Goal: Task Accomplishment & Management: Use online tool/utility

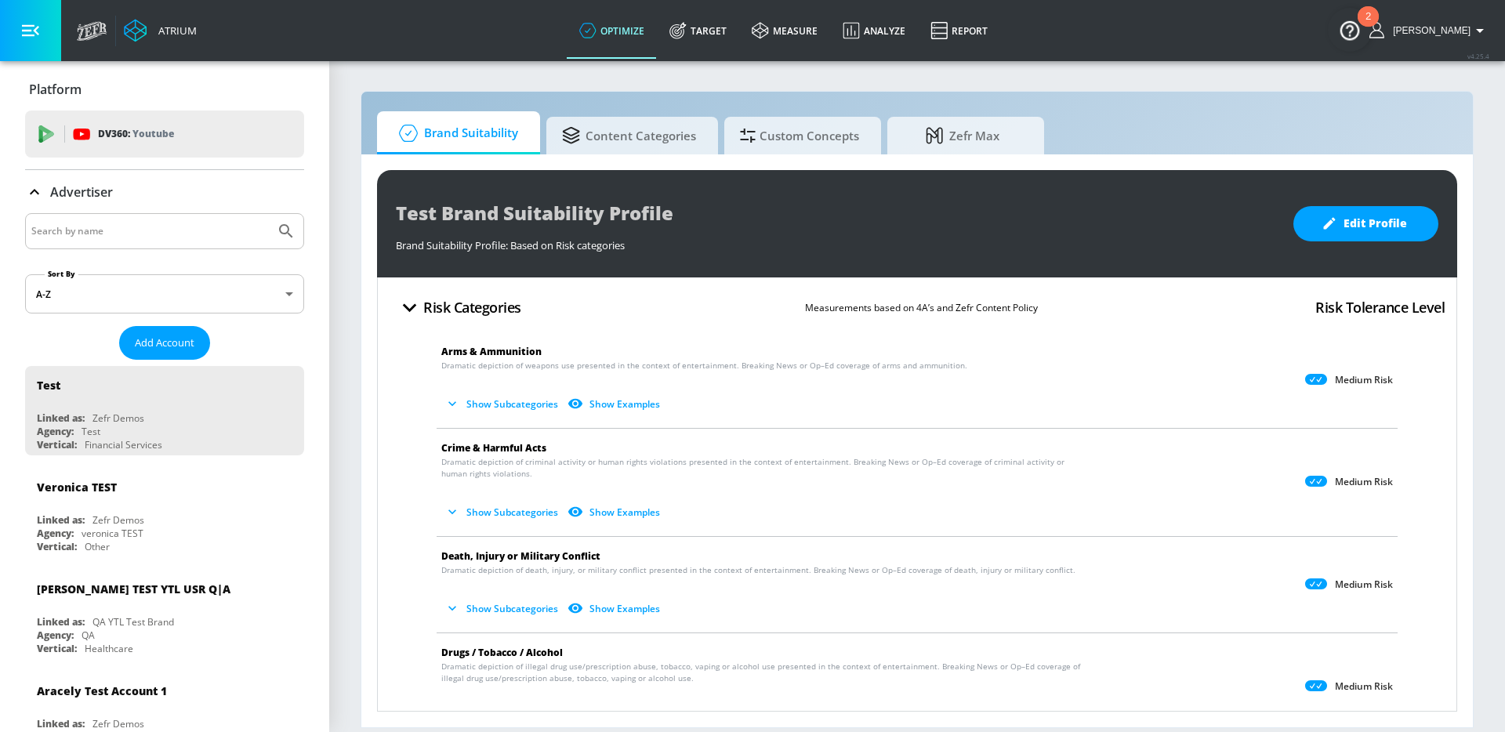
click at [137, 232] on input "Search by name" at bounding box center [150, 231] width 238 height 20
type input "general [PERSON_NAME]"
click at [269, 214] on button "Submit Search" at bounding box center [286, 231] width 34 height 34
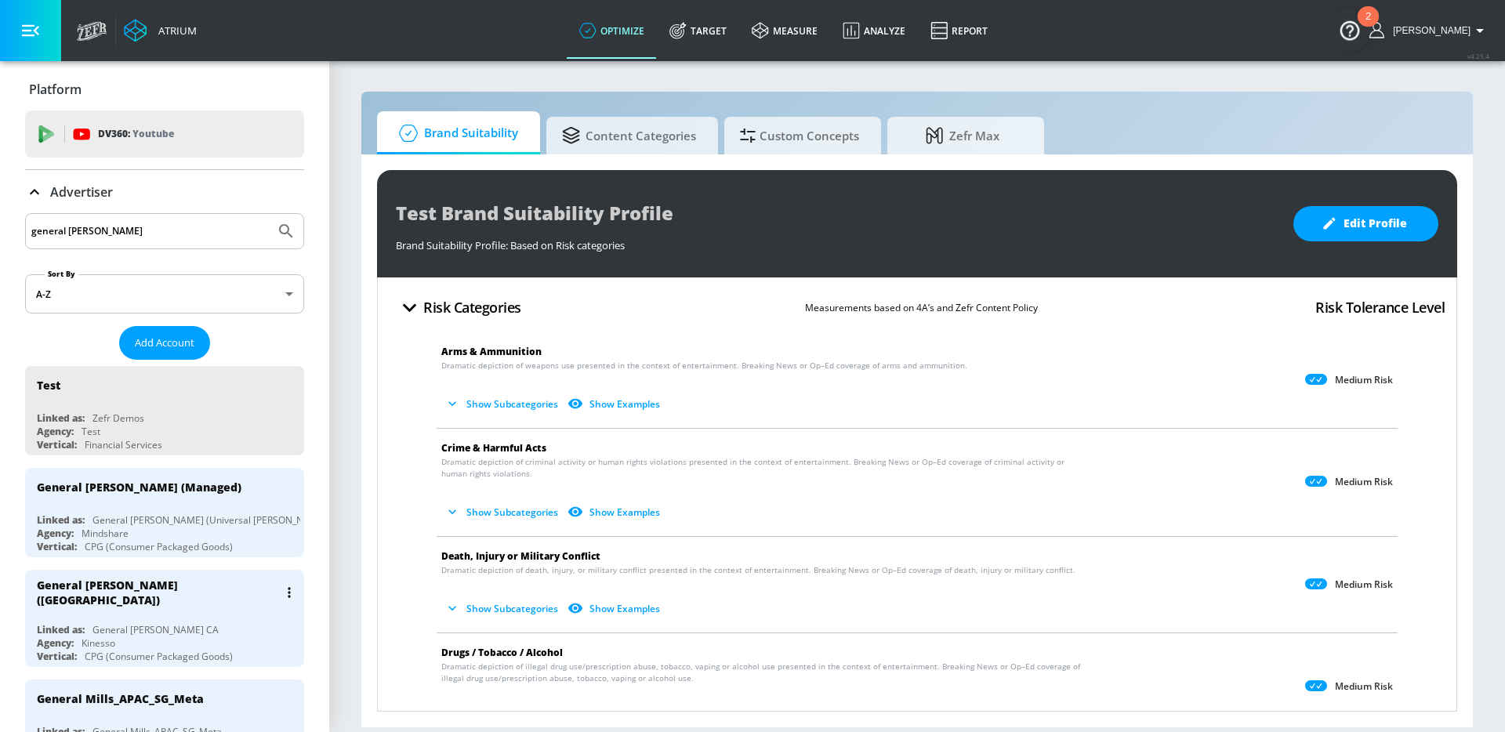
click at [209, 593] on div "General [PERSON_NAME] ([GEOGRAPHIC_DATA])" at bounding box center [168, 592] width 263 height 45
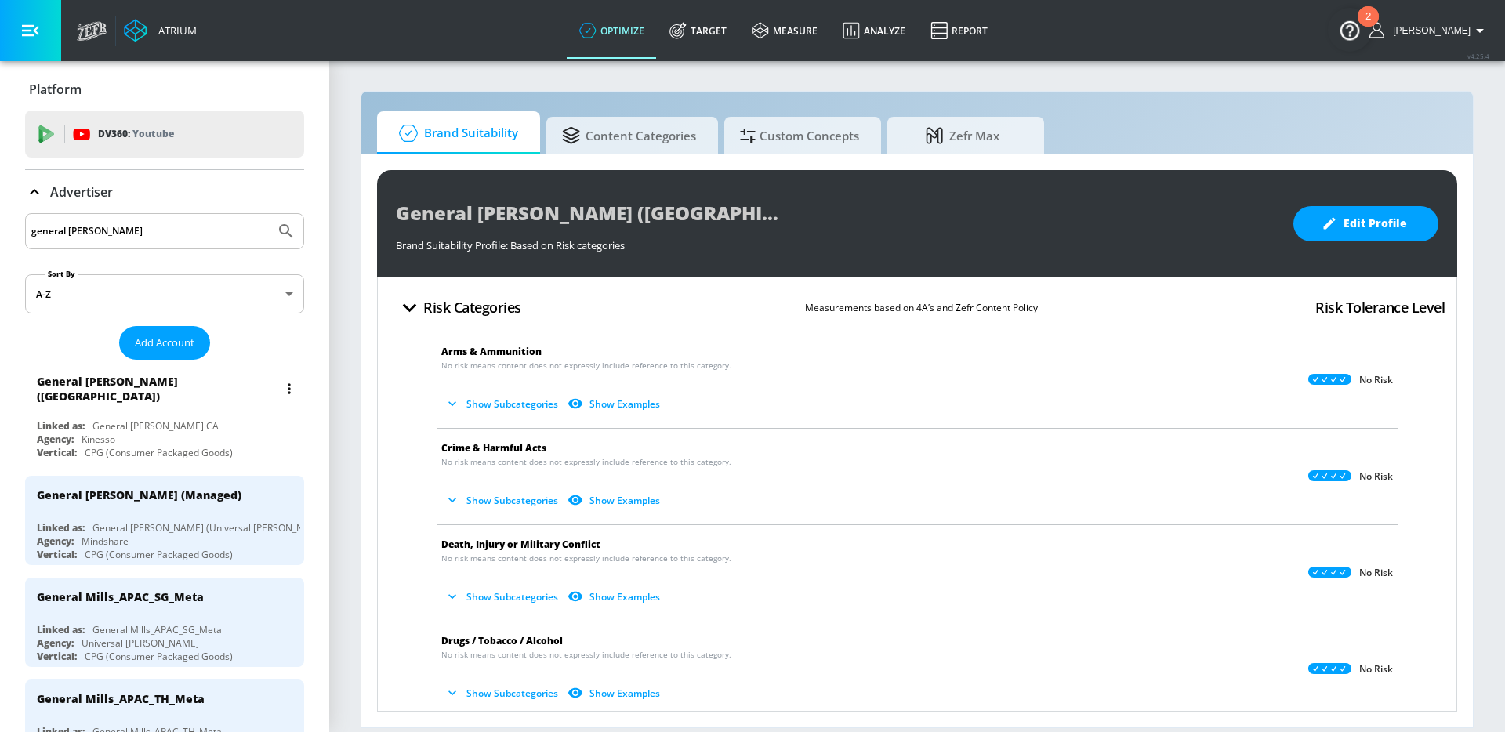
click at [216, 405] on div "General [PERSON_NAME] ([GEOGRAPHIC_DATA]) Linked as: General [PERSON_NAME] CA A…" at bounding box center [164, 414] width 279 height 97
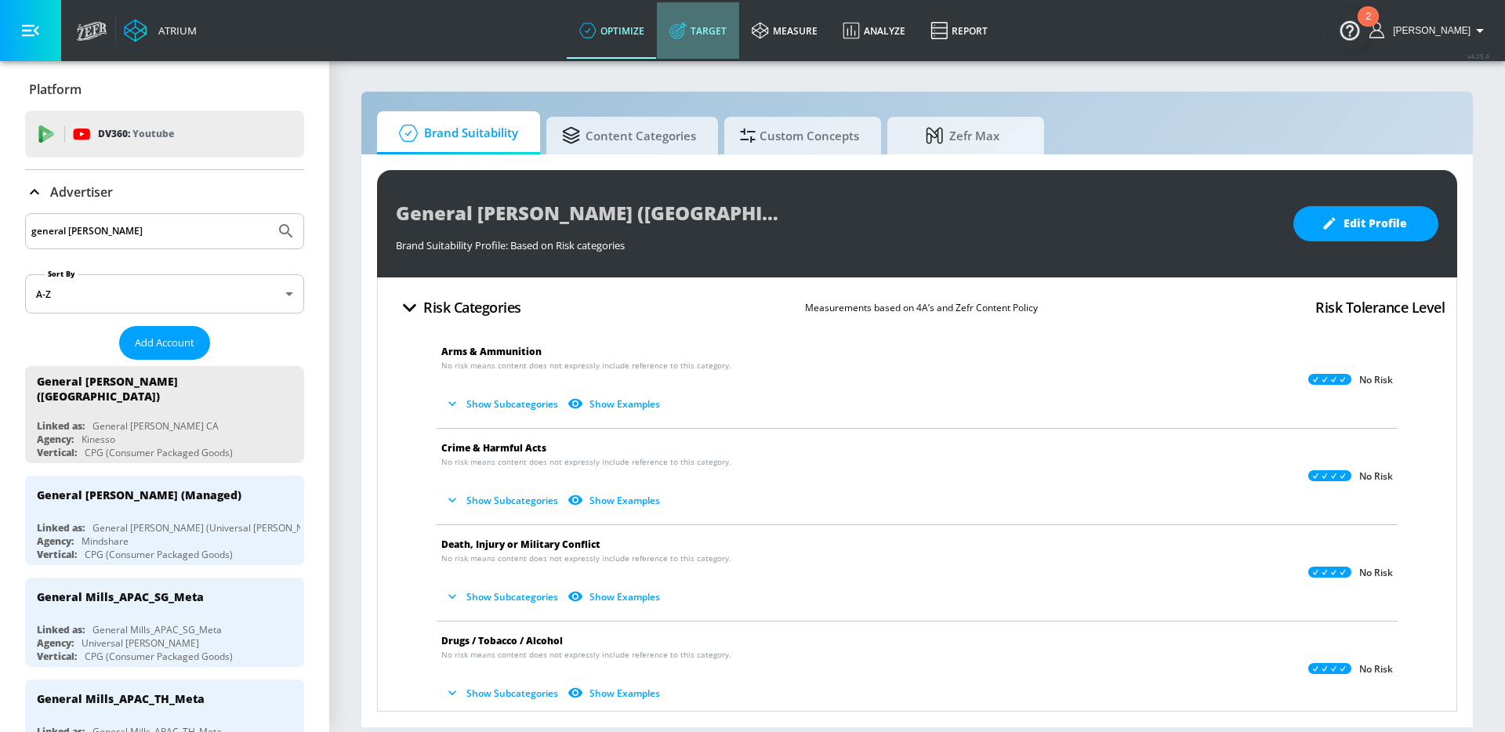
click at [717, 21] on link "Target" at bounding box center [698, 30] width 82 height 56
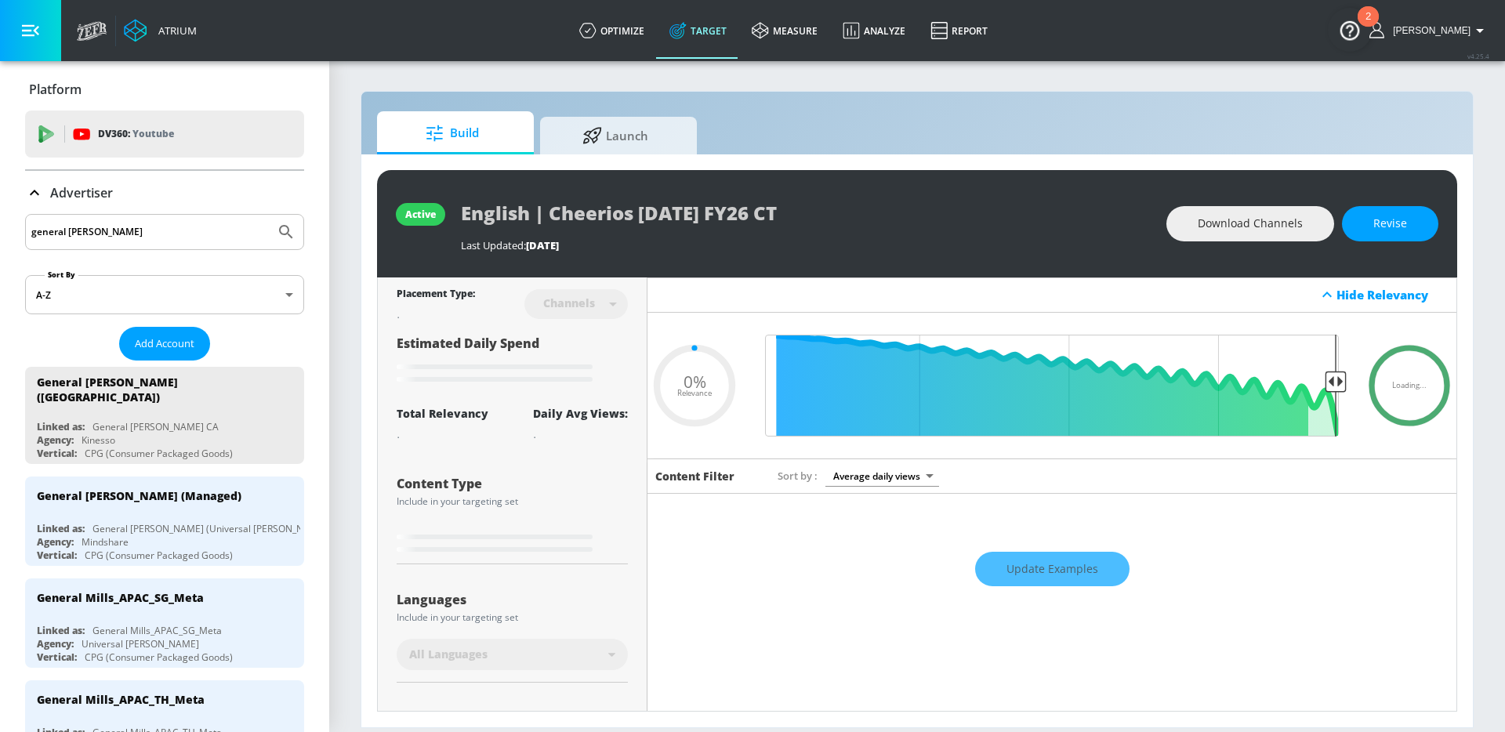
type input "0.35"
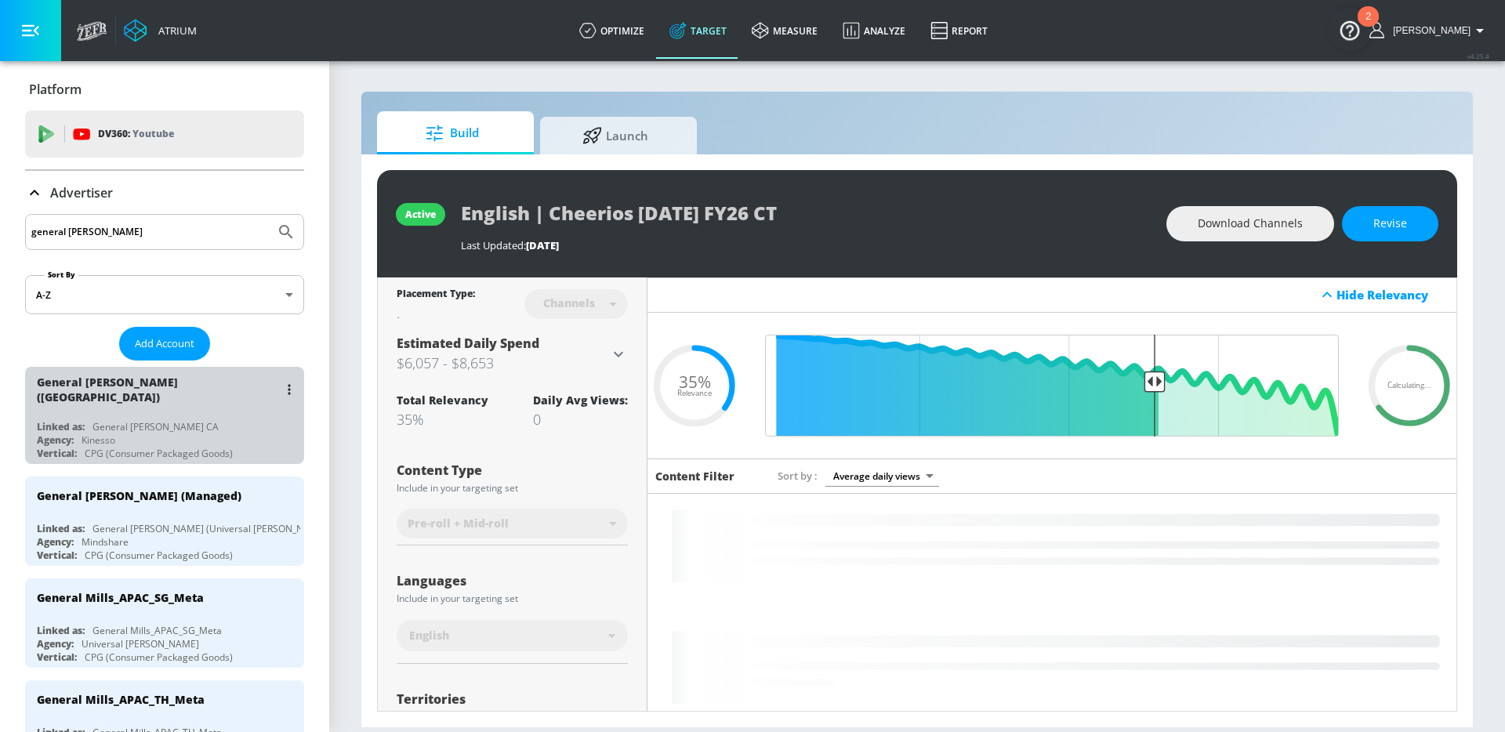
click at [199, 394] on div "General [PERSON_NAME] ([GEOGRAPHIC_DATA])" at bounding box center [168, 389] width 263 height 45
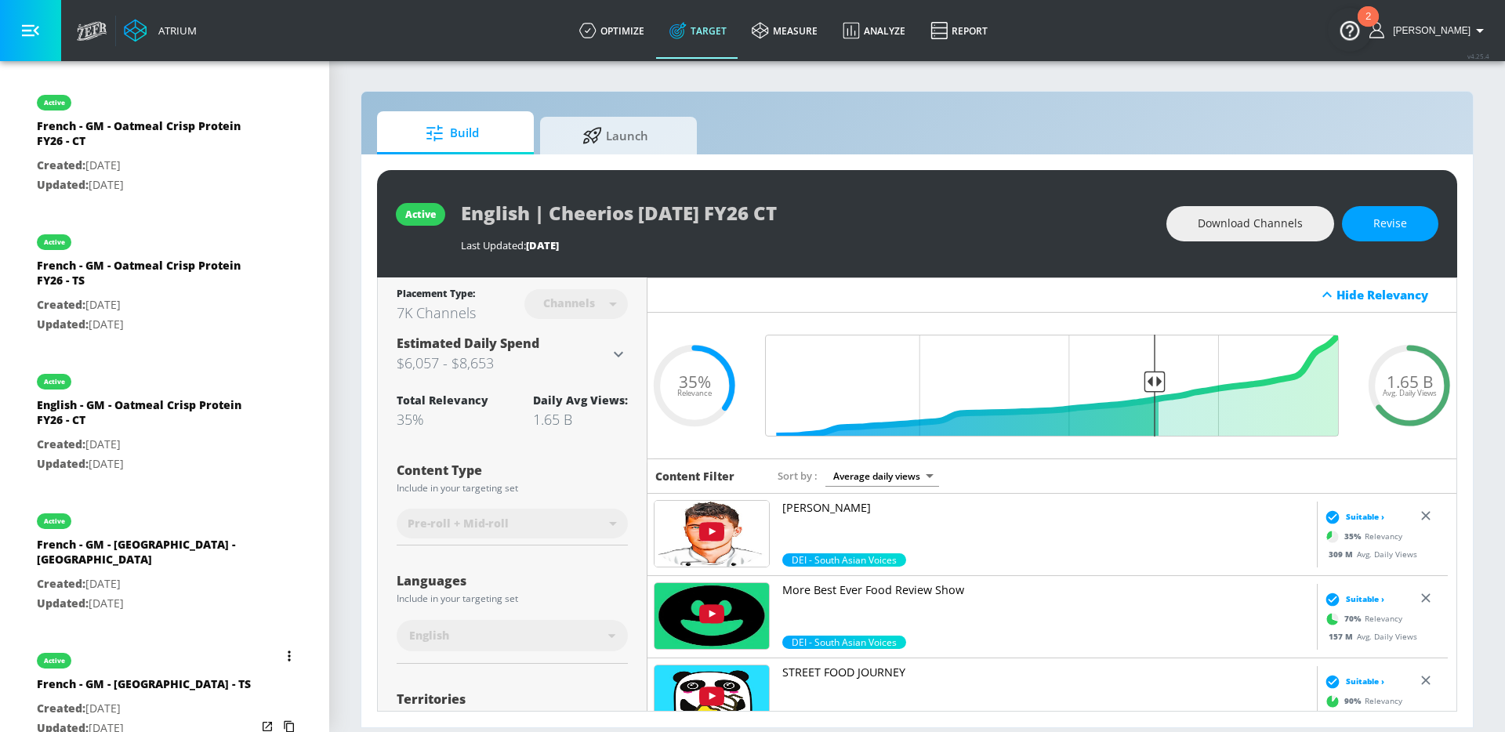
scroll to position [6600, 0]
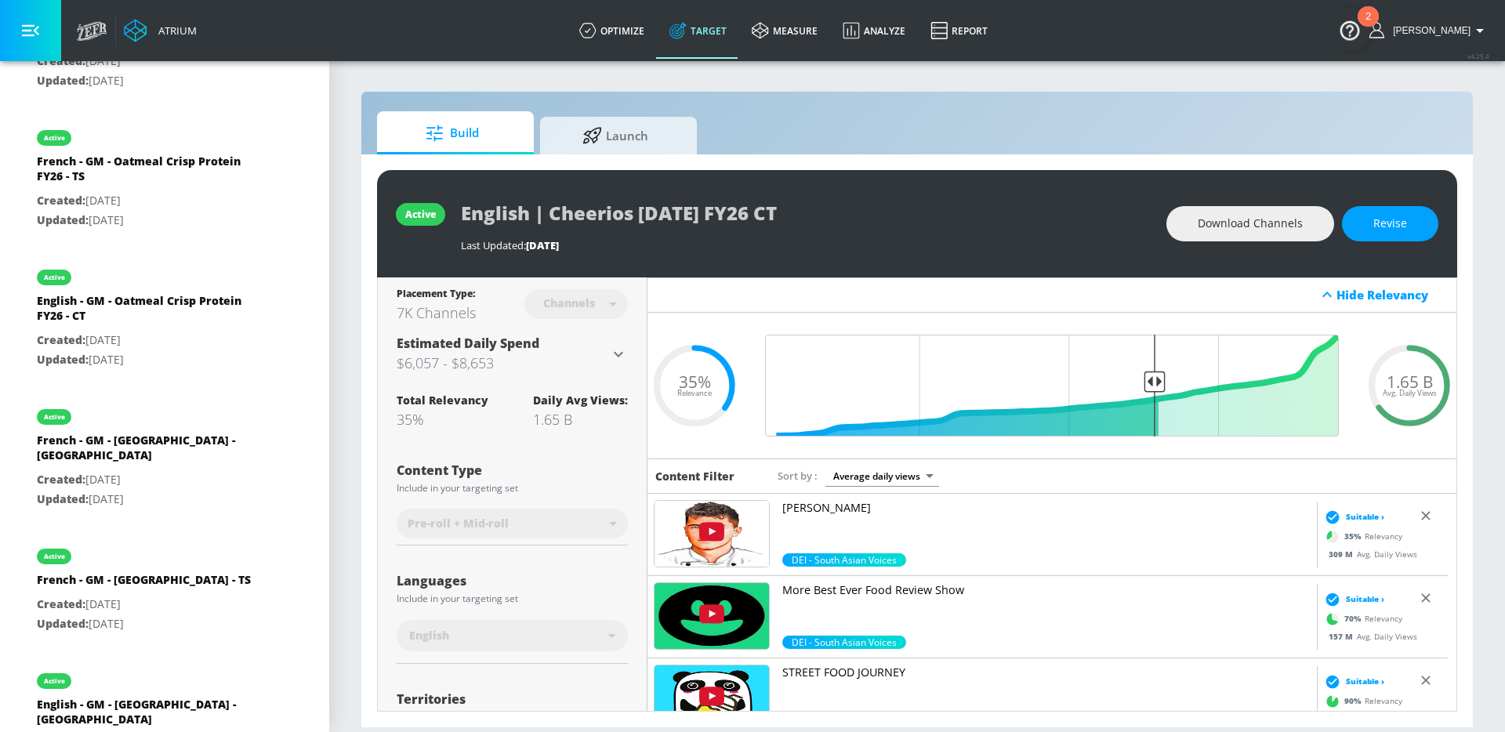
type input "English - GM - [GEOGRAPHIC_DATA] - TS"
type input "videos"
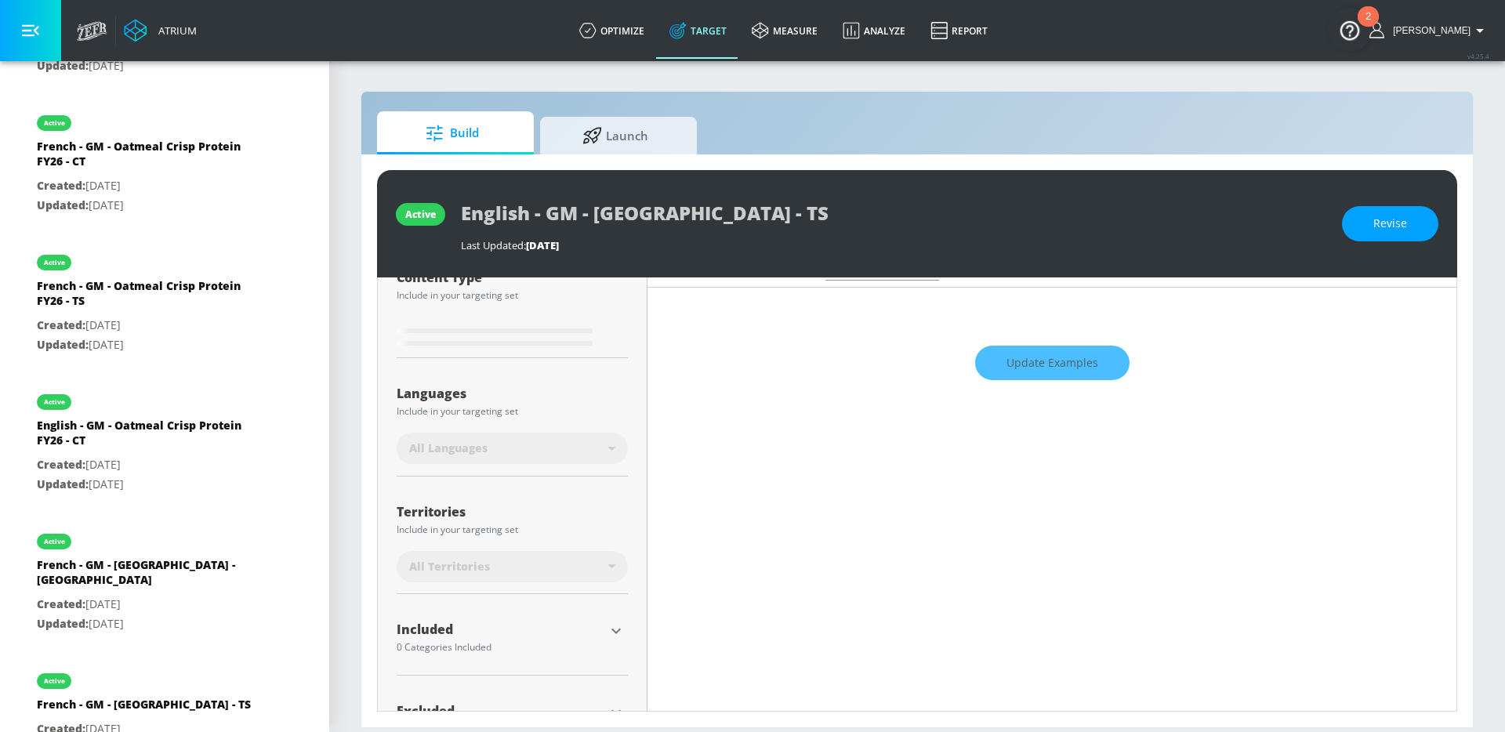
scroll to position [265, 0]
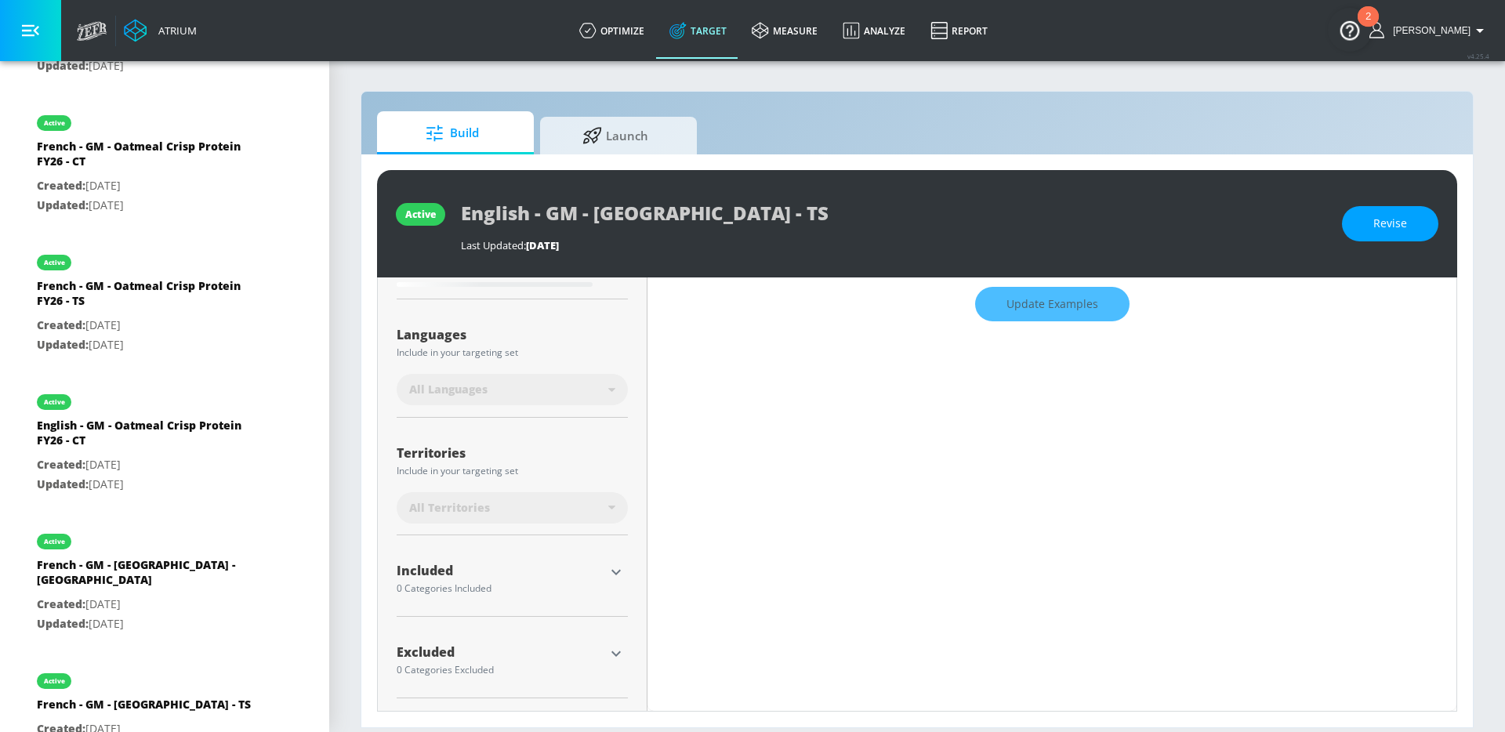
type input "0.2"
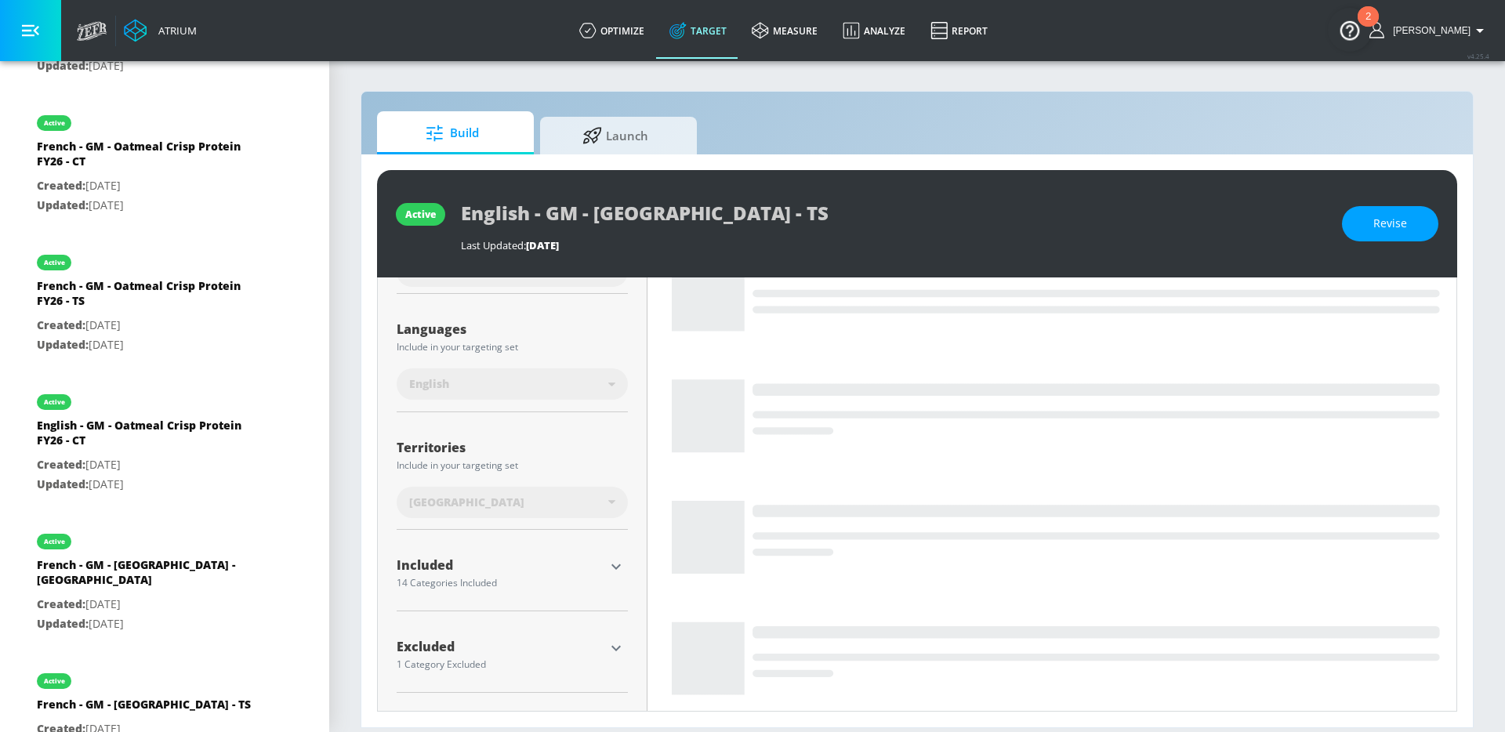
scroll to position [246, 0]
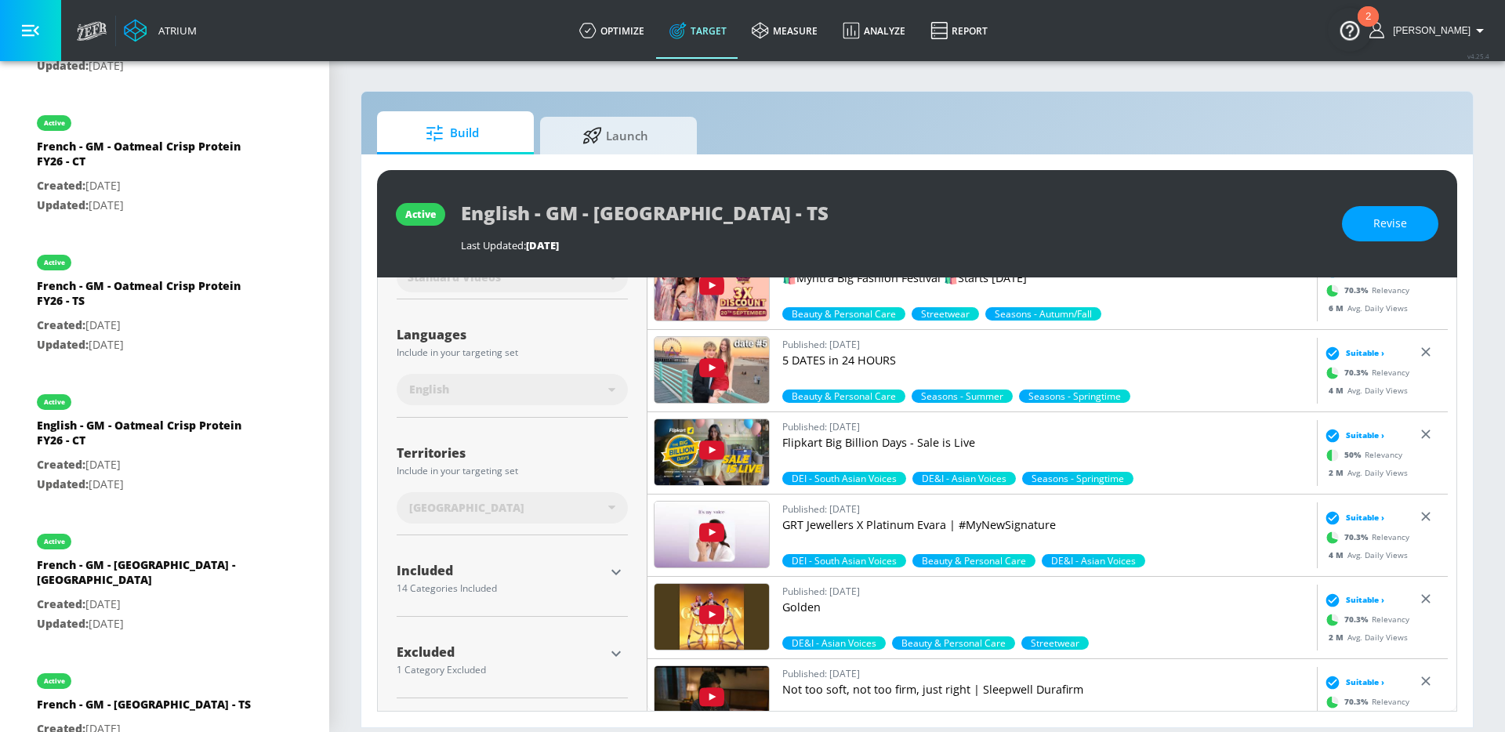
click at [615, 575] on icon "button" at bounding box center [616, 572] width 19 height 19
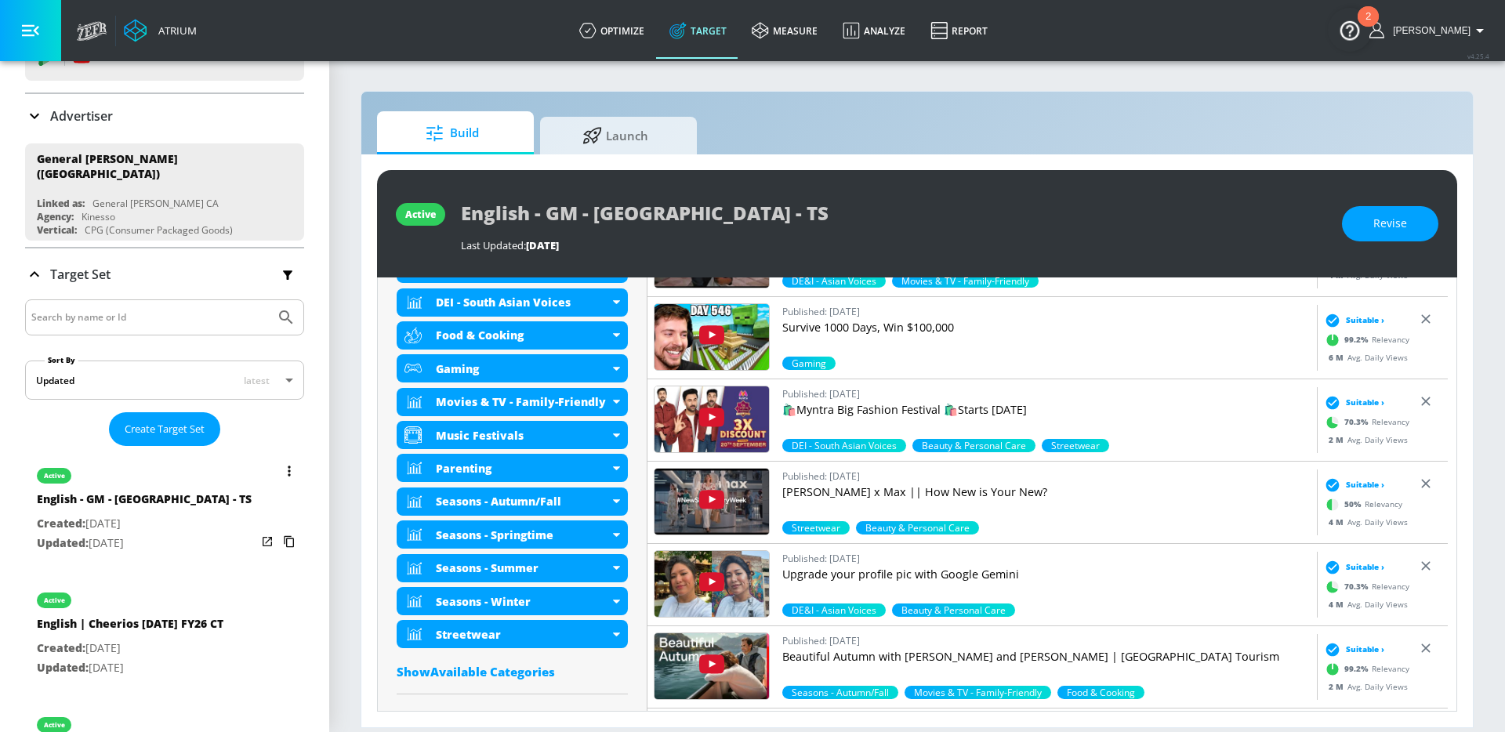
scroll to position [0, 0]
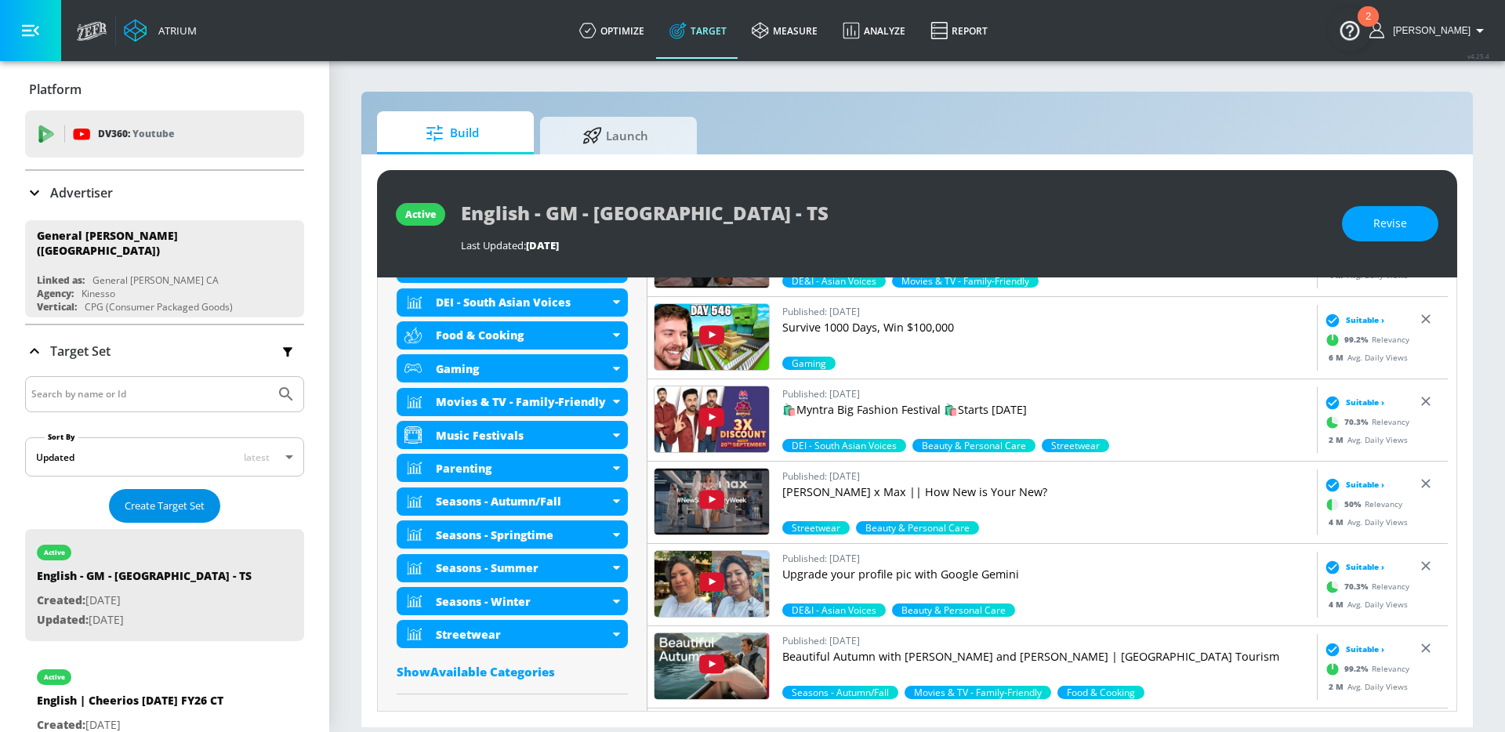
click at [161, 504] on span "Create Target Set" at bounding box center [165, 506] width 80 height 18
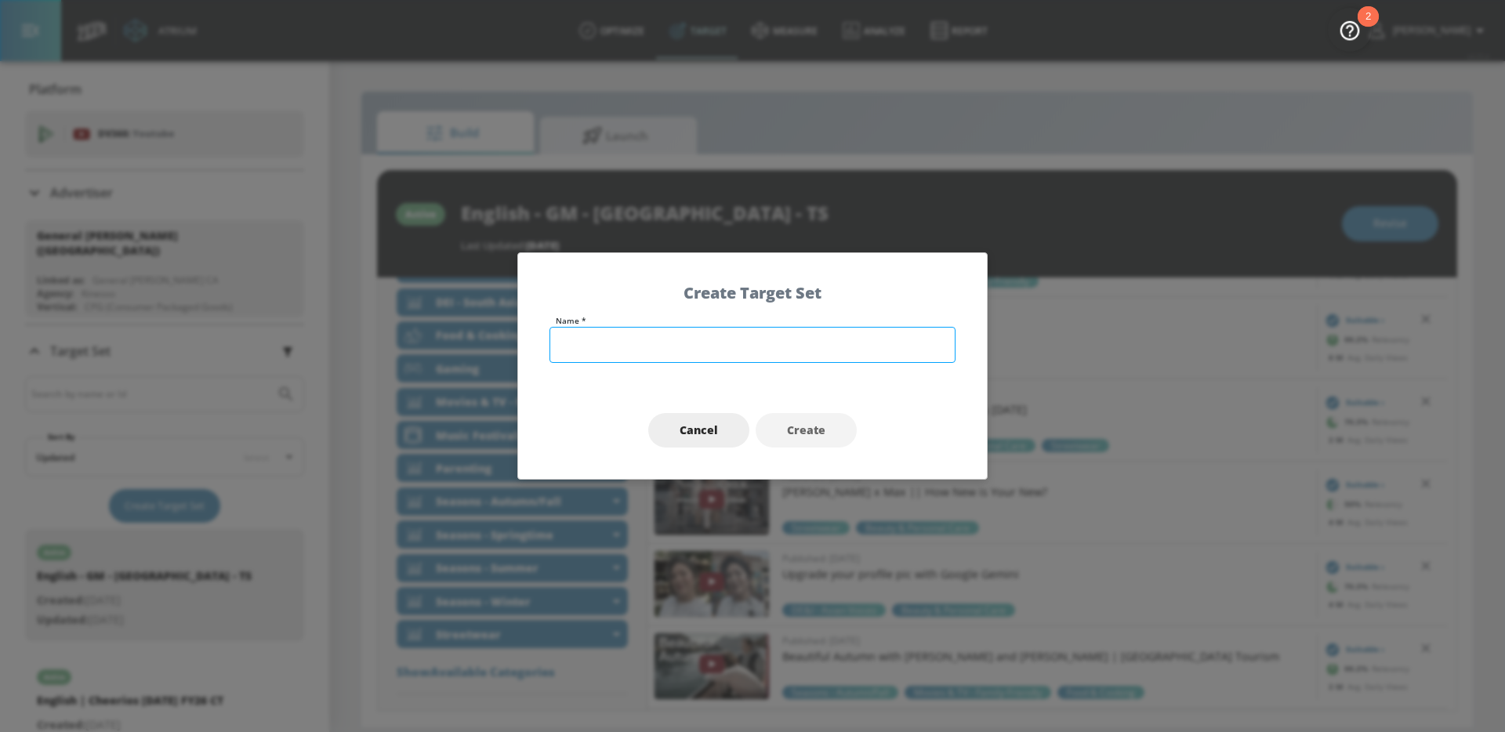
click at [670, 347] on input "text" at bounding box center [753, 345] width 406 height 36
type input "English - GMI - [GEOGRAPHIC_DATA] Fall FY26 - TS"
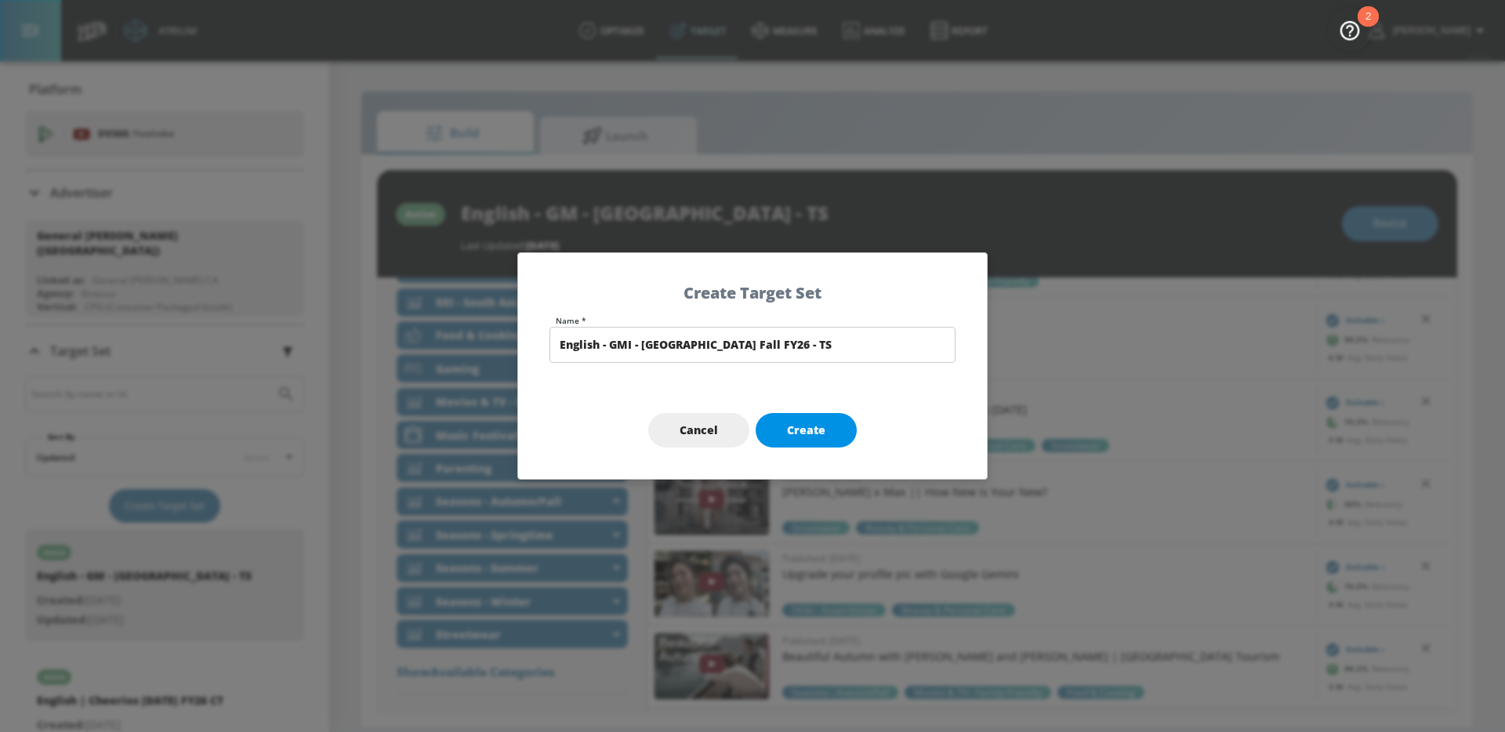
click at [800, 422] on span "Create" at bounding box center [806, 431] width 38 height 20
type input "English - GMI - [GEOGRAPHIC_DATA] Fall FY26 - TS"
type input "channels"
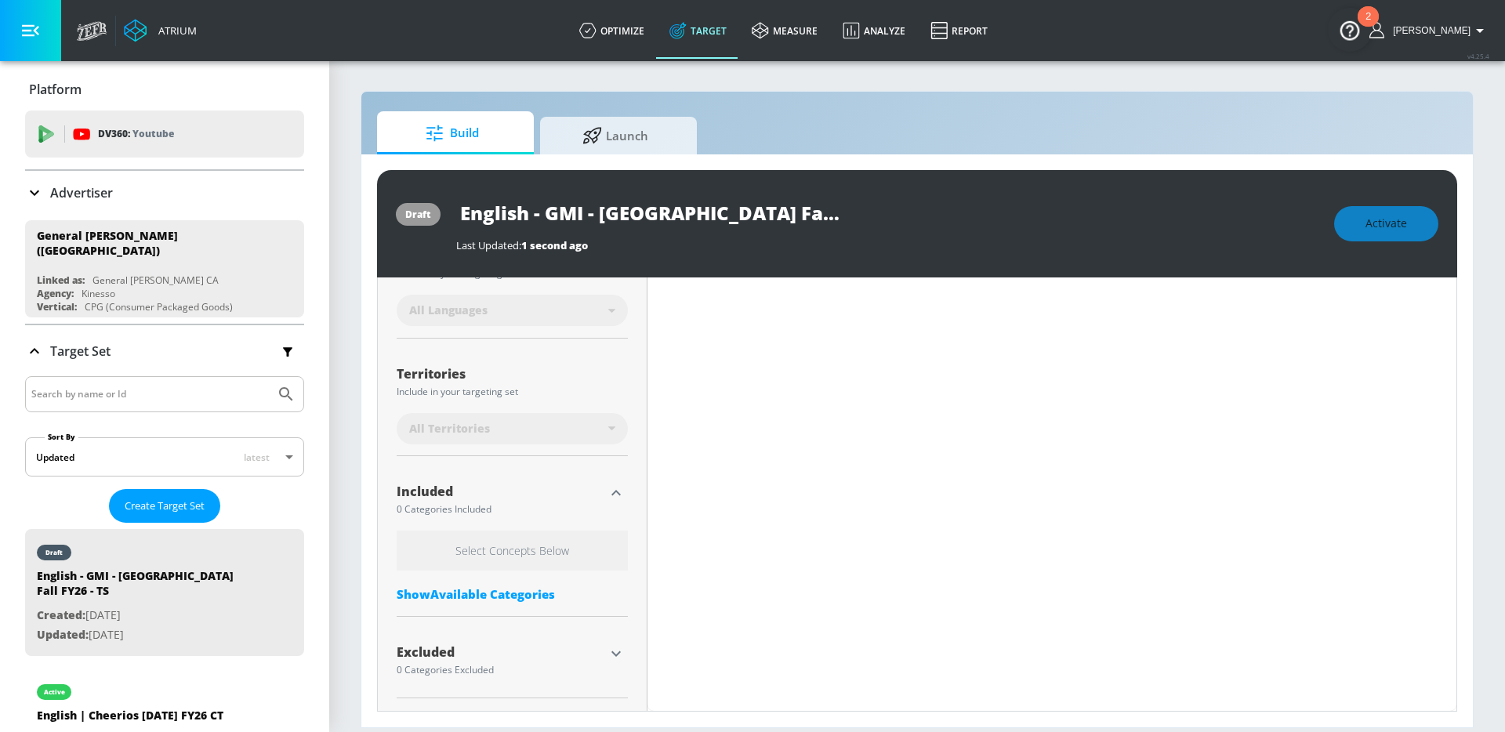
scroll to position [266, 0]
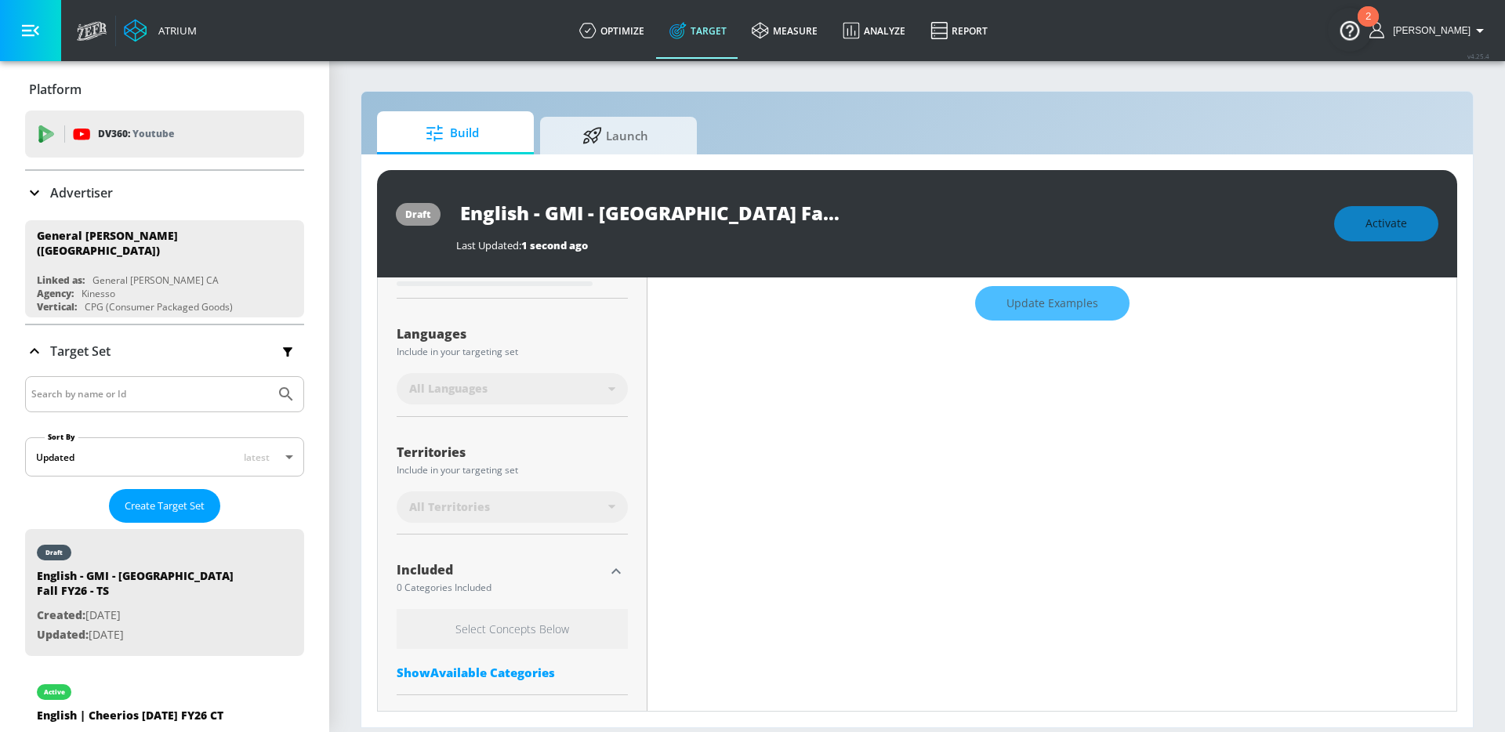
type input "0.6"
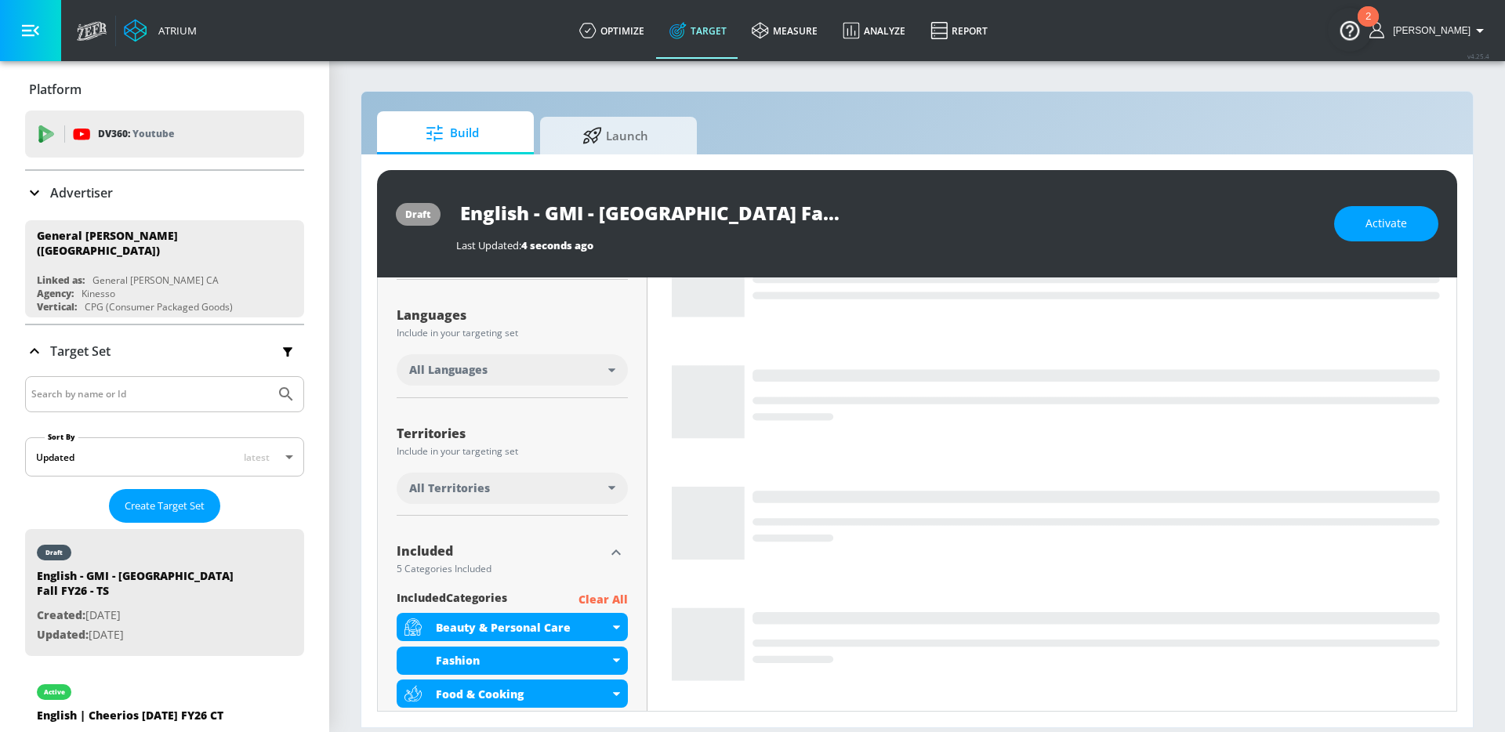
scroll to position [391, 0]
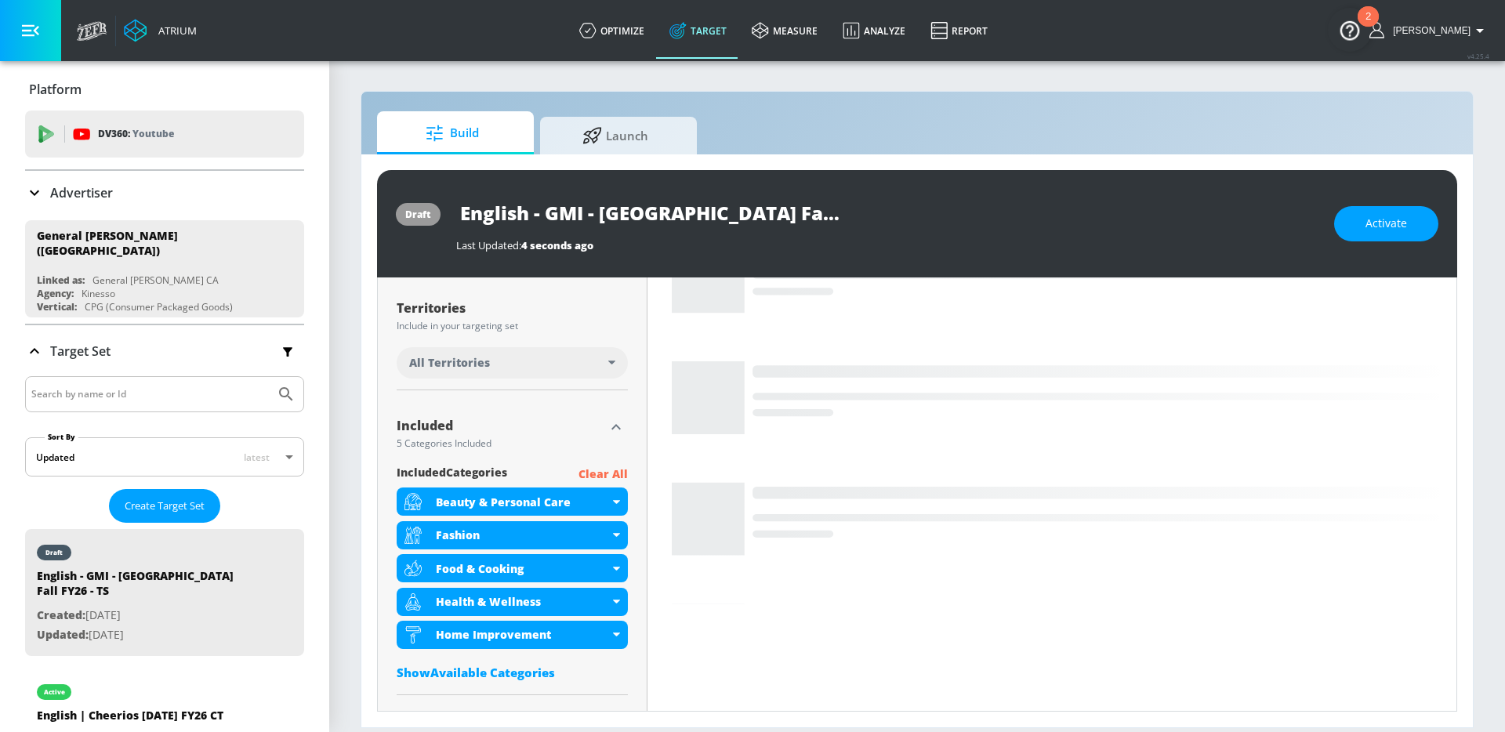
click at [615, 474] on p "Clear All" at bounding box center [603, 475] width 49 height 20
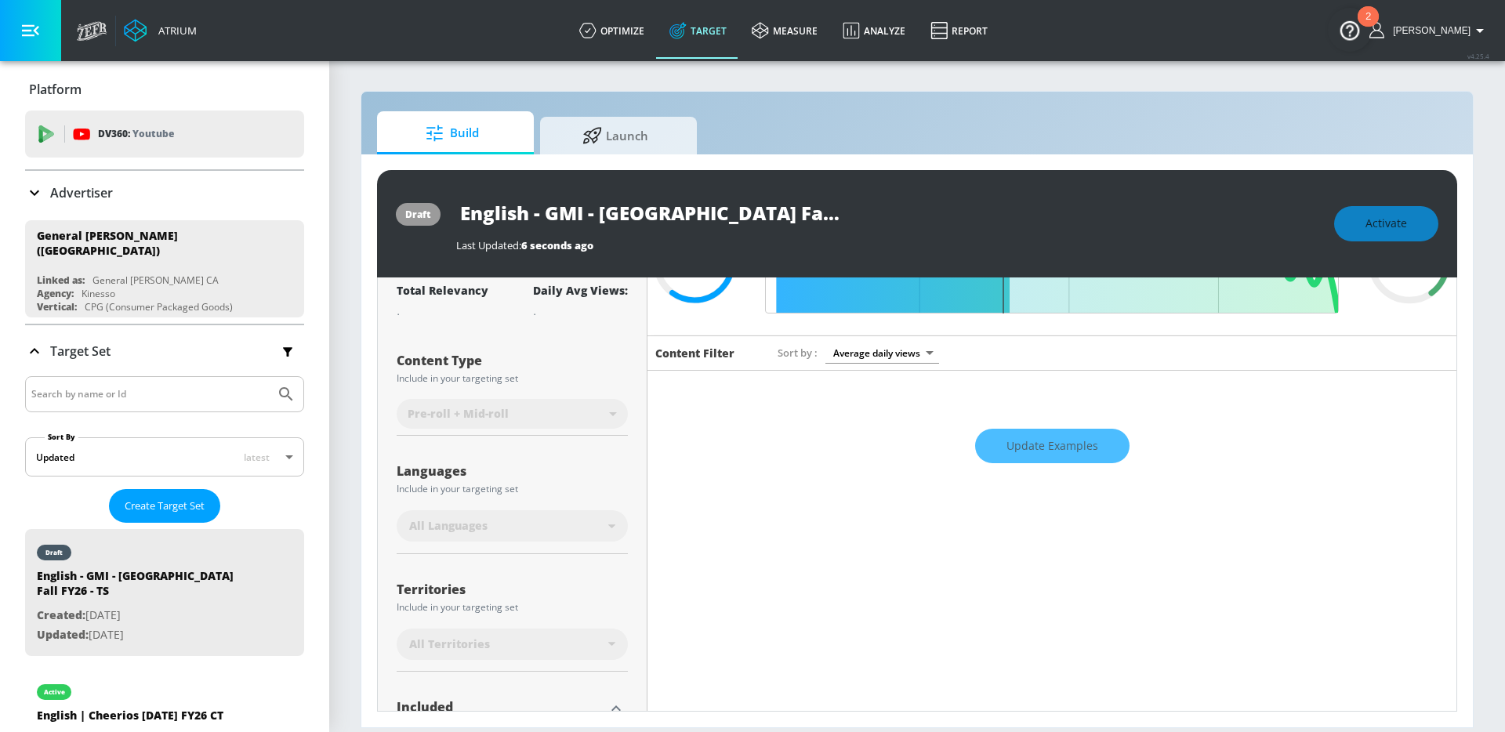
scroll to position [0, 0]
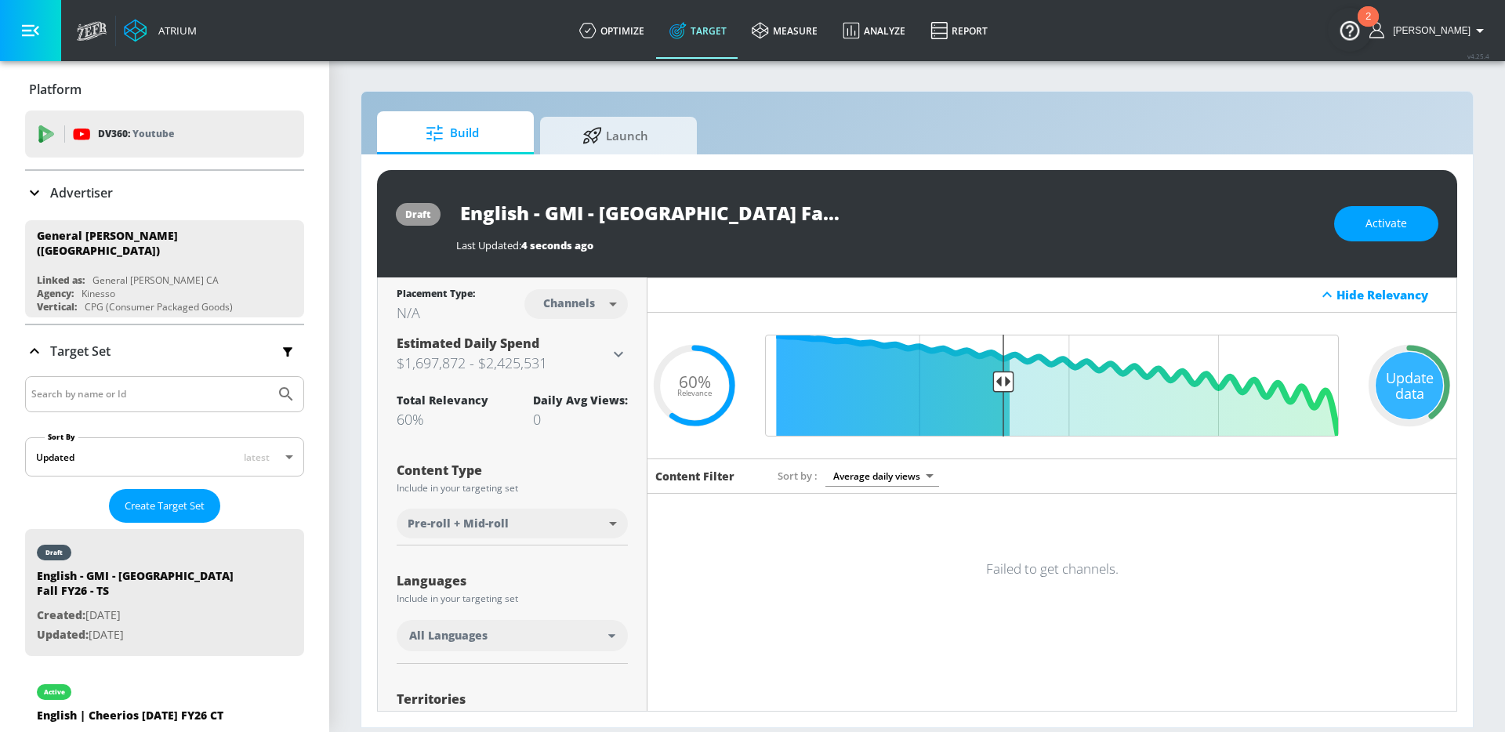
click at [587, 303] on body "Atrium optimize Target measure Analyze Report optimize Target measure Analyze R…" at bounding box center [752, 366] width 1505 height 732
click at [572, 364] on div "Videos" at bounding box center [567, 364] width 45 height 16
type input "videos"
click at [541, 510] on body "Atrium optimize Target measure Analyze Report optimize Target measure Analyze R…" at bounding box center [752, 366] width 1505 height 732
click at [643, 521] on div at bounding box center [752, 366] width 1505 height 732
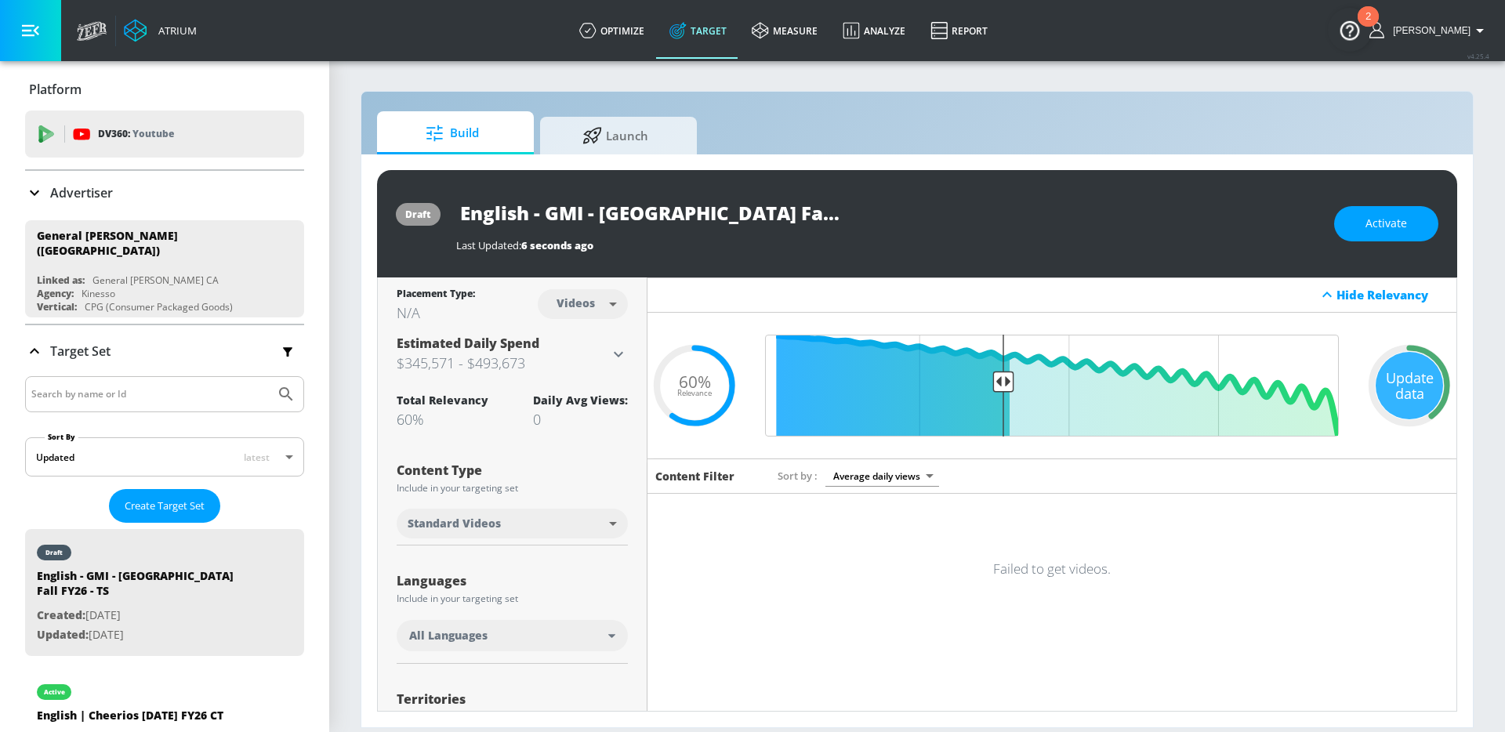
click at [489, 633] on div "All Languages" at bounding box center [508, 636] width 199 height 16
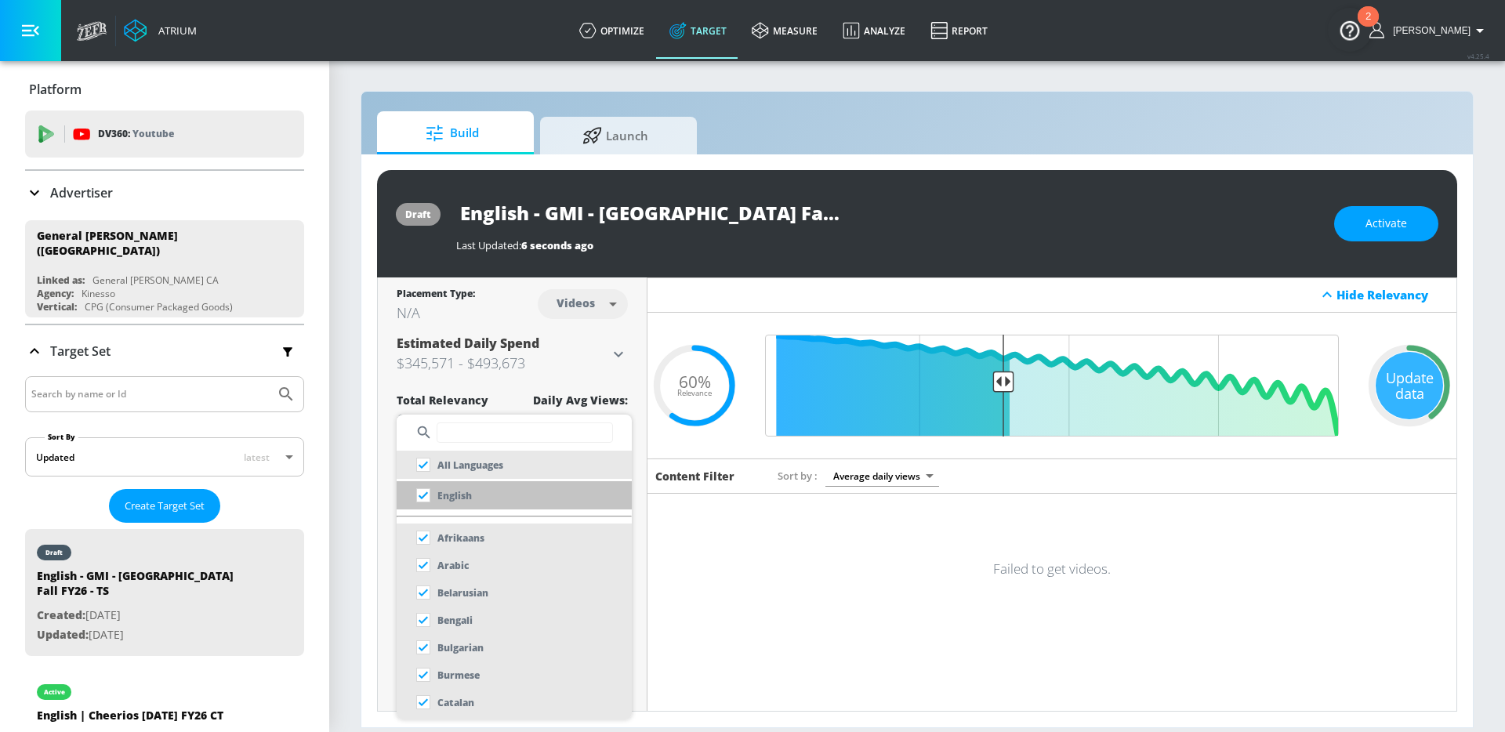
click at [451, 495] on p "English" at bounding box center [454, 496] width 34 height 16
checkbox input "false"
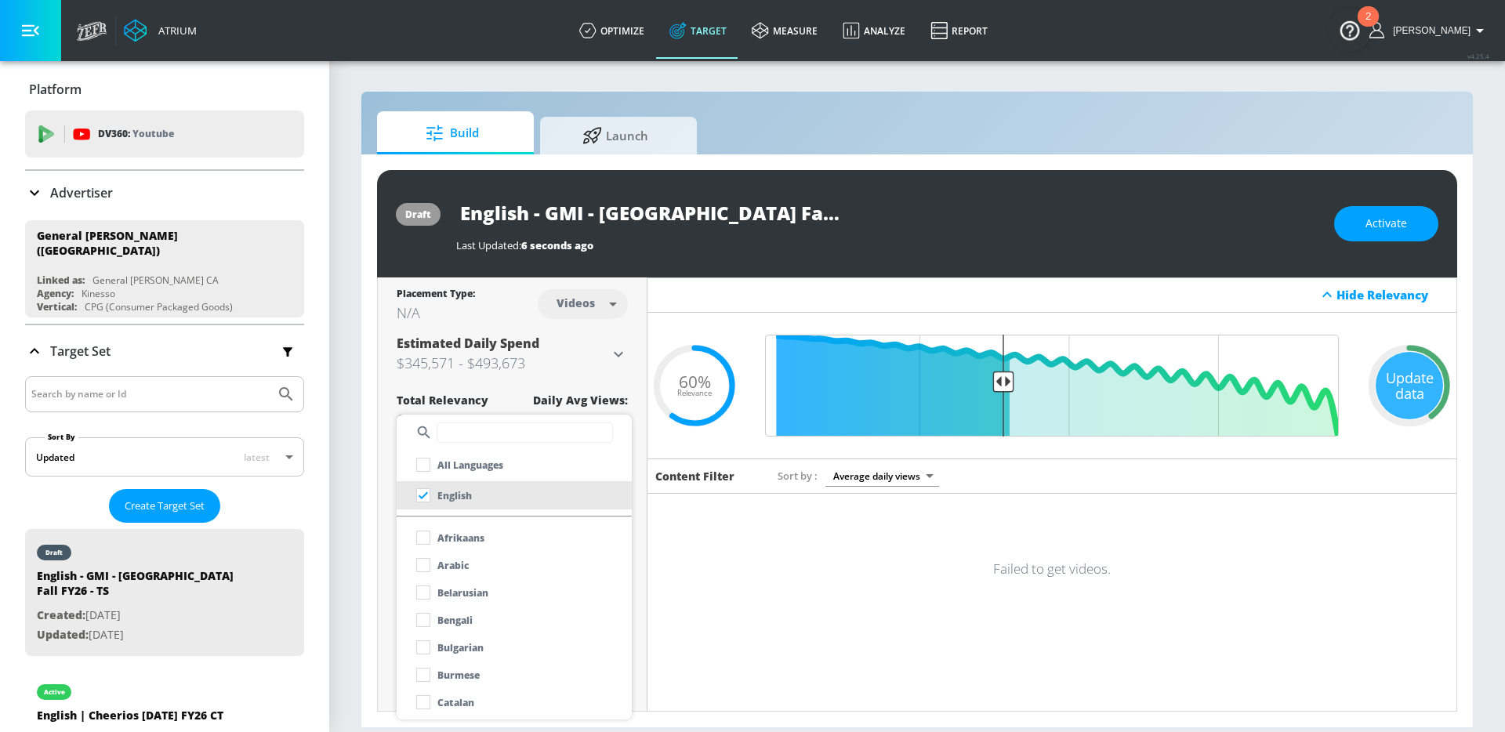
click at [368, 556] on div at bounding box center [752, 366] width 1505 height 732
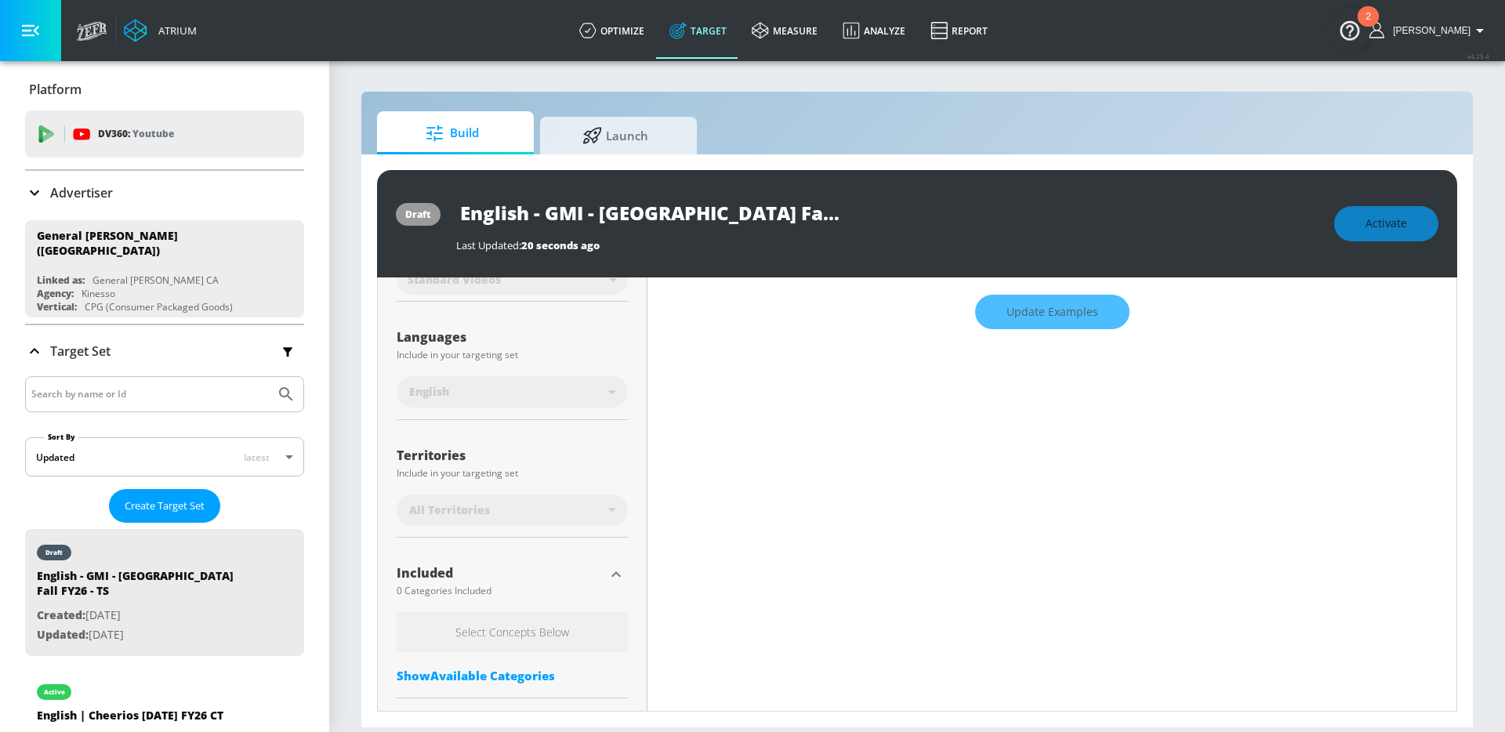
scroll to position [244, 0]
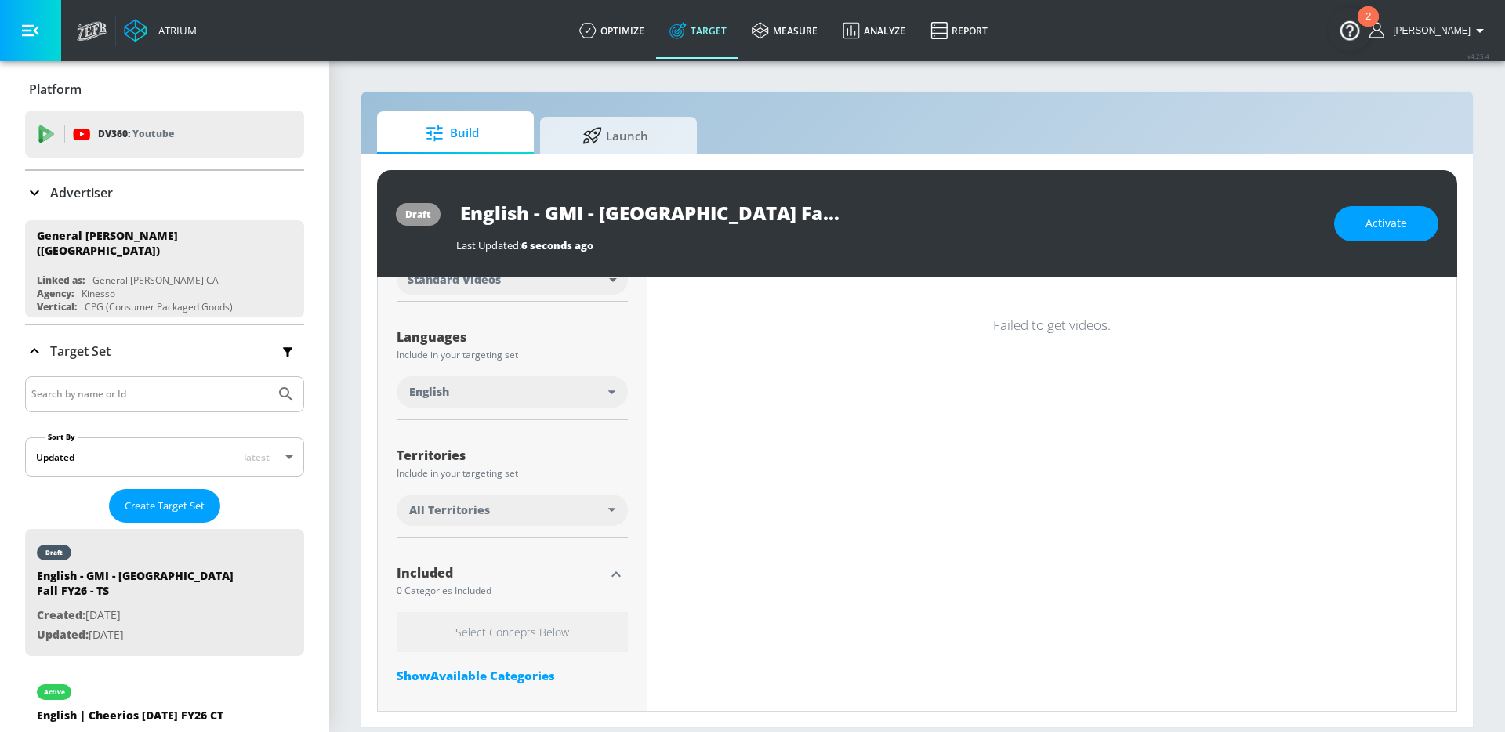
click at [551, 510] on div "All Territories" at bounding box center [508, 511] width 199 height 16
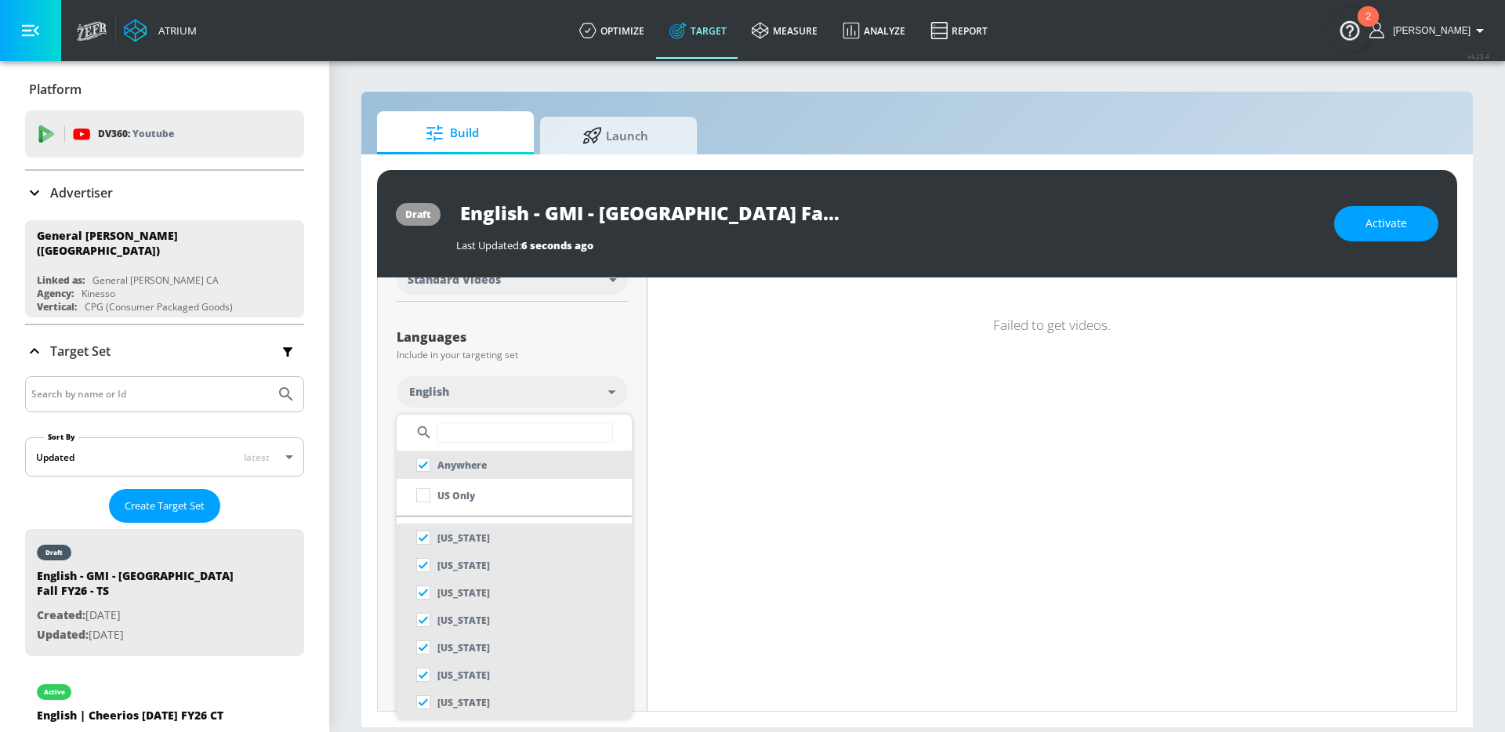
click at [466, 438] on input "text" at bounding box center [525, 433] width 176 height 20
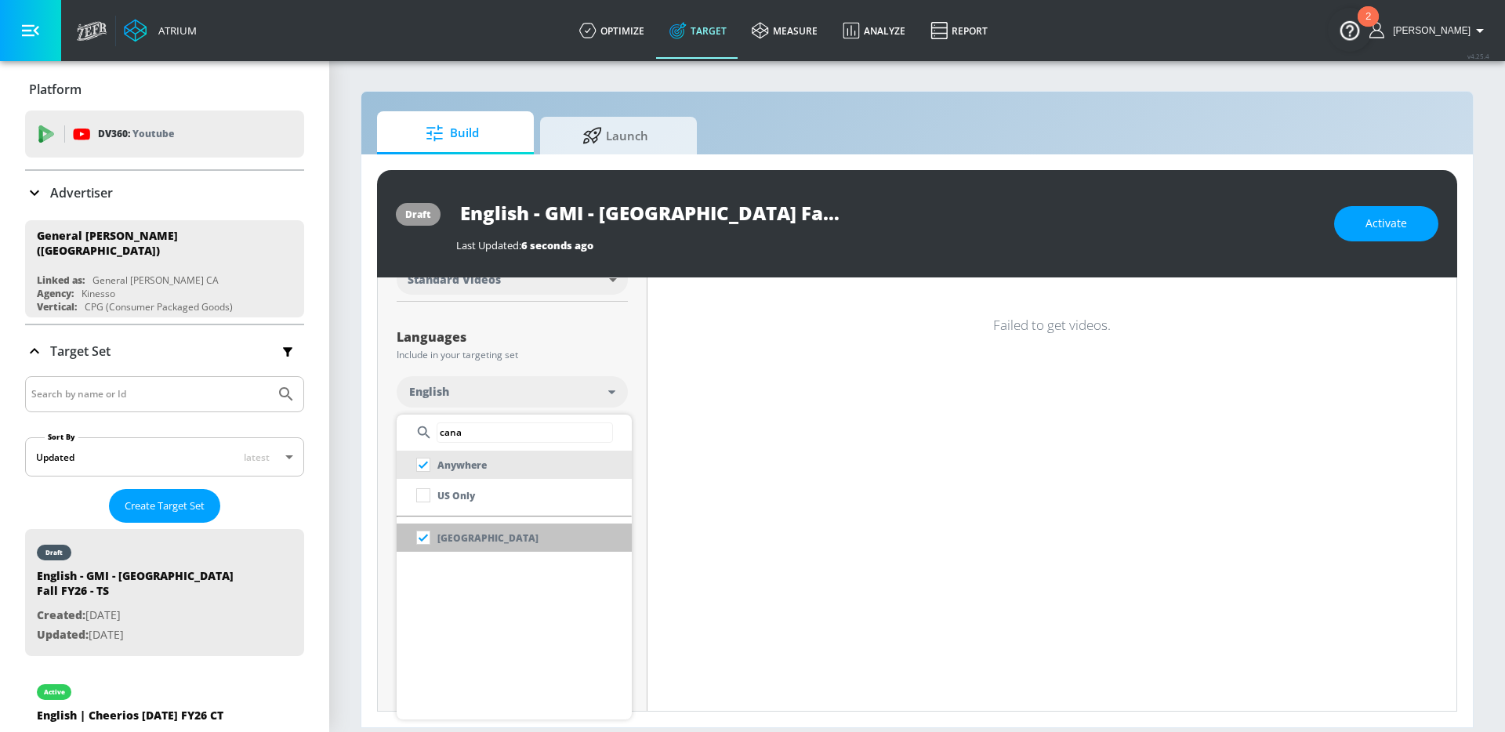
type input "cana"
click at [509, 537] on li "[GEOGRAPHIC_DATA]" at bounding box center [514, 538] width 235 height 28
checkbox input "false"
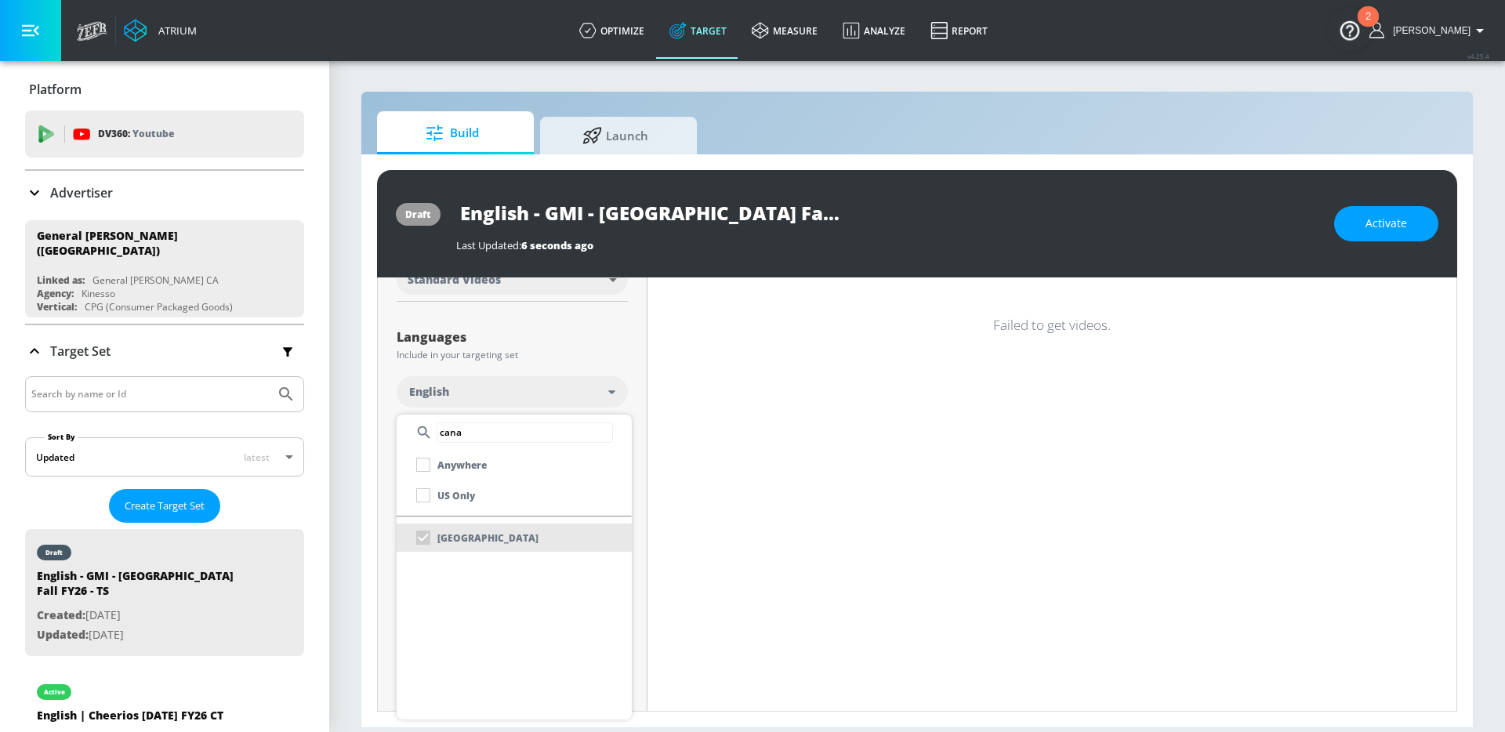
click at [390, 546] on div at bounding box center [752, 366] width 1505 height 732
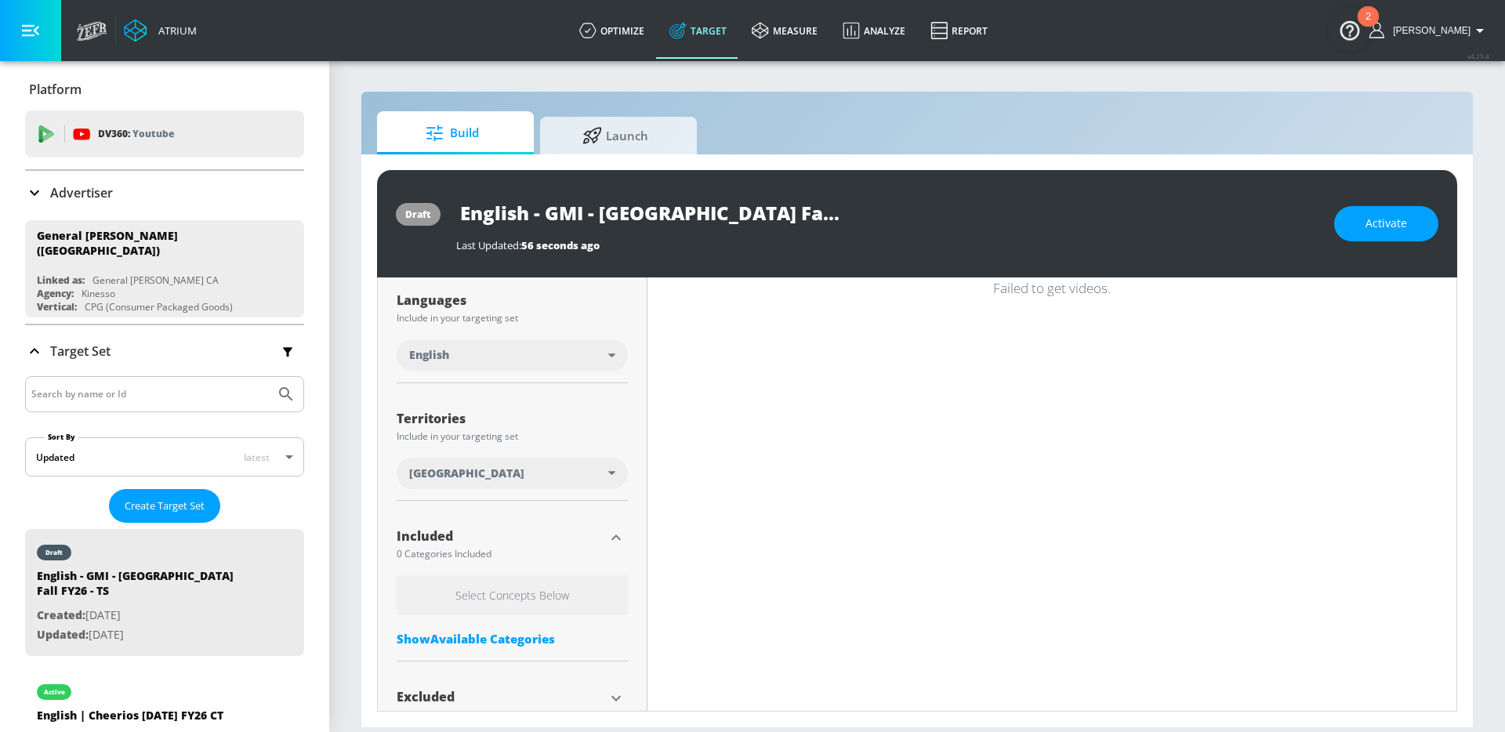
scroll to position [325, 0]
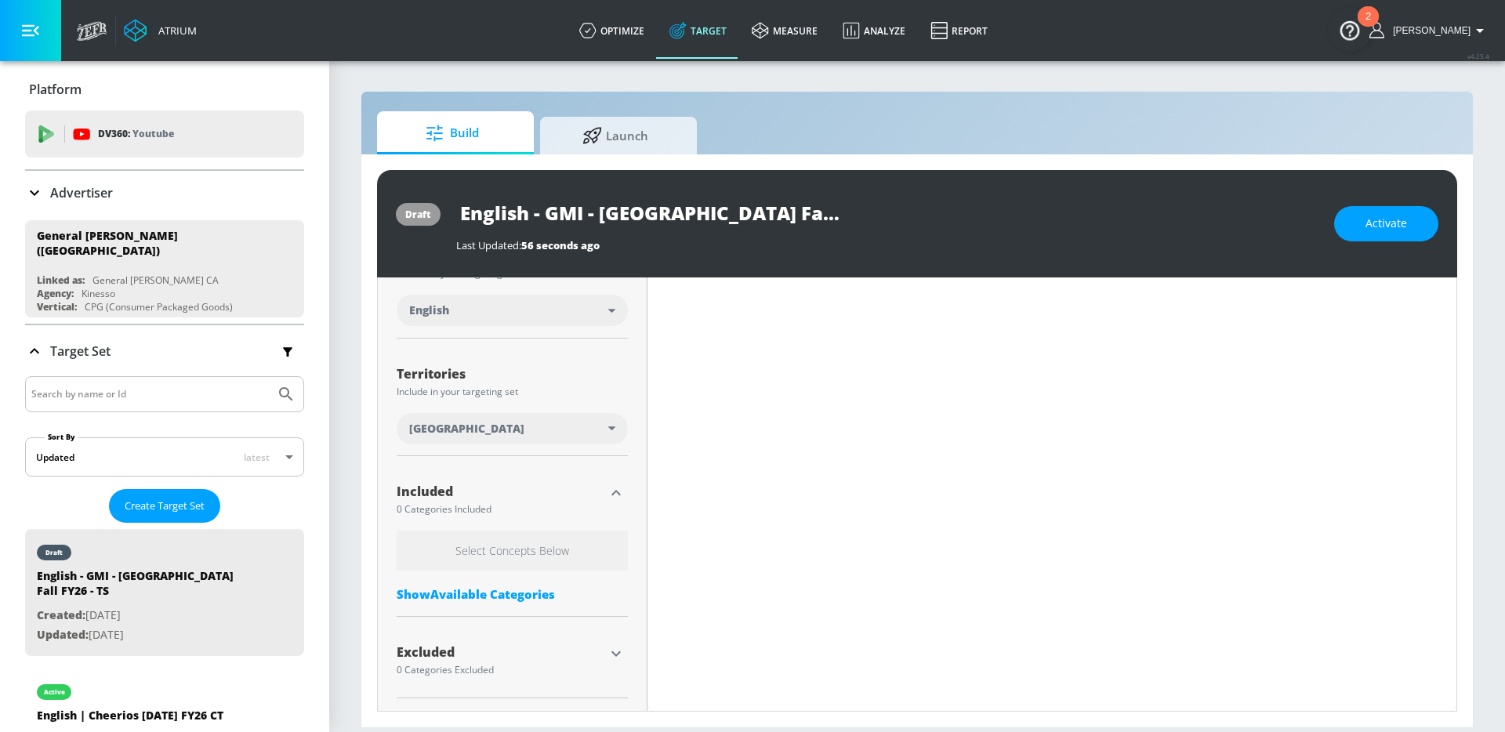
click at [614, 653] on icon "button" at bounding box center [616, 653] width 9 height 5
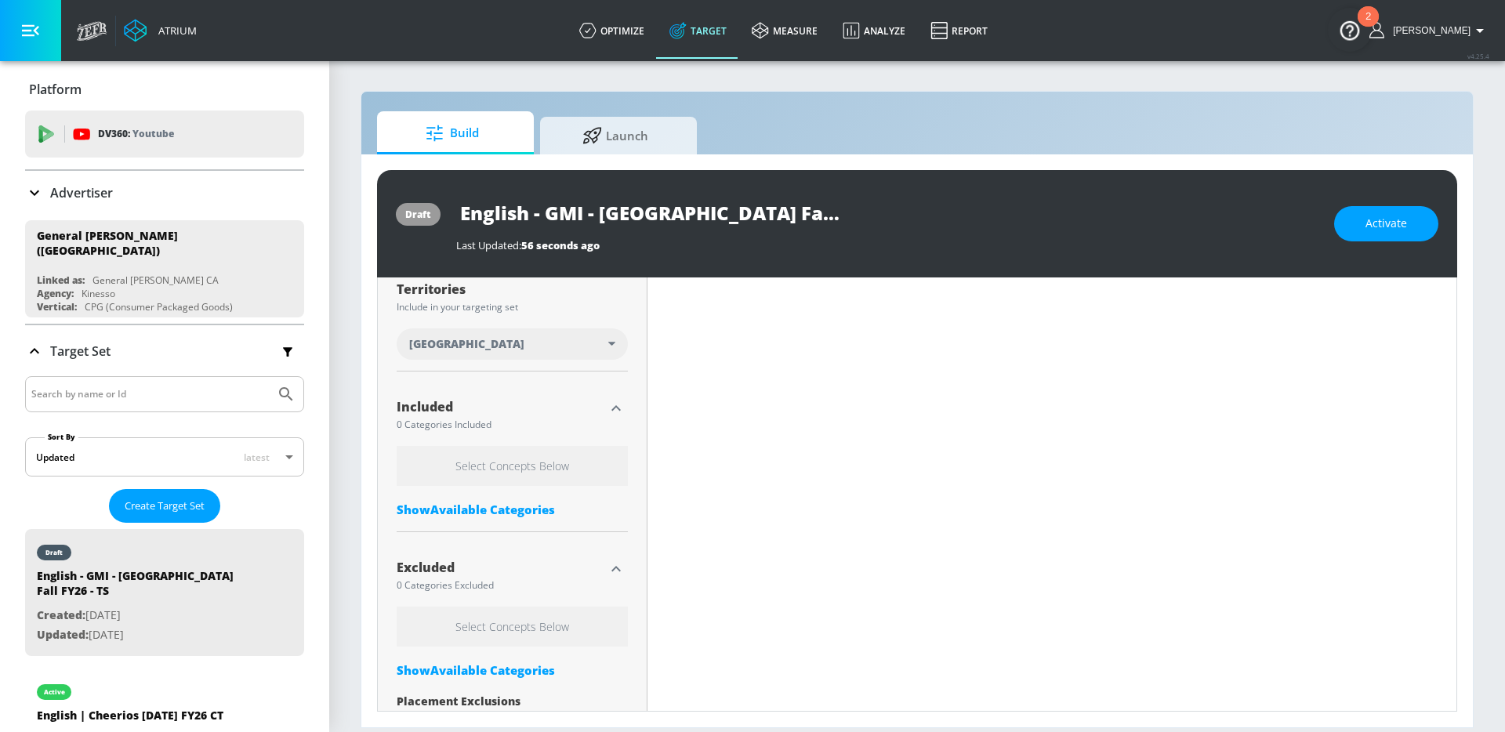
scroll to position [470, 0]
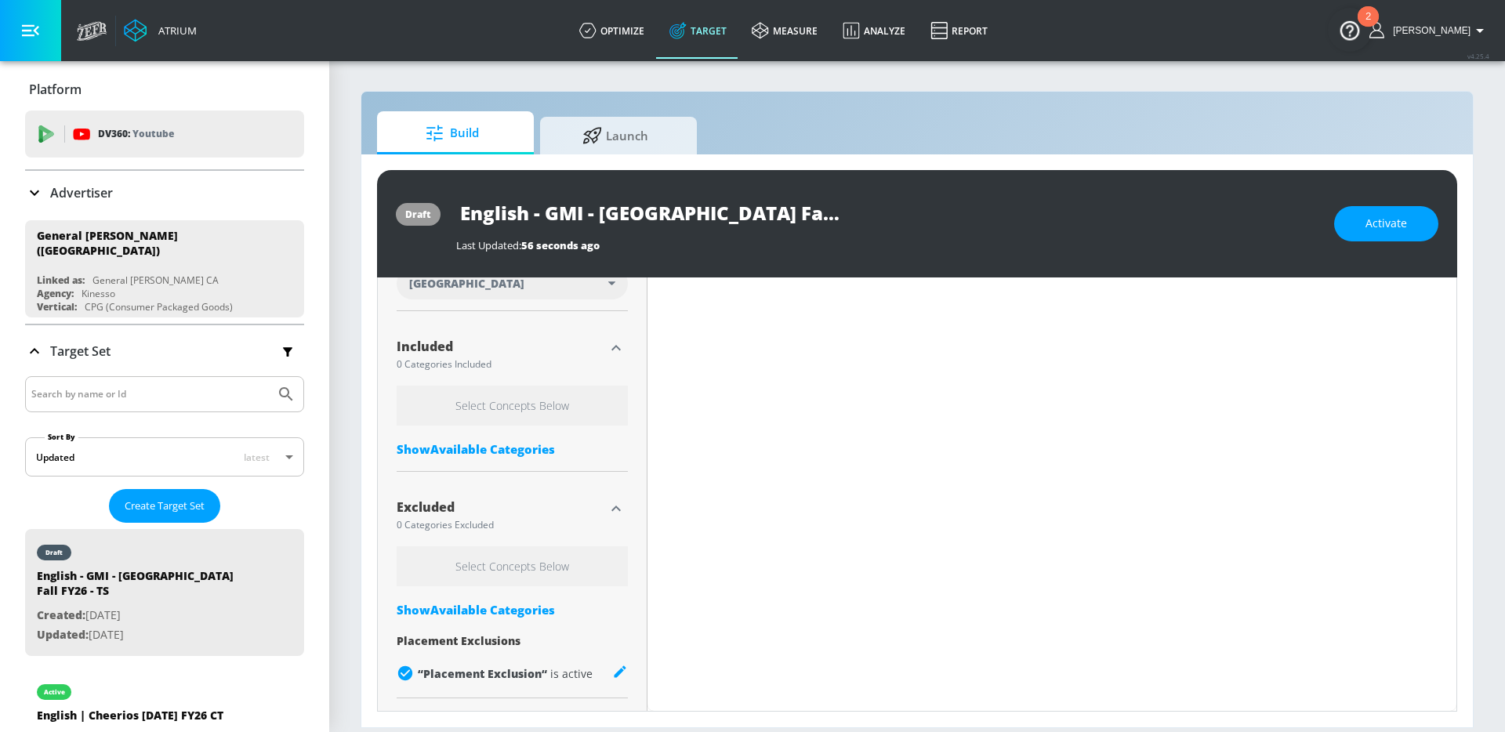
click at [498, 608] on div "Show Available Categories" at bounding box center [512, 610] width 231 height 16
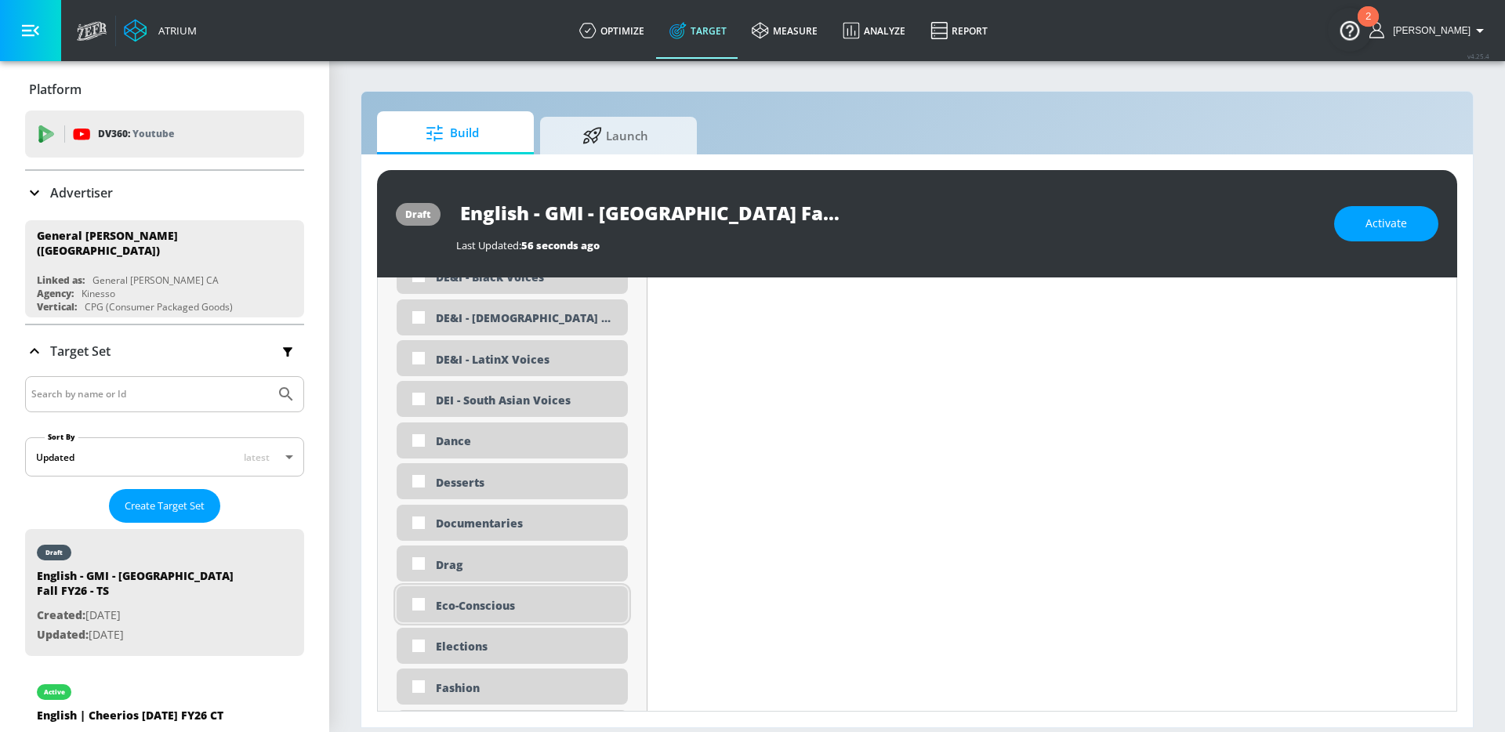
scroll to position [1929, 0]
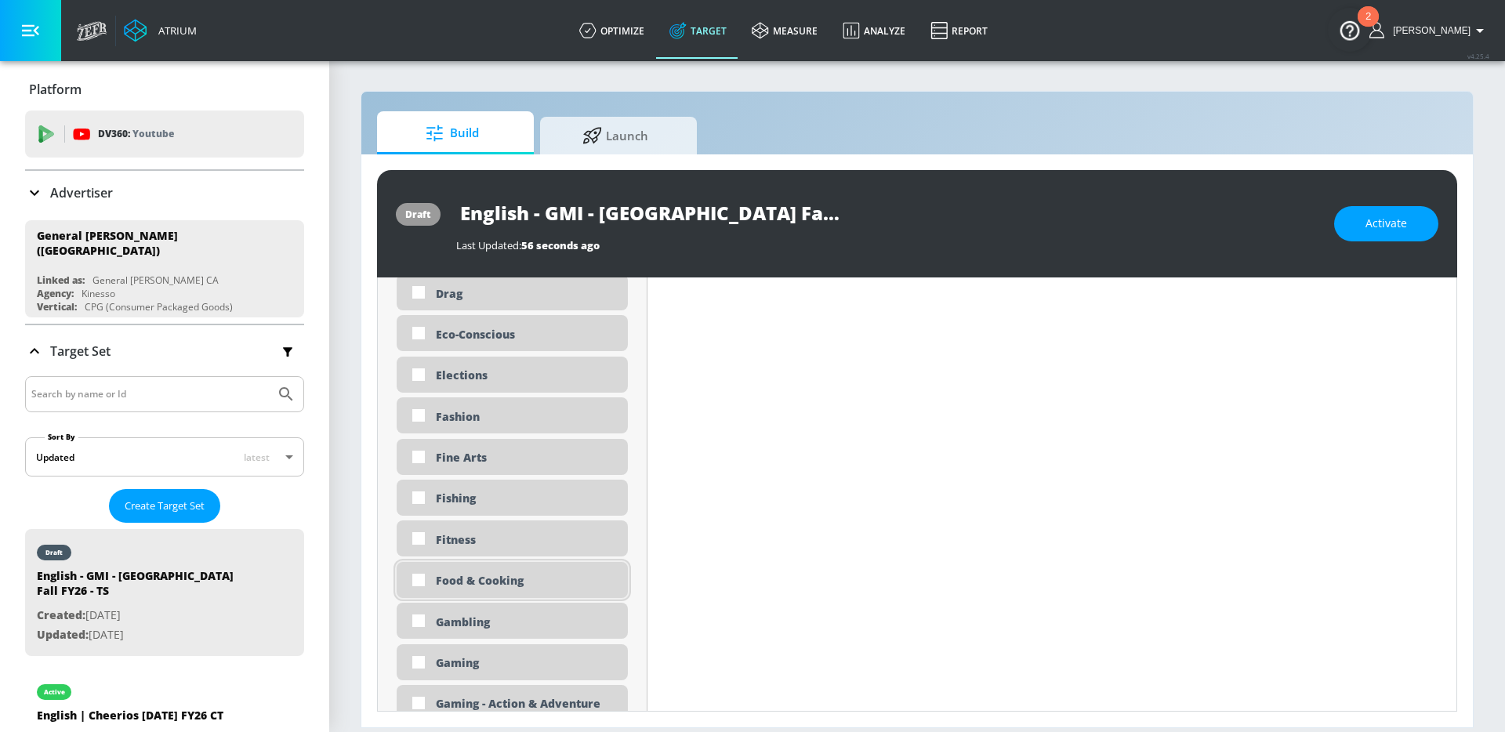
click at [485, 577] on div "Food & Cooking" at bounding box center [526, 580] width 180 height 15
checkbox input "true"
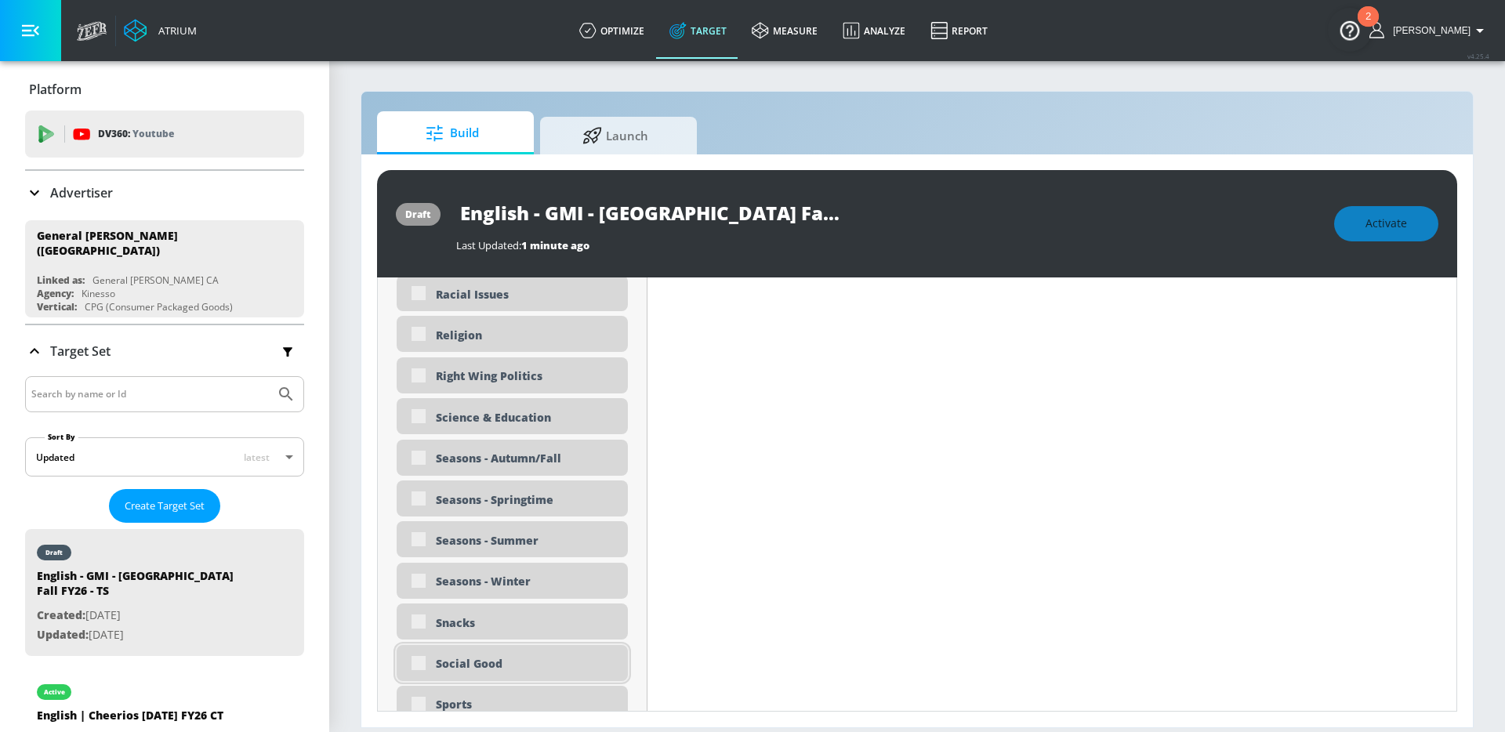
scroll to position [4041, 0]
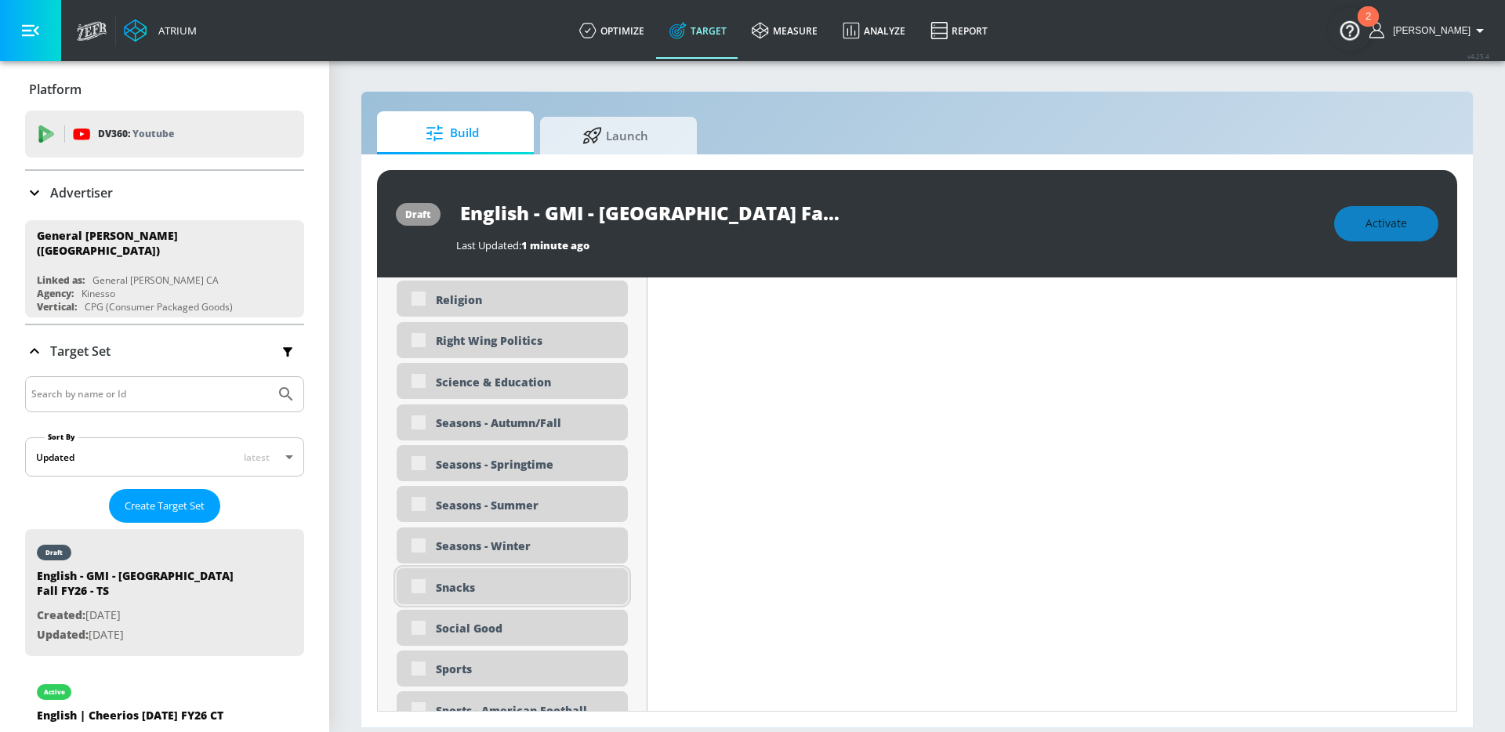
click at [432, 593] on div "Snacks" at bounding box center [512, 586] width 231 height 36
click at [479, 590] on div "Snacks" at bounding box center [526, 587] width 180 height 15
checkbox input "true"
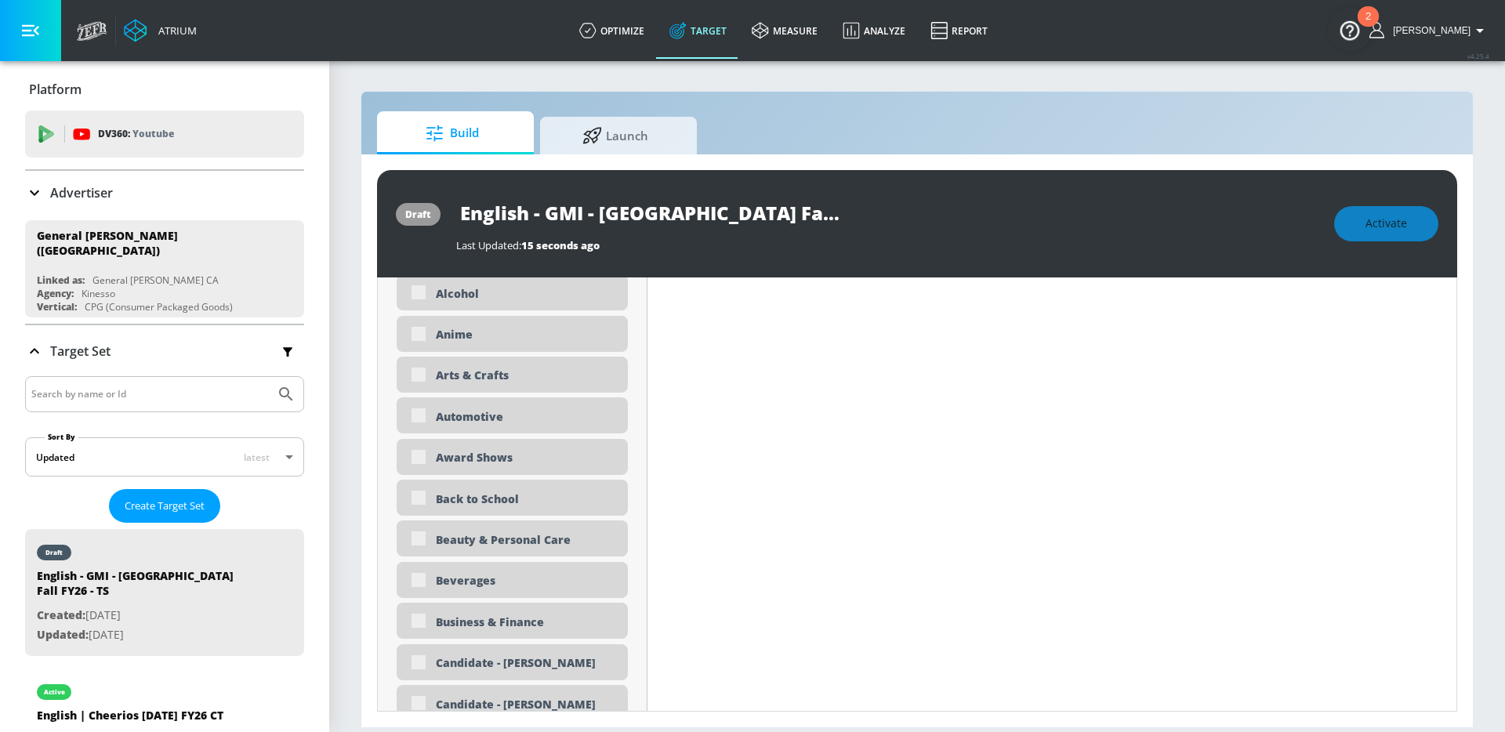
scroll to position [946, 0]
click at [441, 578] on div "Beverages" at bounding box center [526, 580] width 180 height 15
checkbox input "true"
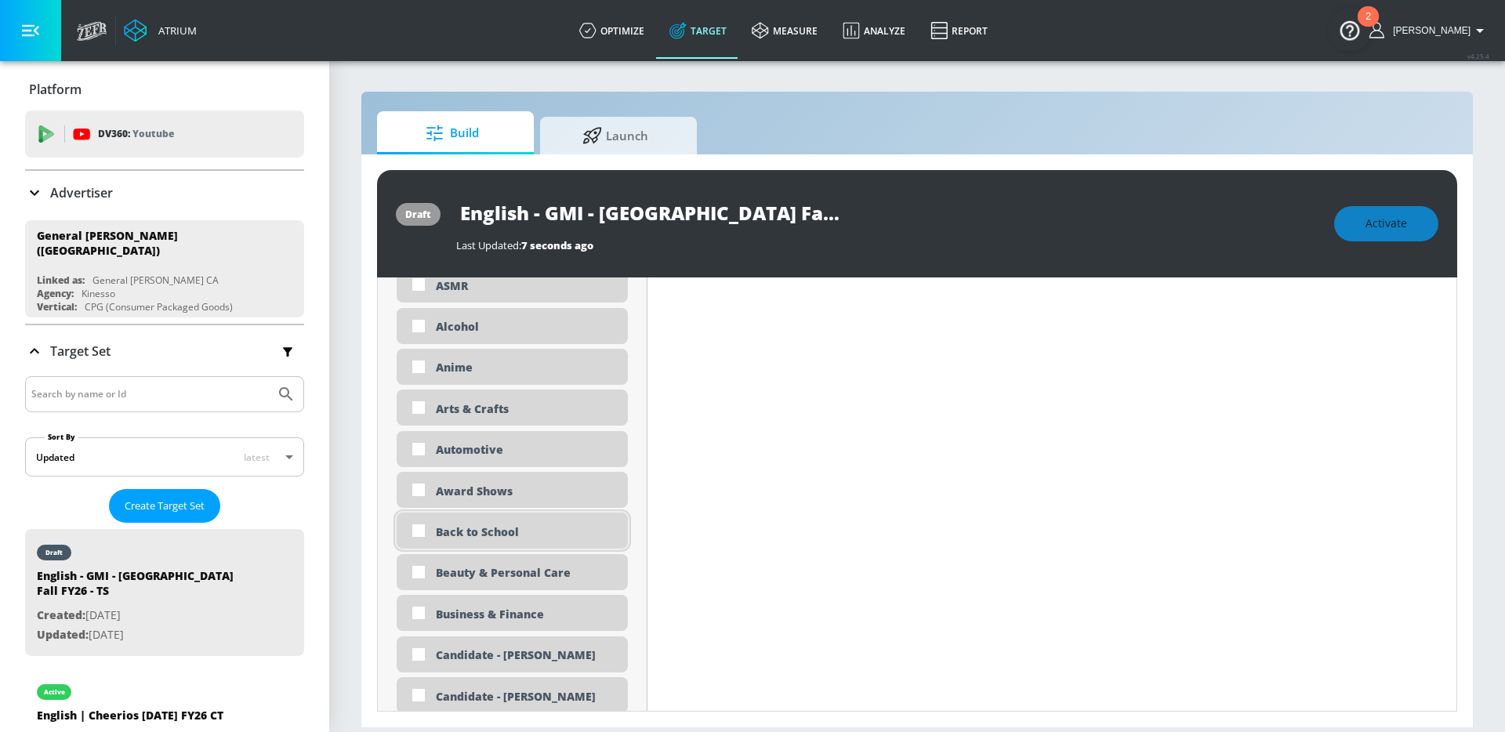
click at [439, 532] on div "Back to School" at bounding box center [526, 531] width 180 height 15
checkbox input "true"
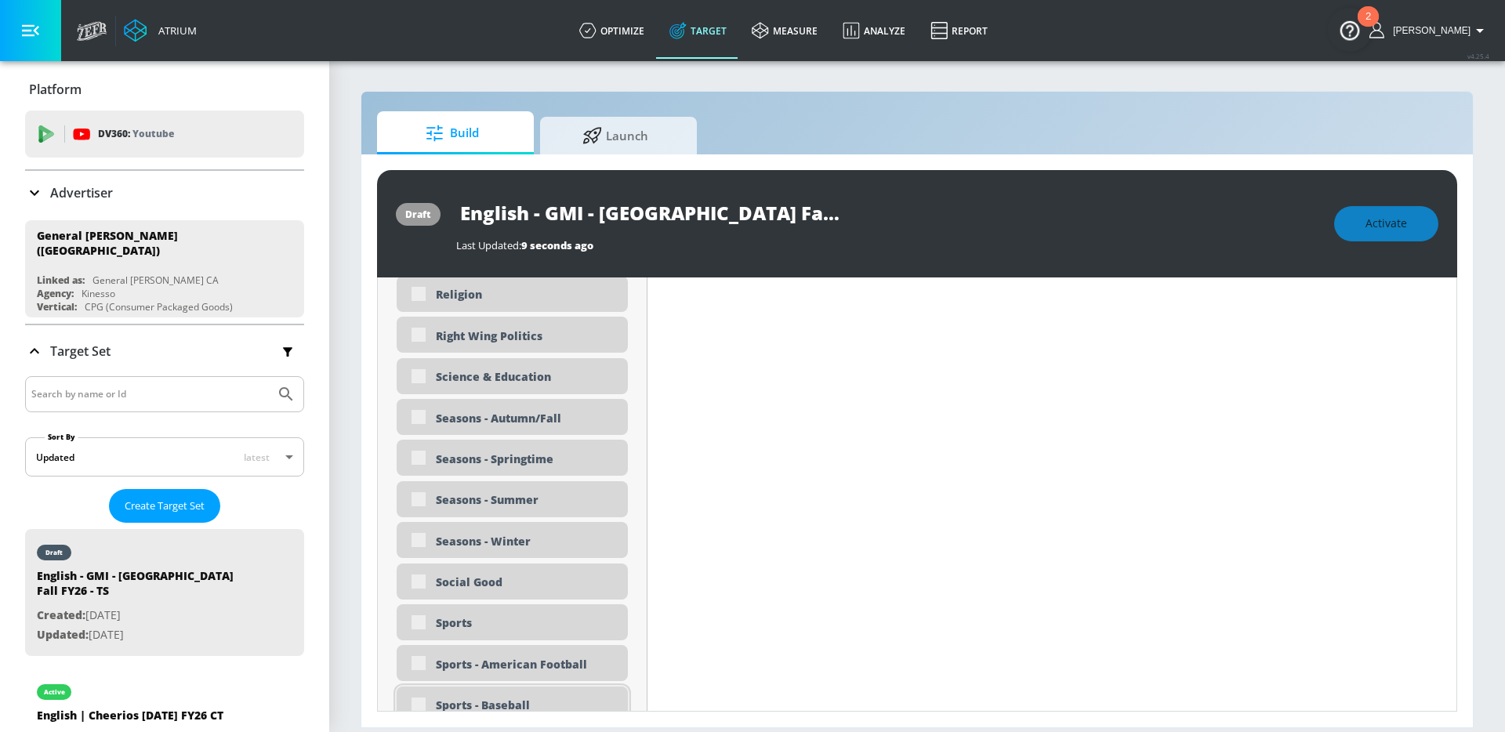
scroll to position [4051, 0]
click at [553, 419] on div "Seasons - Autumn/Fall" at bounding box center [526, 418] width 180 height 15
checkbox input "true"
click at [527, 536] on div "Seasons - Winter" at bounding box center [526, 541] width 180 height 15
checkbox input "true"
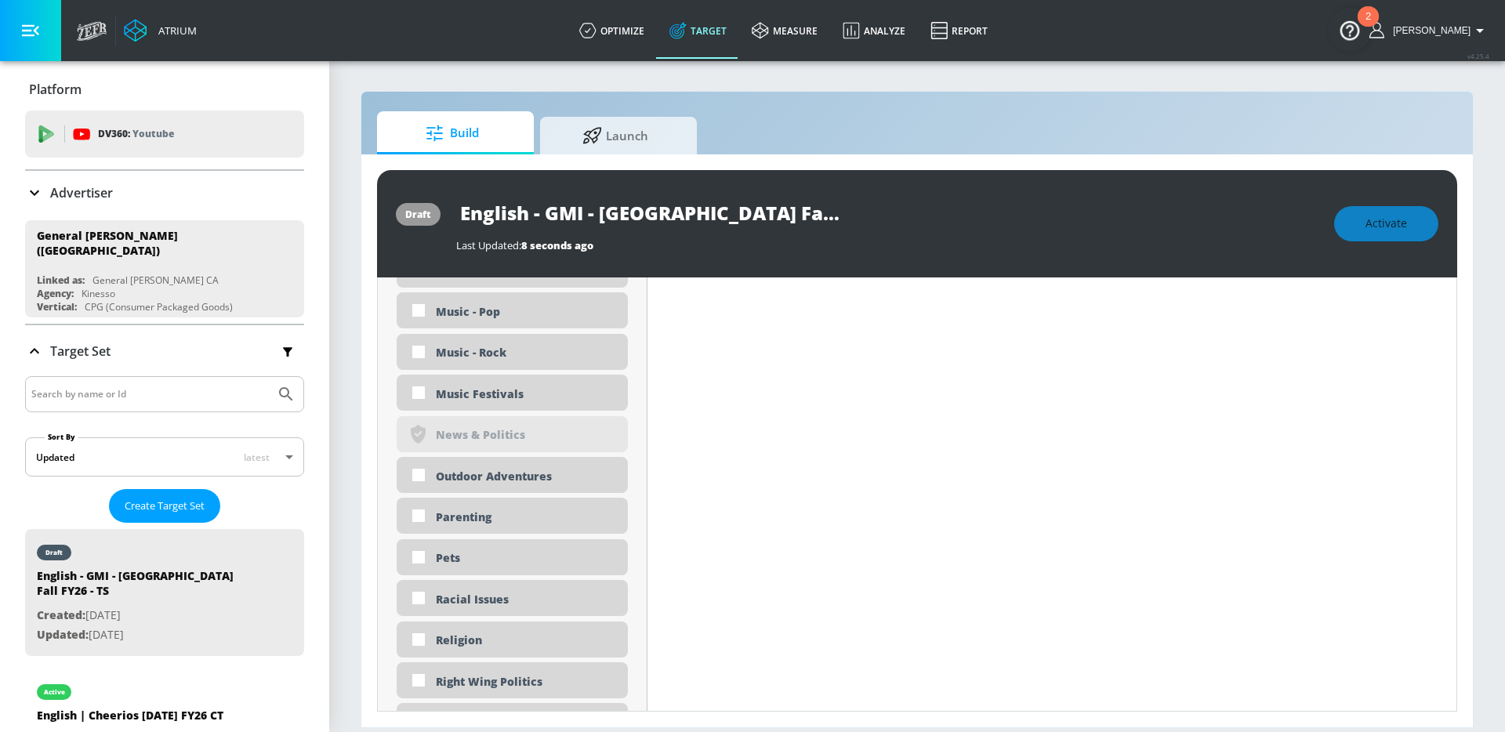
scroll to position [3758, 0]
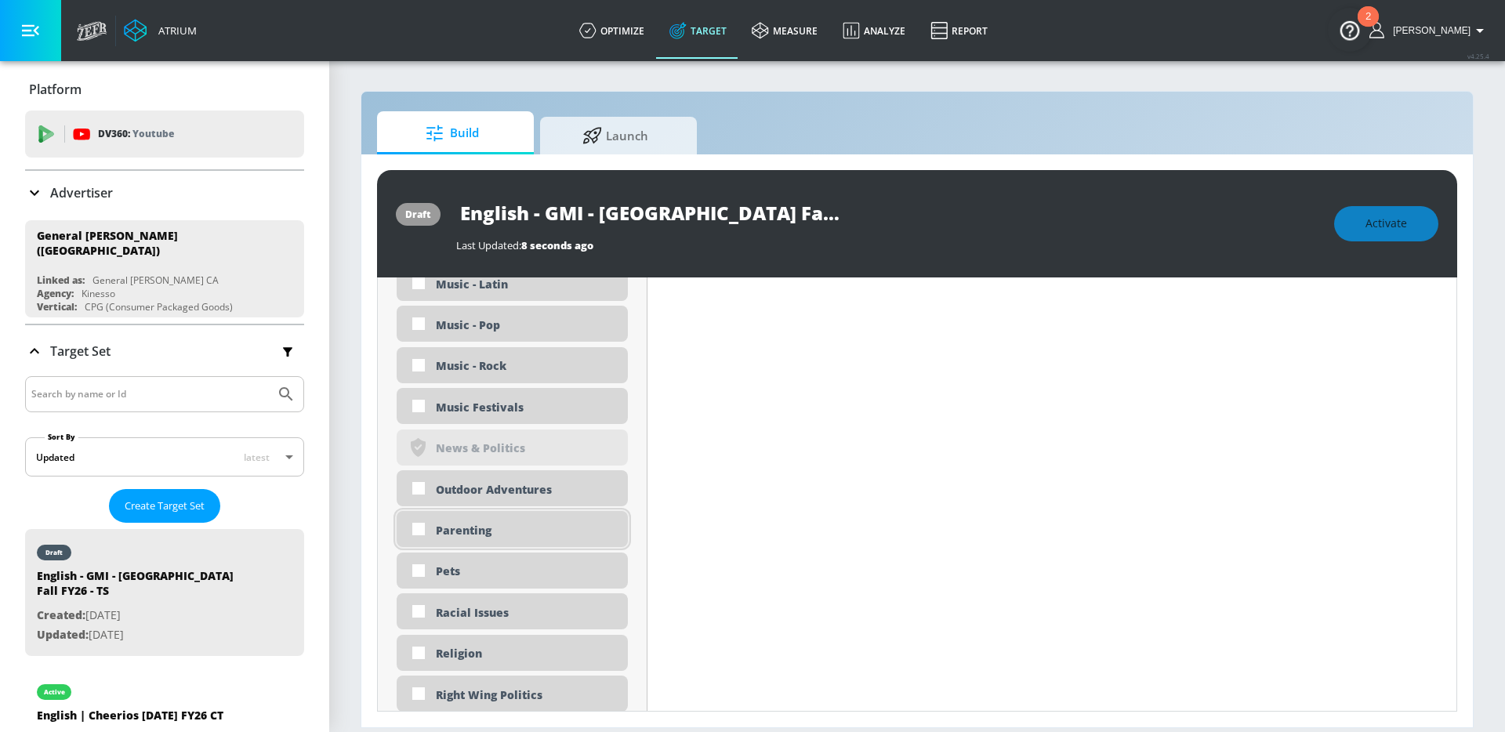
click at [509, 531] on div "Parenting" at bounding box center [526, 530] width 180 height 15
checkbox input "true"
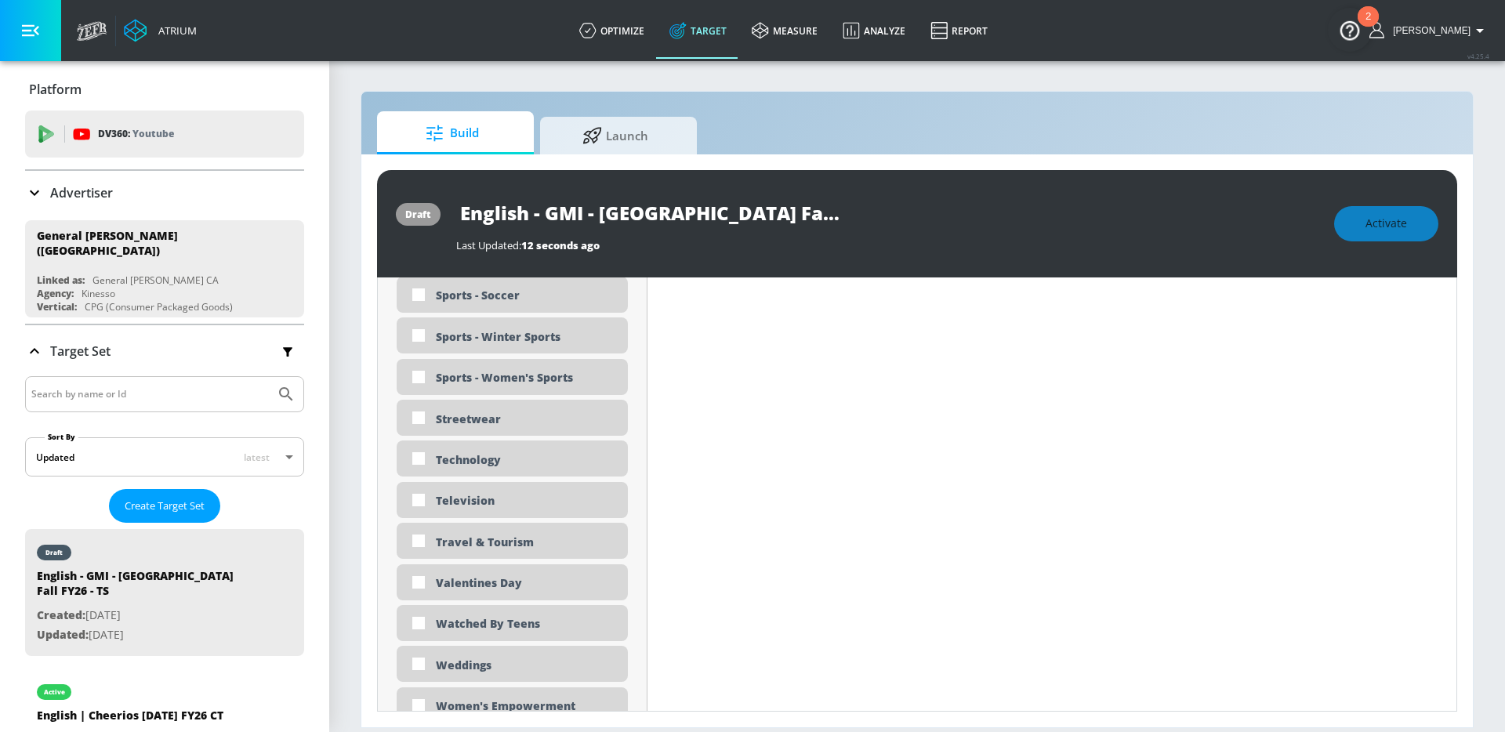
scroll to position [4753, 0]
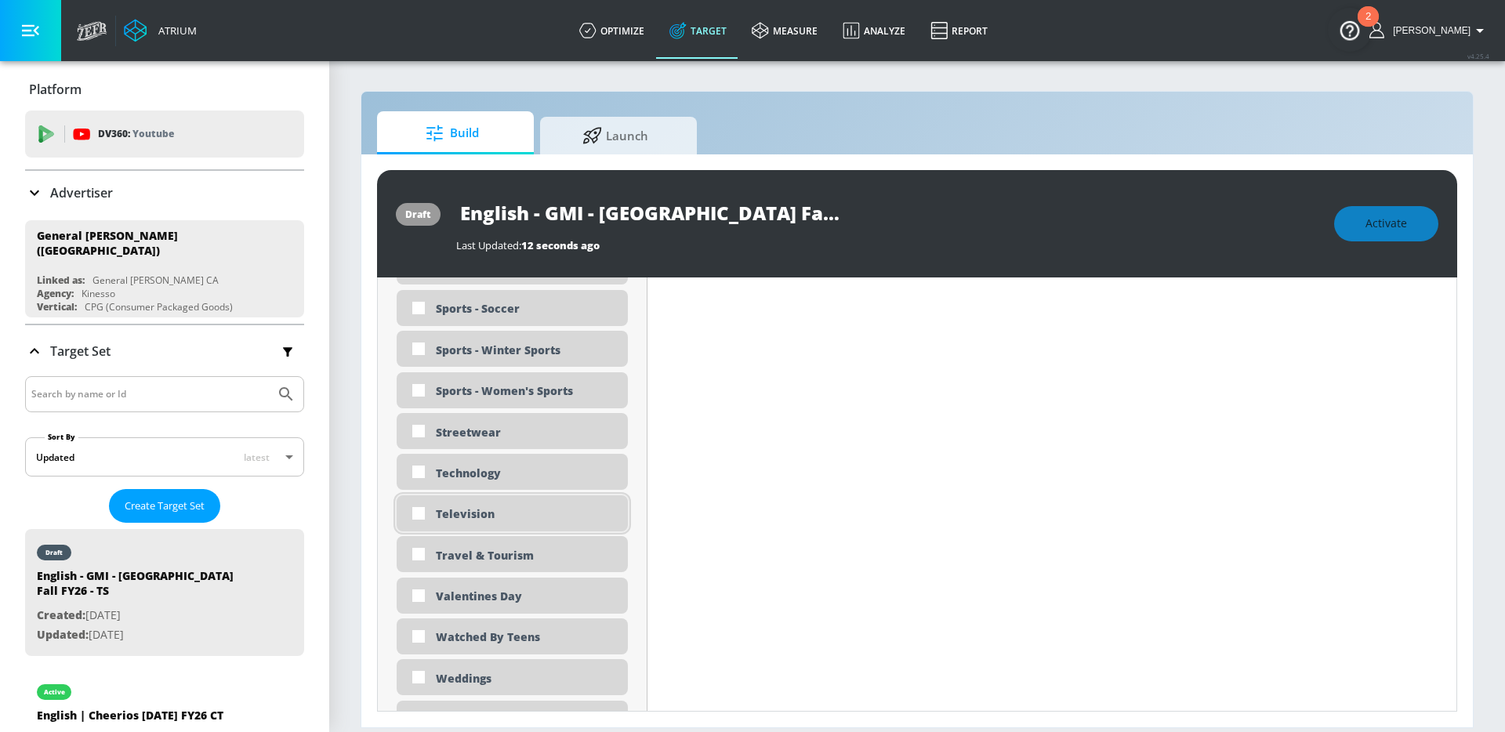
click at [507, 509] on div "Television" at bounding box center [526, 513] width 180 height 15
checkbox input "true"
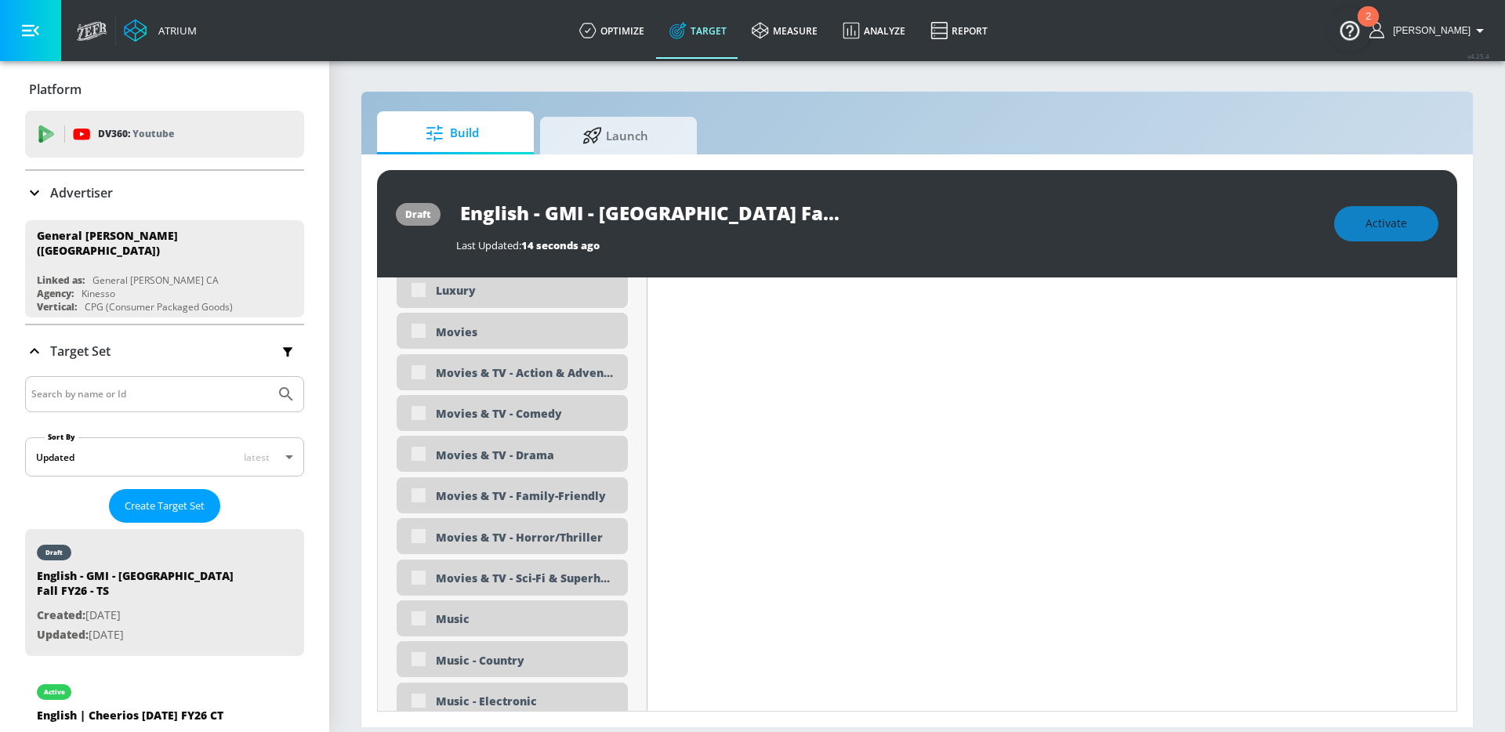
scroll to position [3215, 0]
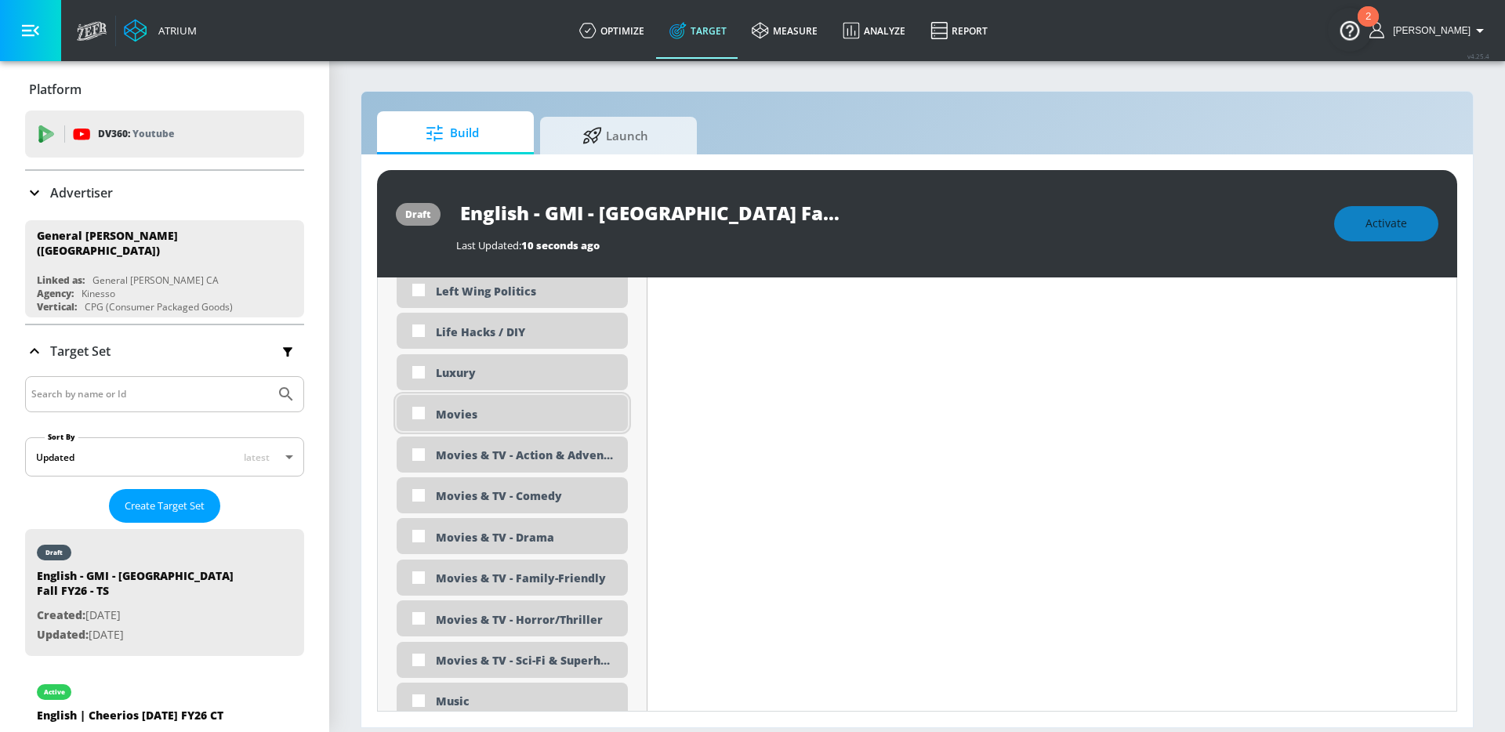
click at [447, 417] on div "Movies" at bounding box center [526, 414] width 180 height 15
checkbox input "true"
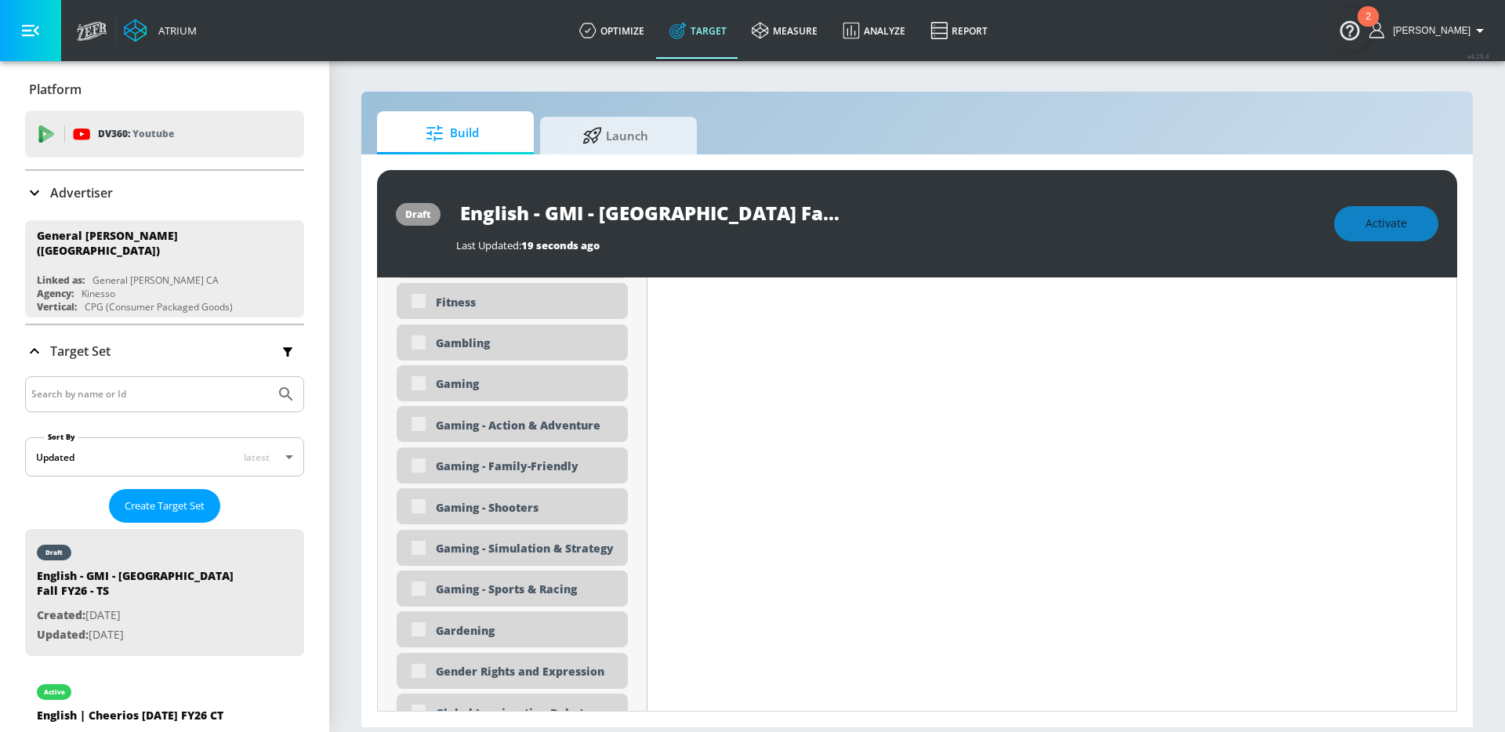
scroll to position [2361, 0]
click at [524, 387] on div "Gaming" at bounding box center [526, 383] width 180 height 15
checkbox input "true"
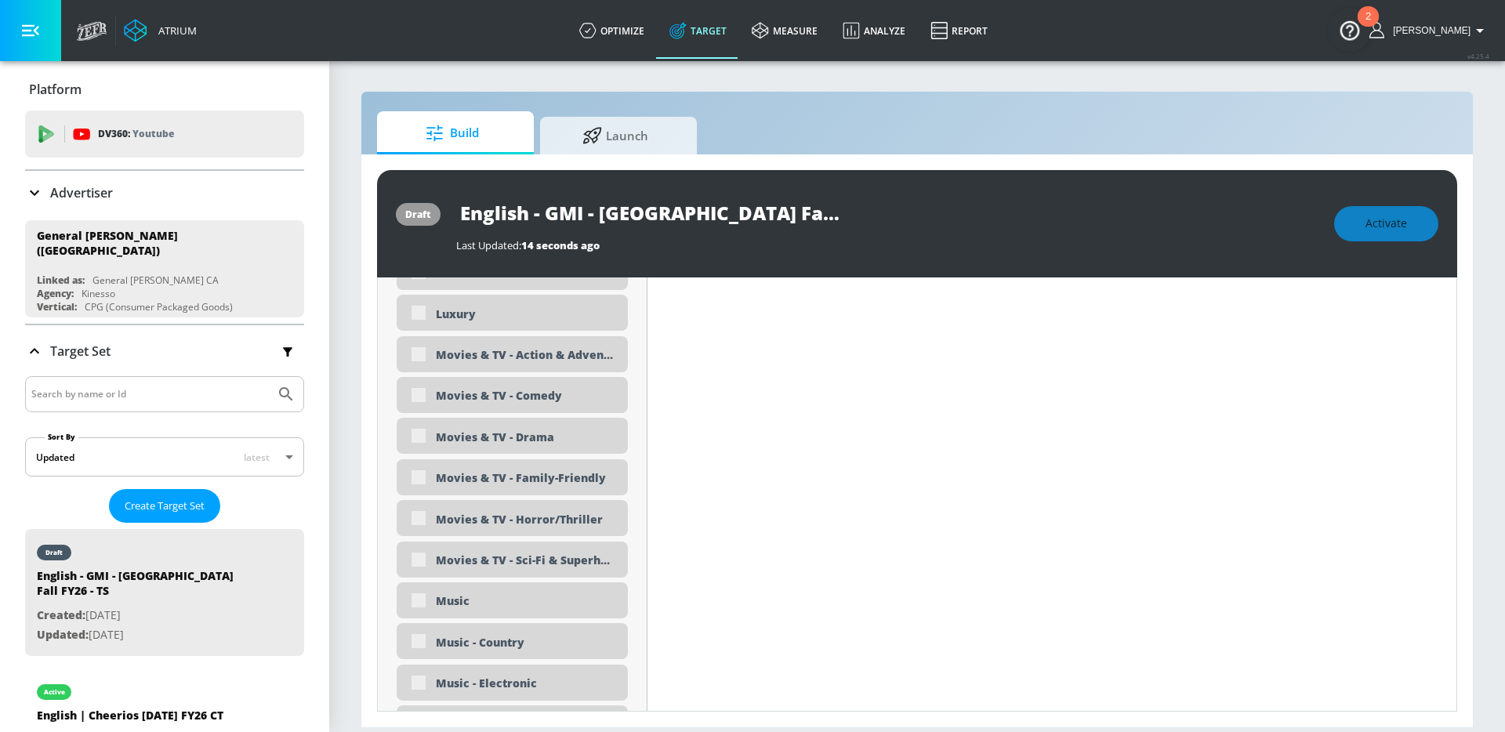
scroll to position [3334, 0]
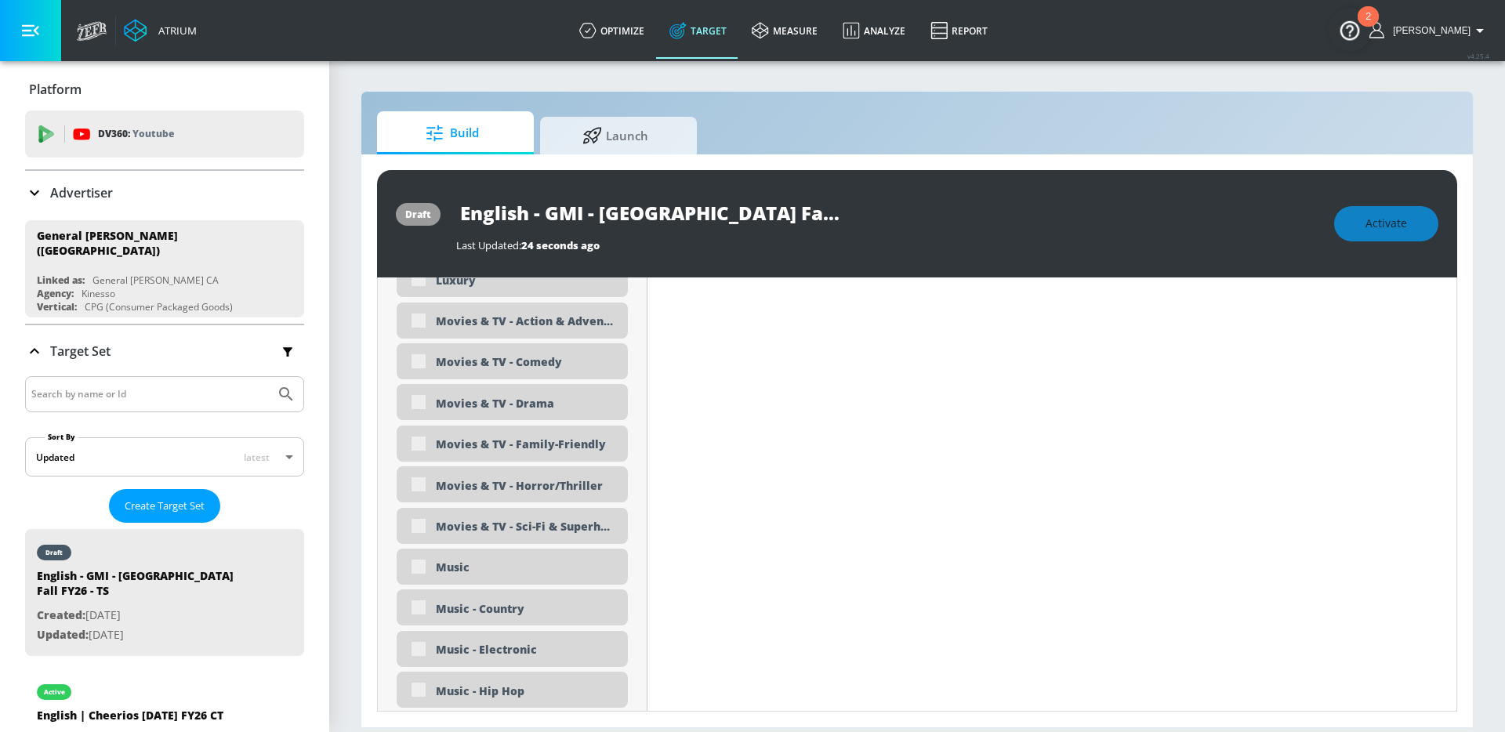
click at [488, 445] on div "Movies & TV - Family-Friendly" at bounding box center [526, 444] width 180 height 15
checkbox input "true"
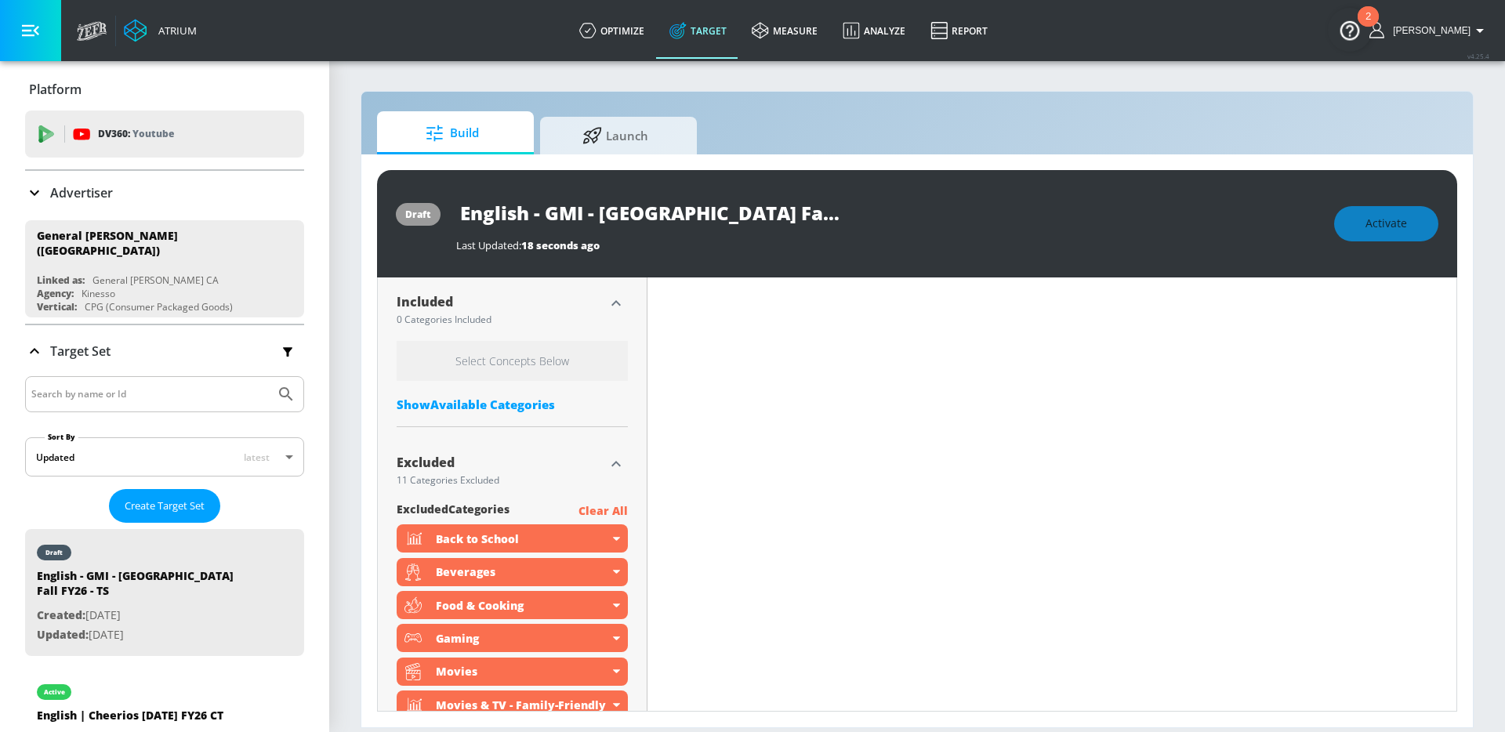
scroll to position [501, 0]
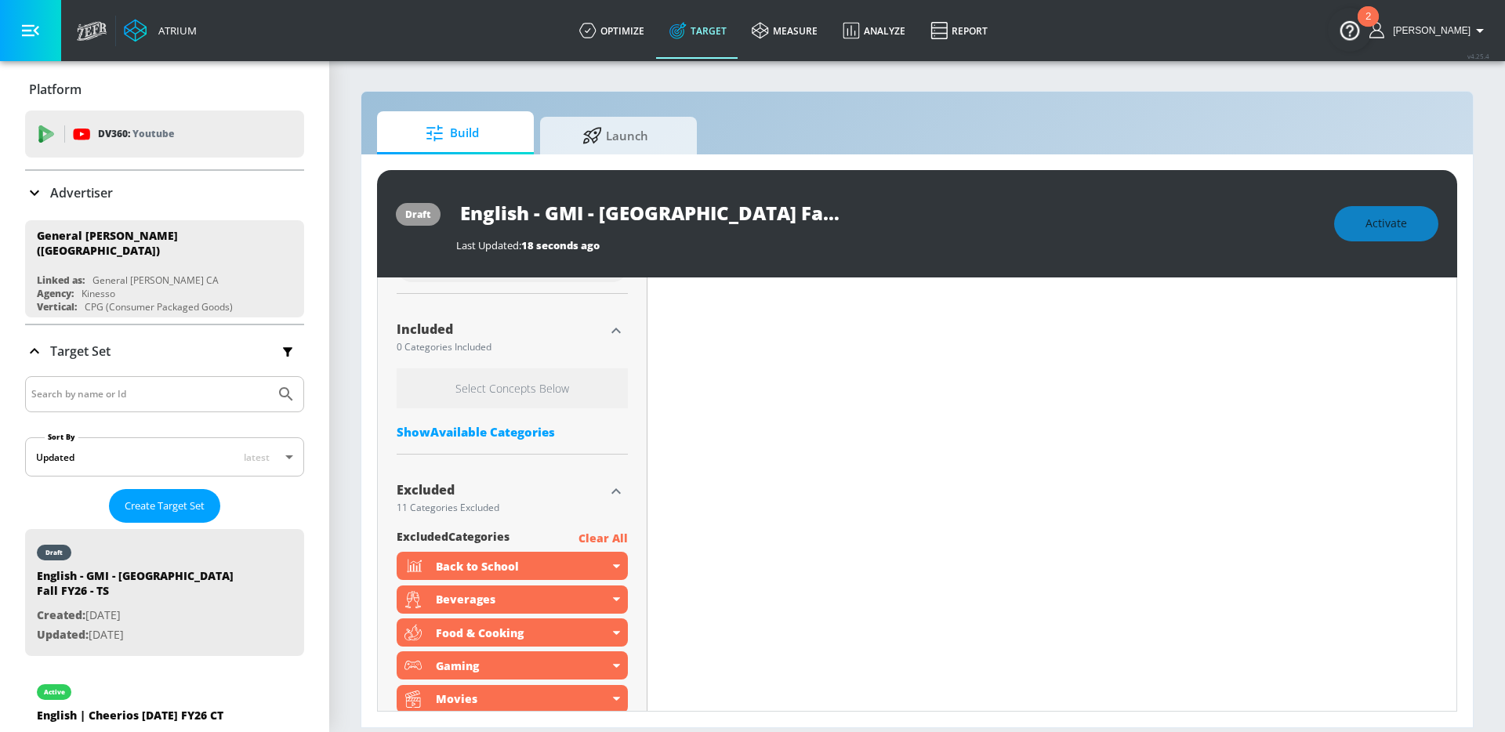
click at [591, 534] on p "Clear All" at bounding box center [603, 539] width 49 height 20
click at [604, 539] on p "Clear All" at bounding box center [603, 539] width 49 height 20
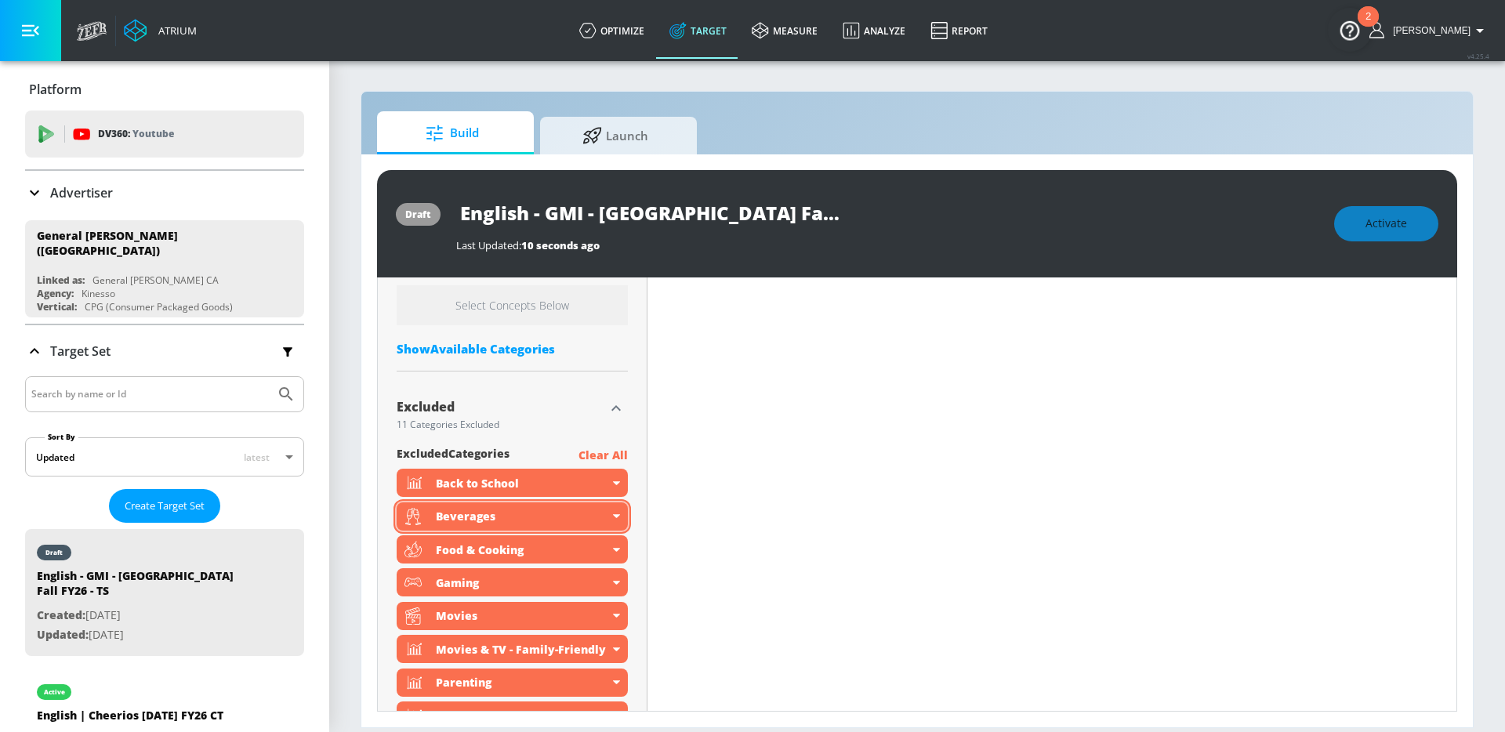
scroll to position [578, 0]
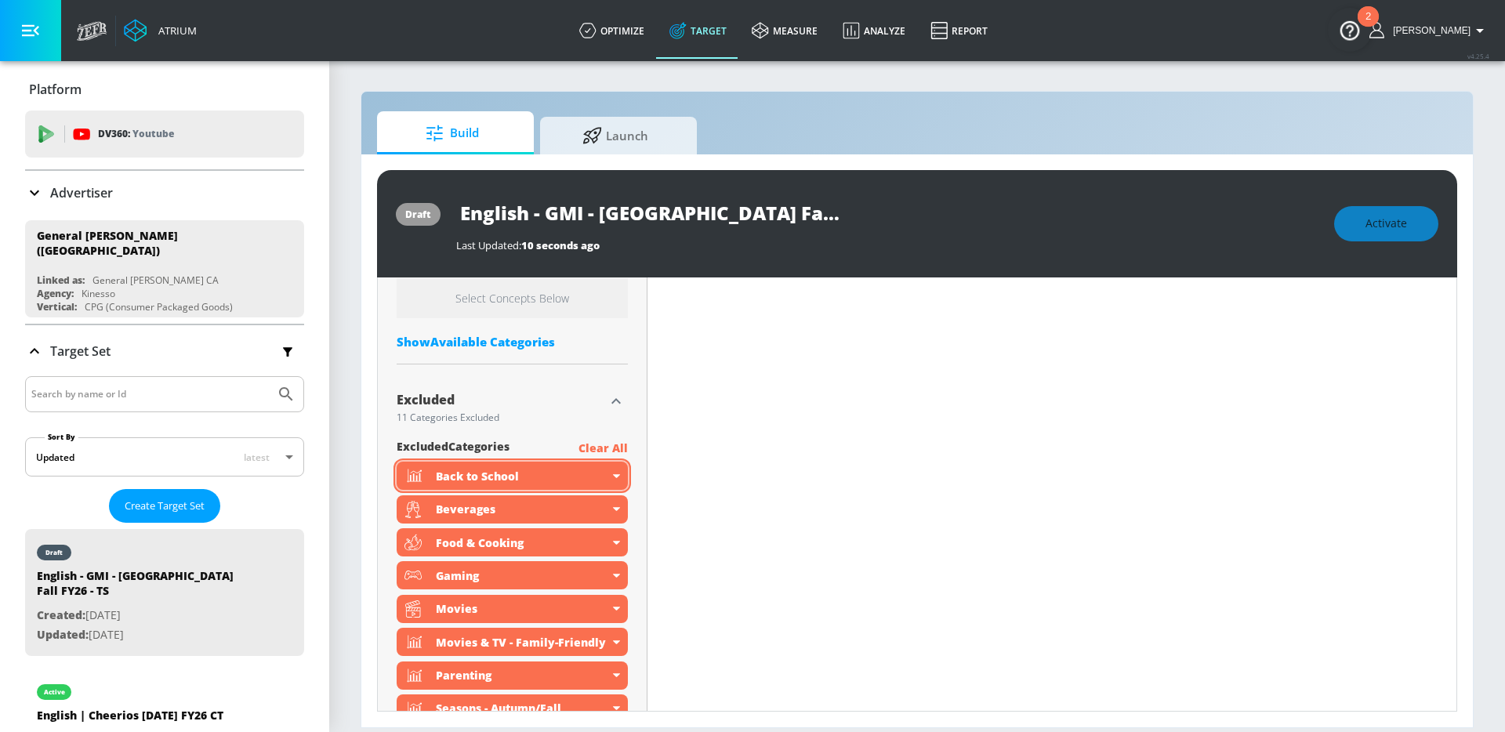
click at [615, 480] on div "Back to School" at bounding box center [512, 476] width 231 height 28
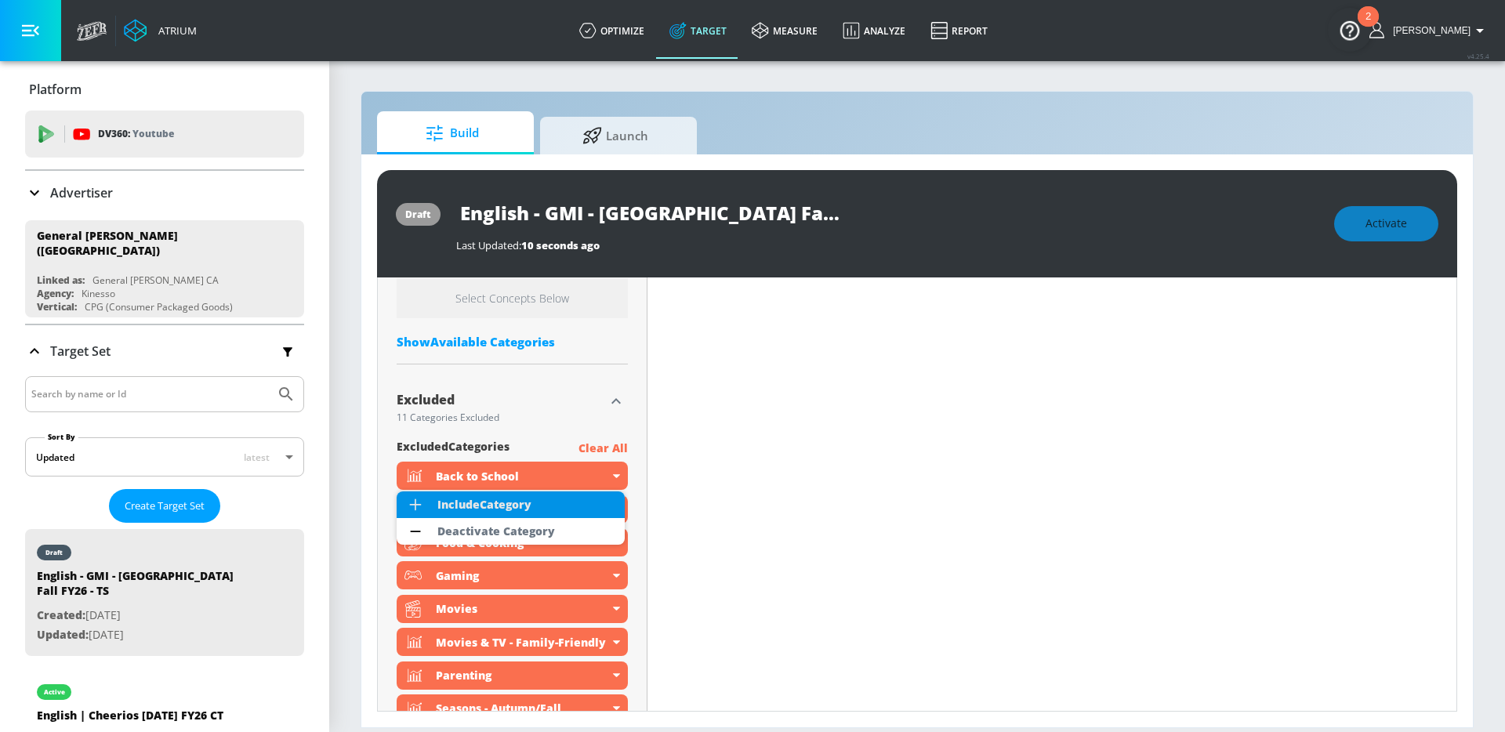
click at [520, 507] on div "Include Category" at bounding box center [484, 504] width 94 height 11
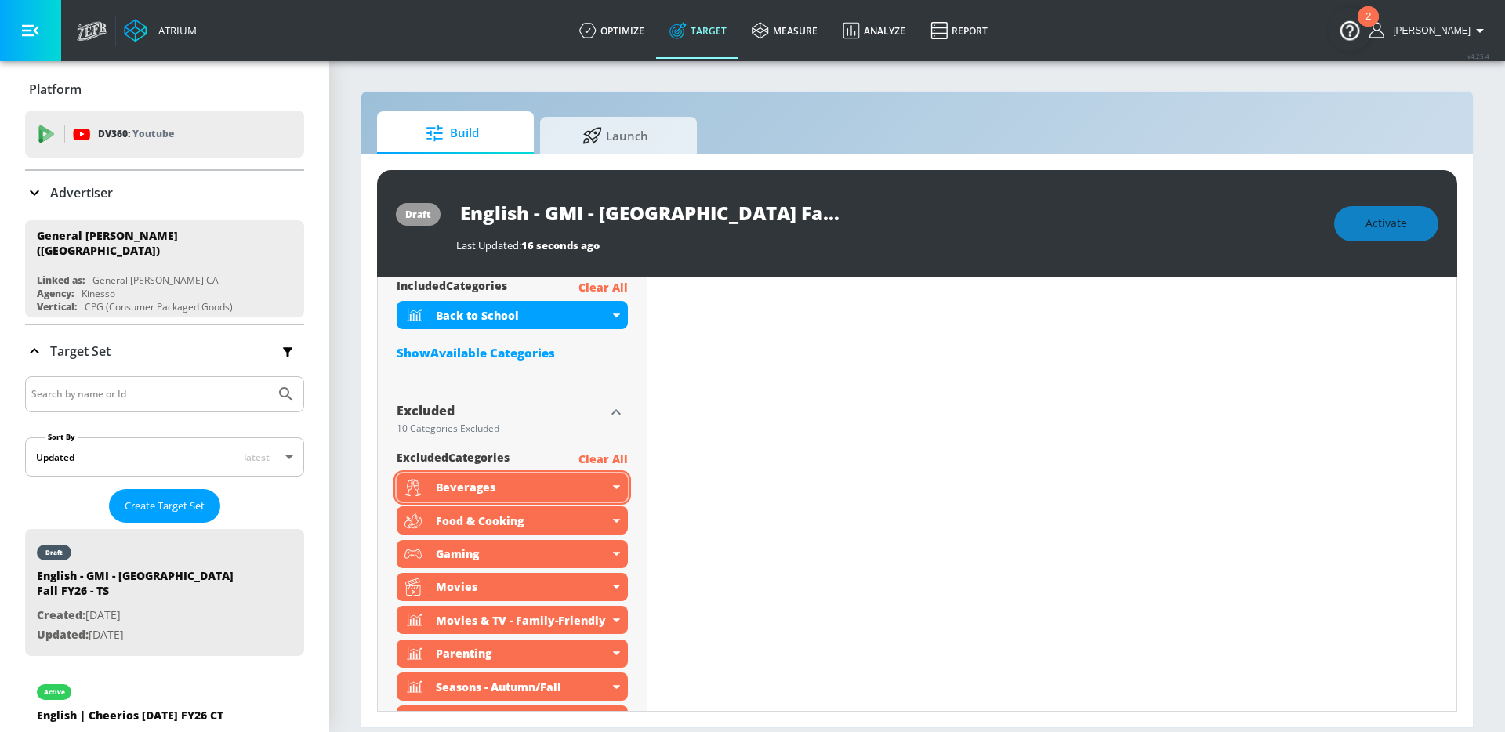
click at [615, 485] on icon at bounding box center [616, 487] width 7 height 4
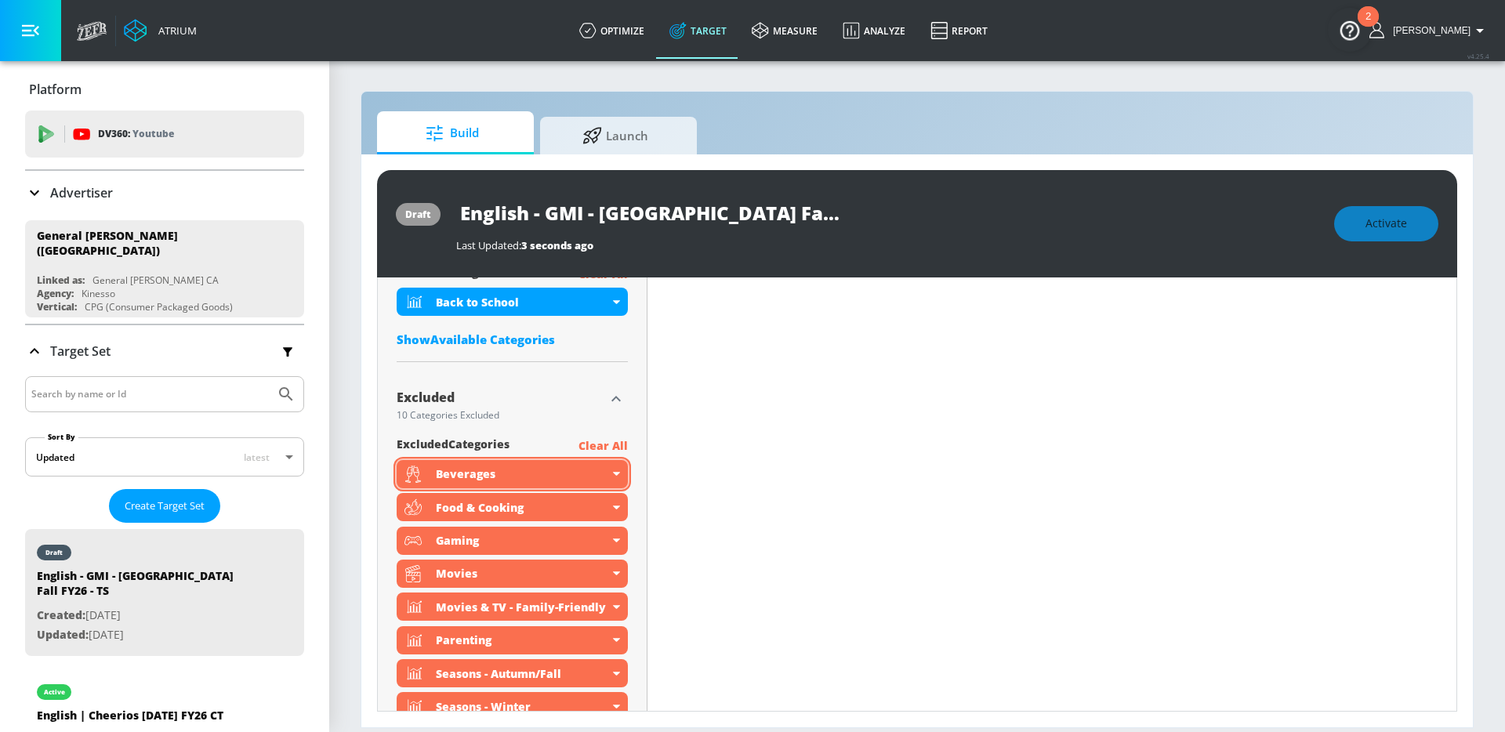
scroll to position [578, 0]
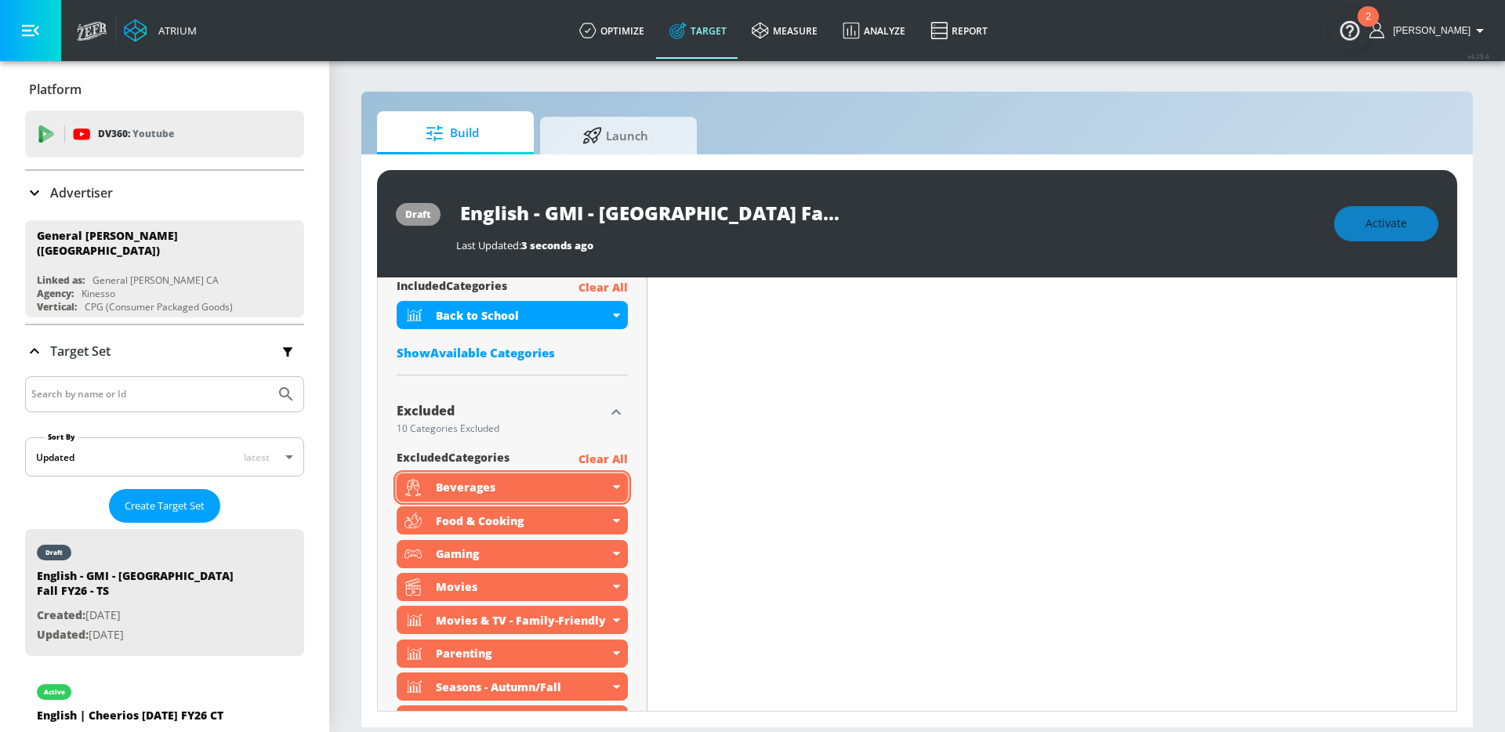
click at [608, 488] on div "Beverages" at bounding box center [512, 488] width 231 height 28
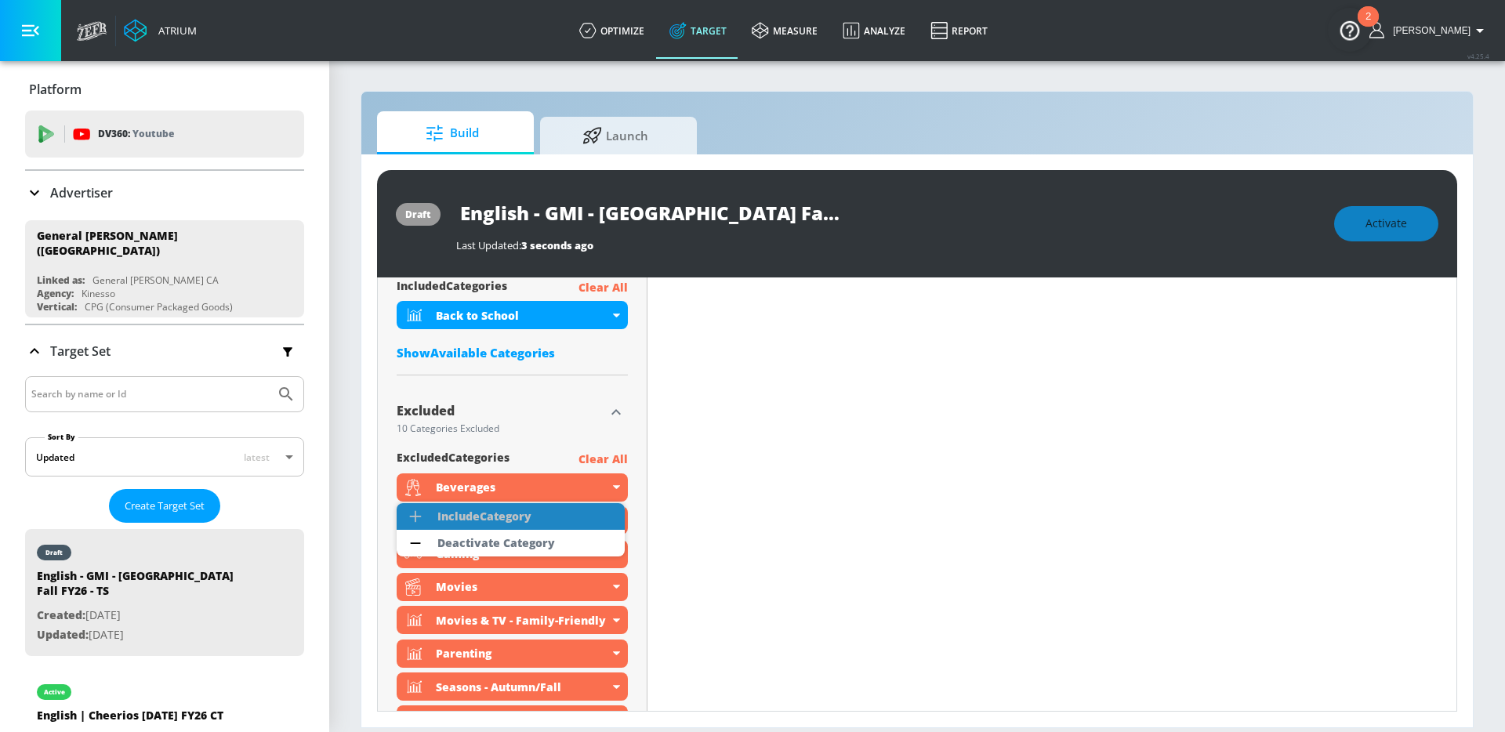
click at [485, 520] on div "Include Category" at bounding box center [484, 516] width 94 height 11
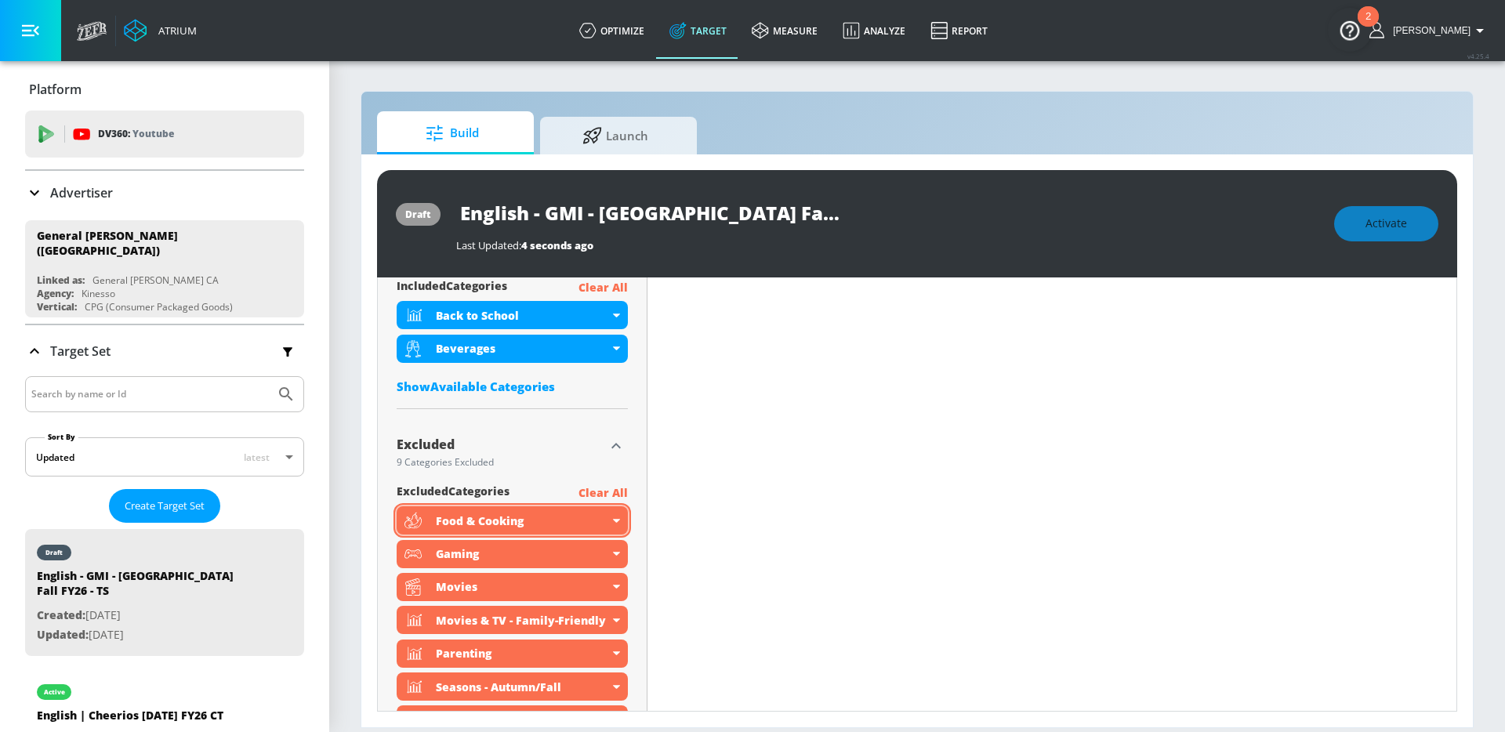
click at [613, 520] on icon at bounding box center [616, 521] width 7 height 4
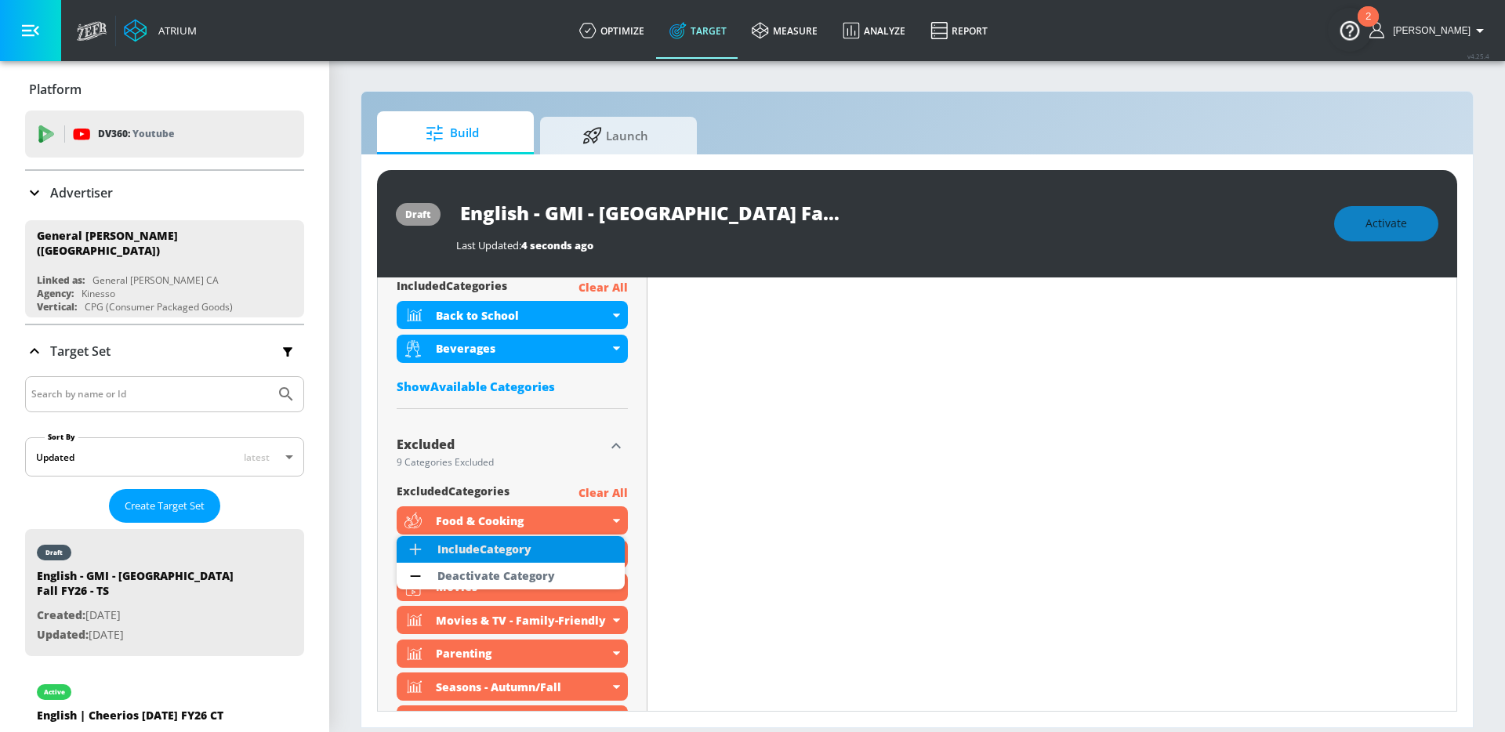
click at [564, 546] on li "Include Category" at bounding box center [511, 549] width 228 height 27
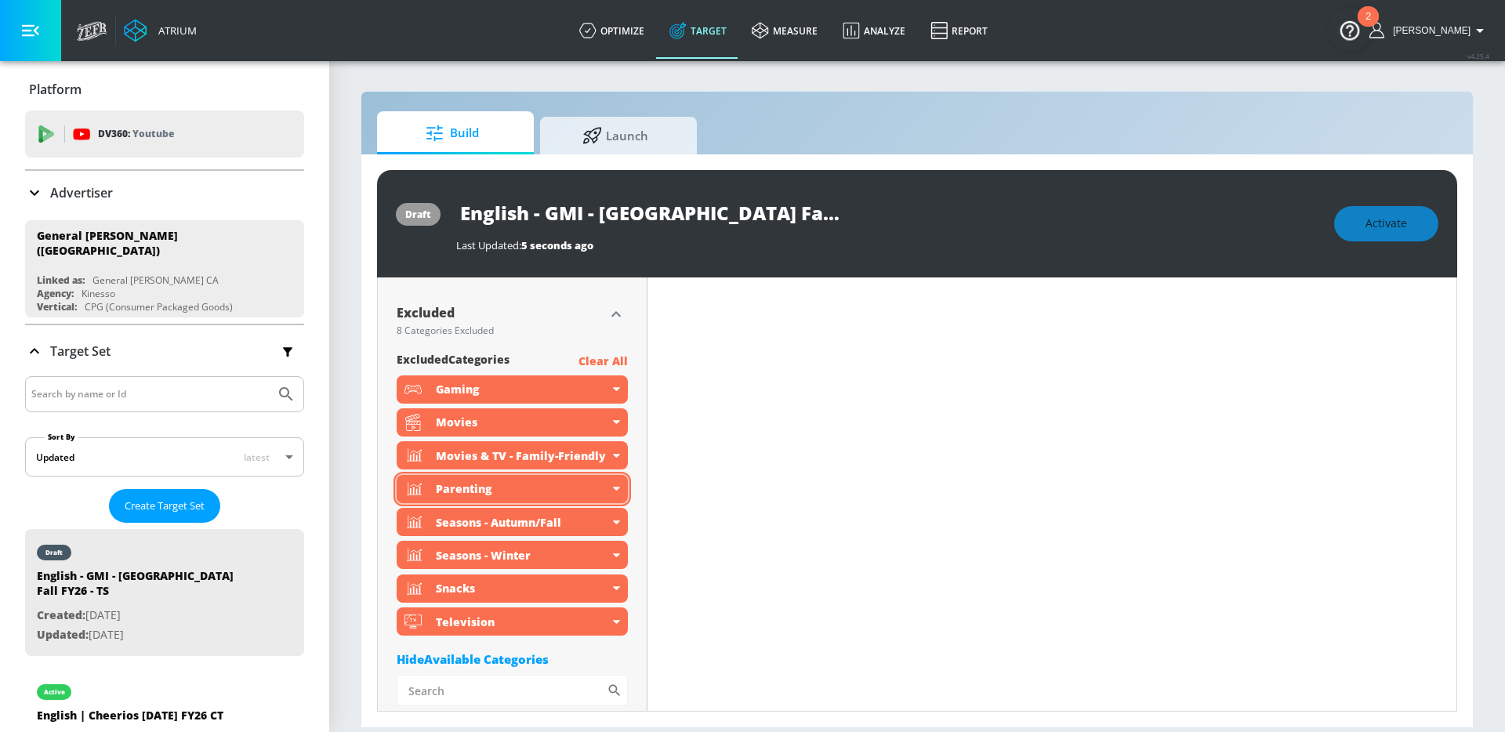
scroll to position [764, 0]
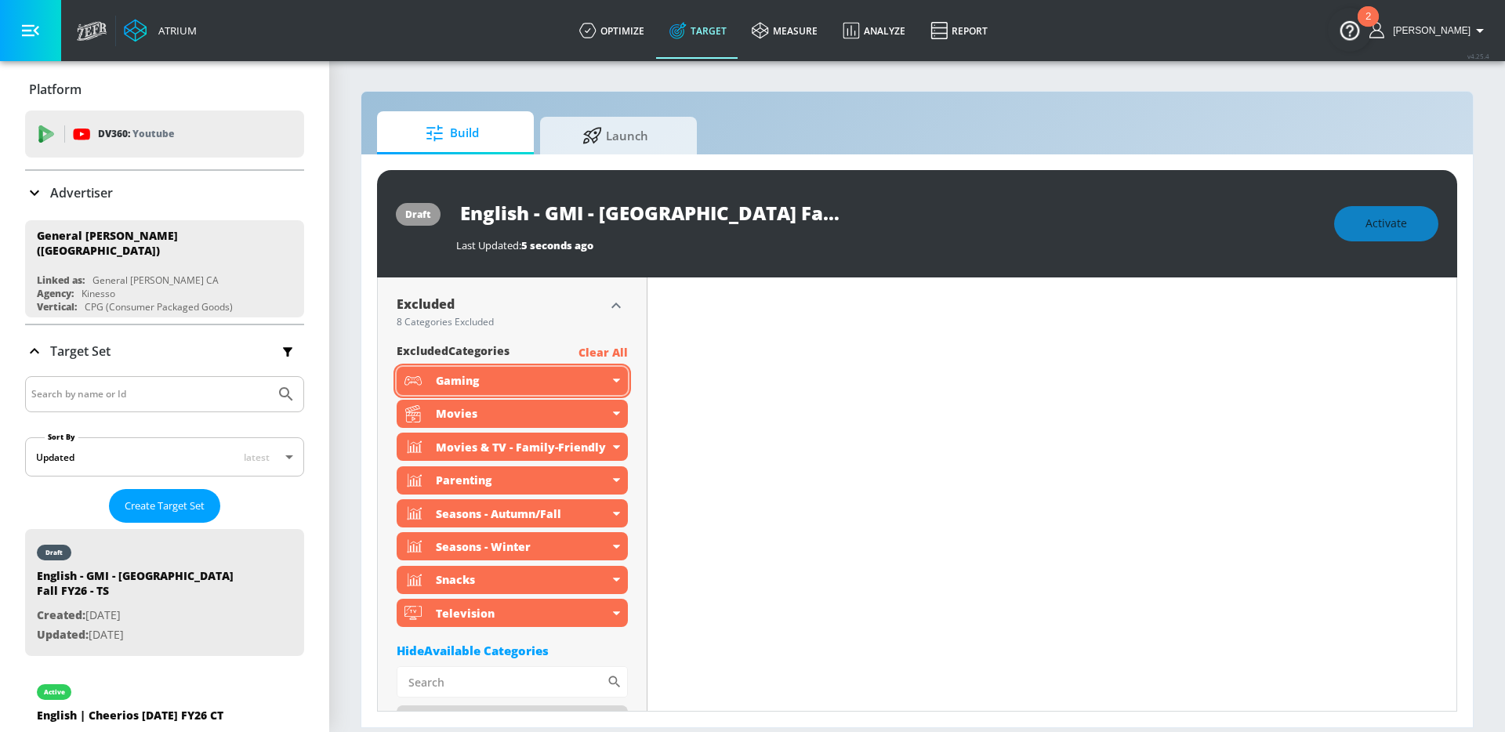
click at [614, 381] on icon at bounding box center [616, 381] width 7 height 4
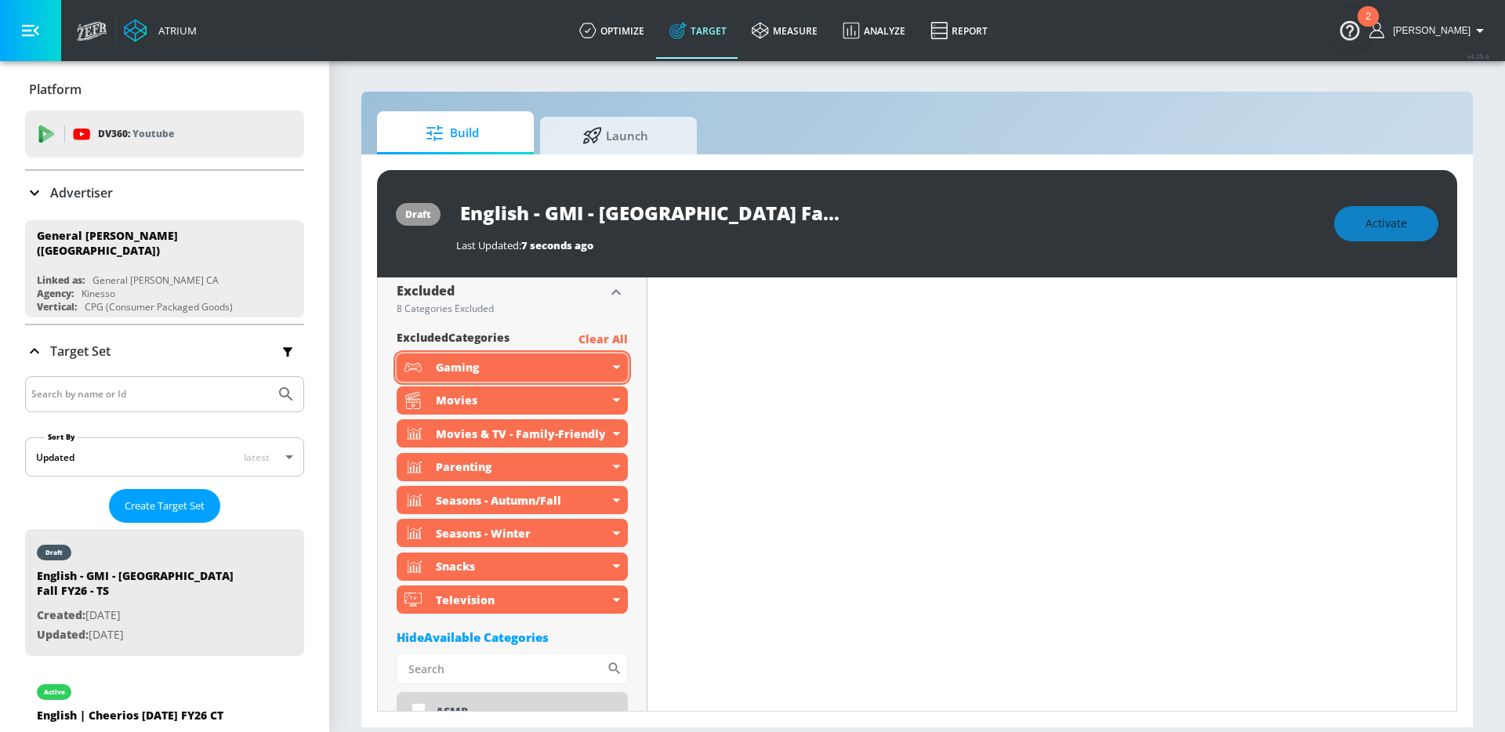
scroll to position [751, 0]
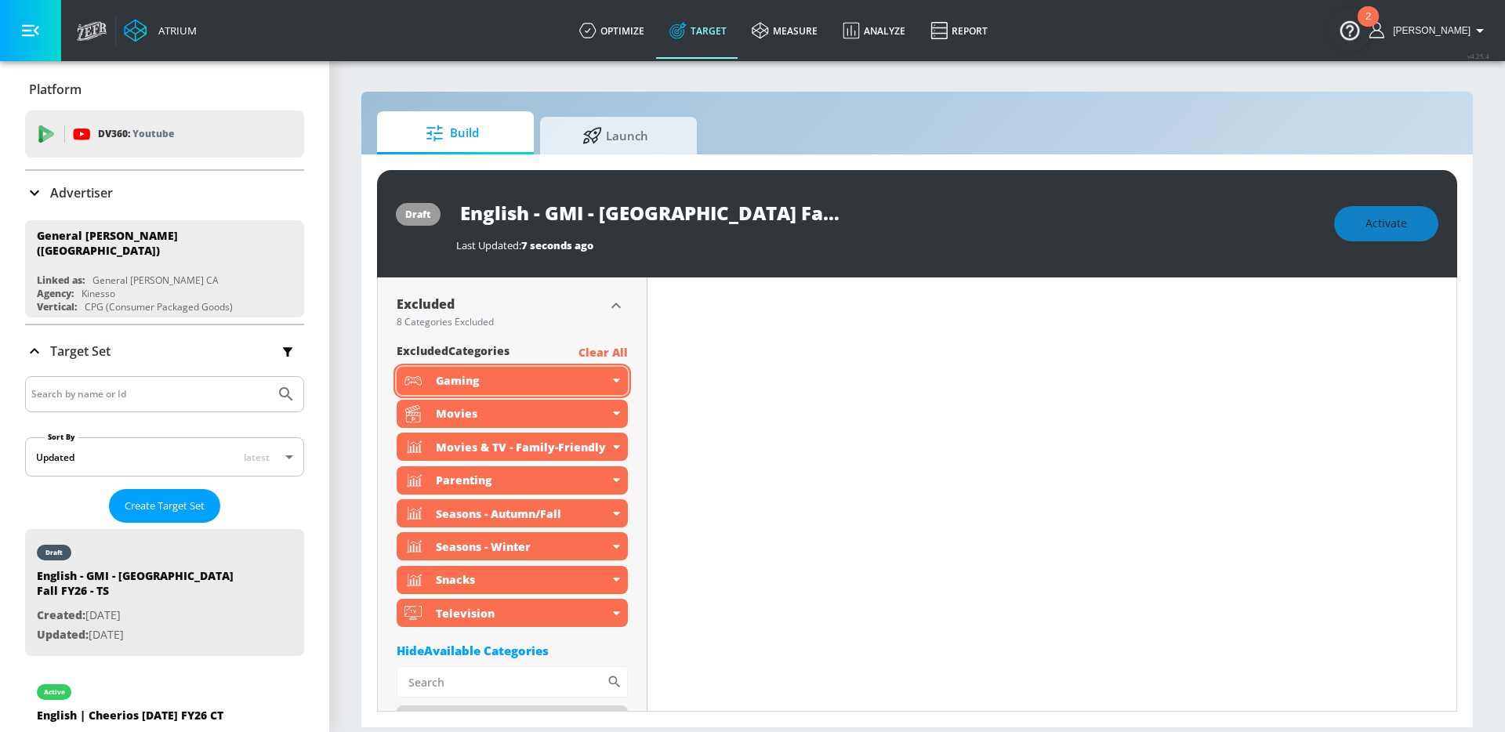
click at [613, 383] on div "Gaming" at bounding box center [512, 381] width 231 height 28
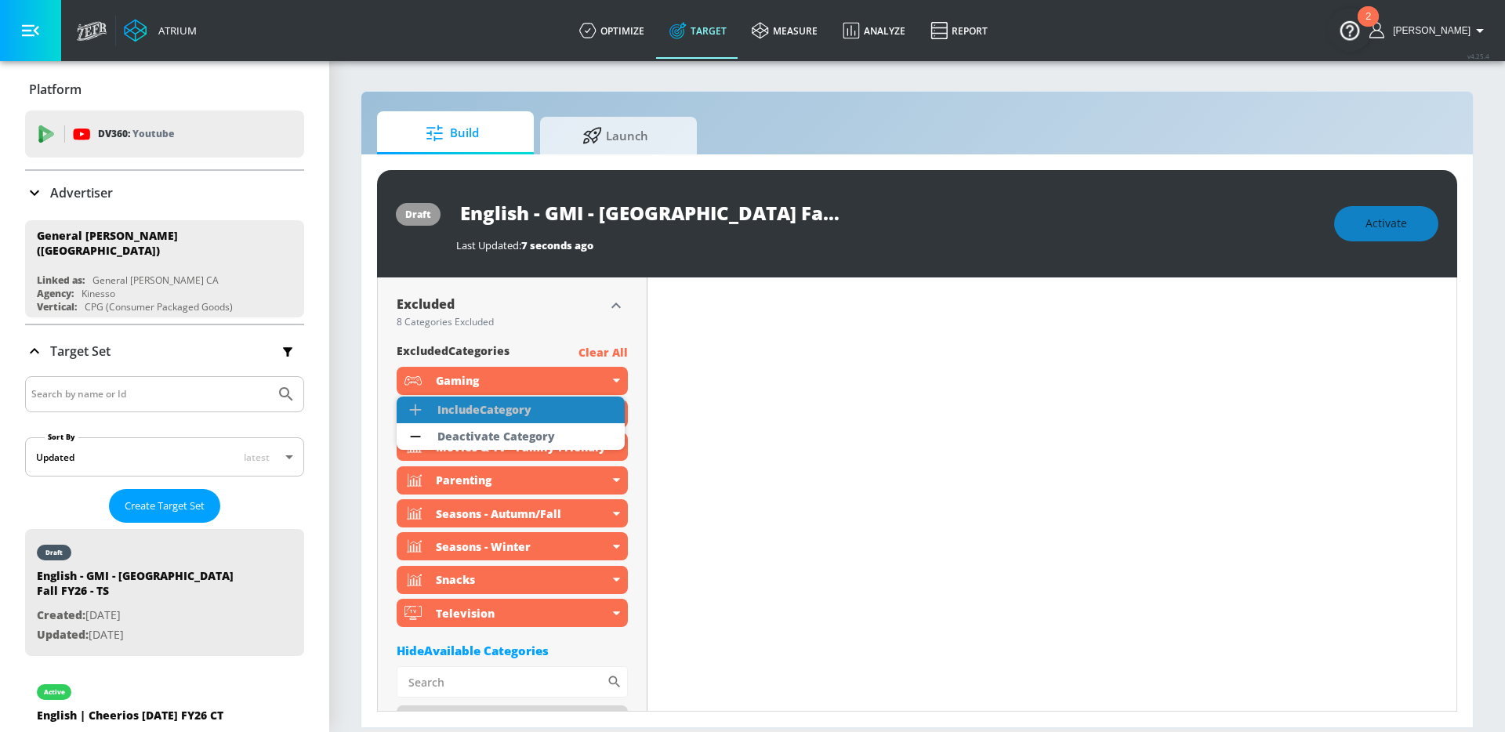
click at [553, 415] on li "Include Category" at bounding box center [511, 410] width 228 height 27
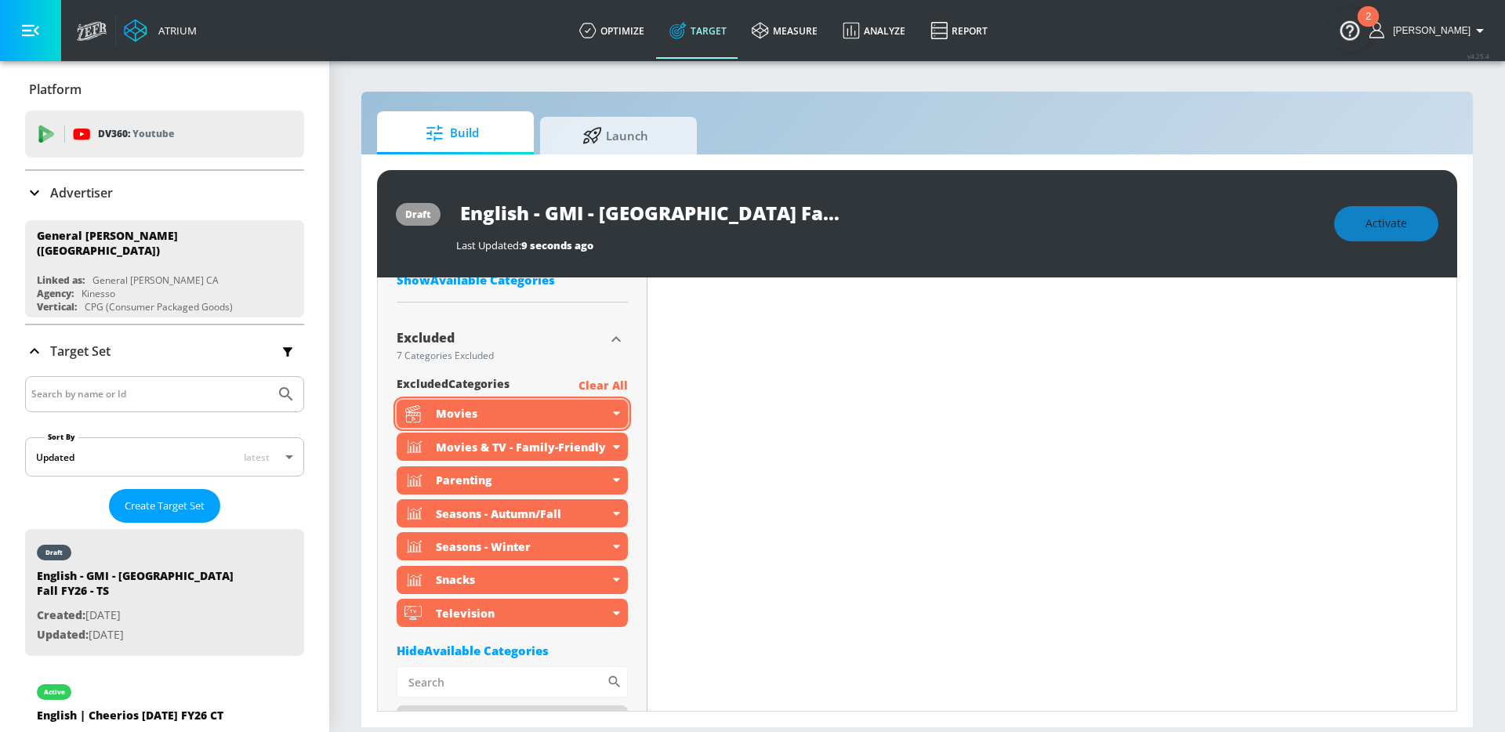
click at [613, 416] on div "Movies" at bounding box center [512, 414] width 231 height 28
click at [614, 413] on icon at bounding box center [616, 414] width 7 height 4
click at [615, 414] on icon at bounding box center [616, 414] width 7 height 4
click at [615, 448] on icon at bounding box center [616, 447] width 7 height 4
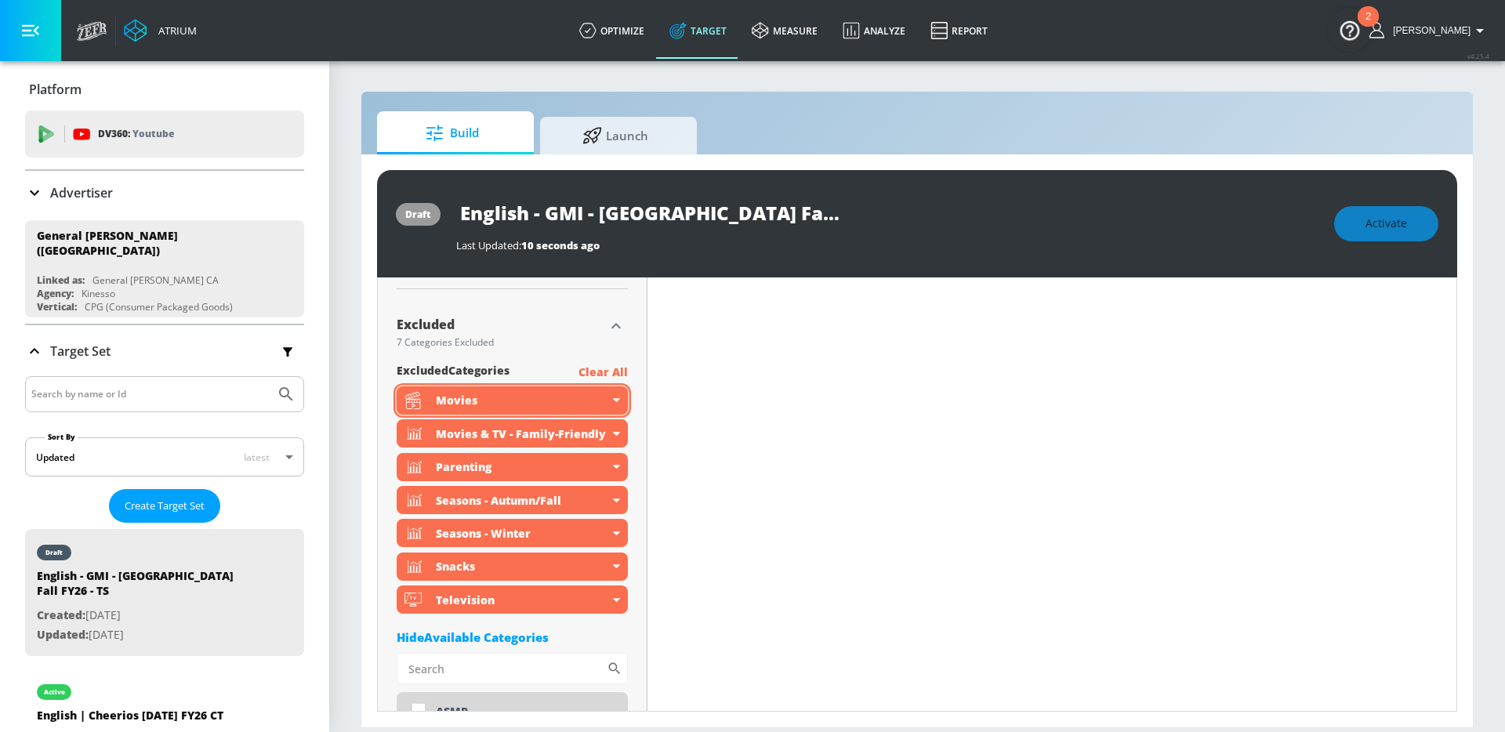
click at [613, 403] on icon at bounding box center [616, 401] width 7 height 4
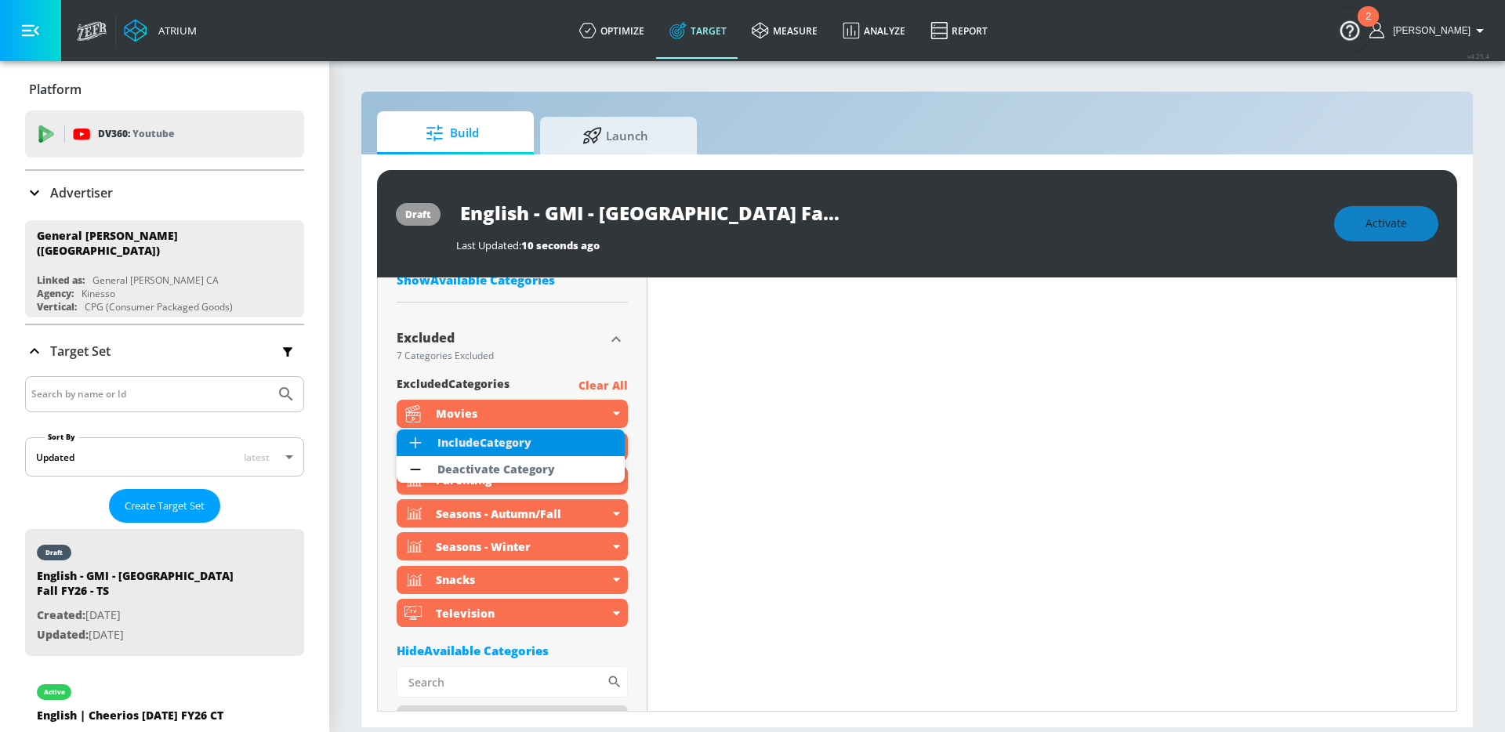
click at [579, 442] on li "Include Category" at bounding box center [511, 443] width 228 height 27
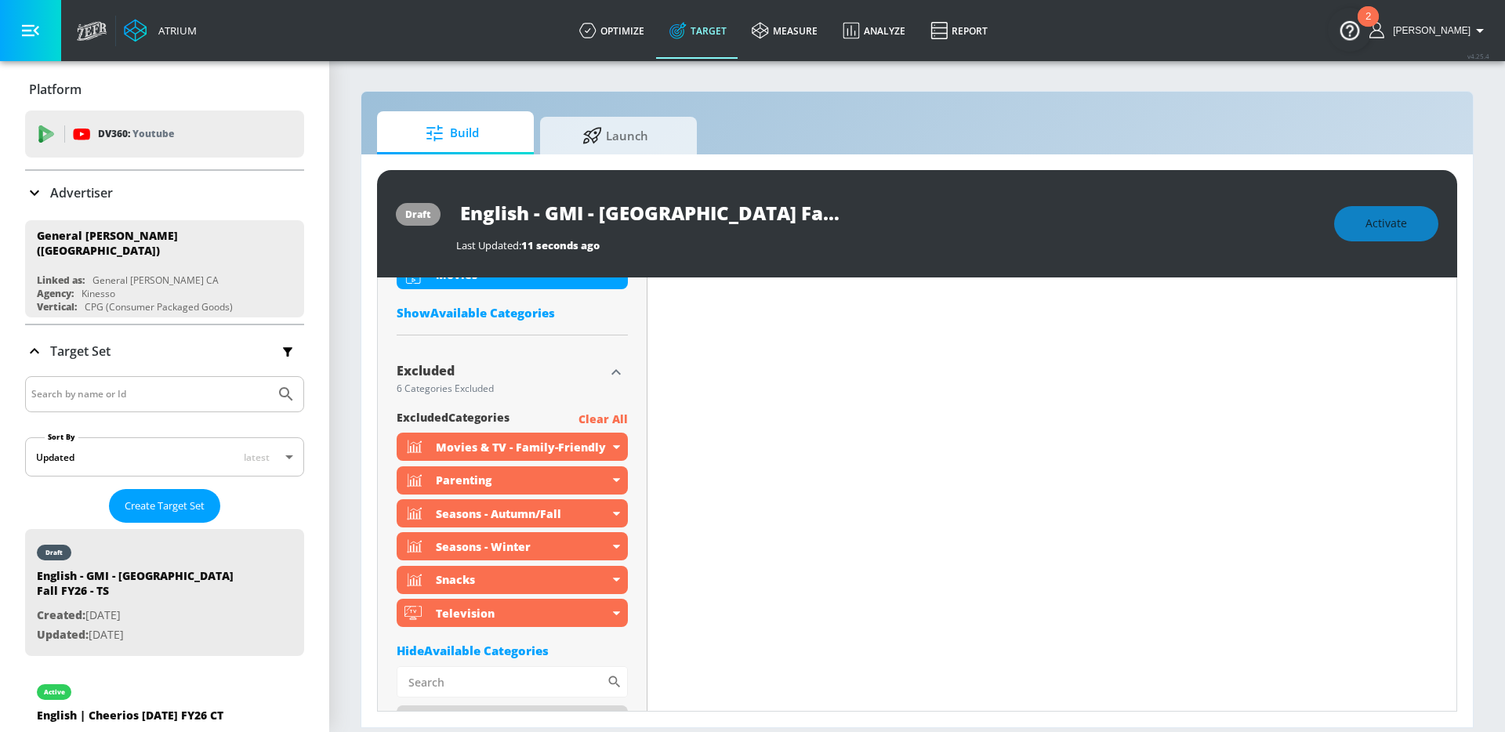
click at [615, 447] on icon at bounding box center [616, 447] width 7 height 4
click at [614, 450] on div "Movies & TV - Family-Friendly" at bounding box center [512, 447] width 231 height 28
click at [615, 482] on div "Parenting" at bounding box center [512, 480] width 231 height 28
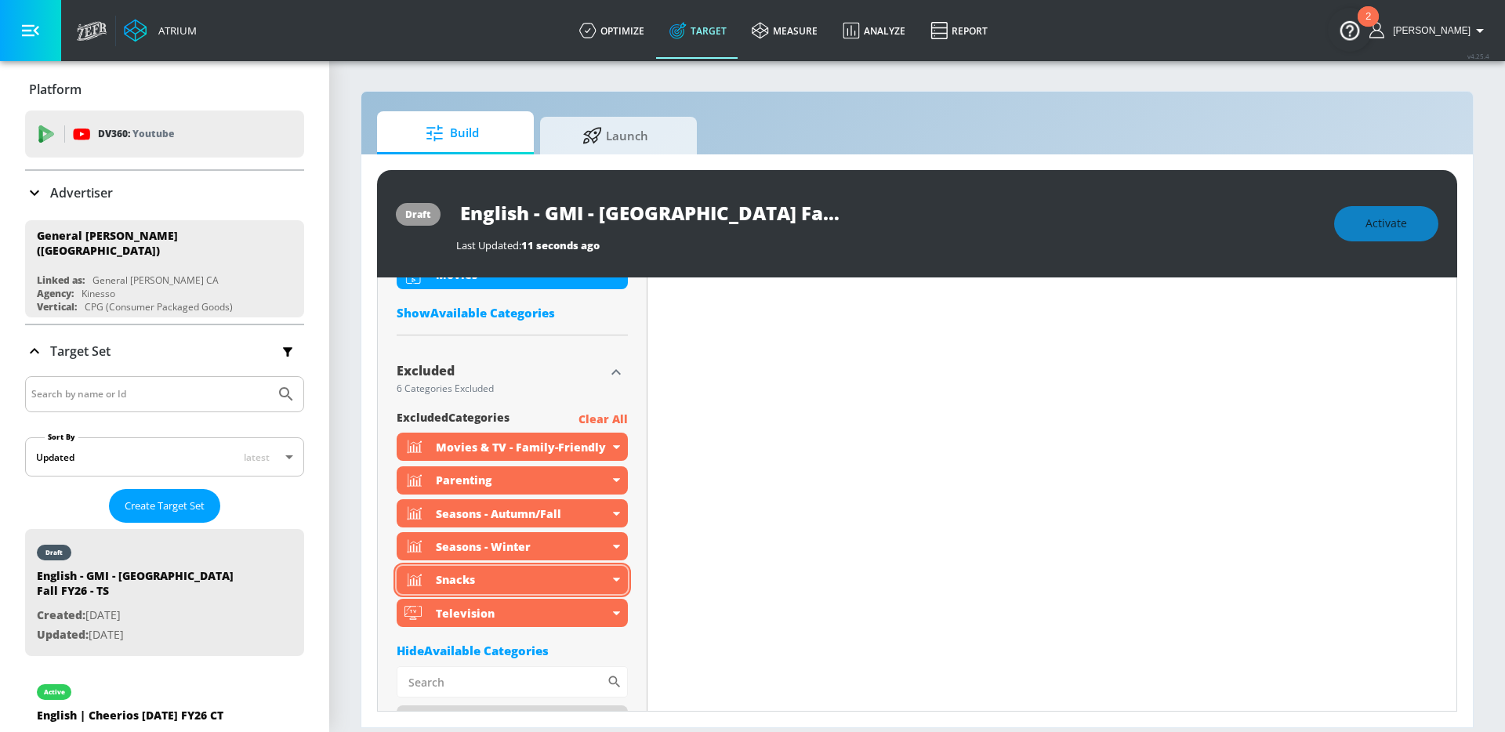
click at [613, 581] on icon at bounding box center [616, 581] width 7 height 4
click at [612, 615] on div "Television" at bounding box center [512, 613] width 231 height 28
click at [614, 580] on icon at bounding box center [616, 581] width 7 height 4
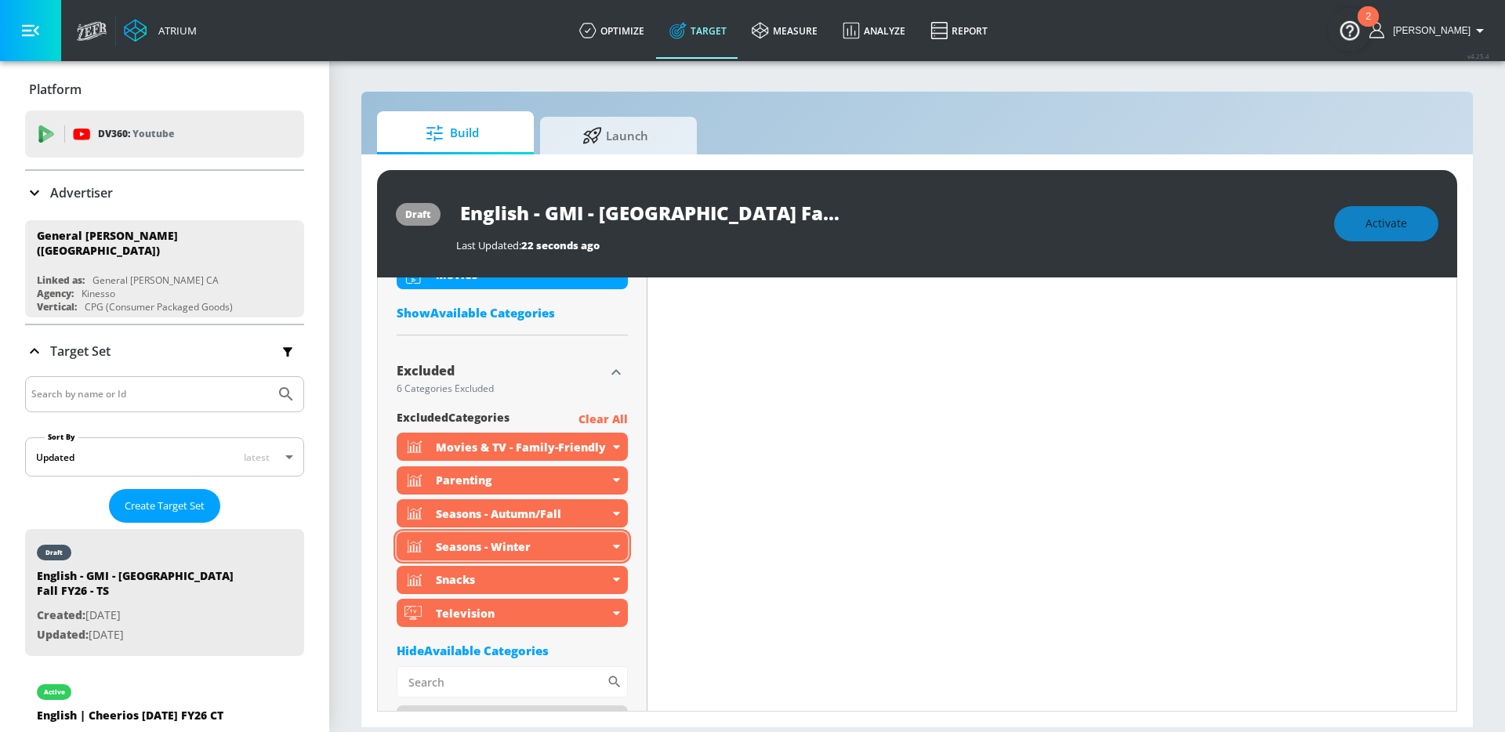
click at [614, 546] on icon at bounding box center [616, 547] width 7 height 4
click at [615, 514] on icon at bounding box center [616, 514] width 7 height 4
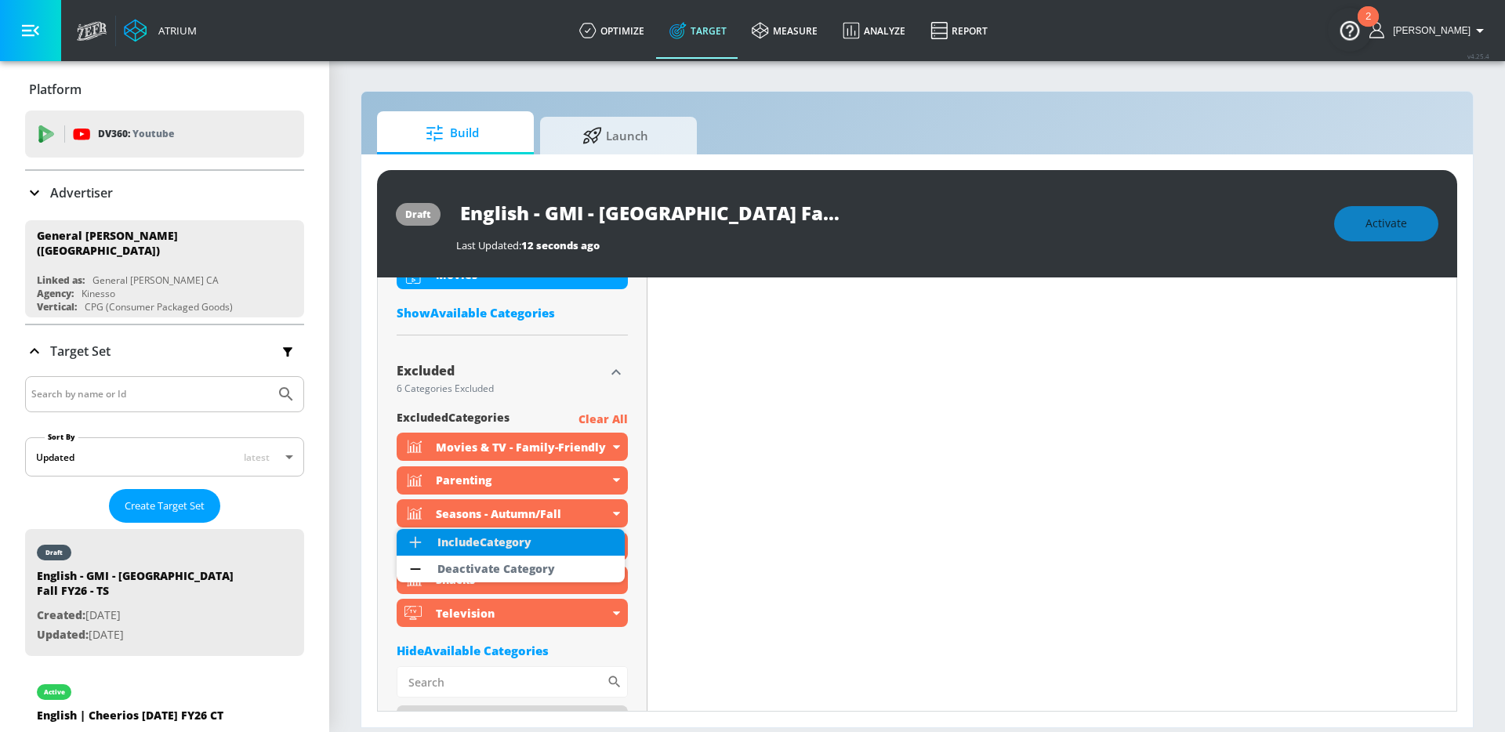
click at [499, 545] on div "Include Category" at bounding box center [484, 542] width 94 height 11
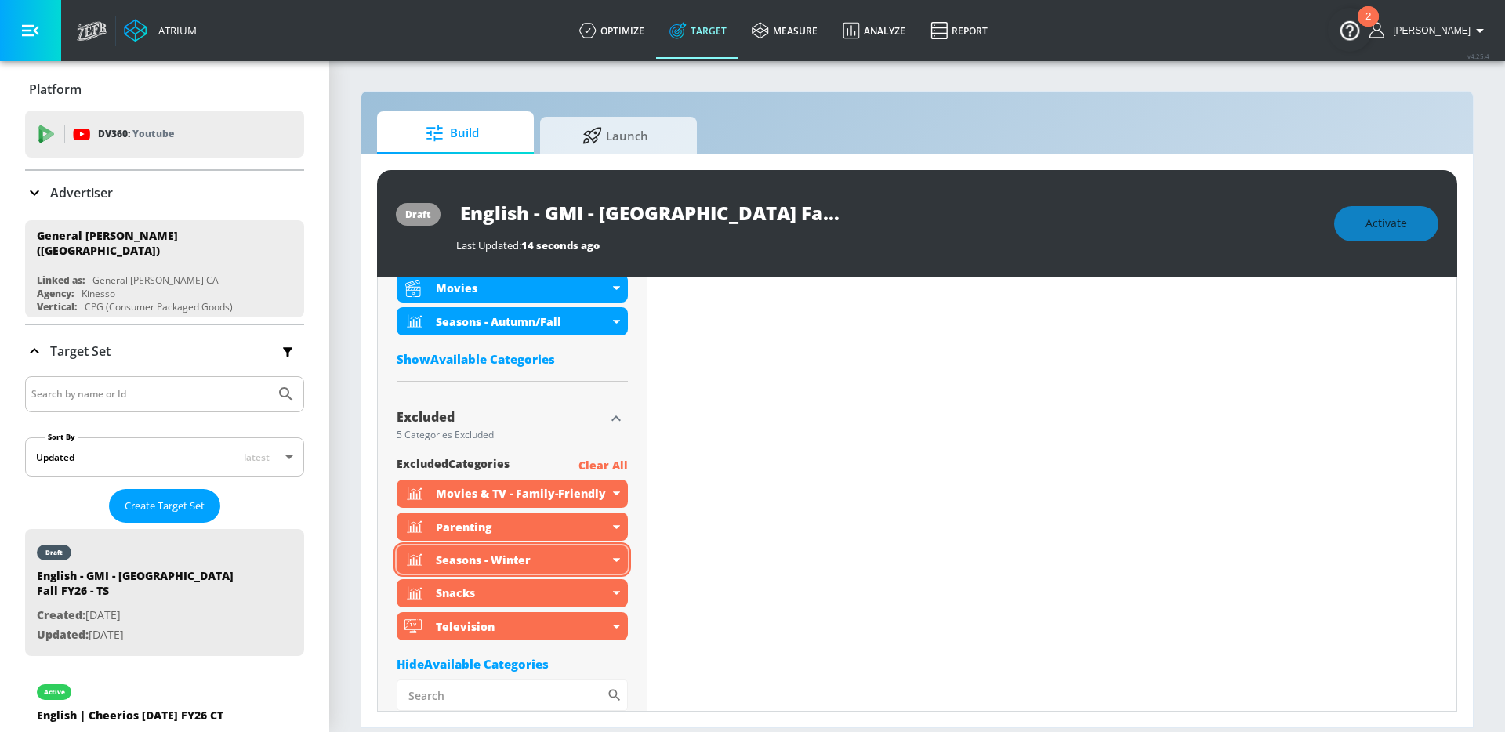
scroll to position [764, 0]
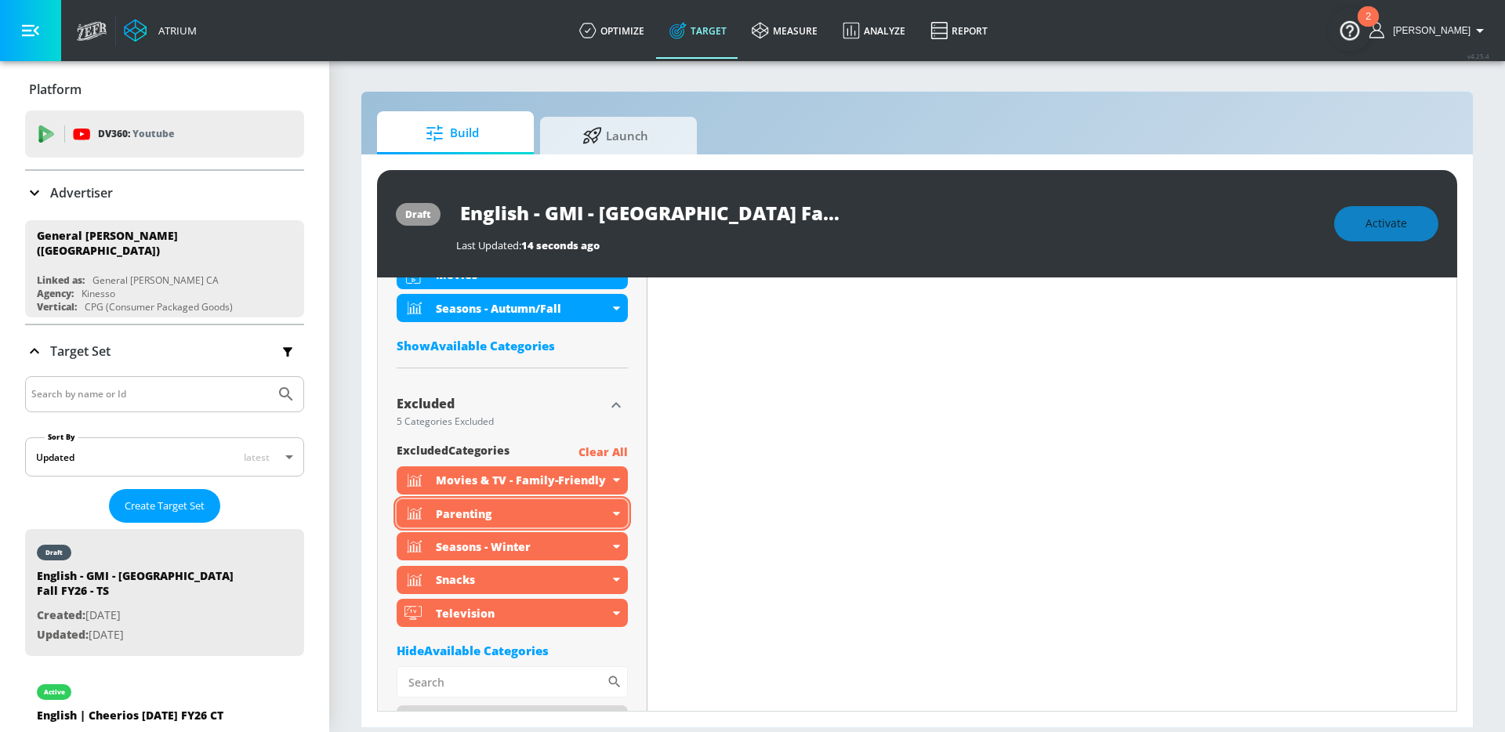
click at [613, 514] on icon at bounding box center [616, 514] width 7 height 4
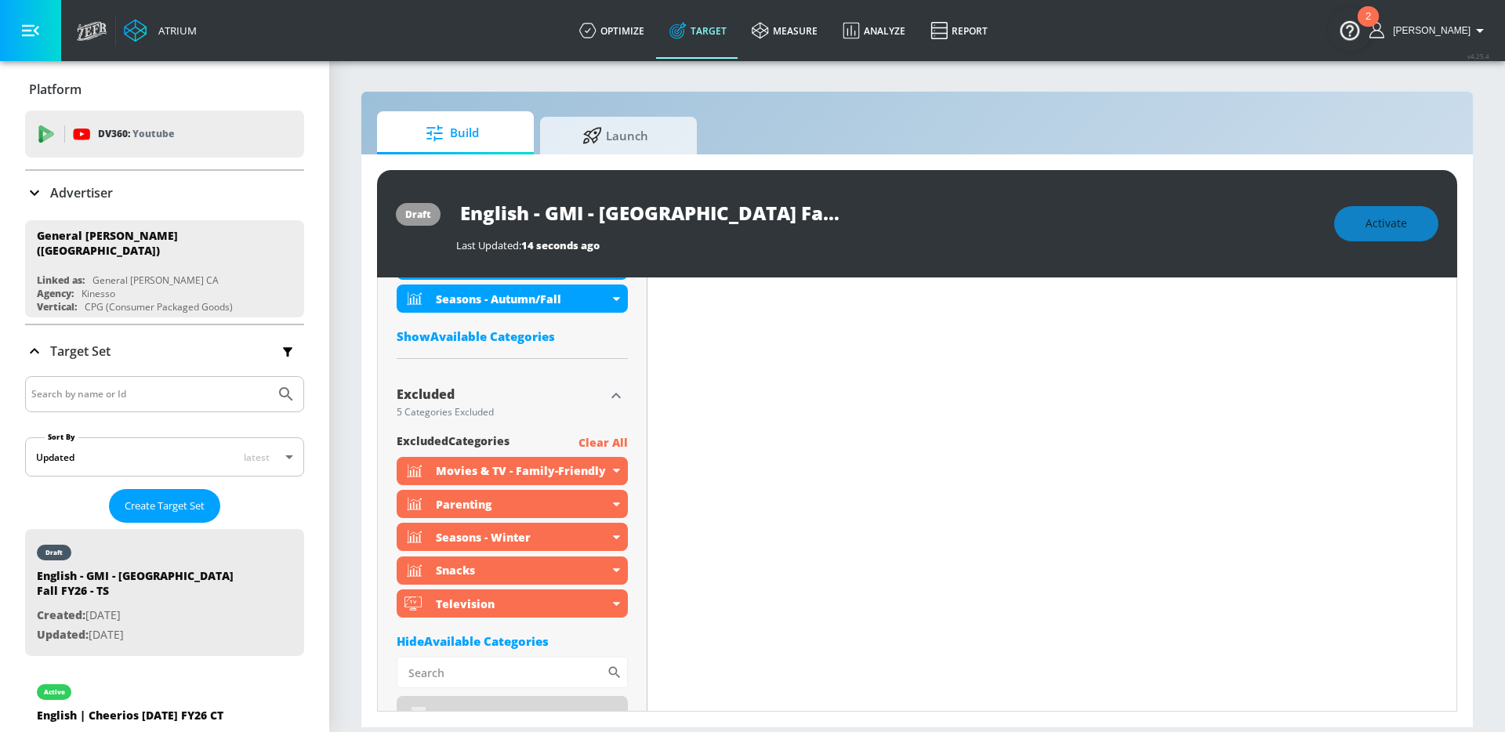
scroll to position [794, 0]
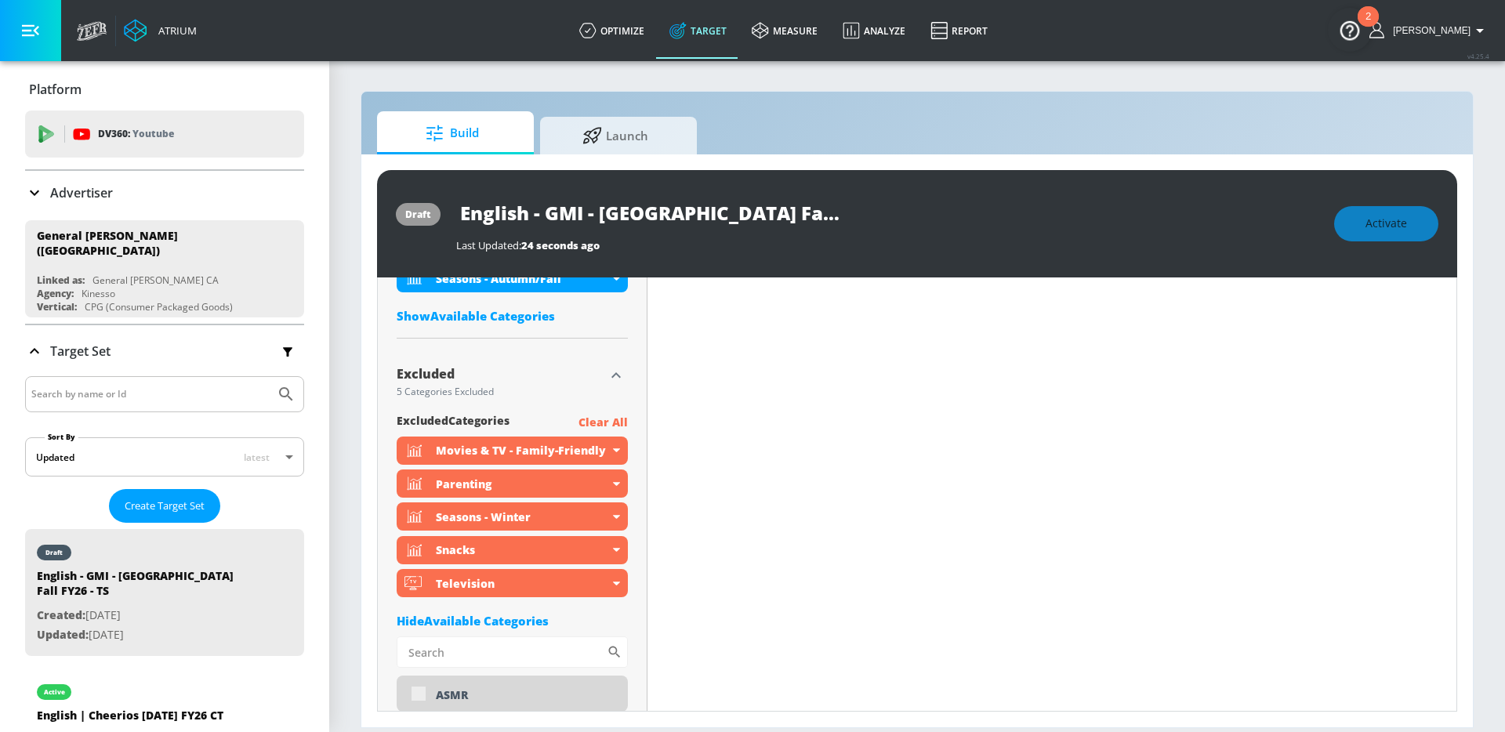
click at [614, 449] on icon at bounding box center [616, 450] width 7 height 4
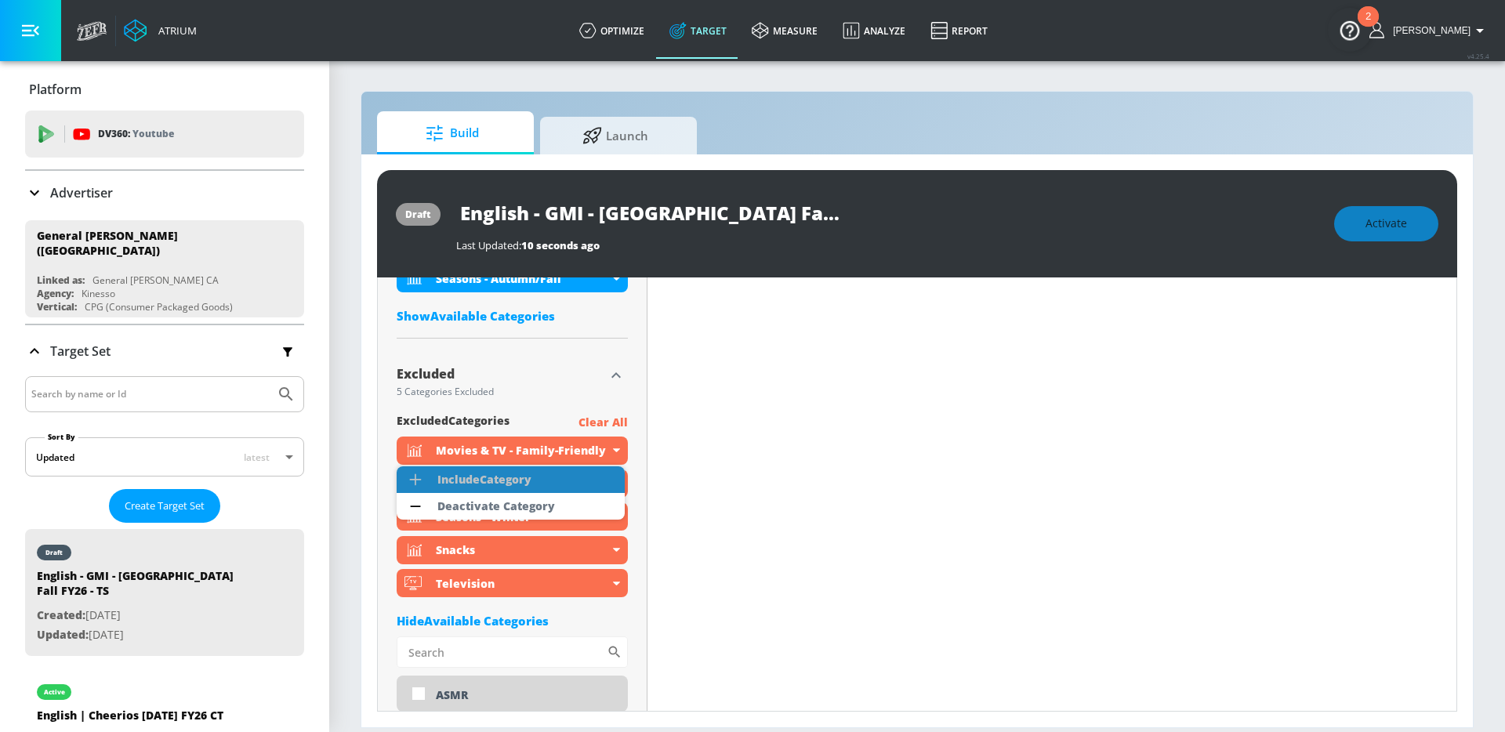
click at [578, 481] on li "Include Category" at bounding box center [511, 479] width 228 height 27
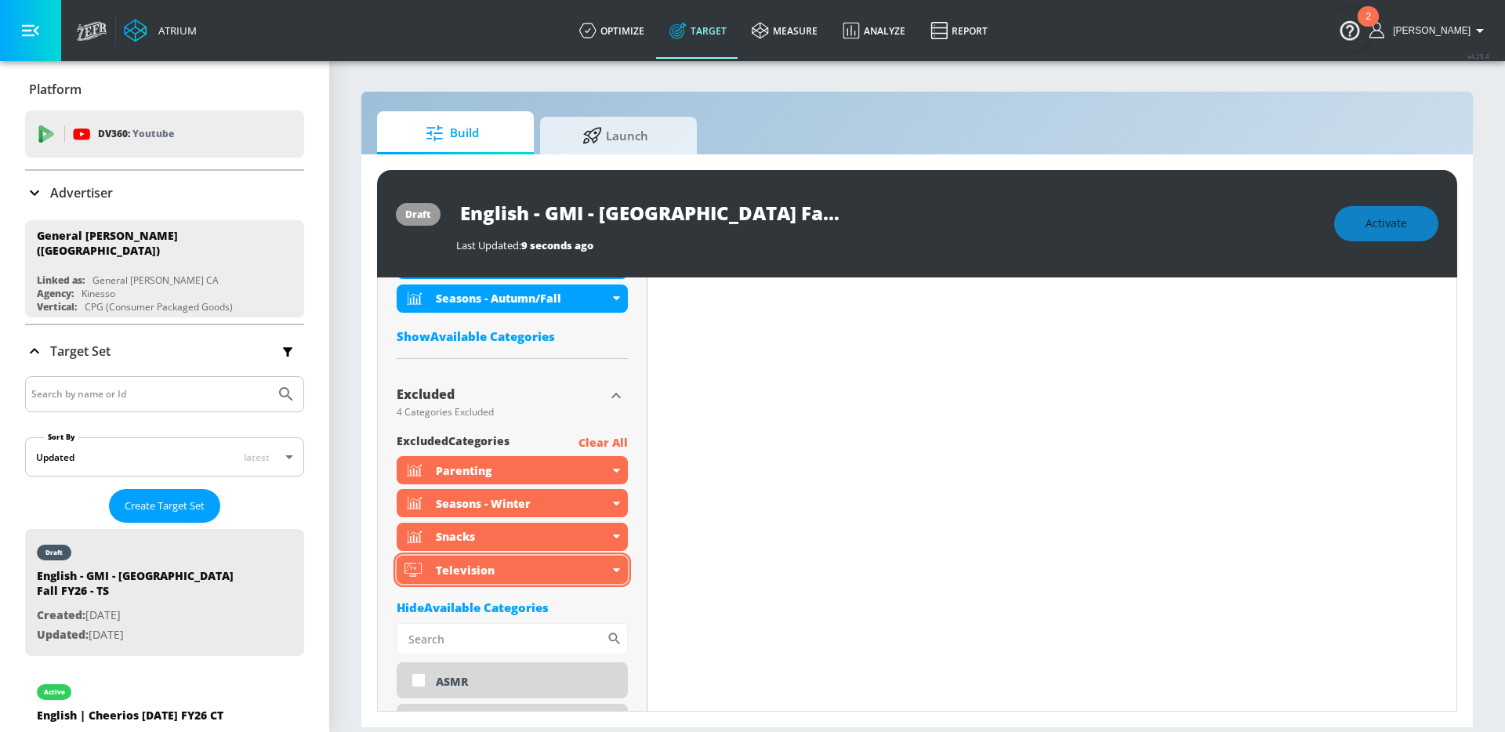
scroll to position [781, 0]
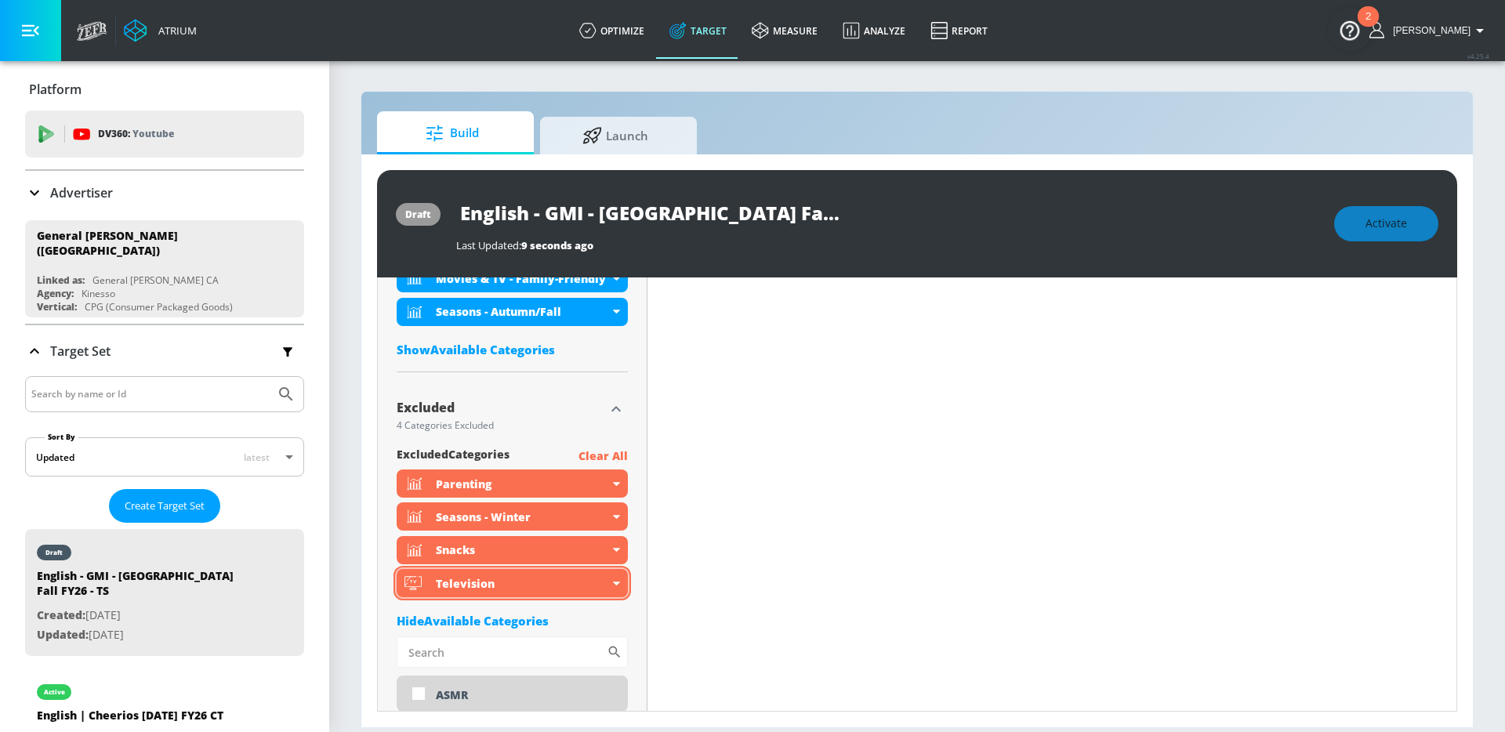
click at [616, 584] on icon at bounding box center [616, 584] width 7 height 4
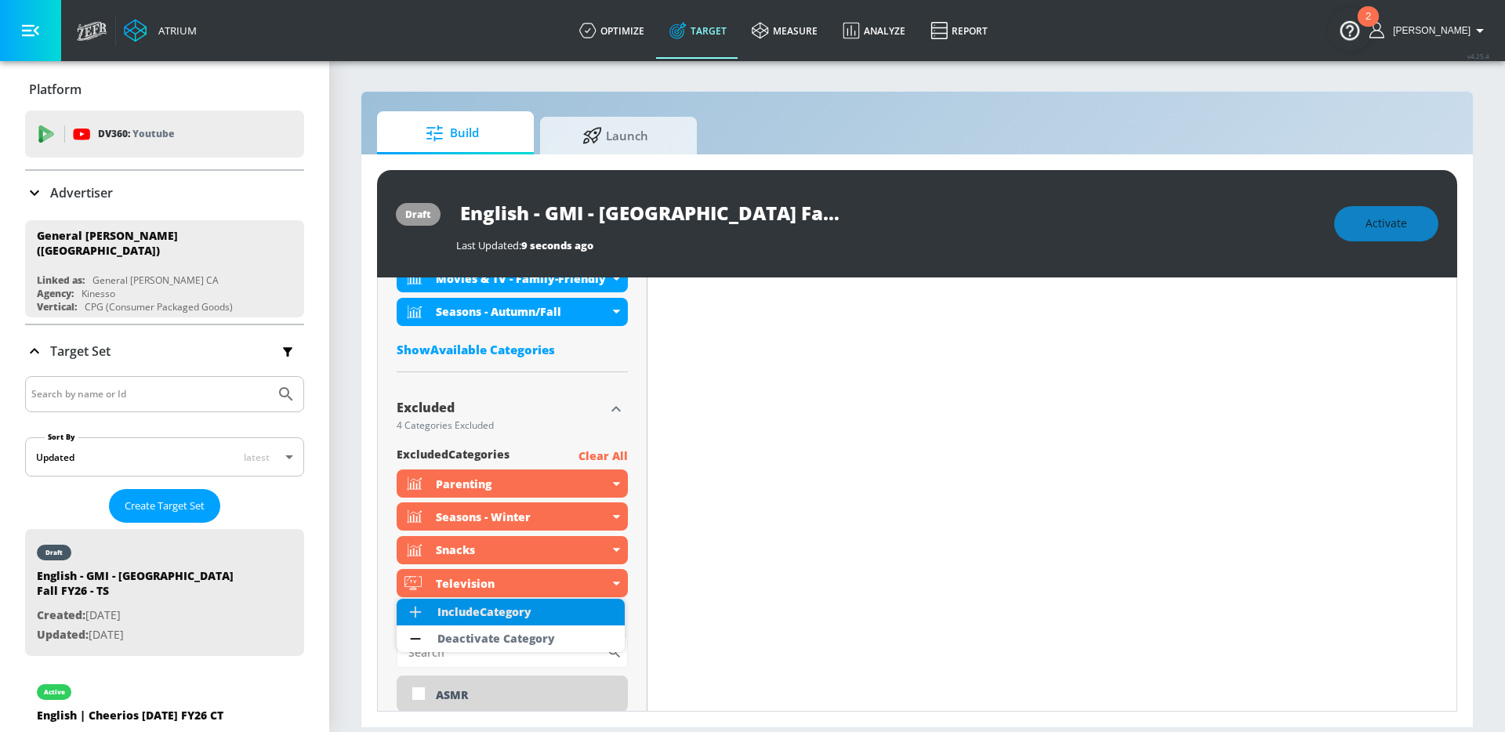
click at [596, 605] on li "Include Category" at bounding box center [511, 612] width 228 height 27
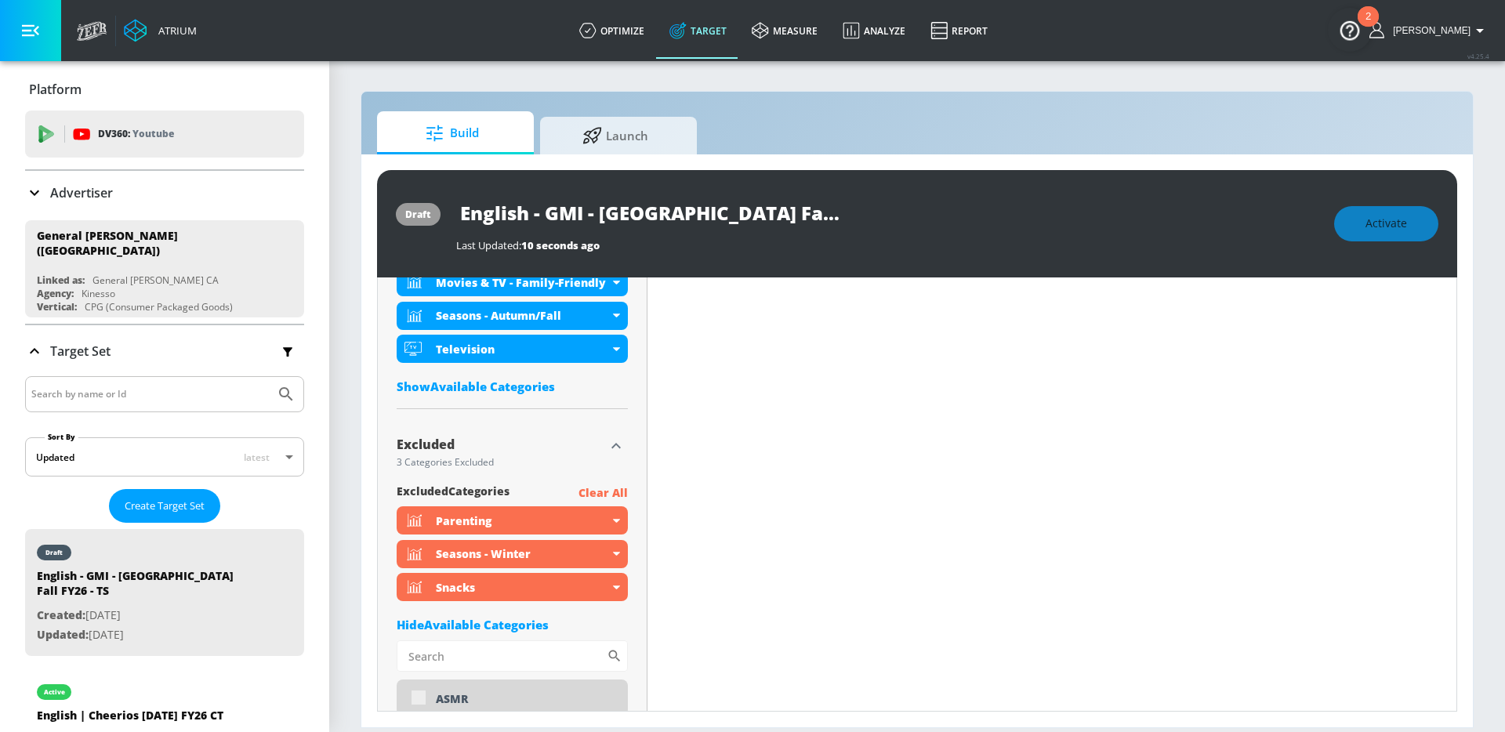
scroll to position [788, 0]
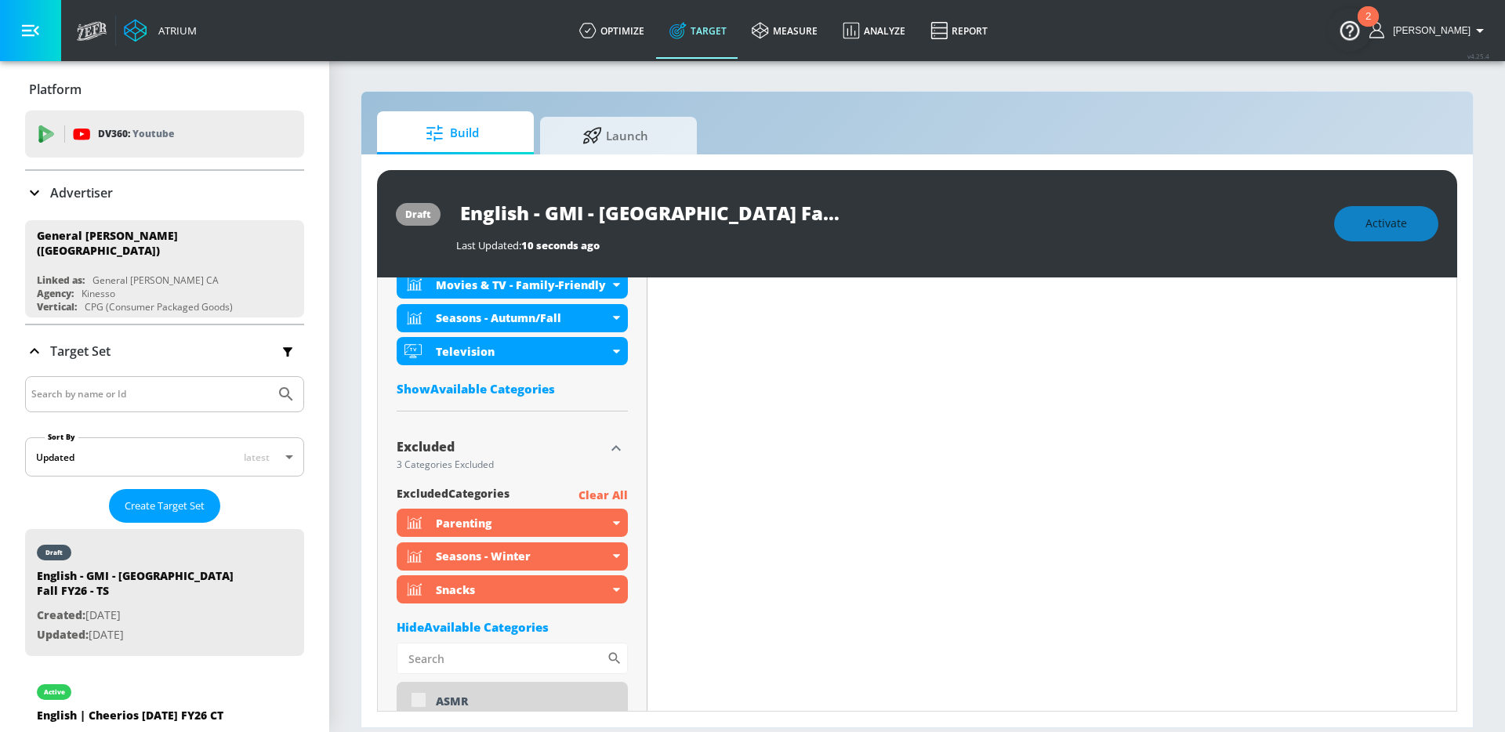
click at [615, 591] on icon at bounding box center [616, 590] width 7 height 4
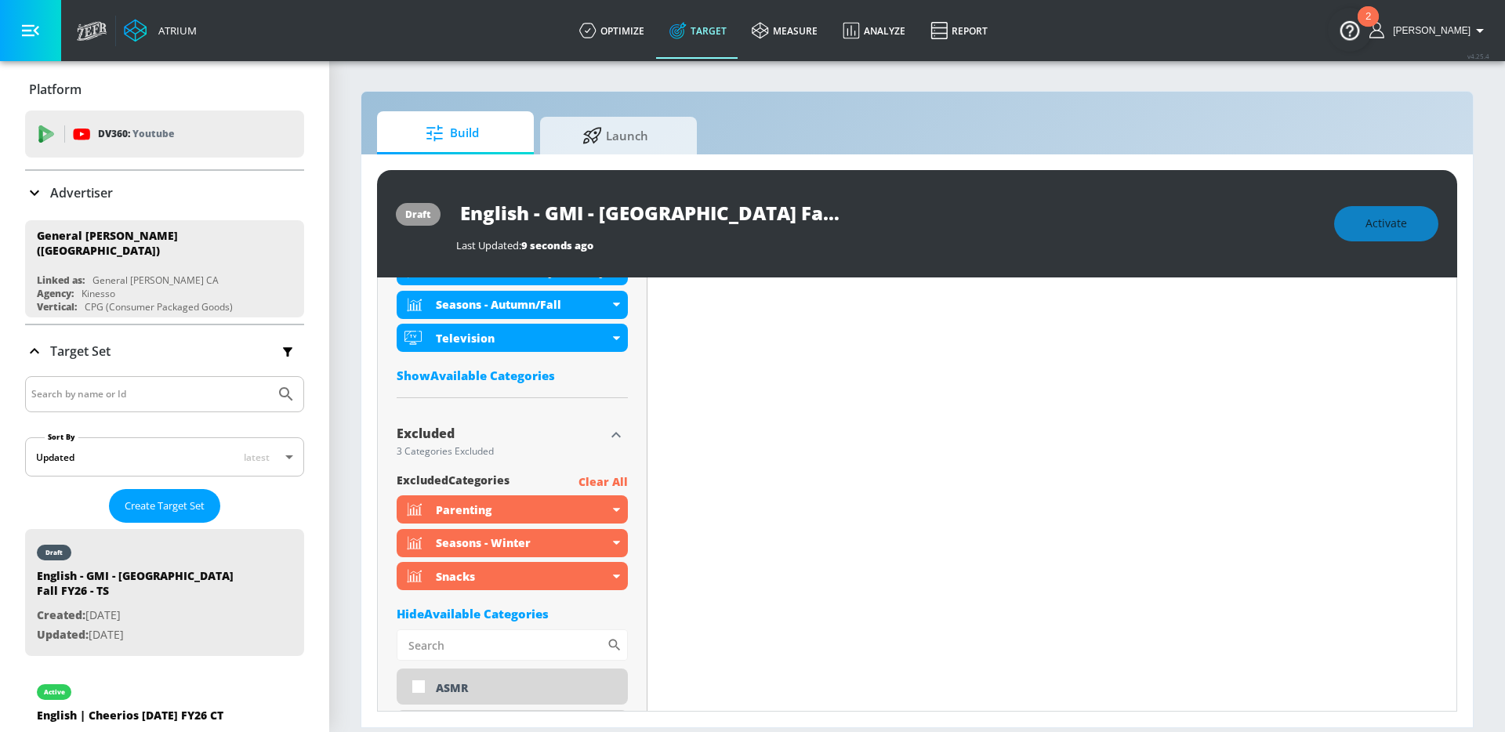
scroll to position [775, 0]
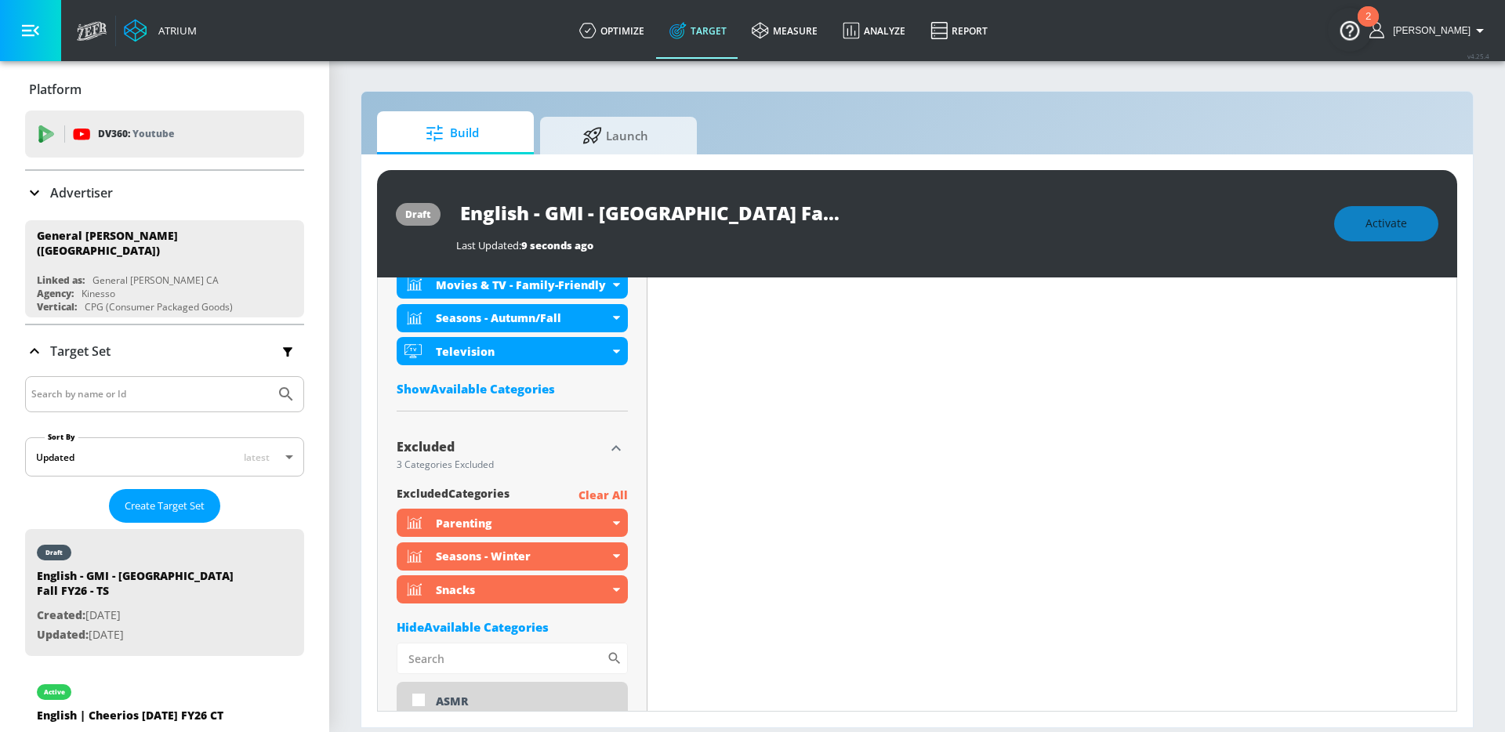
click at [613, 522] on icon at bounding box center [616, 523] width 7 height 4
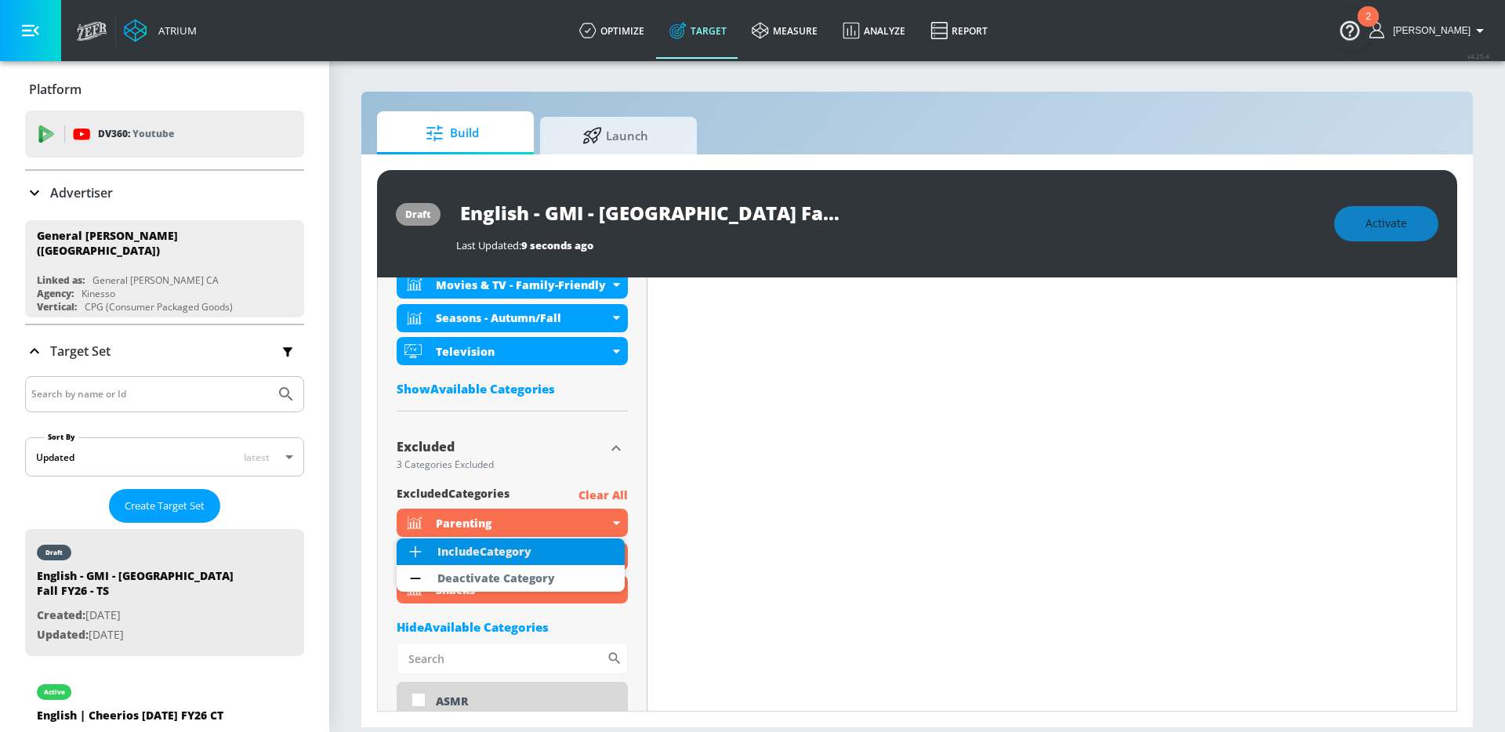
click at [590, 549] on li "Include Category" at bounding box center [511, 552] width 228 height 27
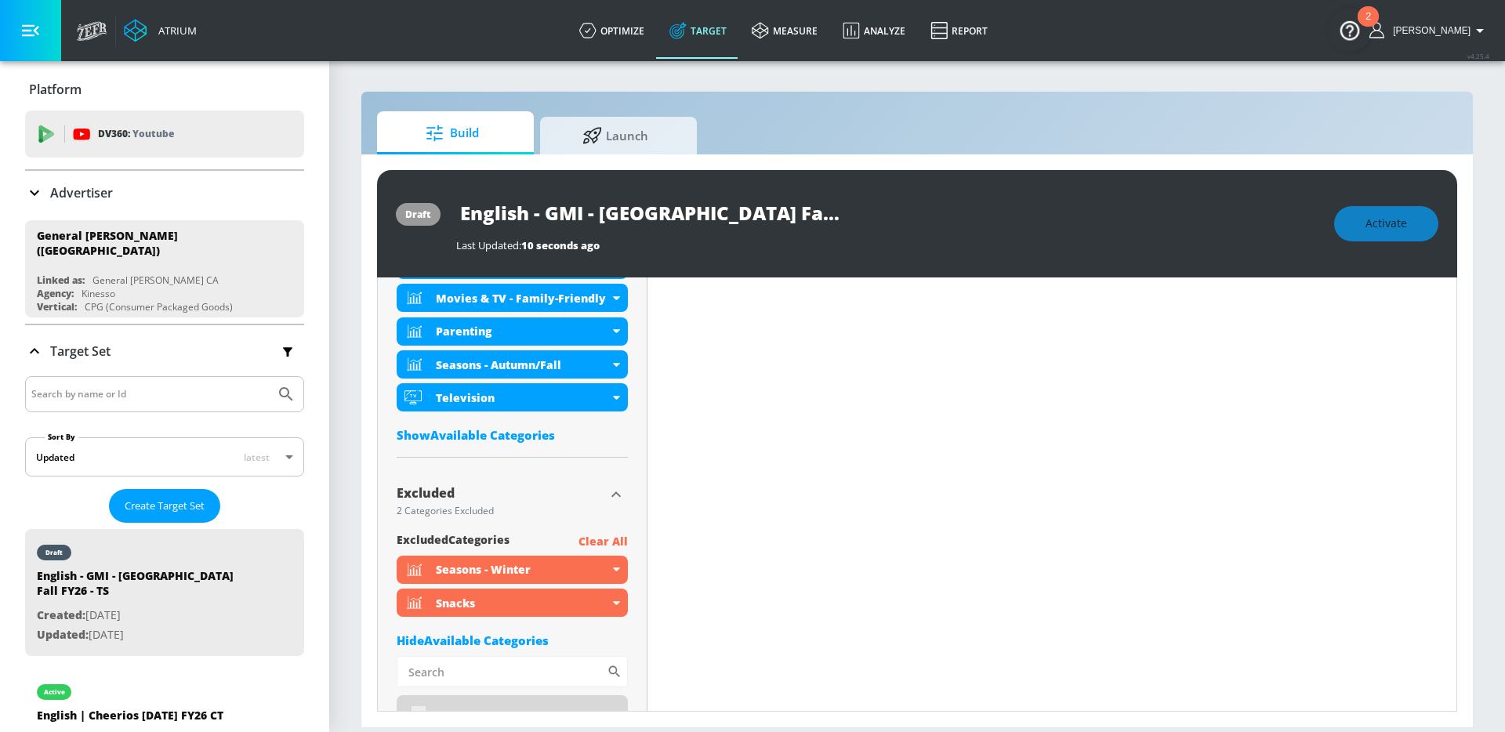
scroll to position [788, 0]
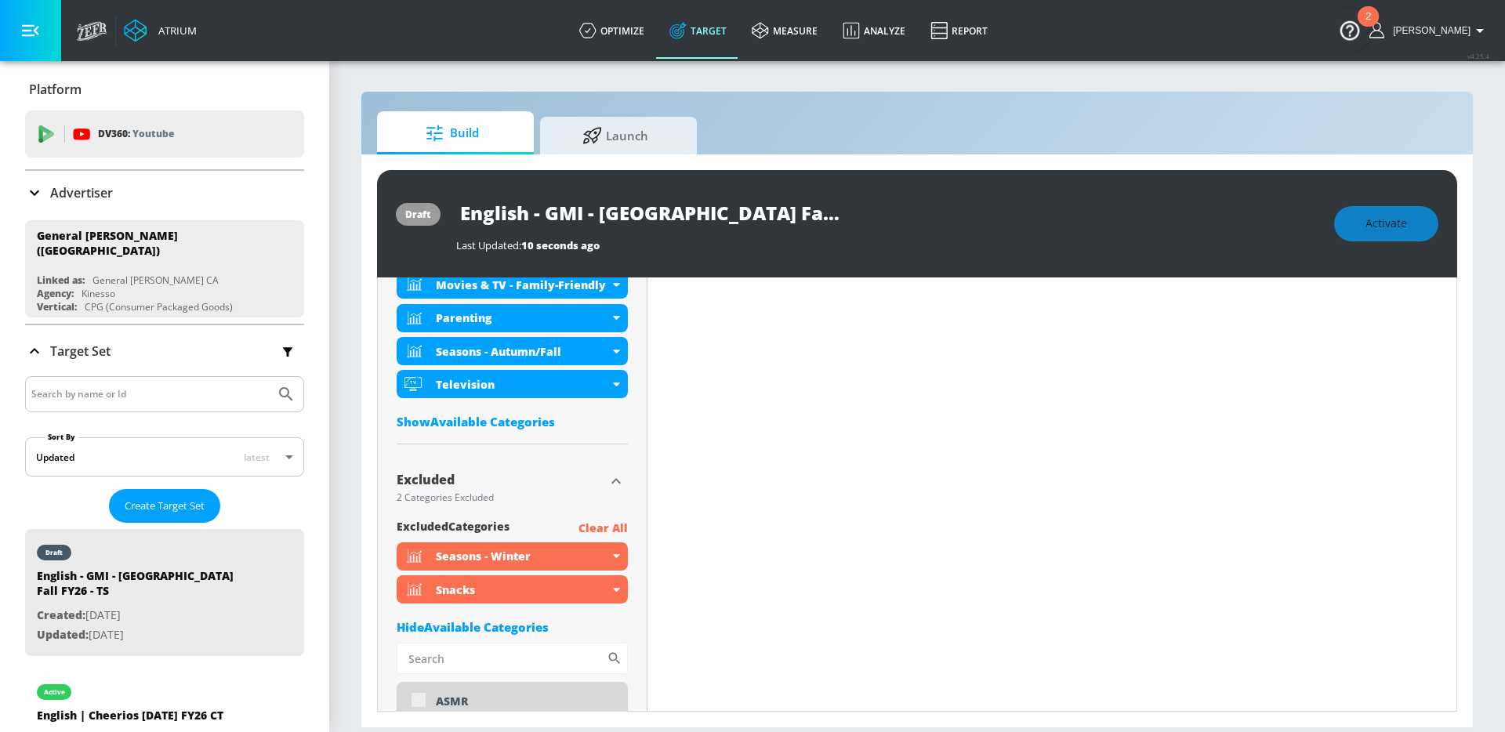
click at [615, 558] on div "Seasons - Winter" at bounding box center [512, 557] width 231 height 28
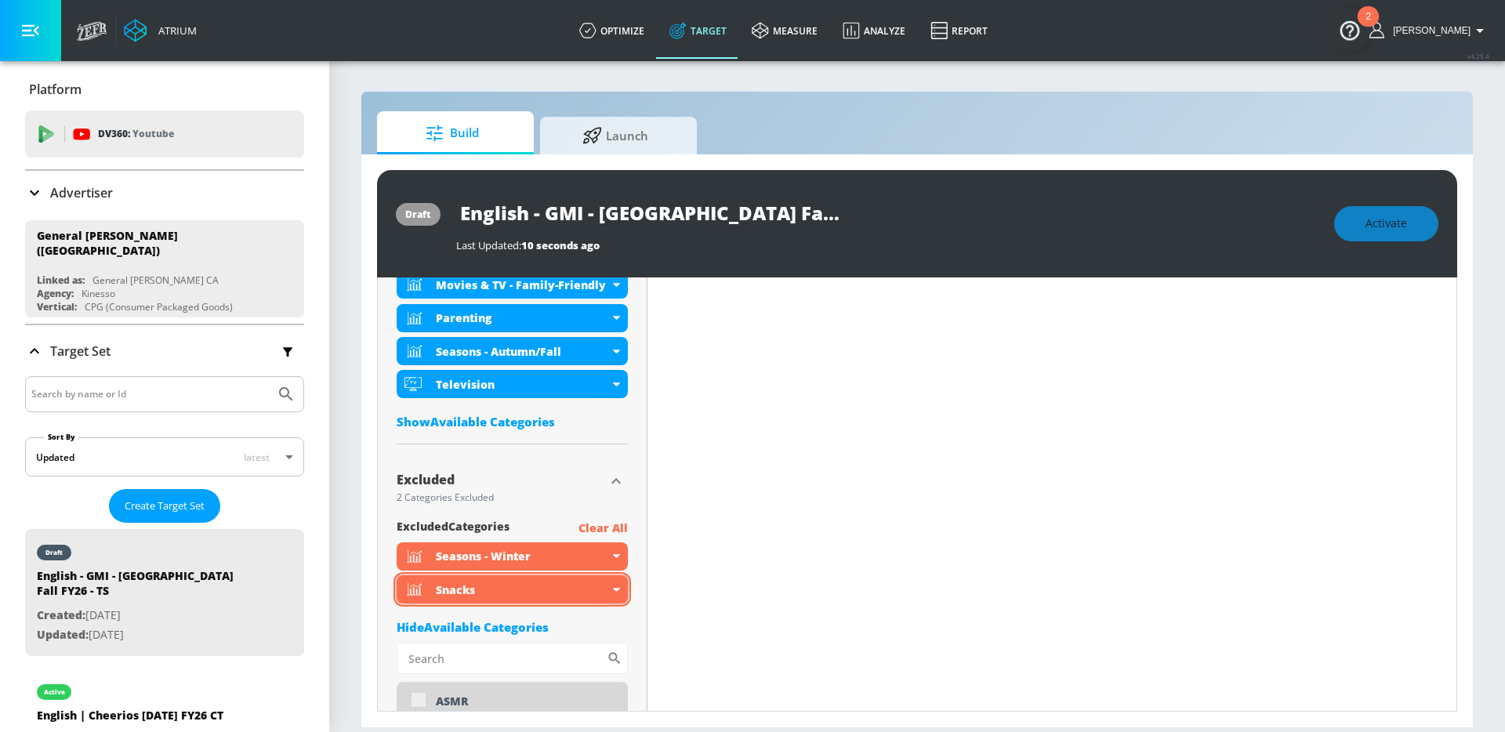
scroll to position [775, 0]
click at [613, 589] on icon at bounding box center [616, 590] width 7 height 4
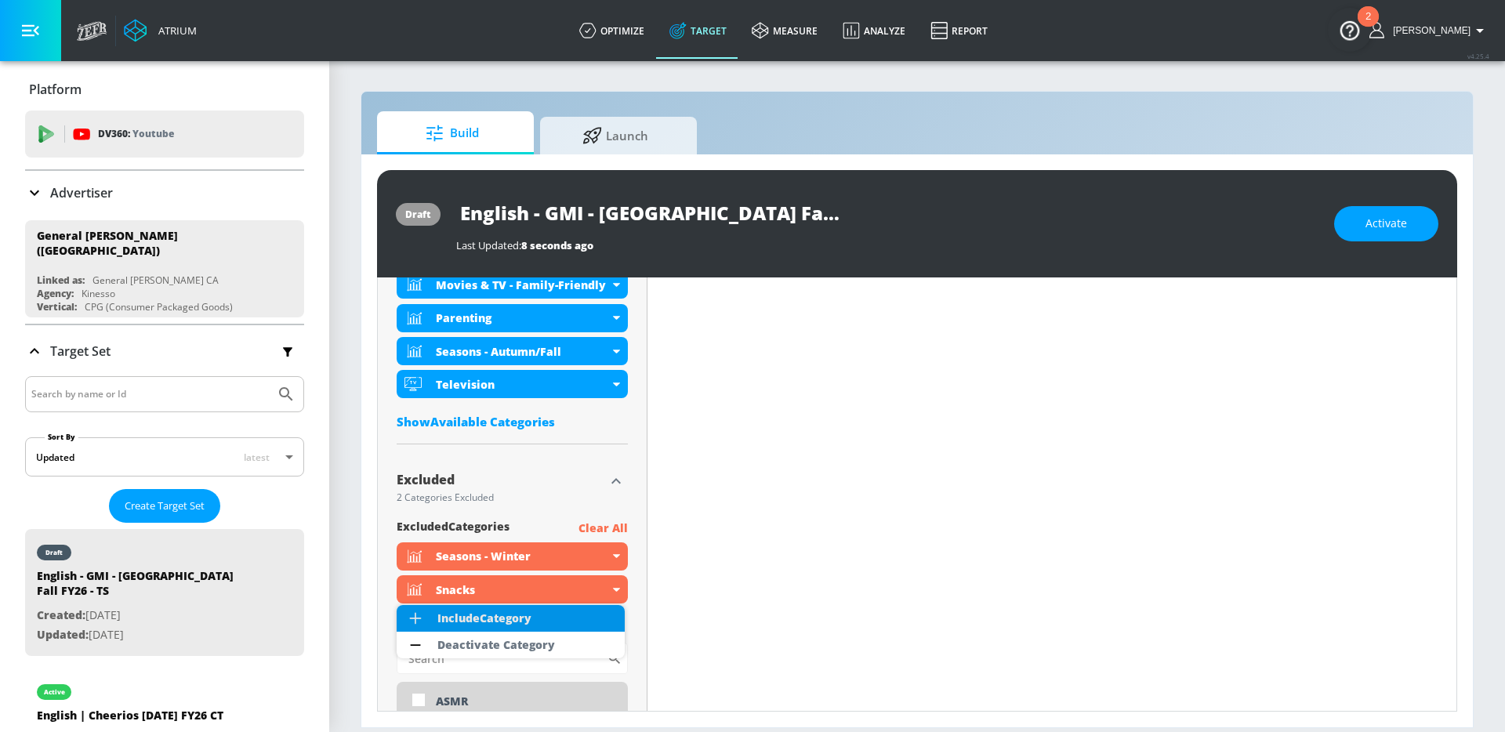
click at [587, 612] on li "Include Category" at bounding box center [511, 618] width 228 height 27
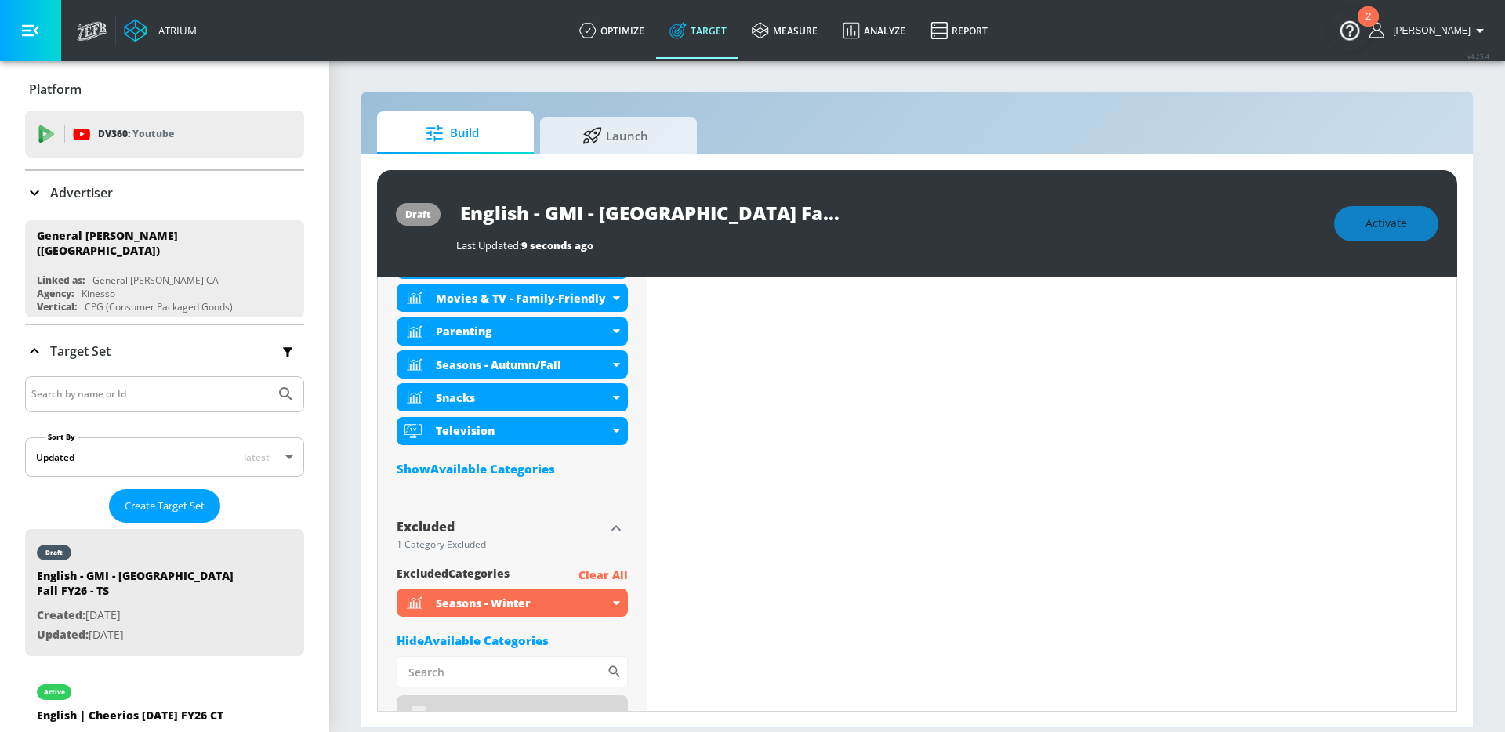
scroll to position [788, 0]
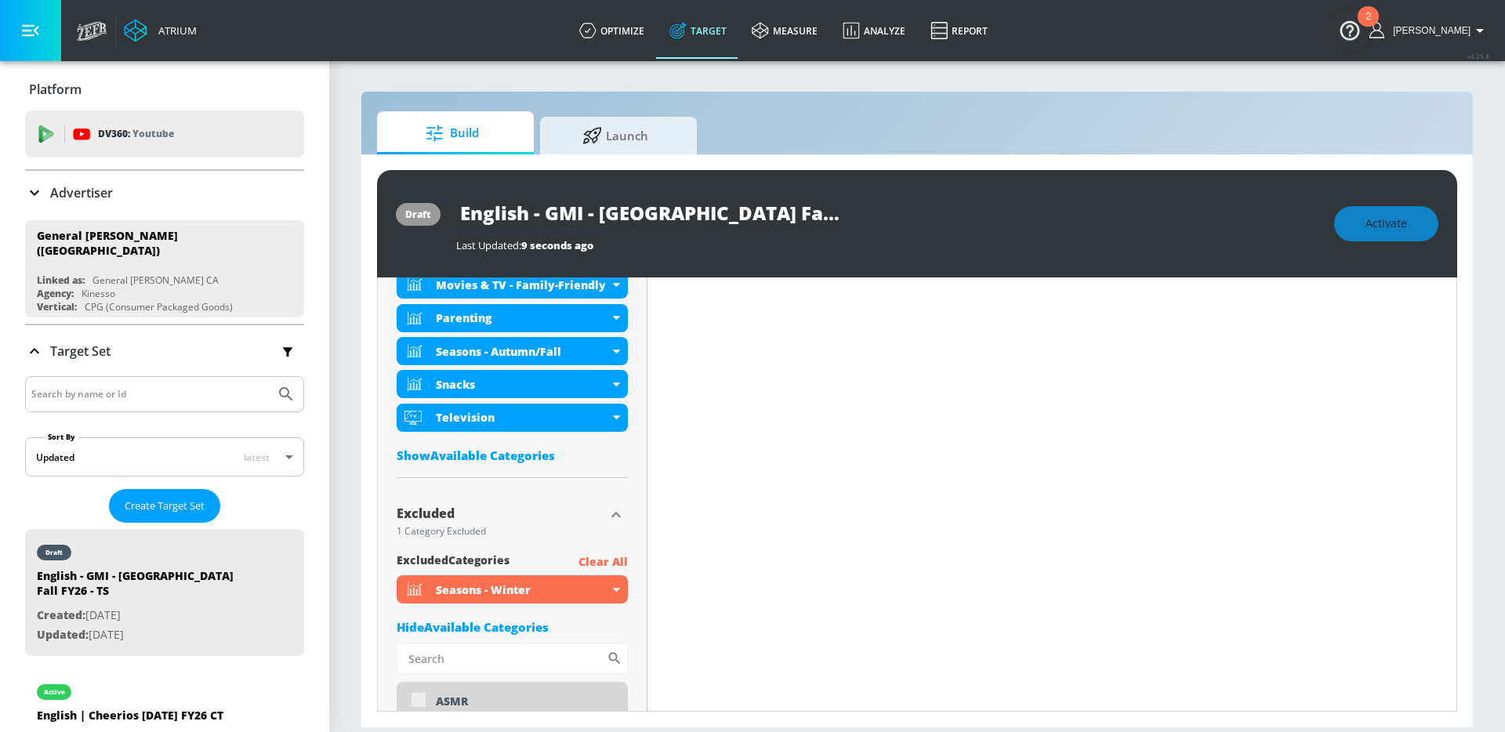
click at [616, 591] on icon at bounding box center [616, 590] width 7 height 4
click at [599, 615] on li "Include Category" at bounding box center [511, 618] width 228 height 27
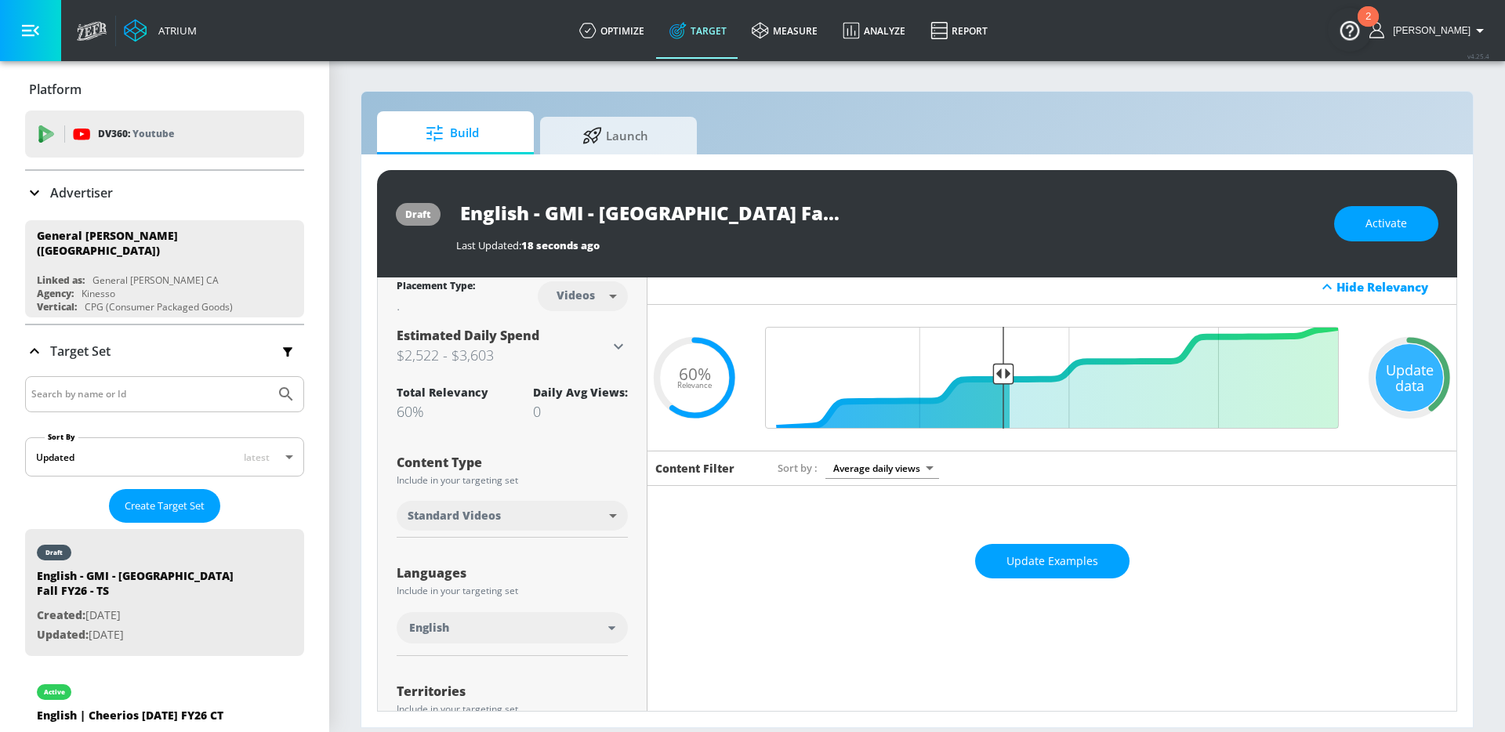
scroll to position [0, 0]
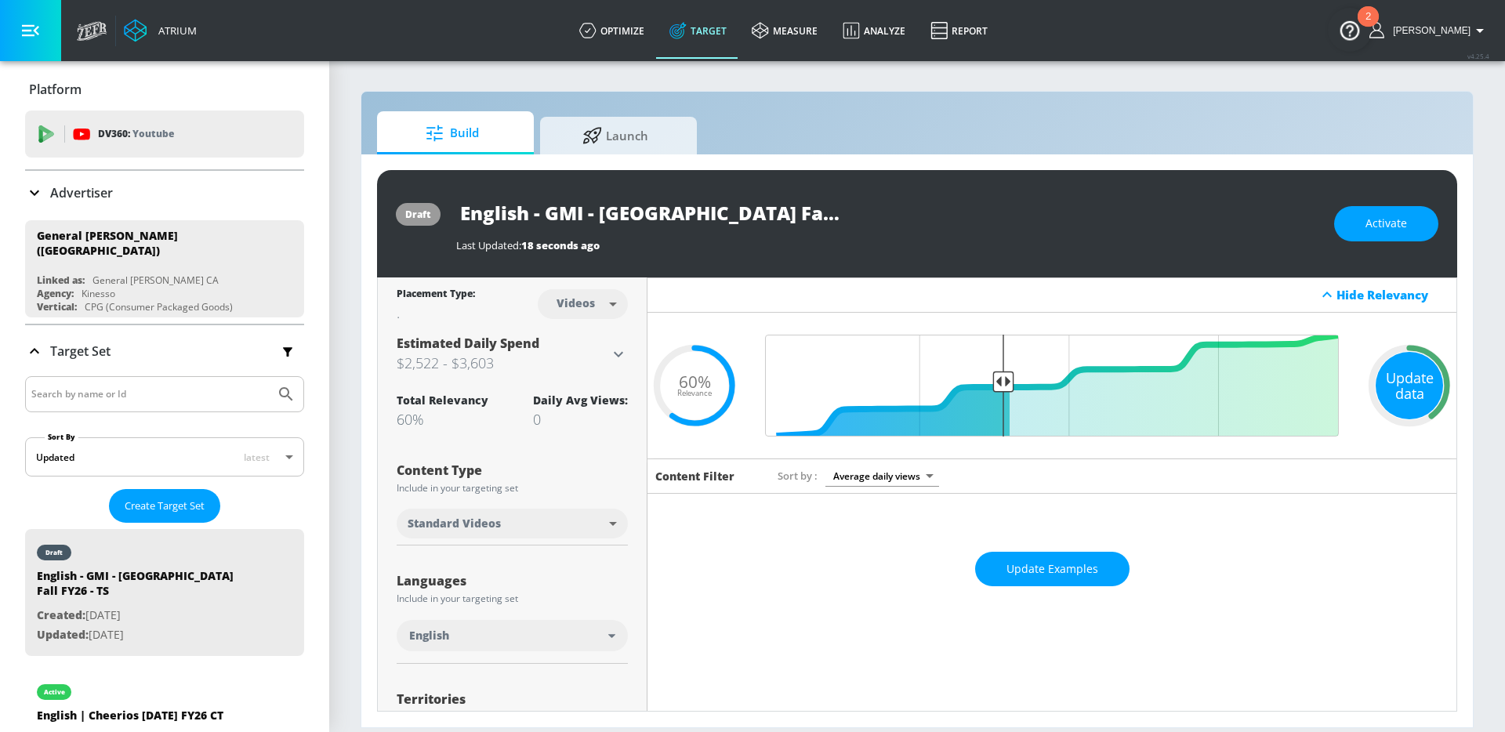
click at [1403, 393] on div "Update data" at bounding box center [1409, 385] width 67 height 67
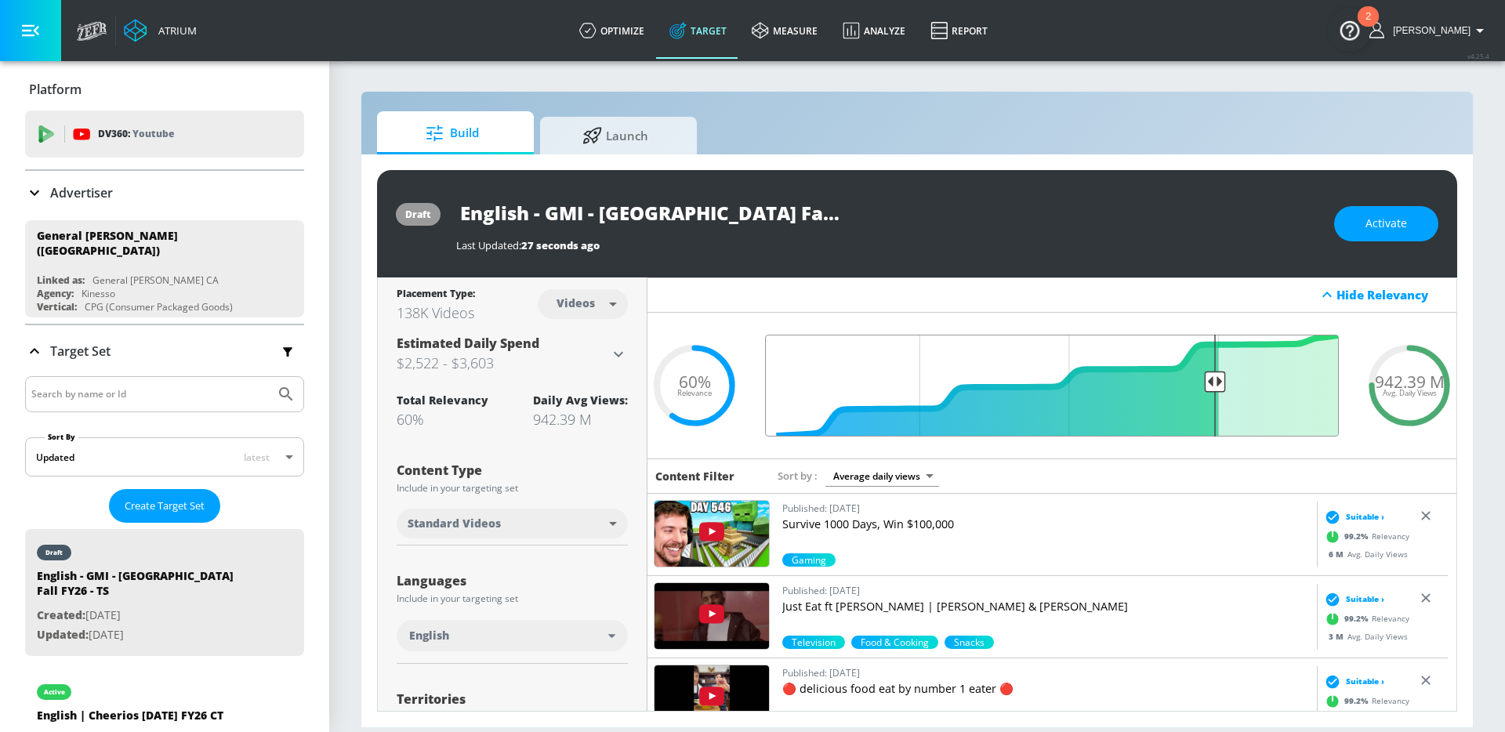
drag, startPoint x: 997, startPoint y: 383, endPoint x: 1204, endPoint y: 376, distance: 207.1
type input "0.25"
click at [1204, 376] on input "Final Threshold" at bounding box center [1052, 386] width 590 height 102
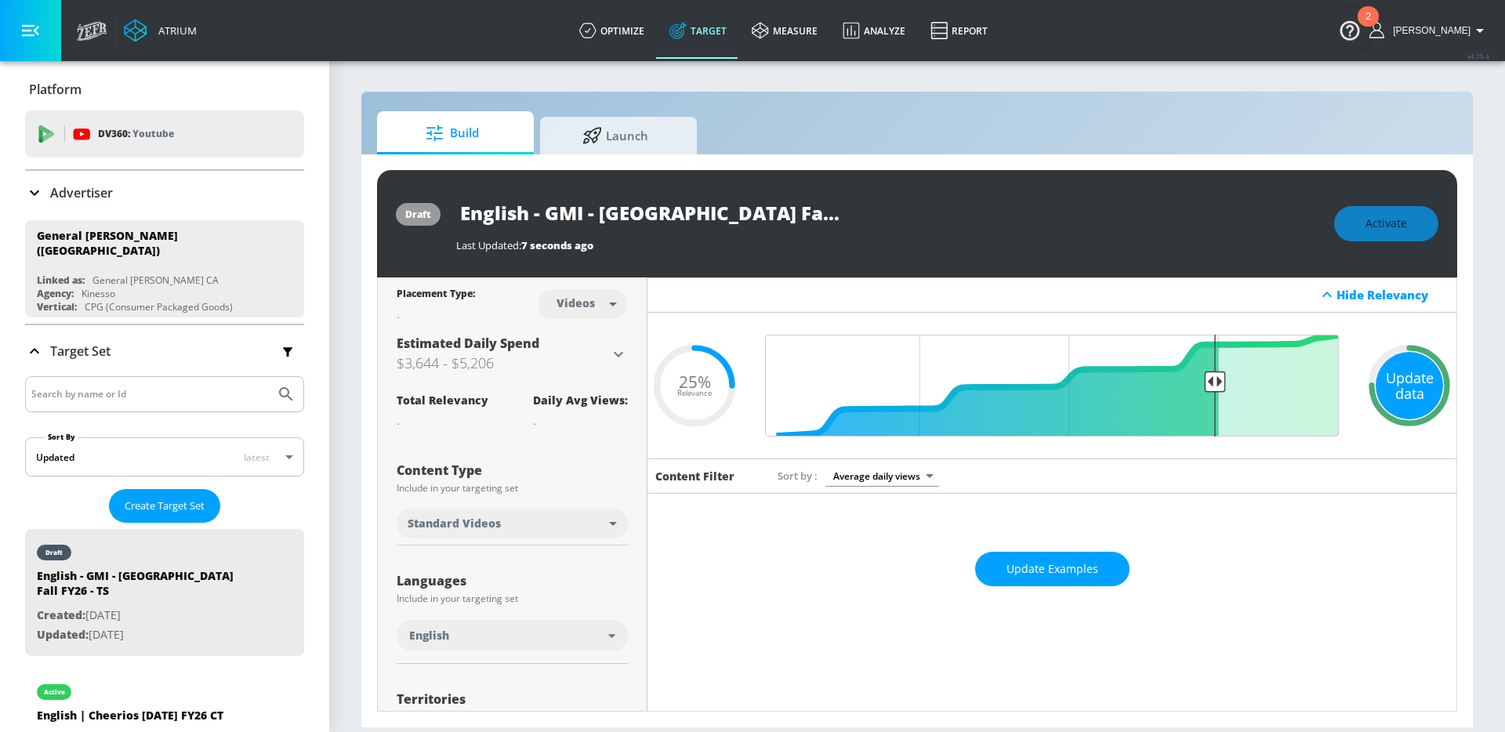
click at [1376, 390] on div "Update data" at bounding box center [1409, 385] width 67 height 67
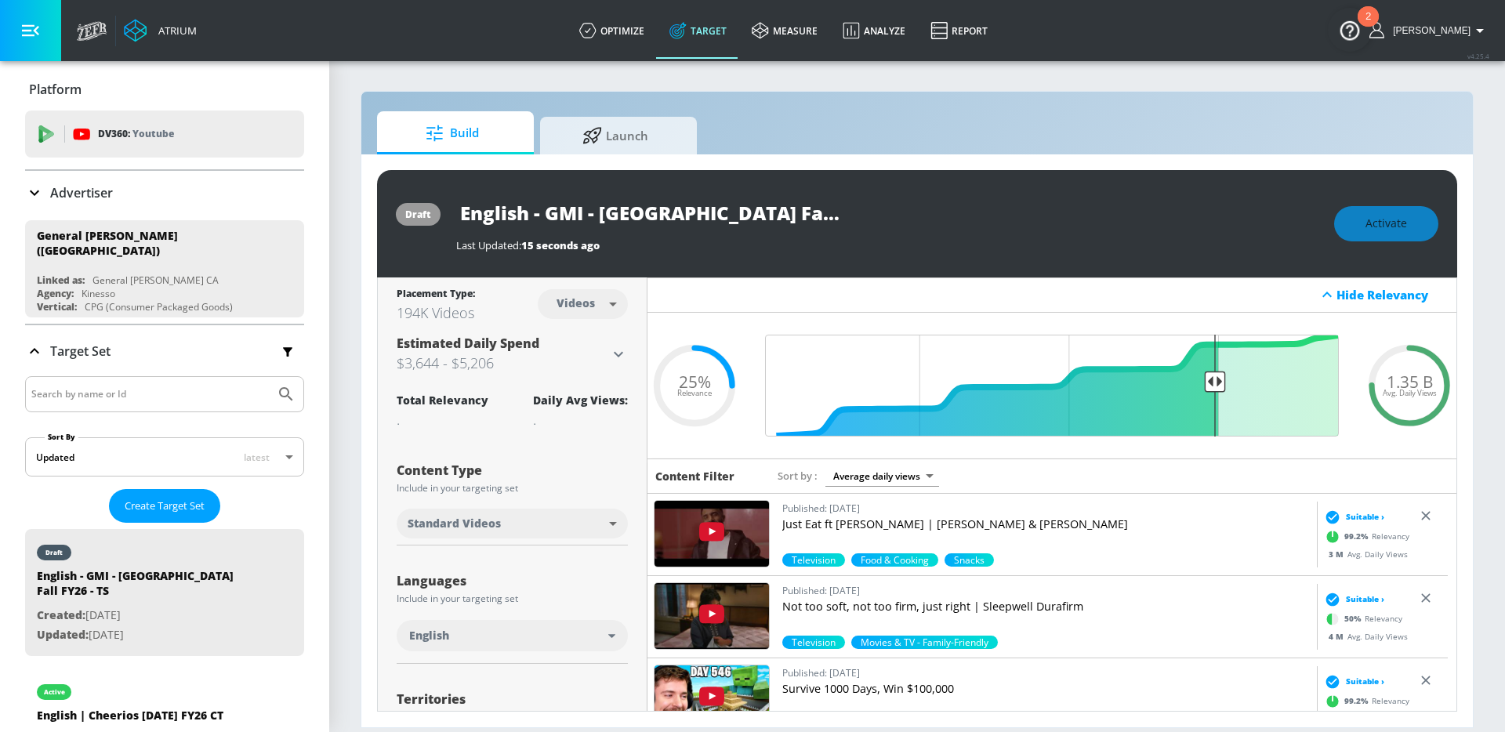
click at [1126, 296] on div "Hide Relevancy" at bounding box center [1052, 295] width 809 height 35
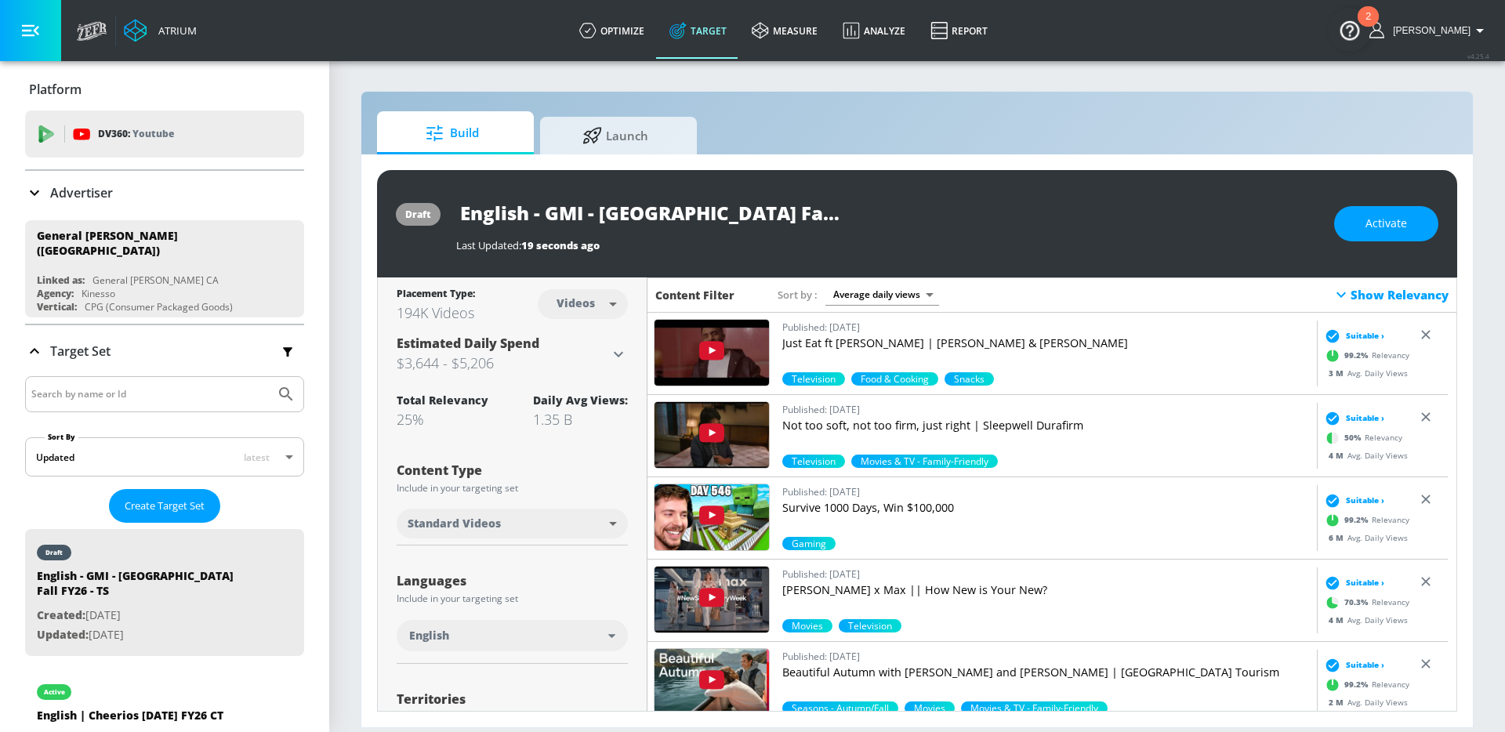
click at [1353, 294] on div "Show Relevancy" at bounding box center [1390, 294] width 117 height 19
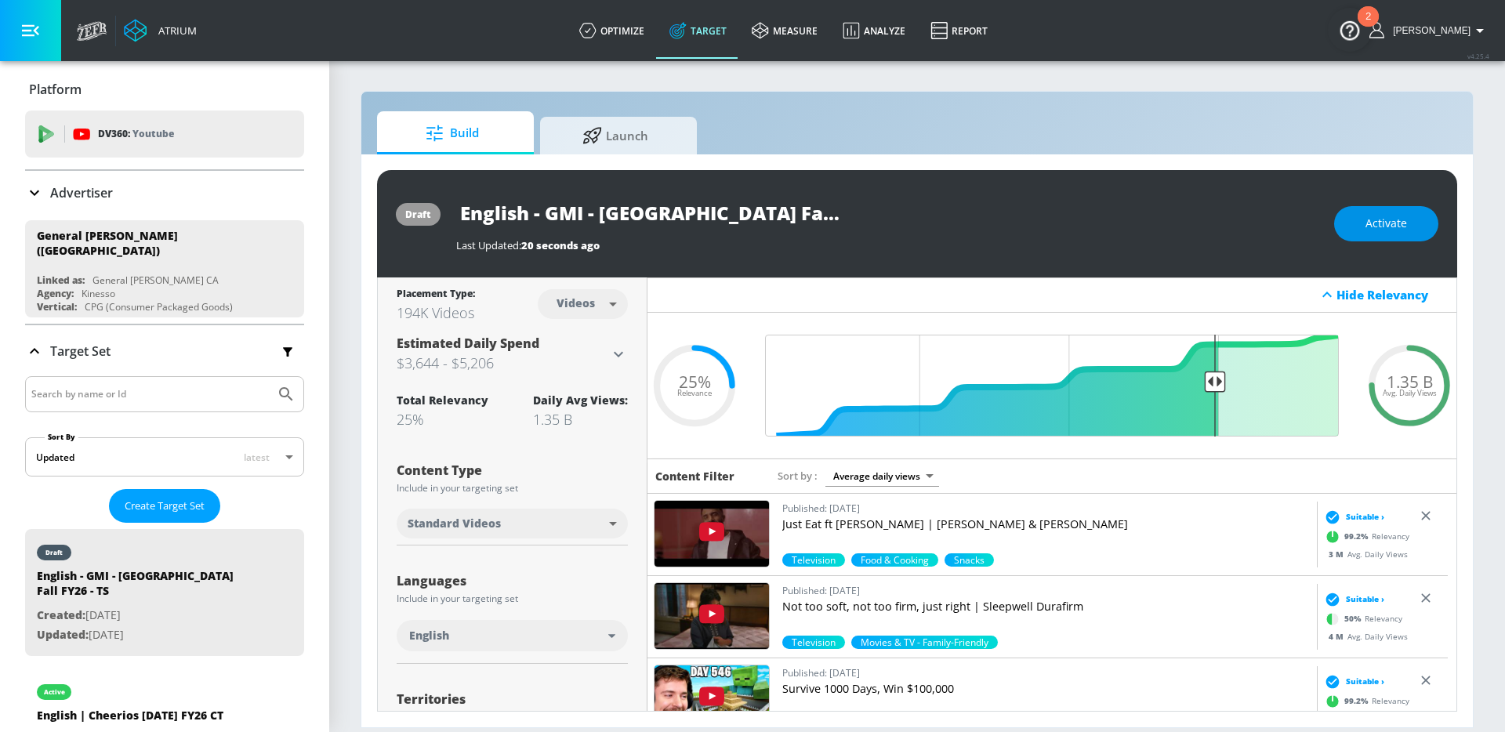
click at [1388, 216] on span "Activate" at bounding box center [1387, 224] width 42 height 20
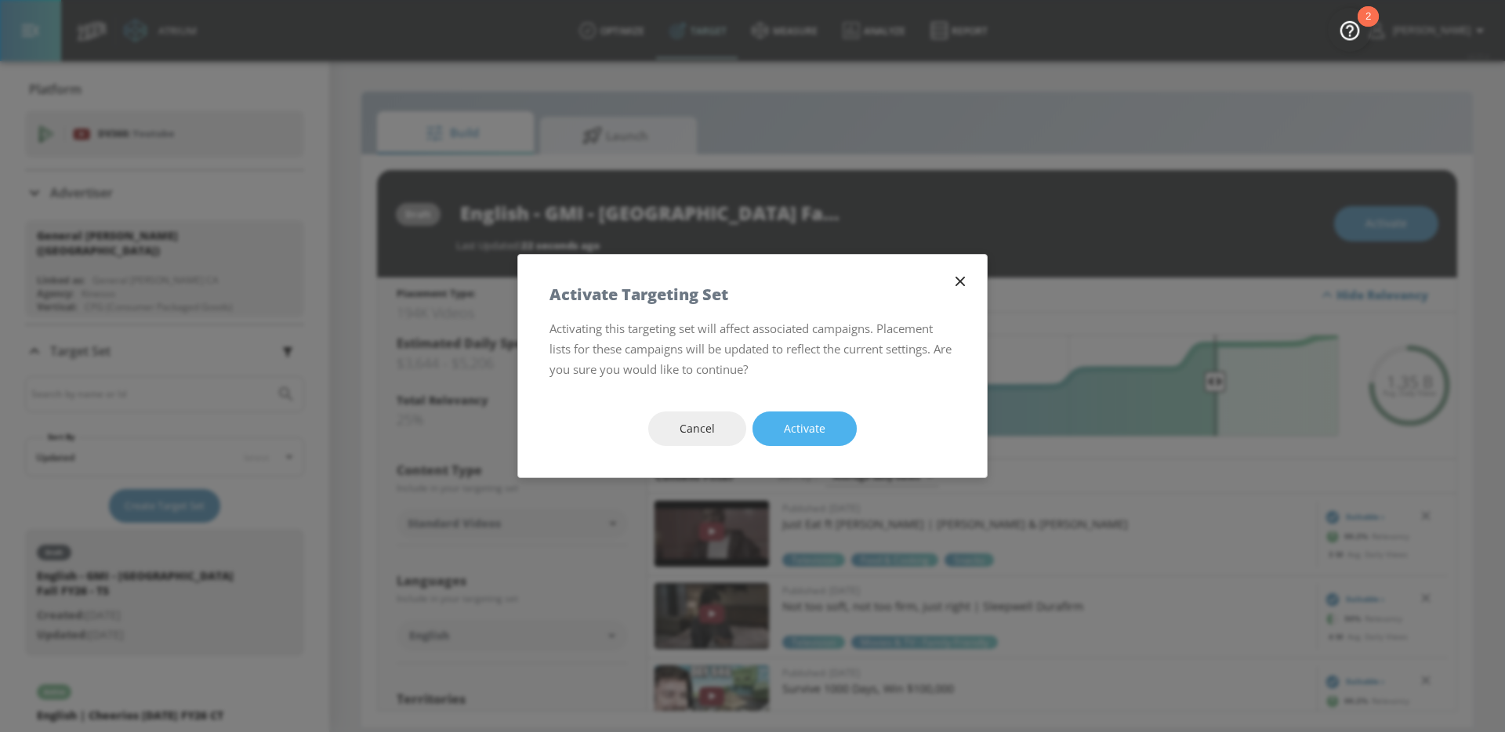
click at [830, 420] on button "Activate" at bounding box center [805, 429] width 104 height 35
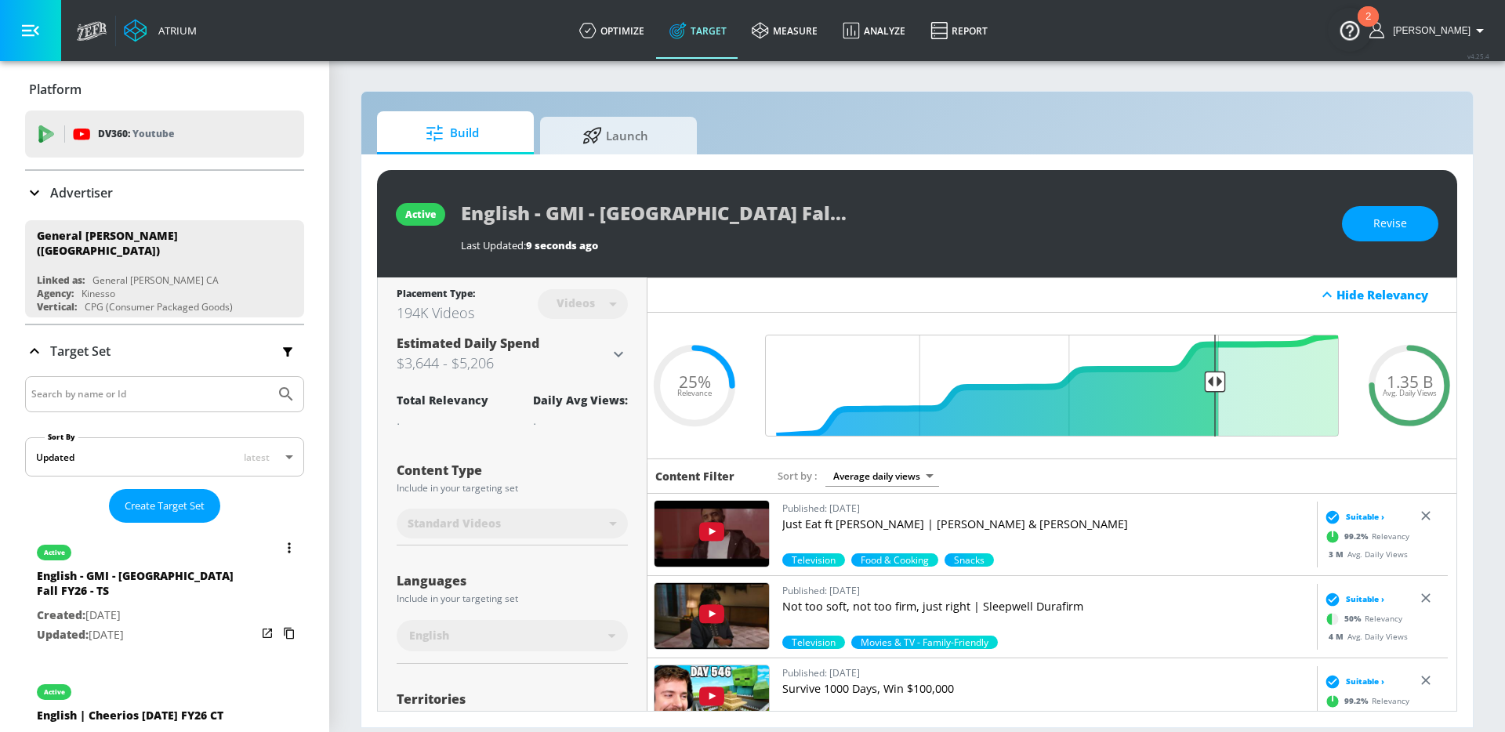
click at [286, 537] on button "list of Target Set" at bounding box center [289, 548] width 22 height 22
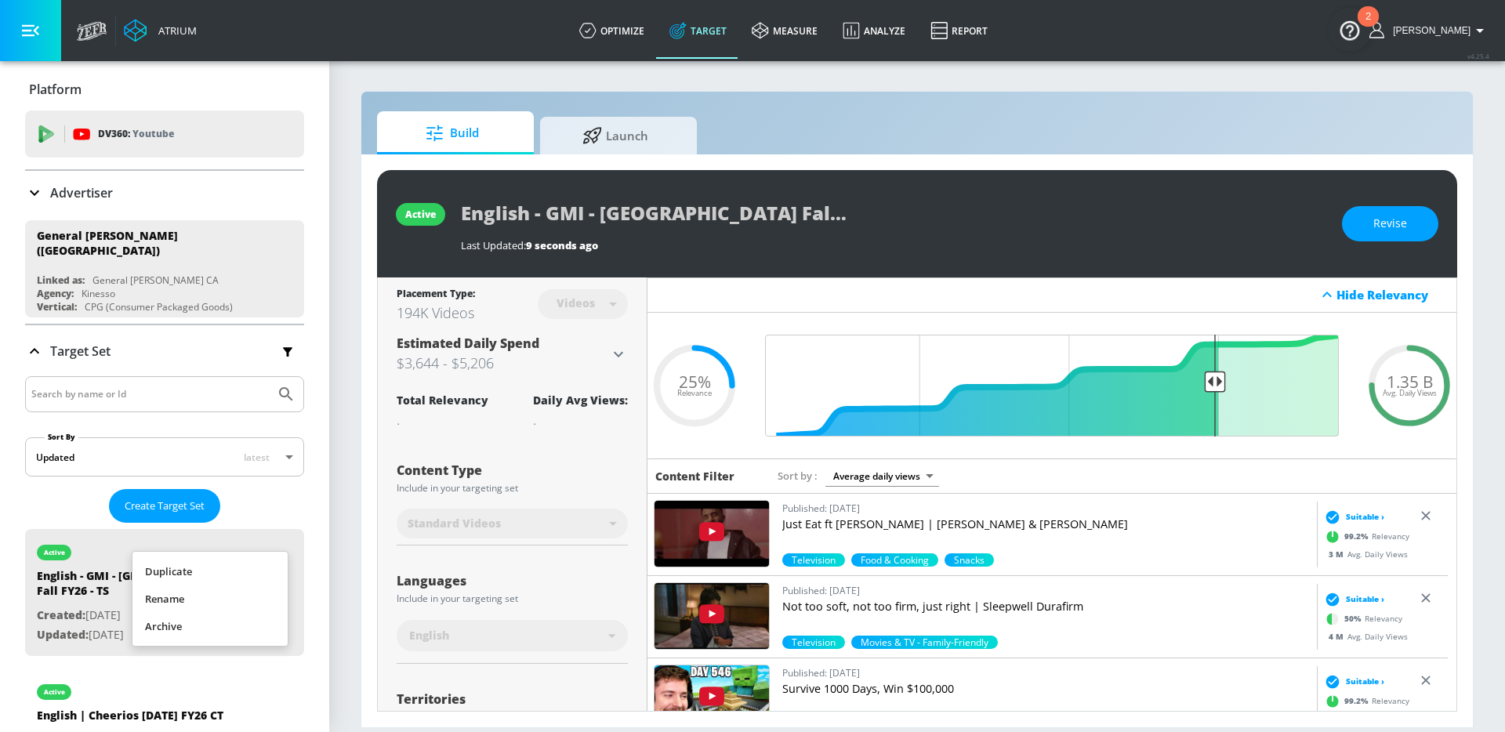
click at [191, 575] on li "Duplicate" at bounding box center [209, 571] width 155 height 27
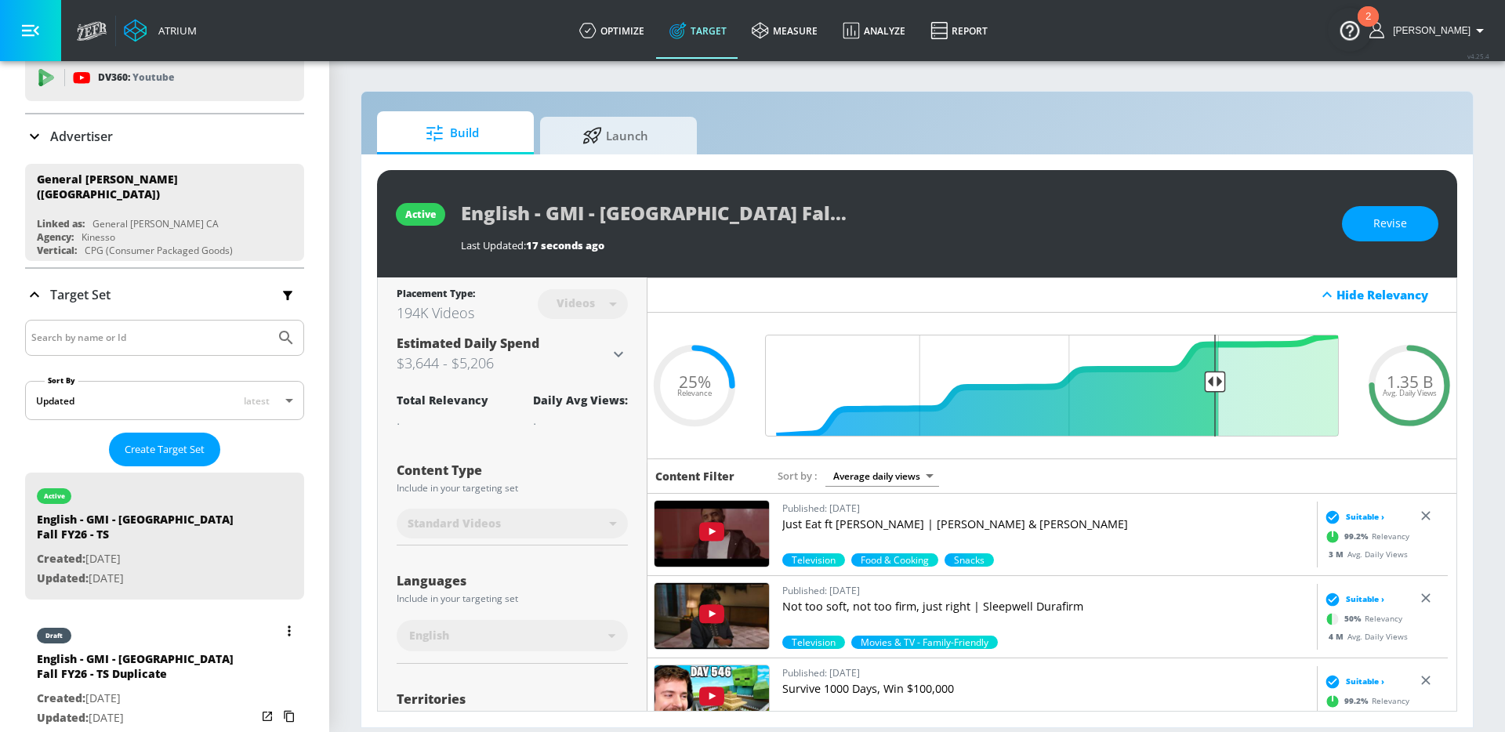
scroll to position [77, 0]
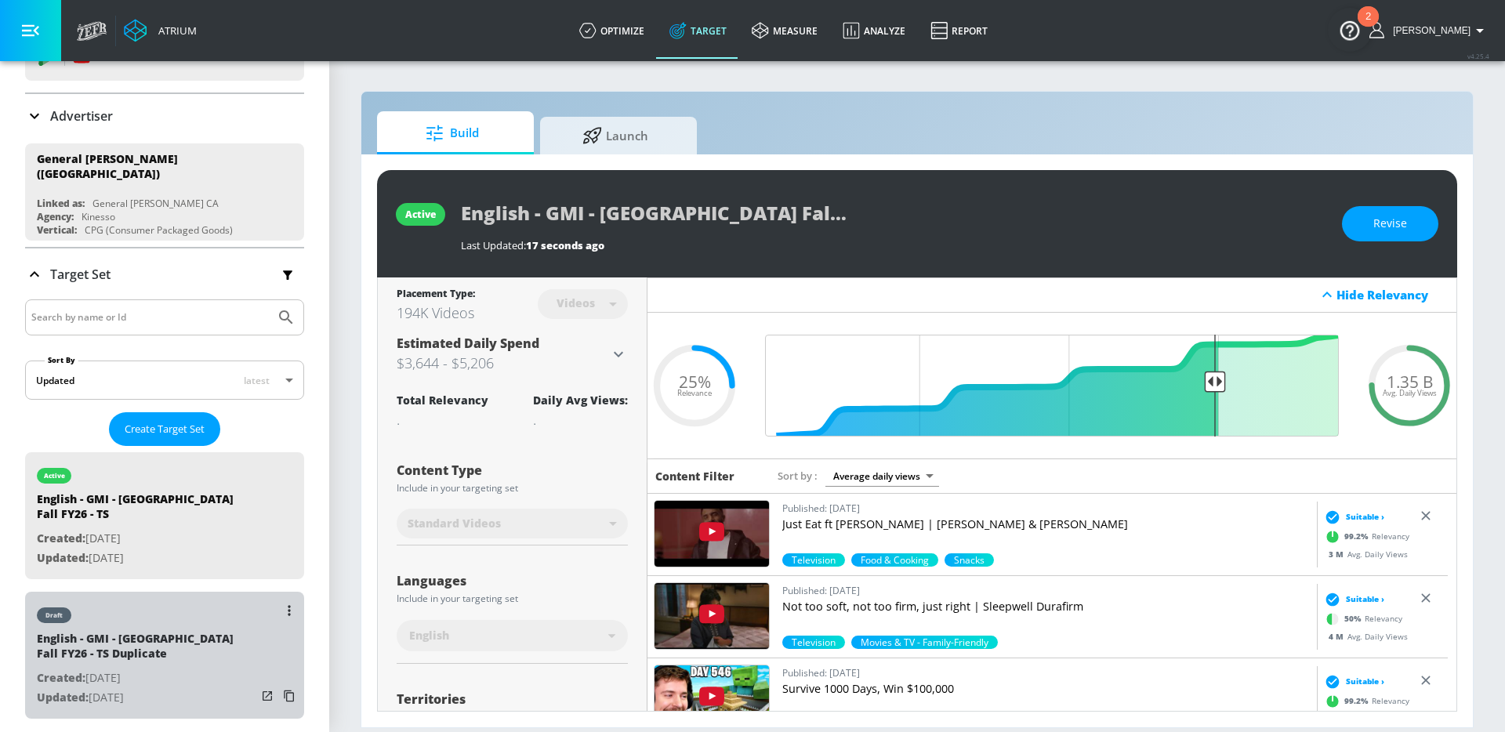
click at [194, 669] on p "Created: [DATE]" at bounding box center [147, 679] width 220 height 20
type input "English - GMI - [GEOGRAPHIC_DATA] Fall FY26 - TS Duplicate"
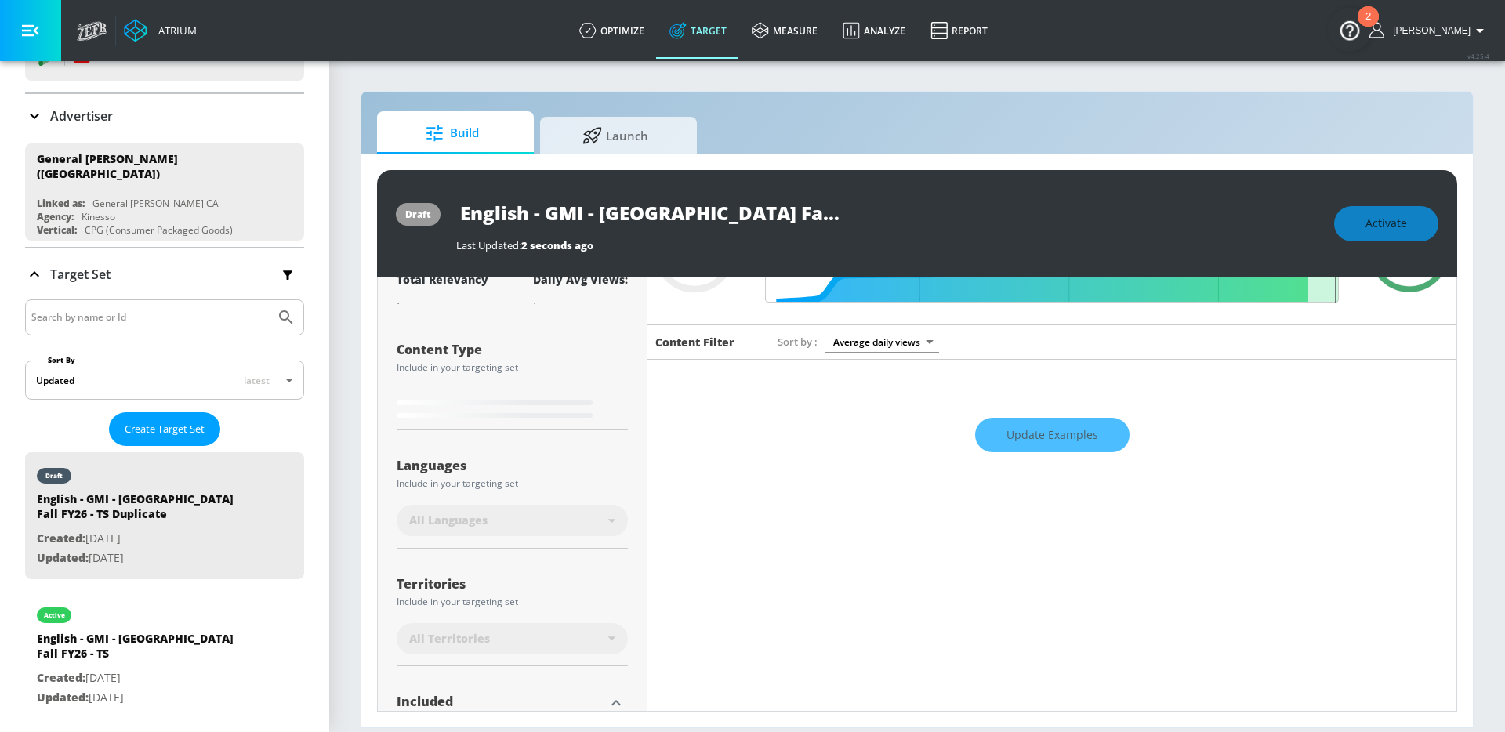
type input "0.25"
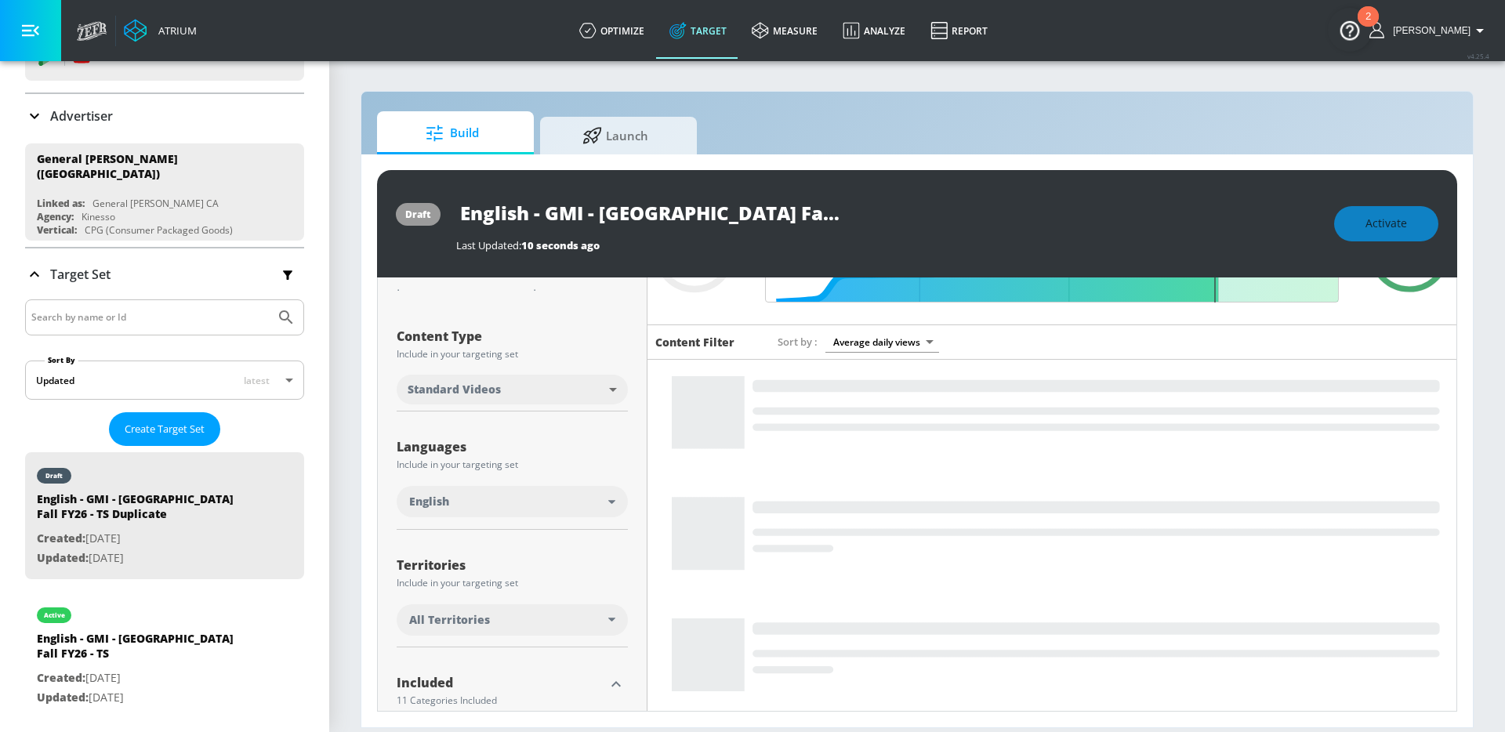
scroll to position [216, 0]
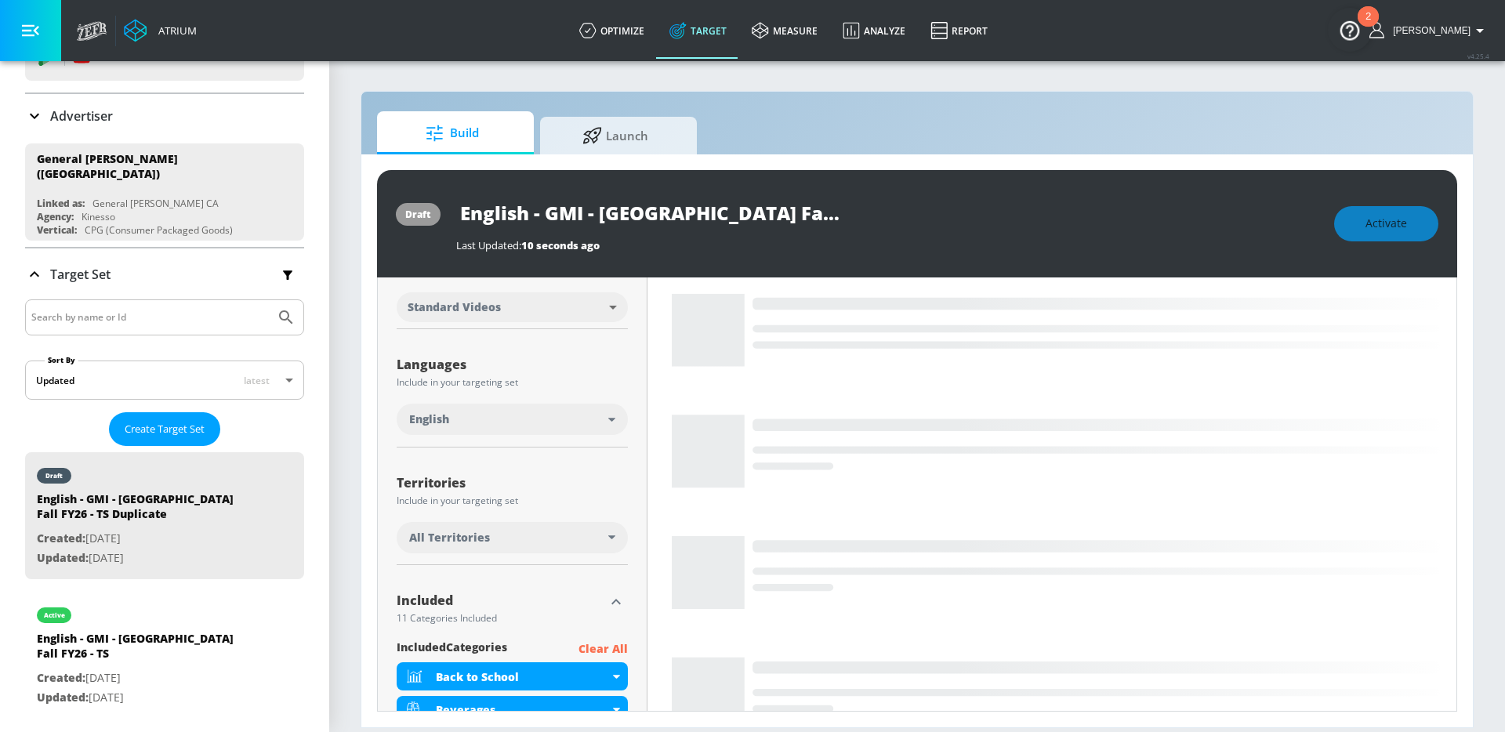
click at [525, 543] on div "All Territories" at bounding box center [508, 538] width 199 height 16
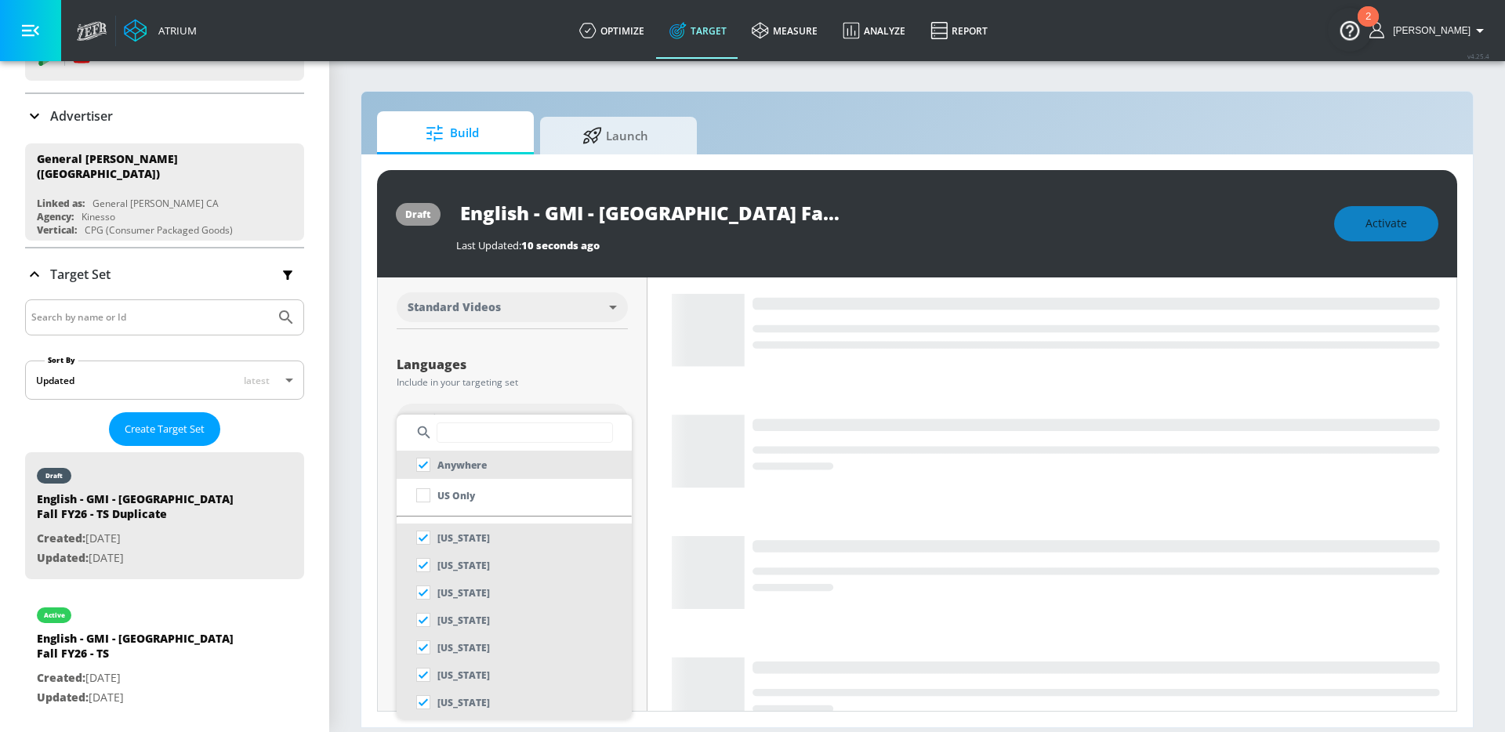
click at [468, 437] on input "text" at bounding box center [525, 433] width 176 height 20
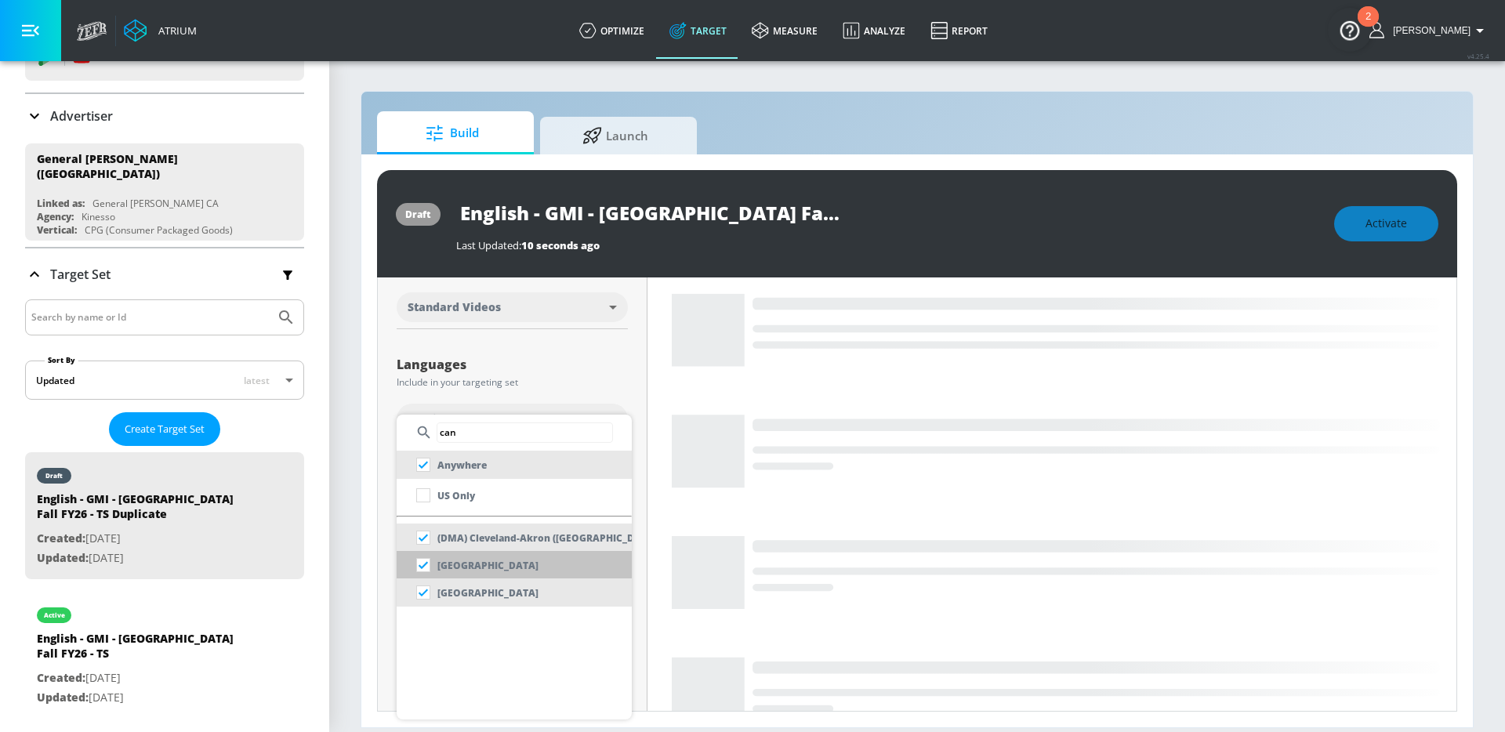
type input "can"
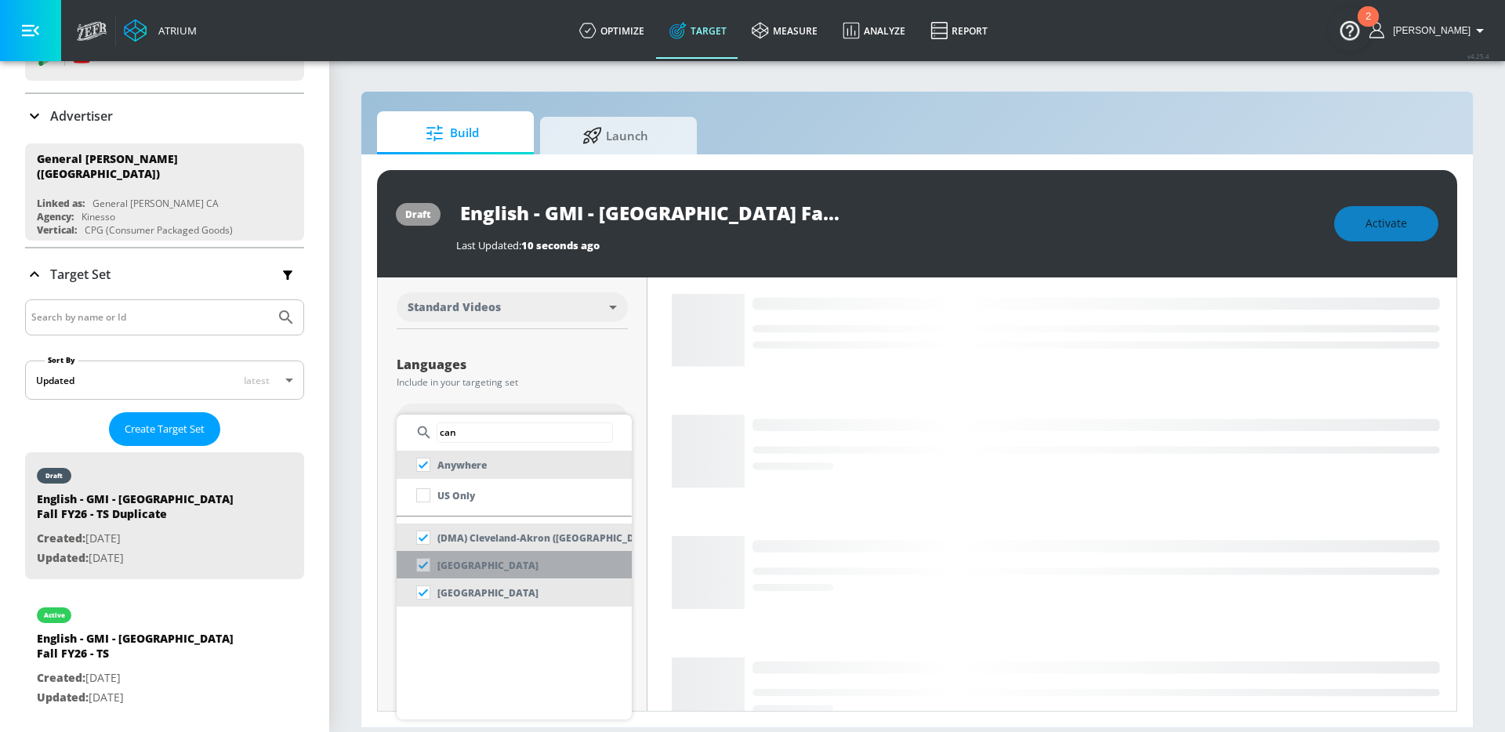
click at [462, 569] on p "[GEOGRAPHIC_DATA]" at bounding box center [487, 565] width 101 height 16
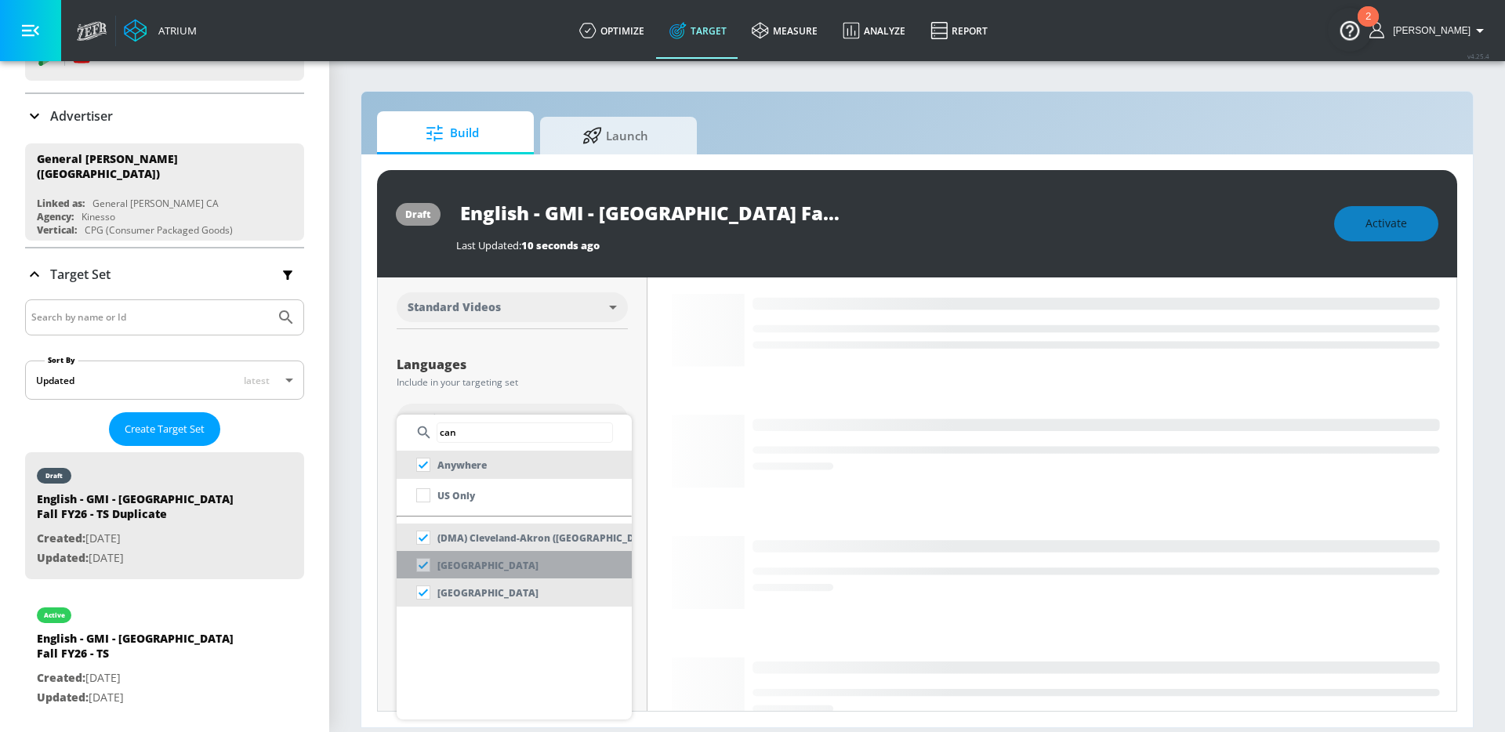
checkbox input "false"
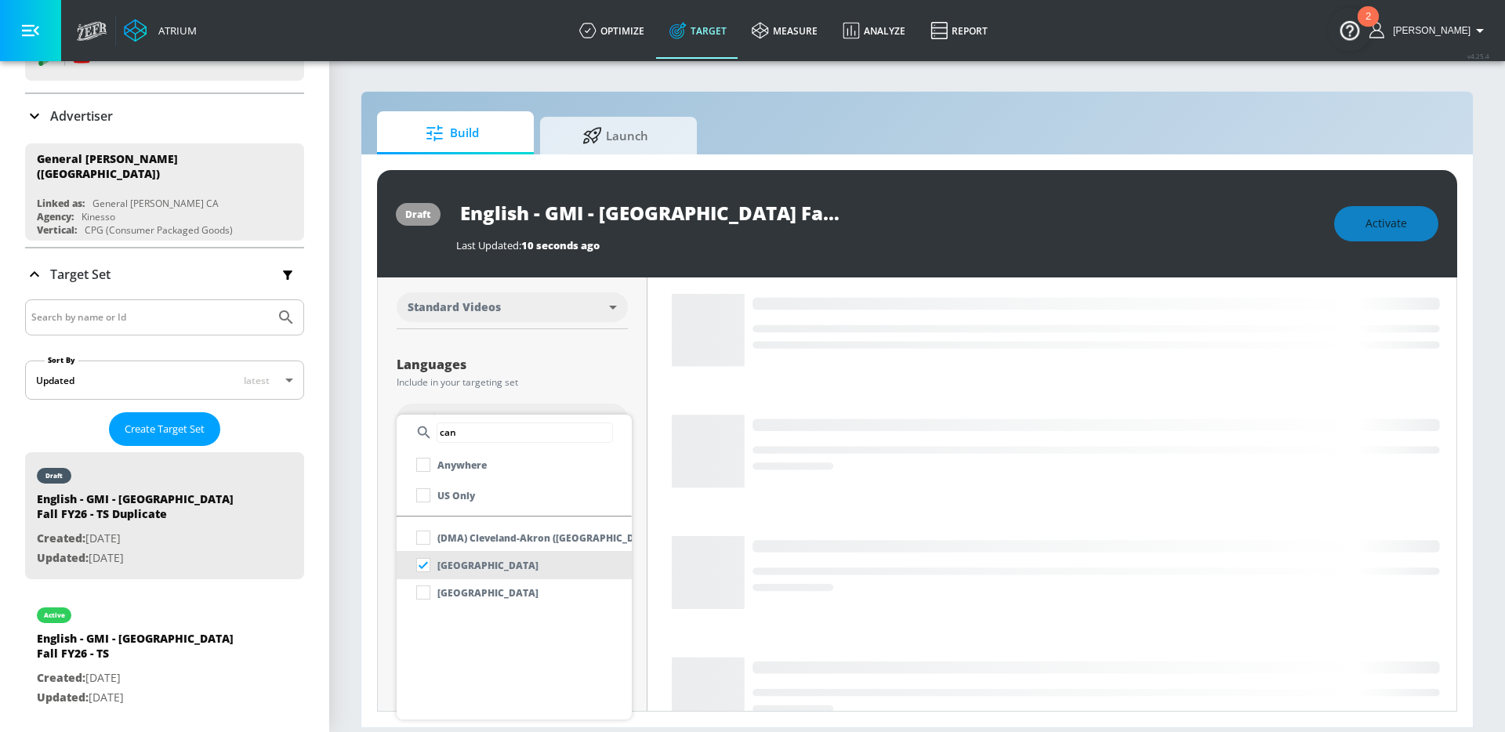
click at [553, 374] on div at bounding box center [752, 366] width 1505 height 732
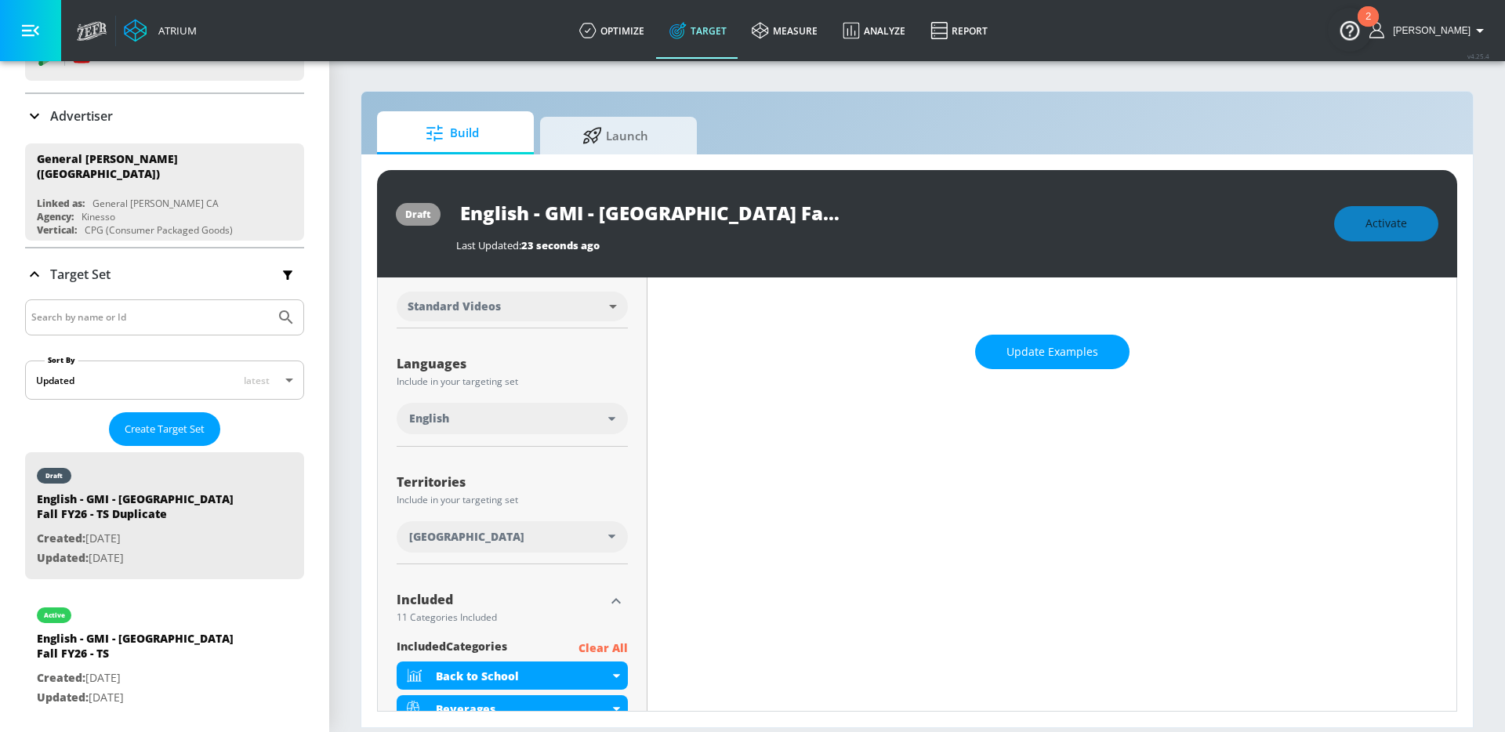
scroll to position [204, 0]
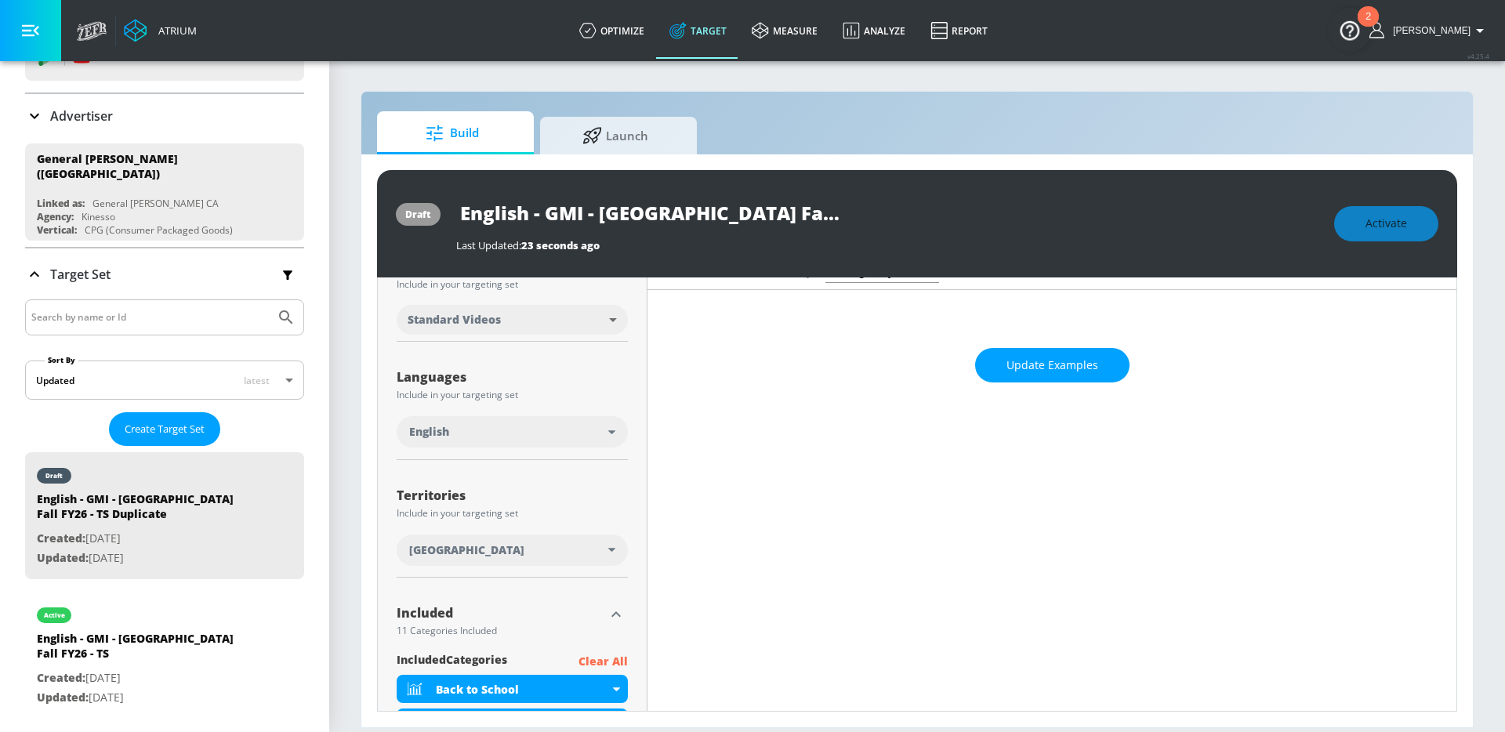
click at [501, 432] on div "English" at bounding box center [508, 432] width 199 height 16
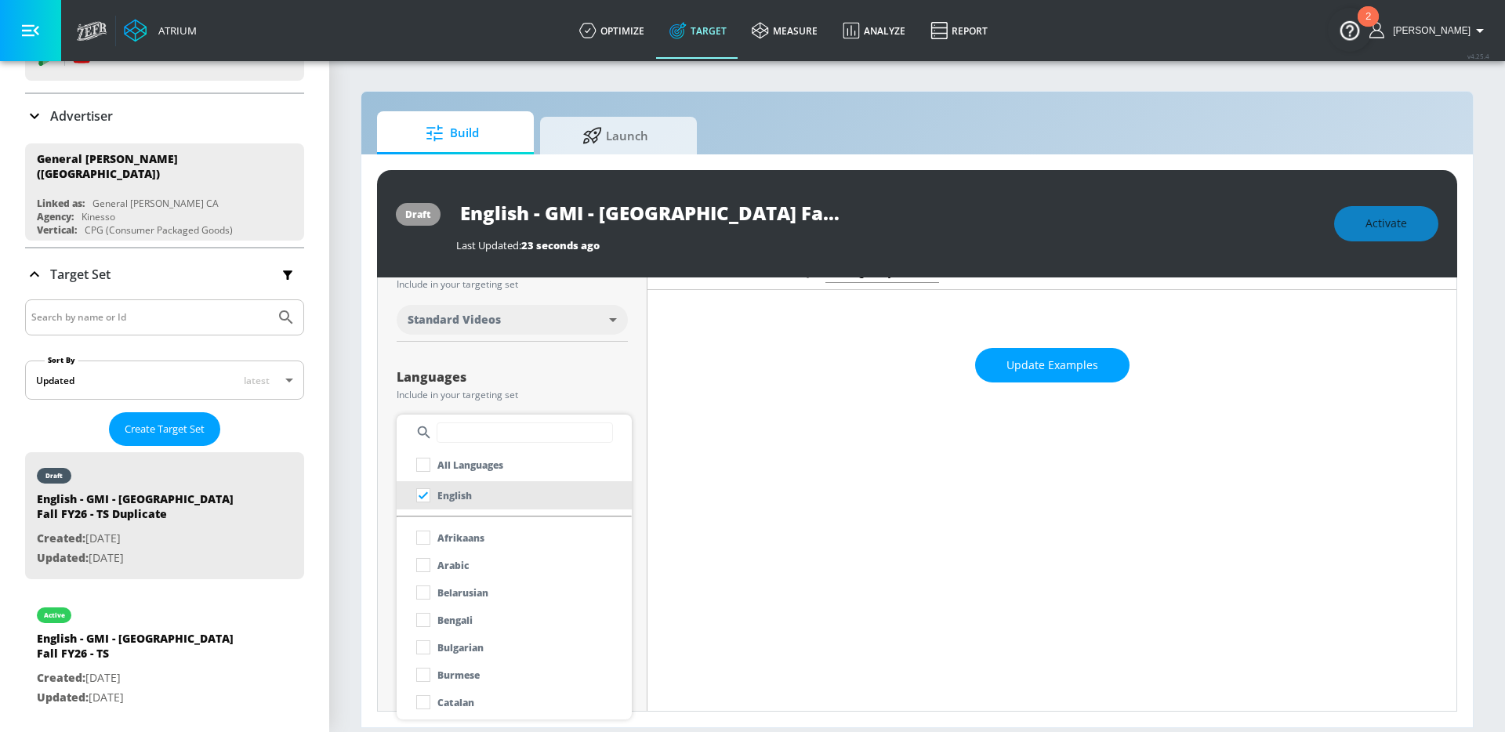
click at [497, 439] on input "text" at bounding box center [525, 433] width 176 height 20
type input "fre"
click at [464, 538] on p "French" at bounding box center [453, 538] width 32 height 16
click at [385, 553] on div at bounding box center [752, 366] width 1505 height 732
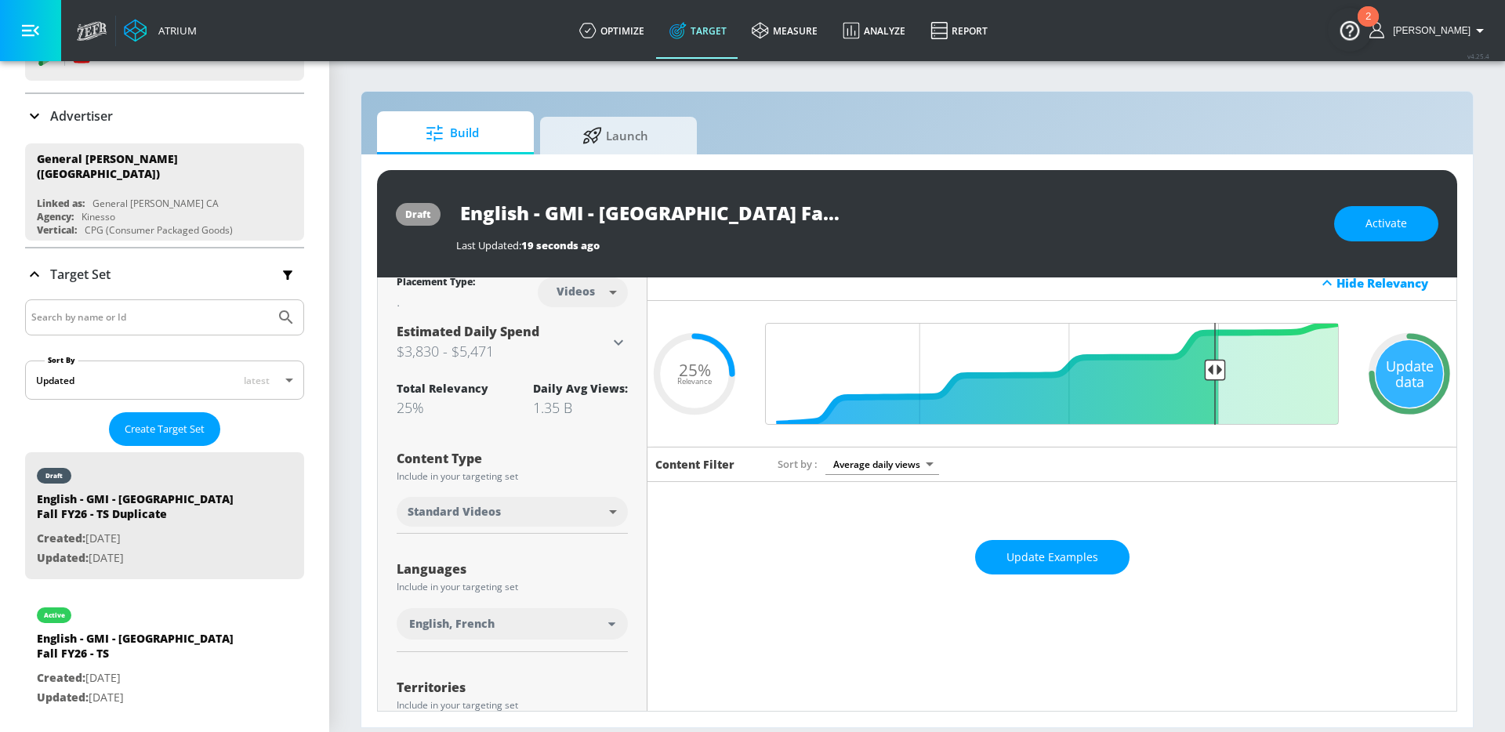
scroll to position [0, 0]
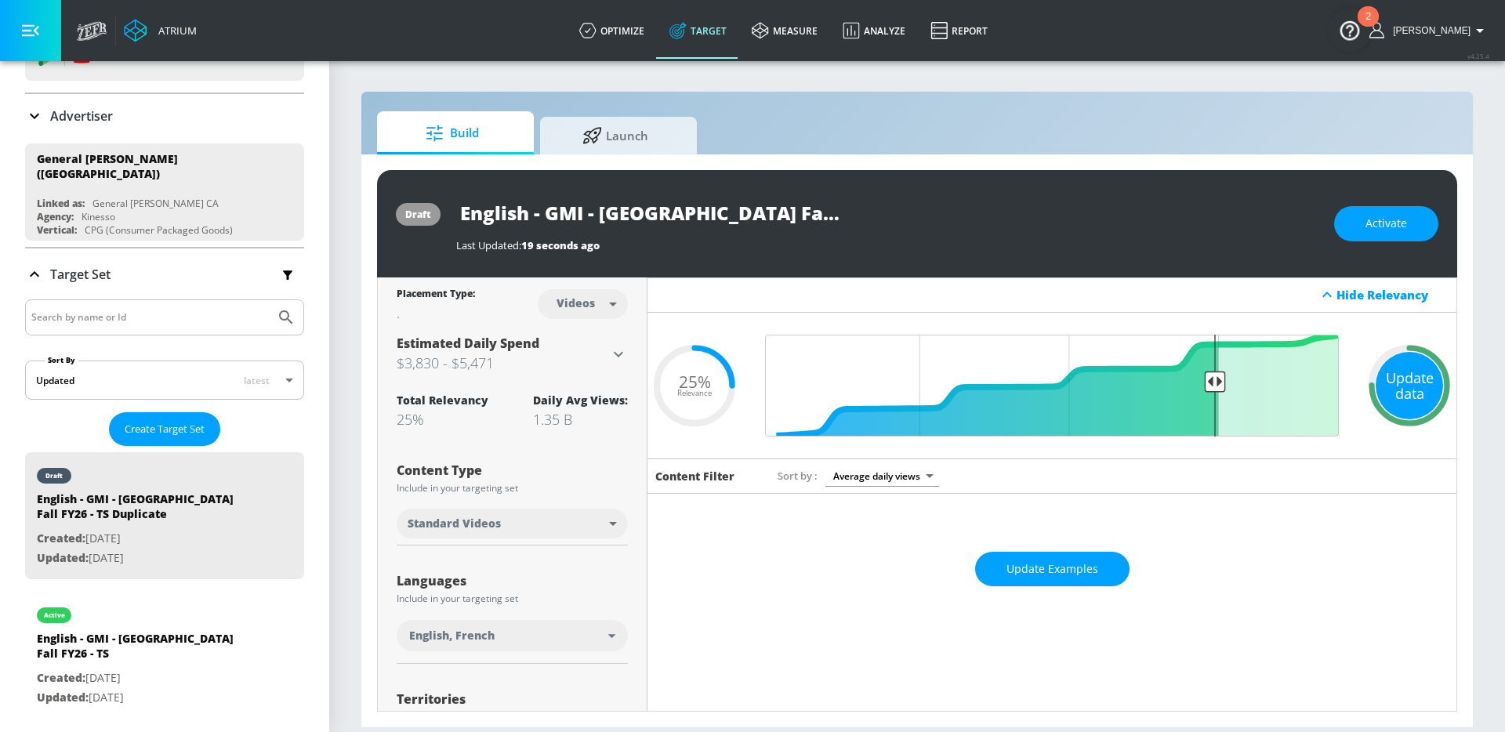
click at [1404, 394] on div "Update data" at bounding box center [1409, 385] width 67 height 67
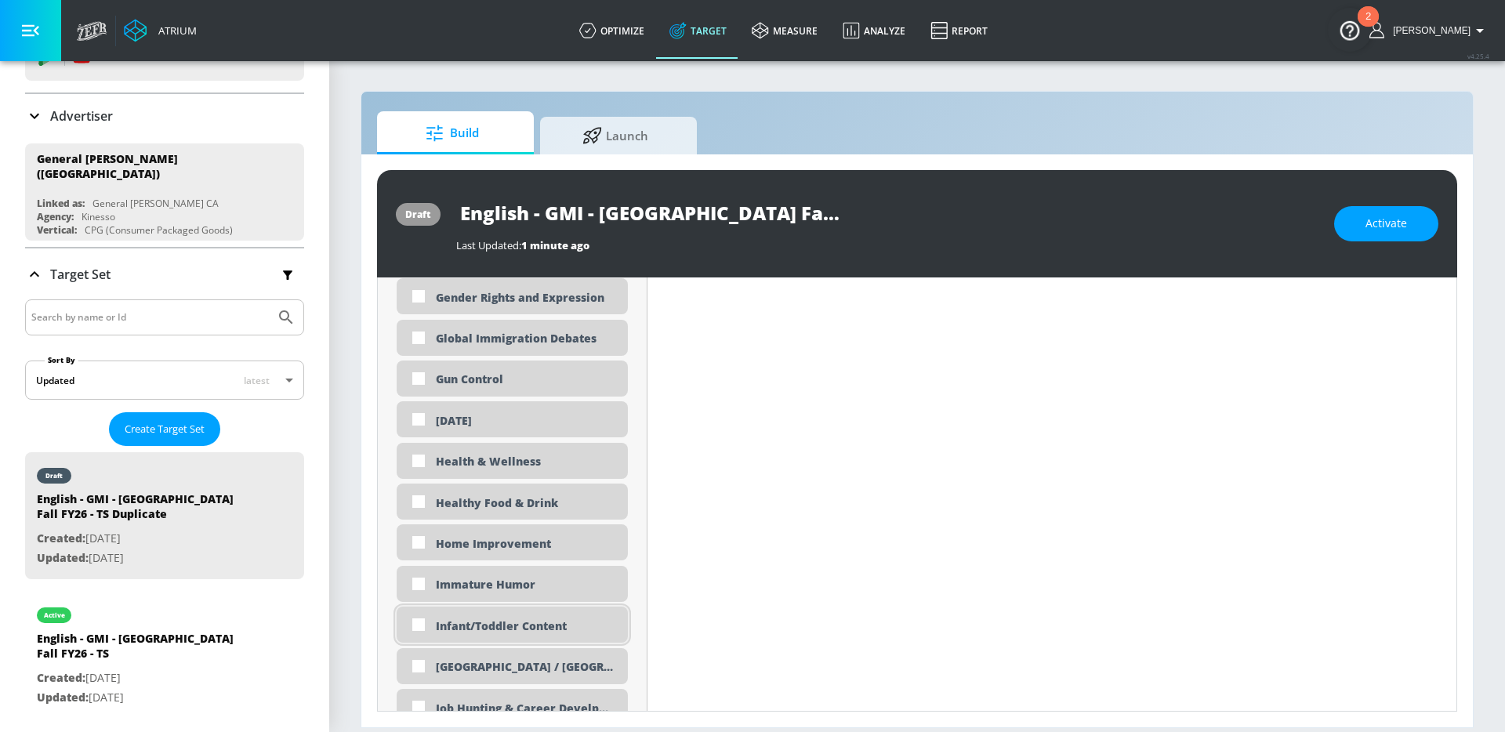
scroll to position [2781, 0]
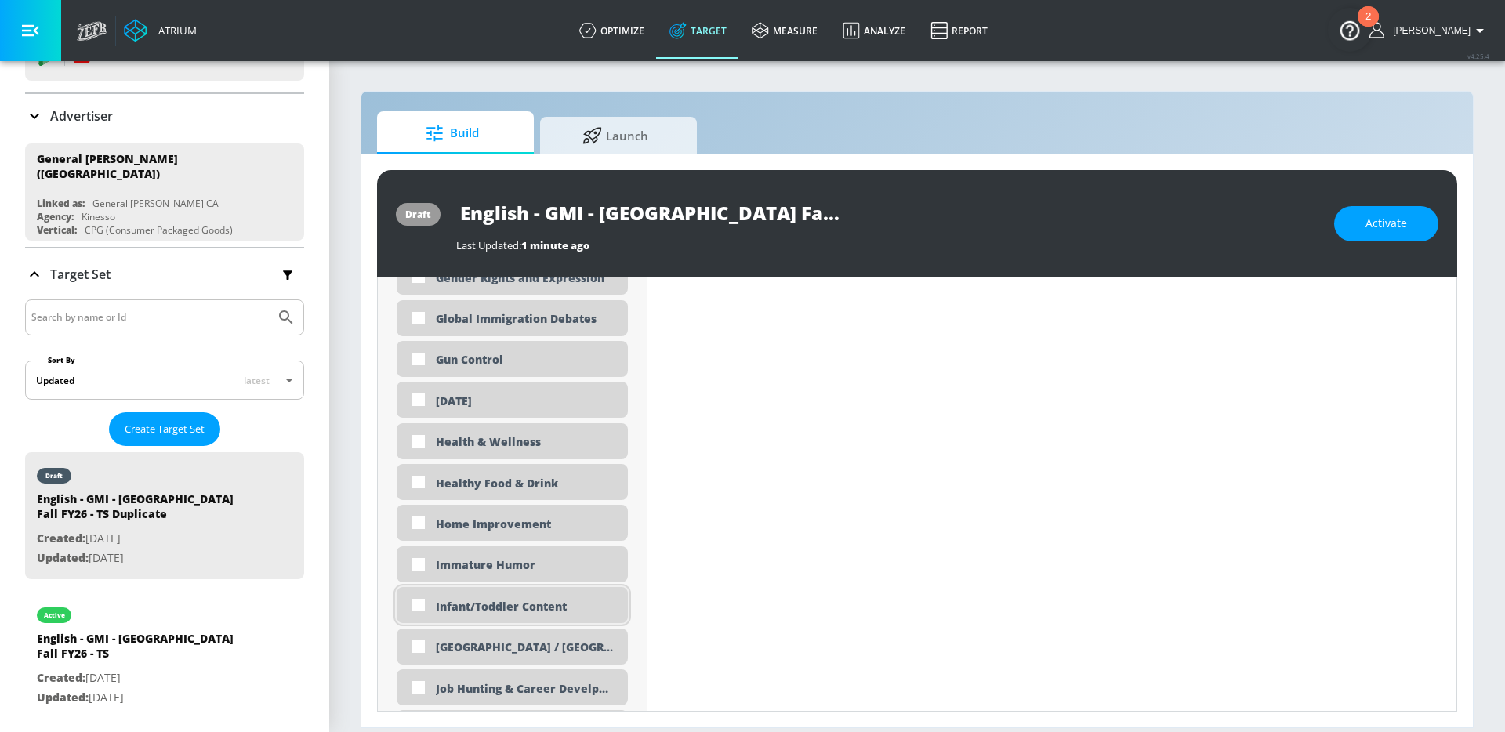
click at [502, 611] on div "Infant/Toddler Content" at bounding box center [526, 606] width 180 height 15
checkbox input "true"
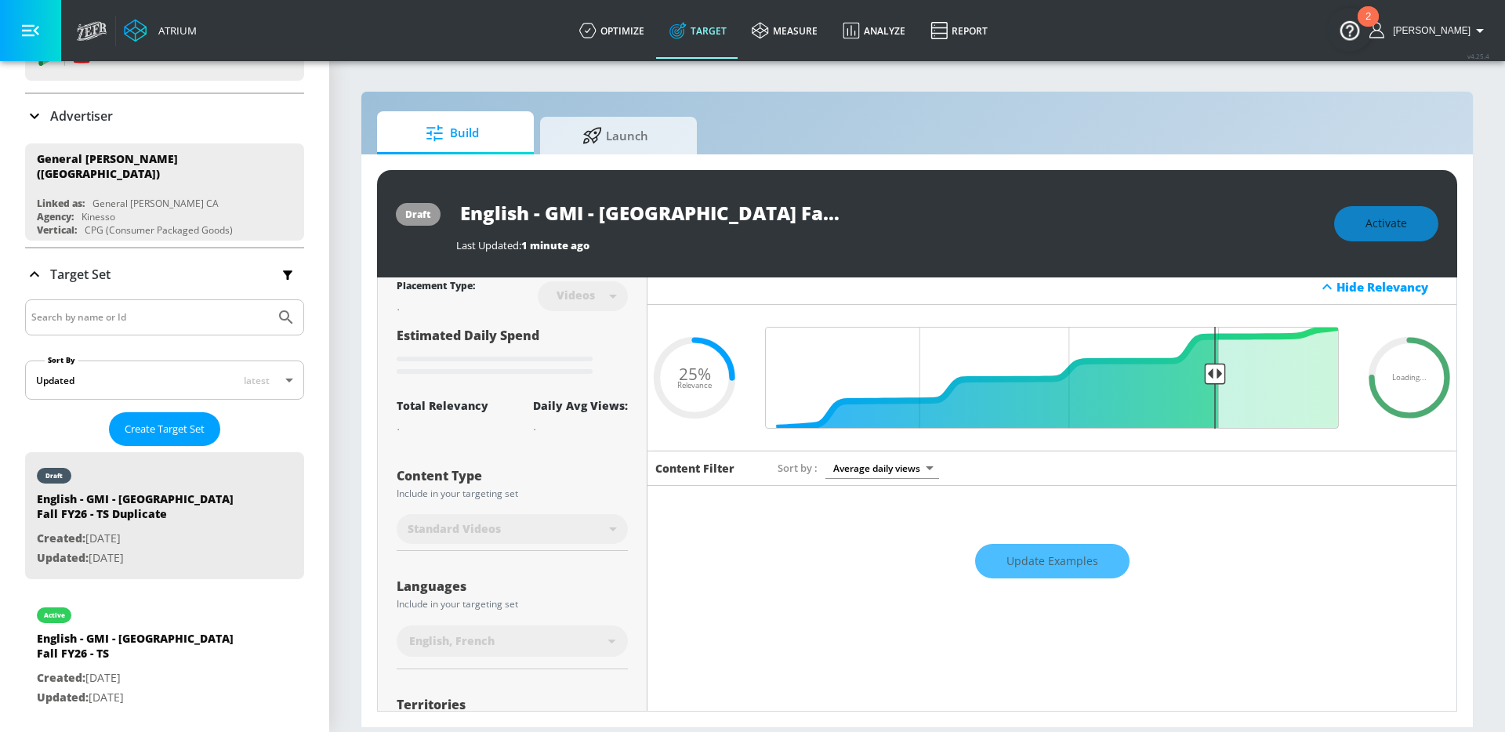
scroll to position [0, 0]
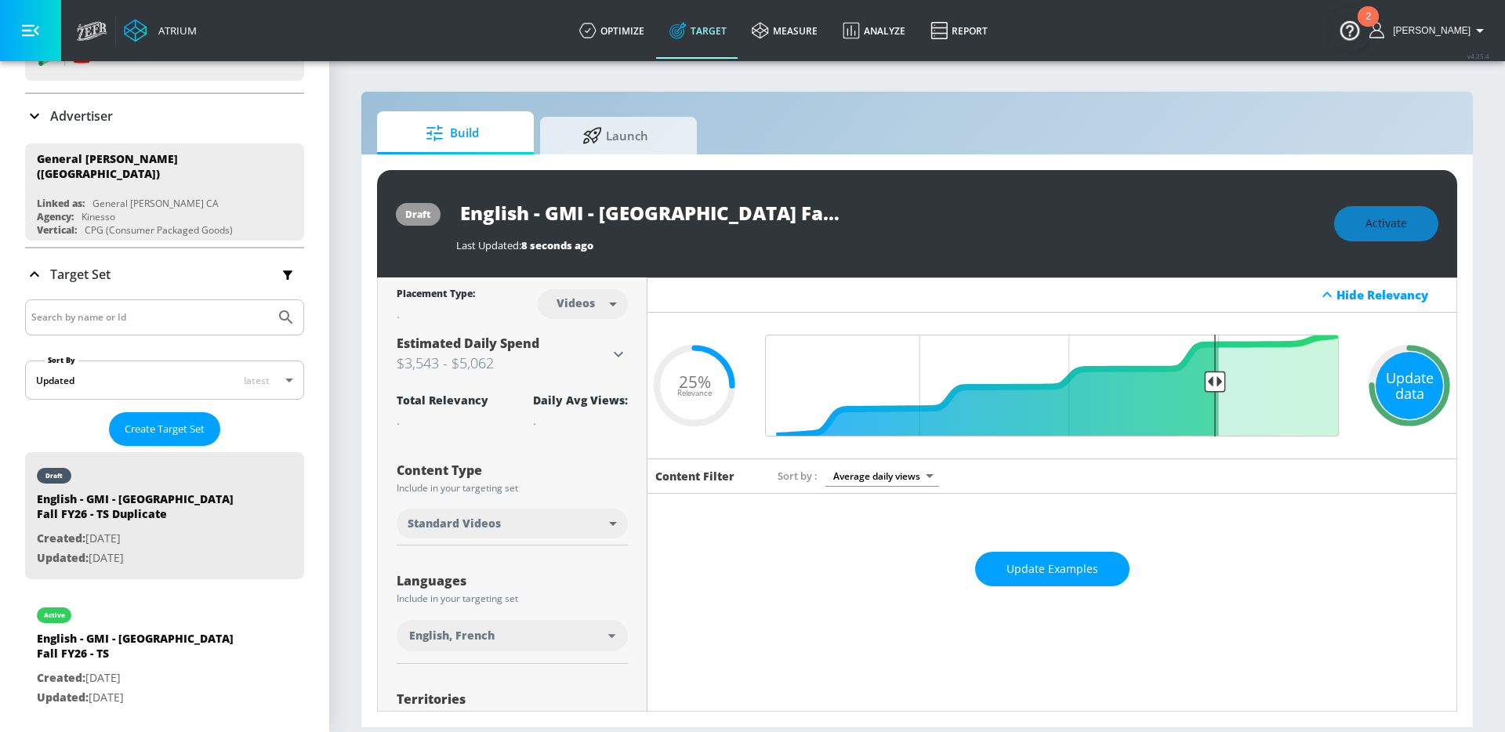
click at [1404, 393] on div "Update data" at bounding box center [1409, 385] width 67 height 67
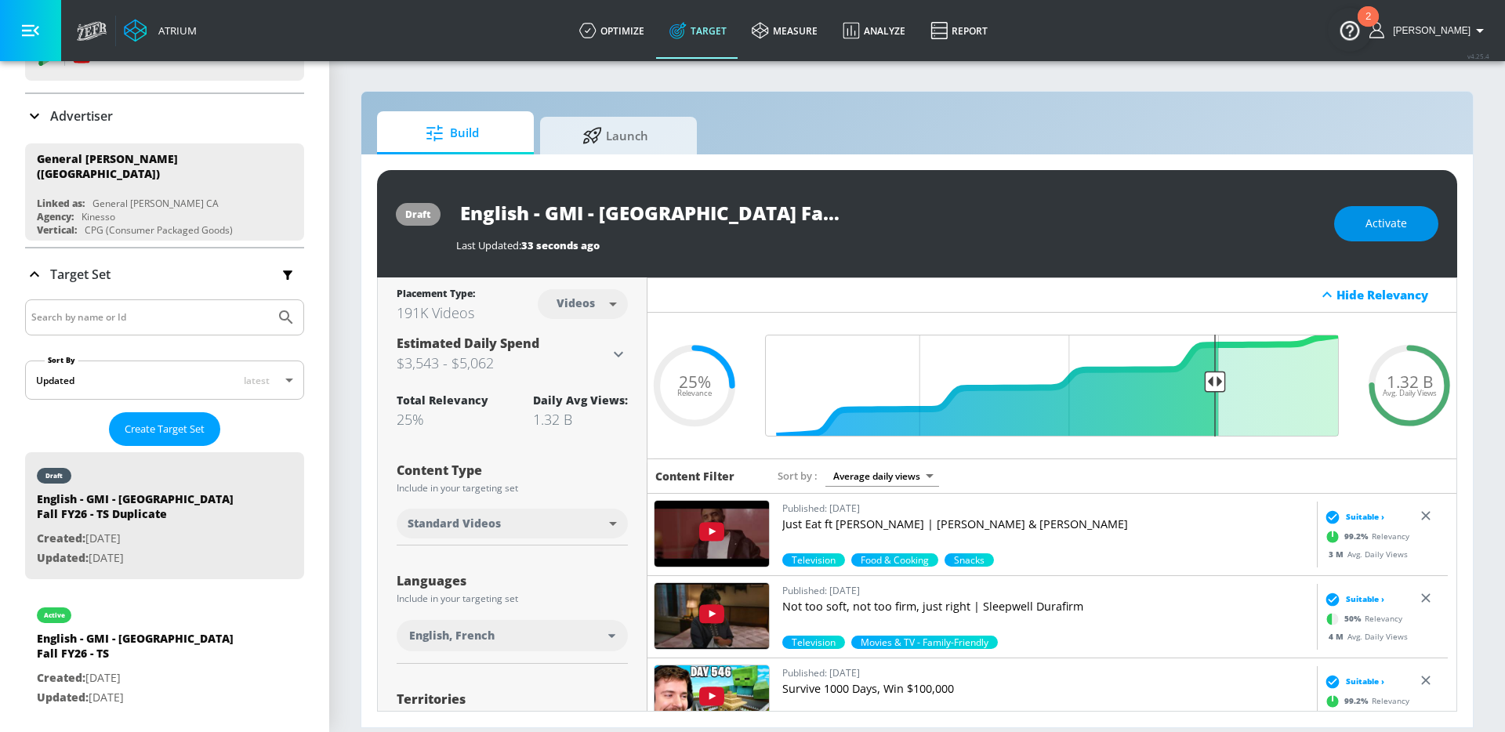
click at [1366, 230] on span "Activate" at bounding box center [1387, 224] width 42 height 20
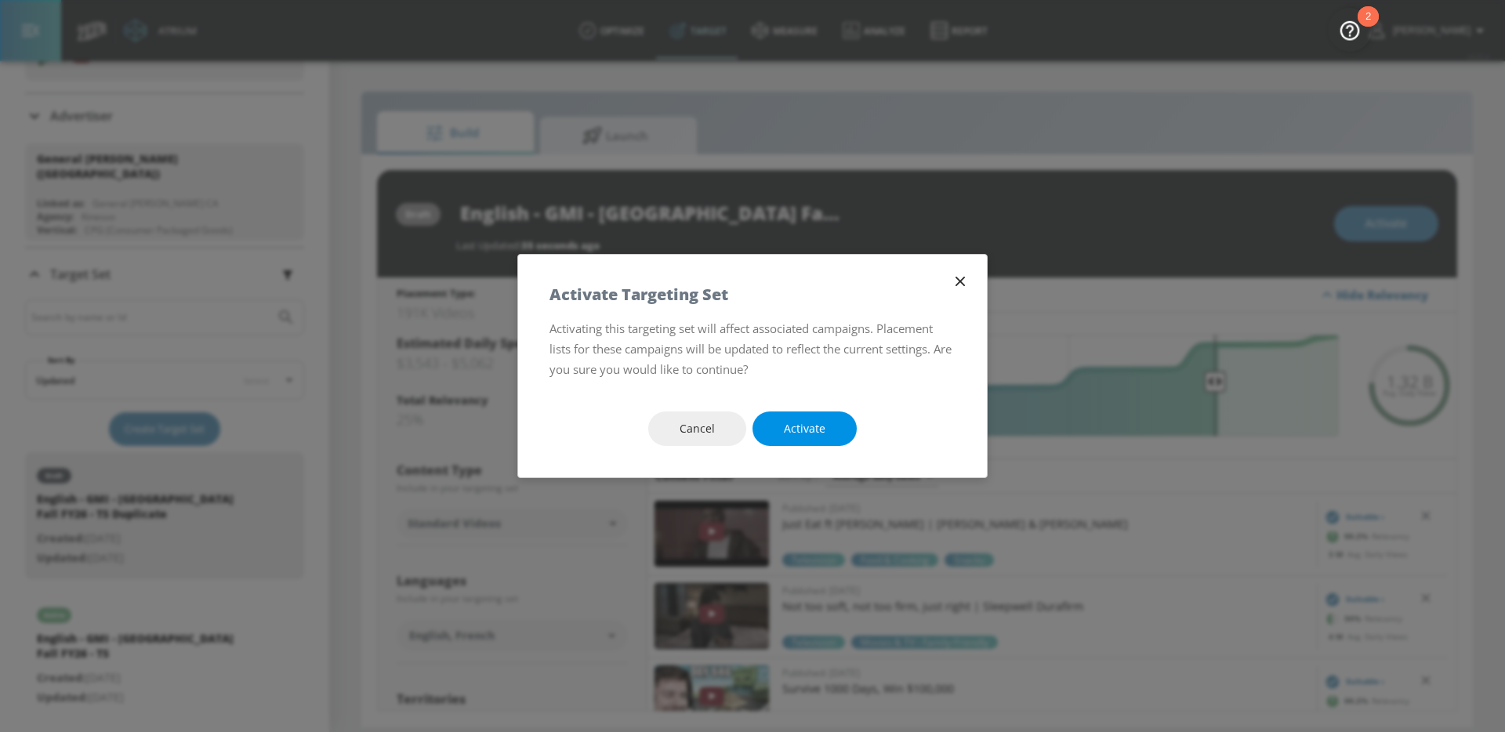
click at [815, 430] on span "Activate" at bounding box center [805, 429] width 42 height 20
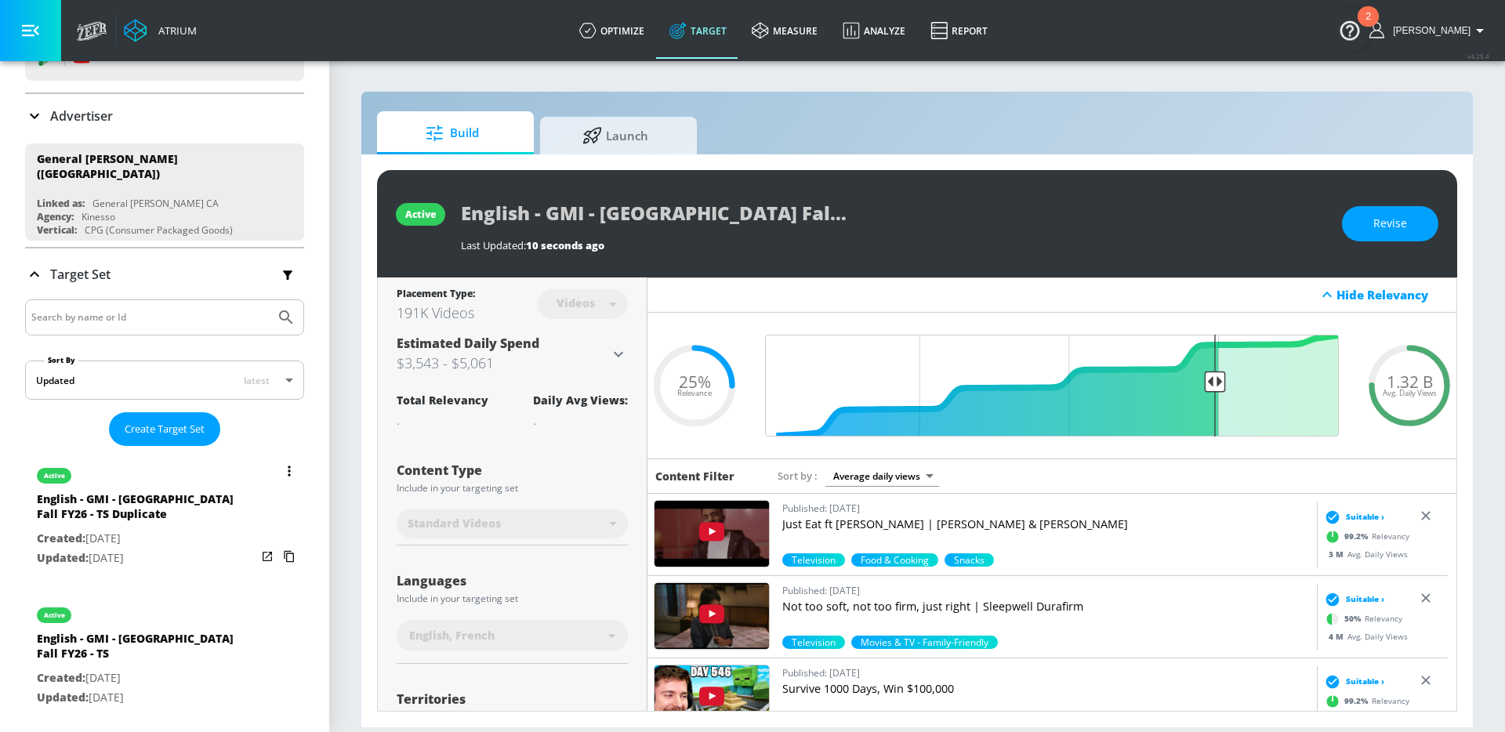
click at [183, 549] on p "Updated: [DATE]" at bounding box center [147, 559] width 220 height 20
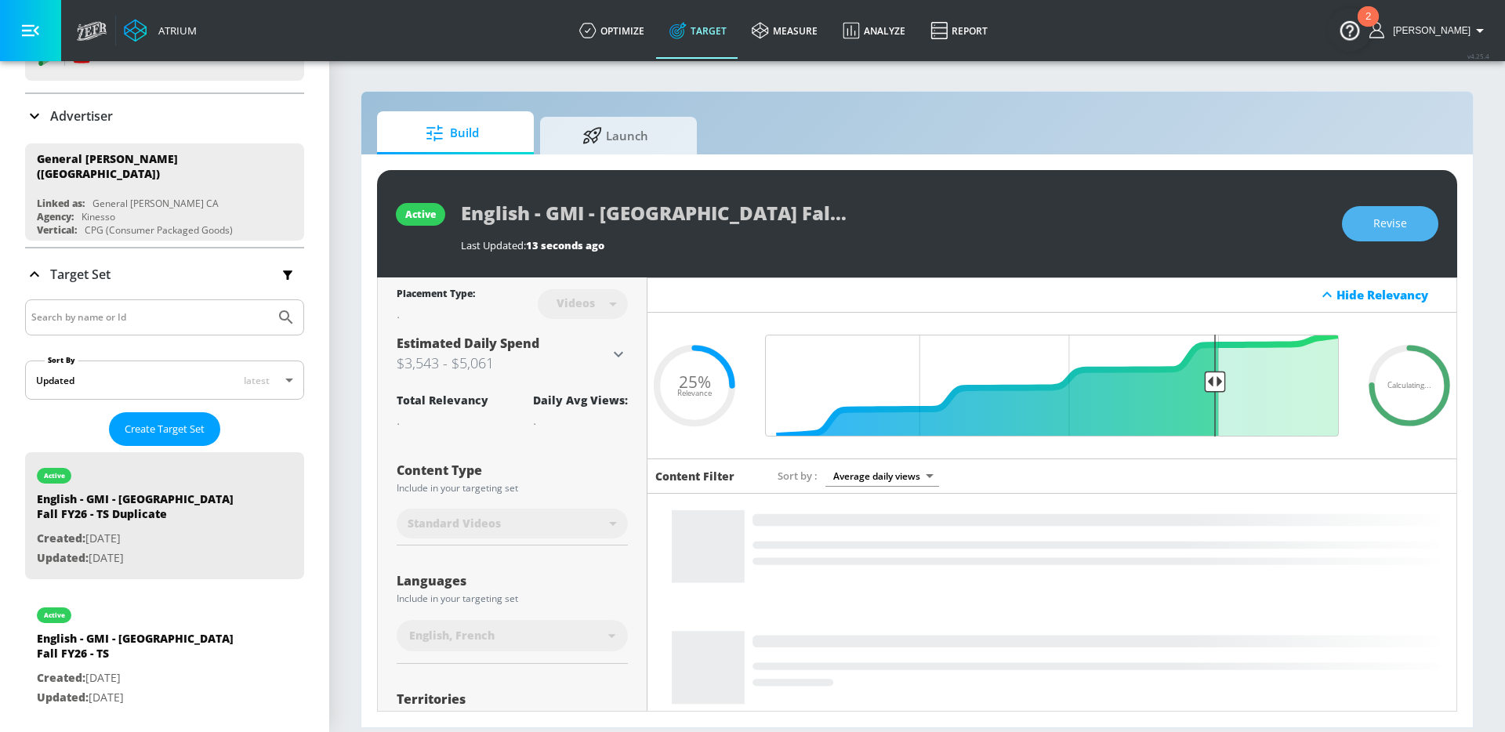
click at [1368, 232] on button "Revise" at bounding box center [1390, 223] width 96 height 35
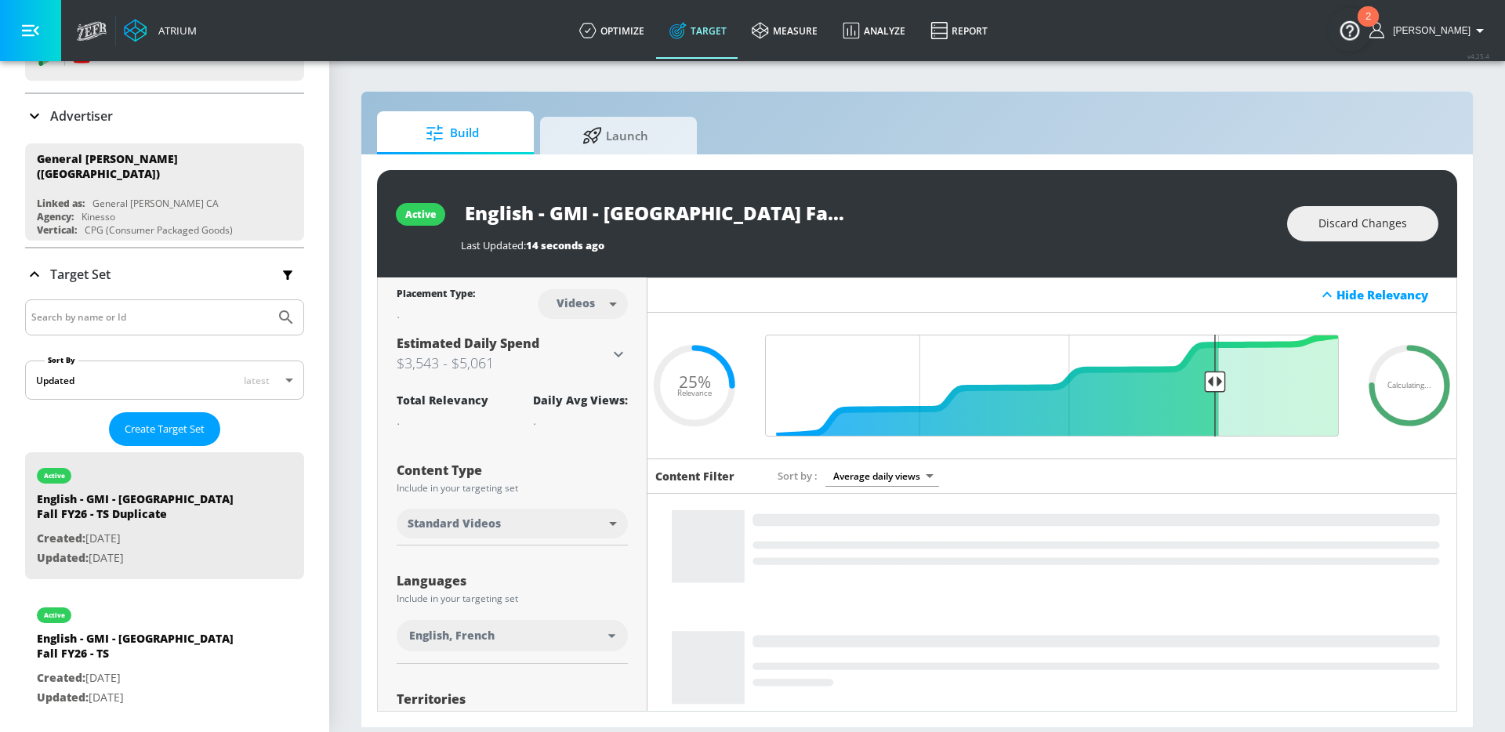
click at [788, 226] on input "English - GMI - [GEOGRAPHIC_DATA] Fall FY26 - TS Duplicate" at bounding box center [657, 212] width 392 height 35
drag, startPoint x: 532, startPoint y: 217, endPoint x: 421, endPoint y: 201, distance: 111.6
click at [423, 201] on div "active English - GMI - [GEOGRAPHIC_DATA] Fall FY26 - TS Duplicate Last Updated:…" at bounding box center [917, 223] width 1080 height 107
drag, startPoint x: 790, startPoint y: 208, endPoint x: 818, endPoint y: 208, distance: 28.2
click at [829, 209] on div "French - GMI - [GEOGRAPHIC_DATA] Fall FY26 - TS Duplicate" at bounding box center [657, 212] width 392 height 35
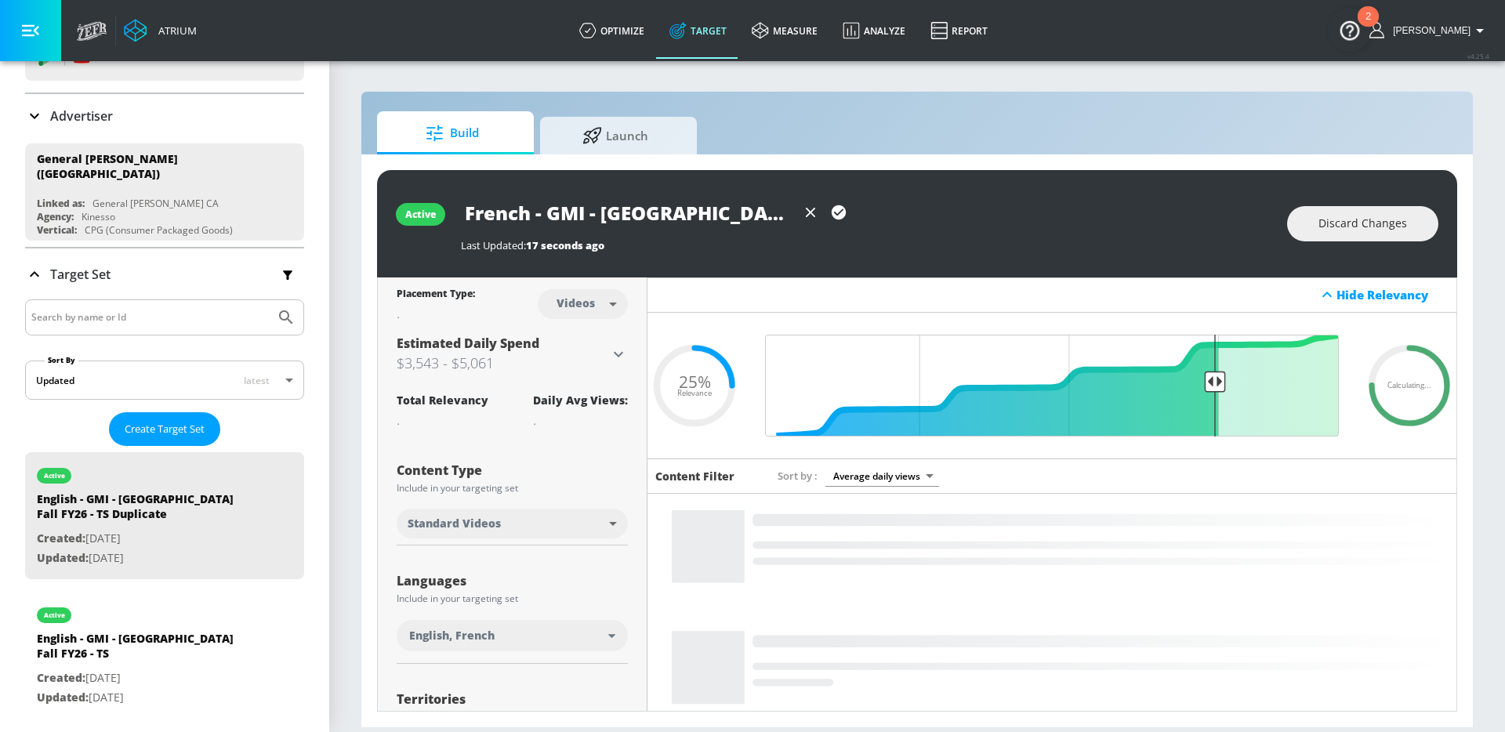
scroll to position [0, 137]
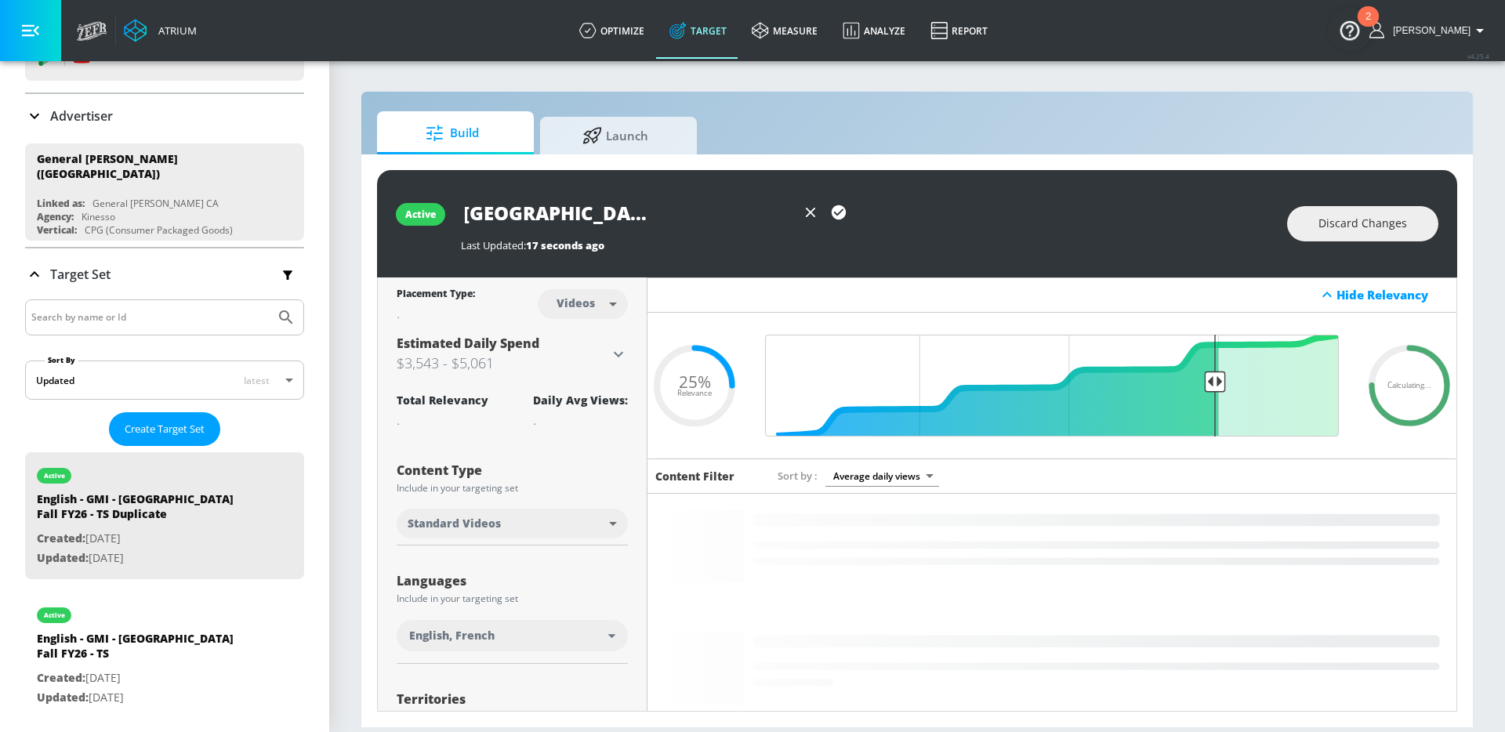
drag, startPoint x: 779, startPoint y: 205, endPoint x: 847, endPoint y: 215, distance: 68.9
click at [847, 215] on div "French - GMI - [GEOGRAPHIC_DATA] Fall FY26 - TS Duplicate" at bounding box center [657, 212] width 392 height 35
drag, startPoint x: 731, startPoint y: 216, endPoint x: 684, endPoint y: 213, distance: 47.9
click at [730, 216] on input "French - GMI - [GEOGRAPHIC_DATA] Fall FY26 - TS Duplicate" at bounding box center [629, 212] width 336 height 35
drag, startPoint x: 695, startPoint y: 213, endPoint x: 901, endPoint y: 212, distance: 205.4
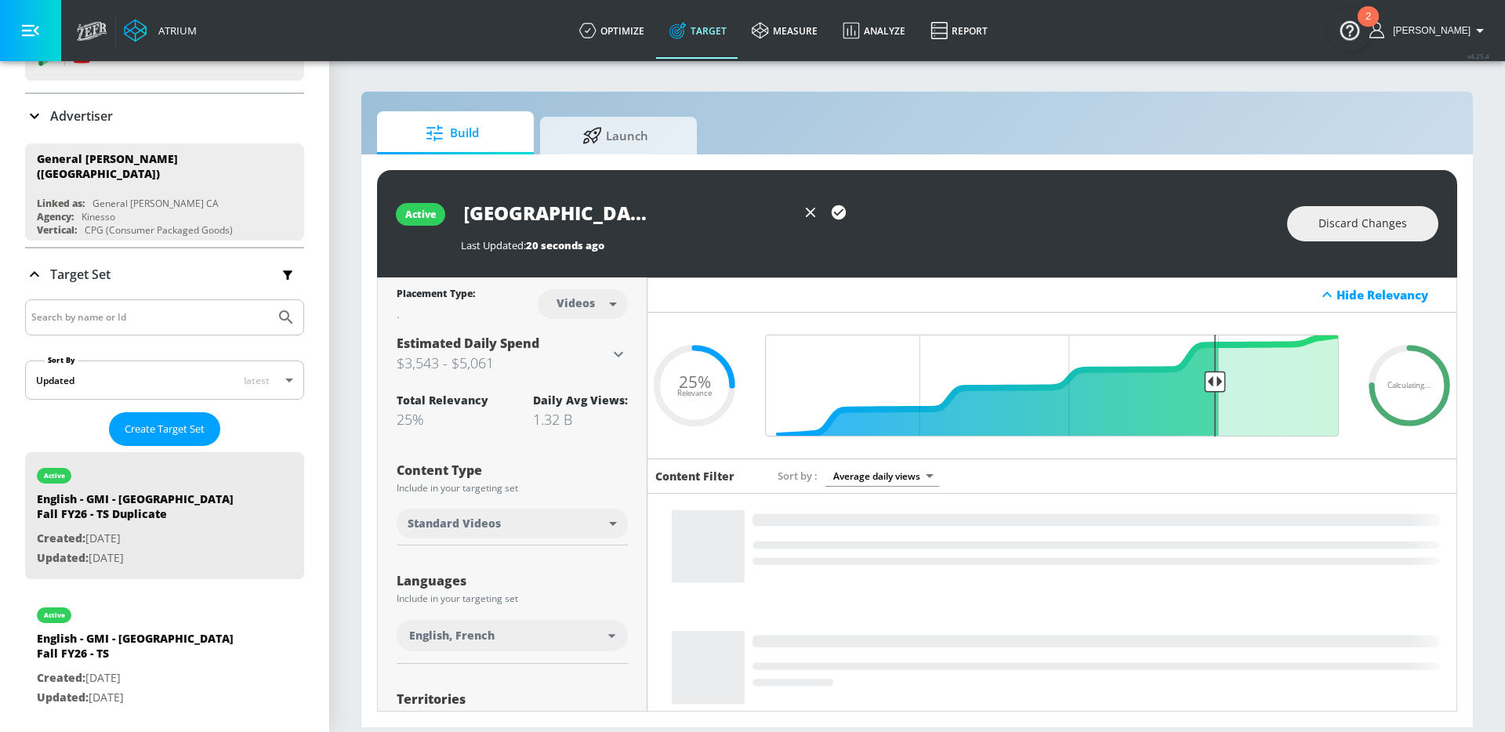
click at [901, 212] on div "French - GMI - [GEOGRAPHIC_DATA] Fall FY26 - TS Duplicate" at bounding box center [866, 212] width 811 height 35
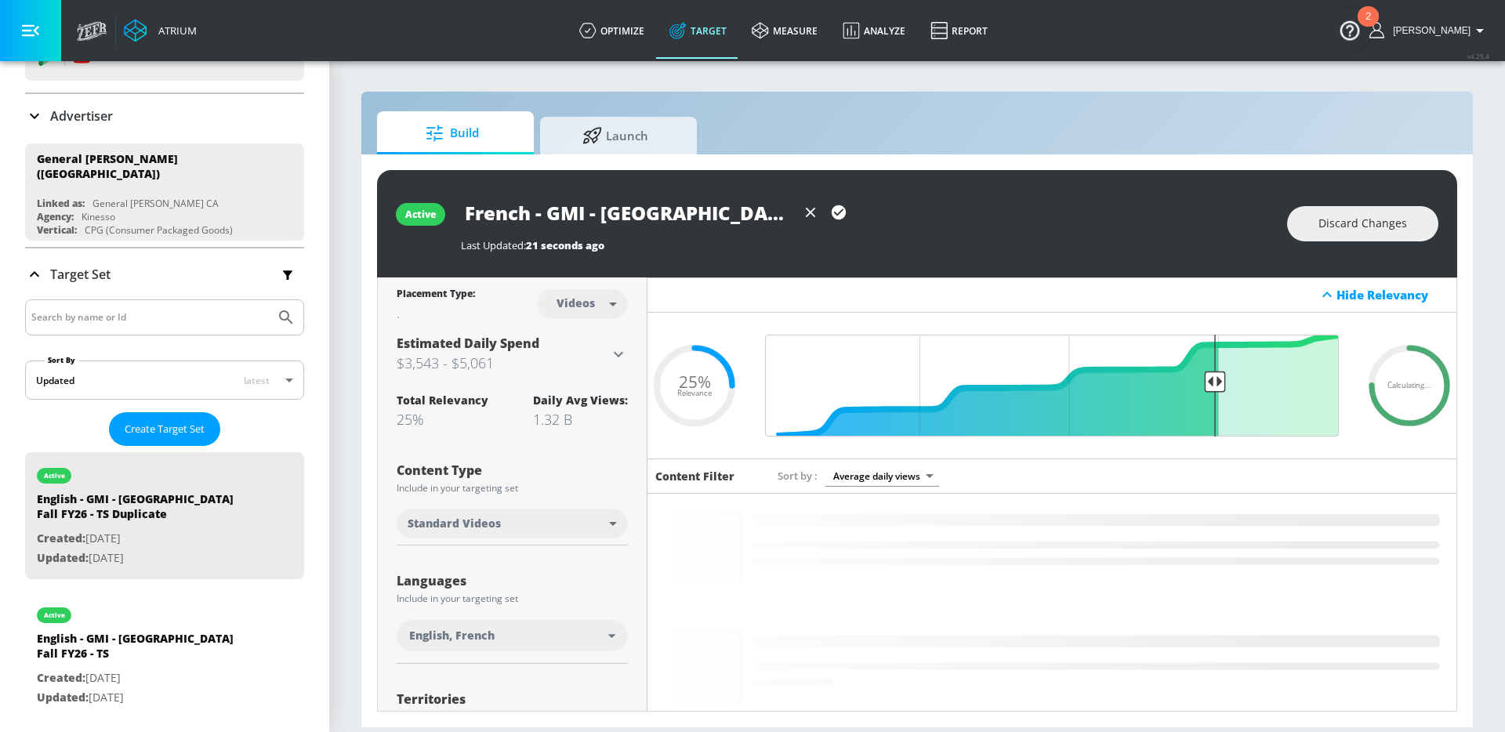
click at [833, 214] on icon "button" at bounding box center [839, 212] width 14 height 14
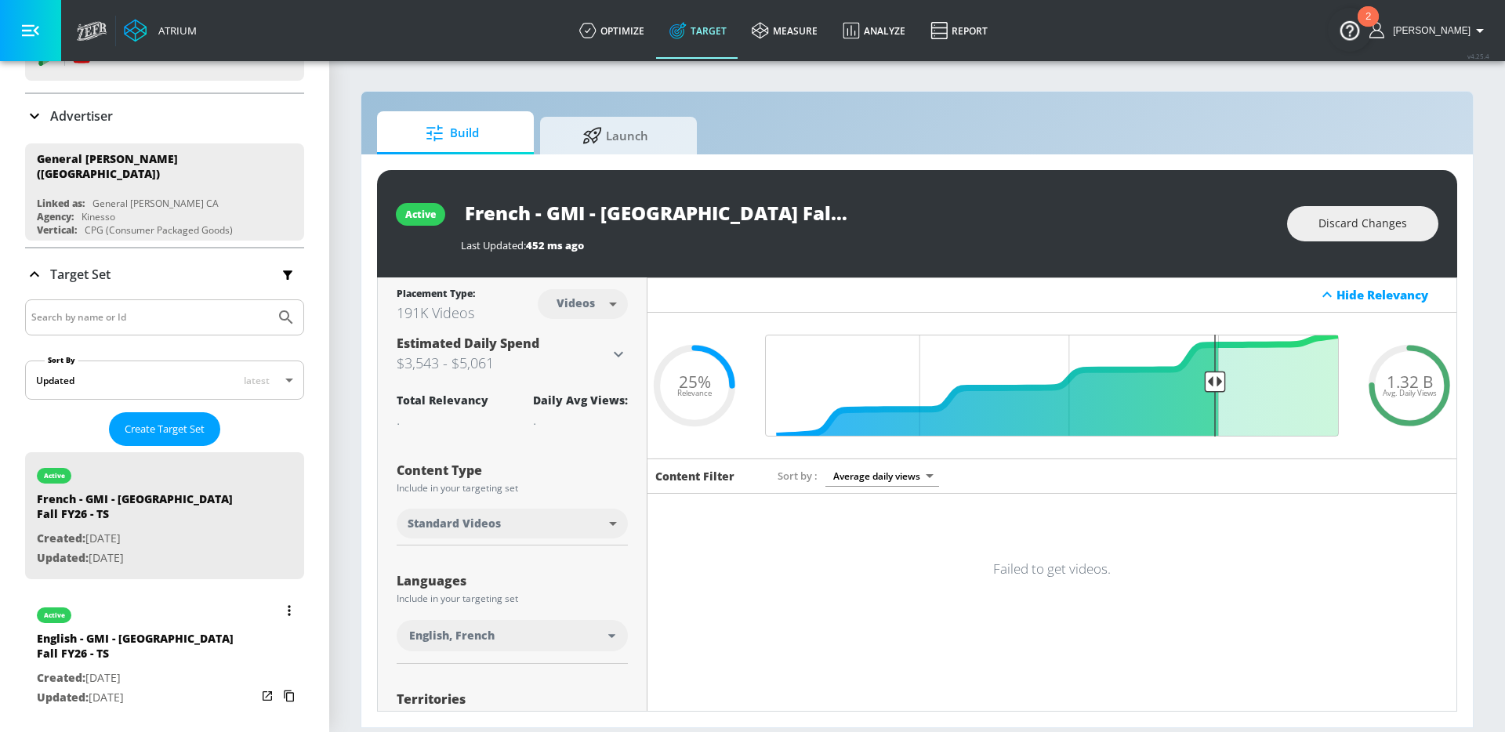
click at [219, 669] on p "Created: [DATE]" at bounding box center [147, 679] width 220 height 20
type input "English - GMI - [GEOGRAPHIC_DATA] Fall FY26 - TS"
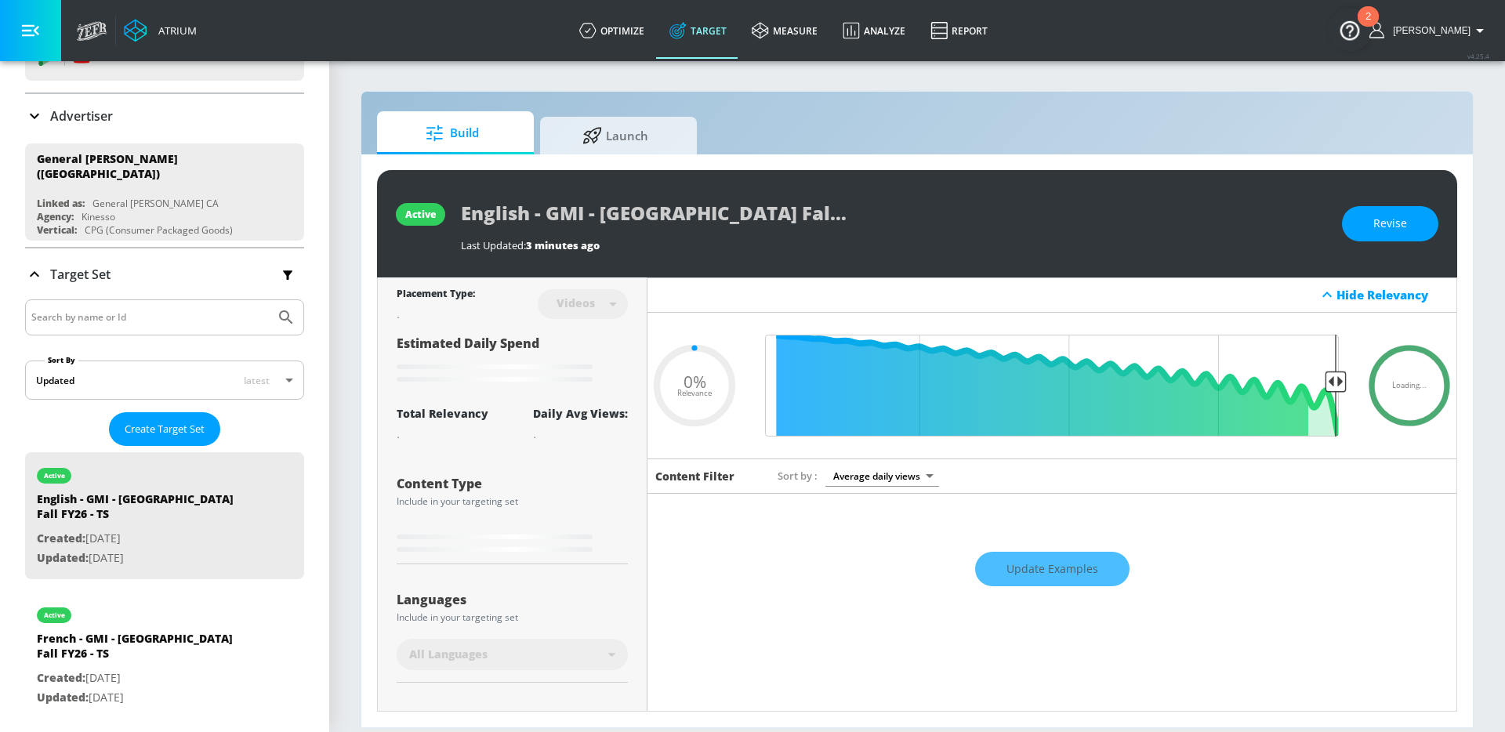
drag, startPoint x: 1410, startPoint y: 221, endPoint x: 1236, endPoint y: 281, distance: 184.2
click at [1409, 221] on button "Revise" at bounding box center [1390, 223] width 96 height 35
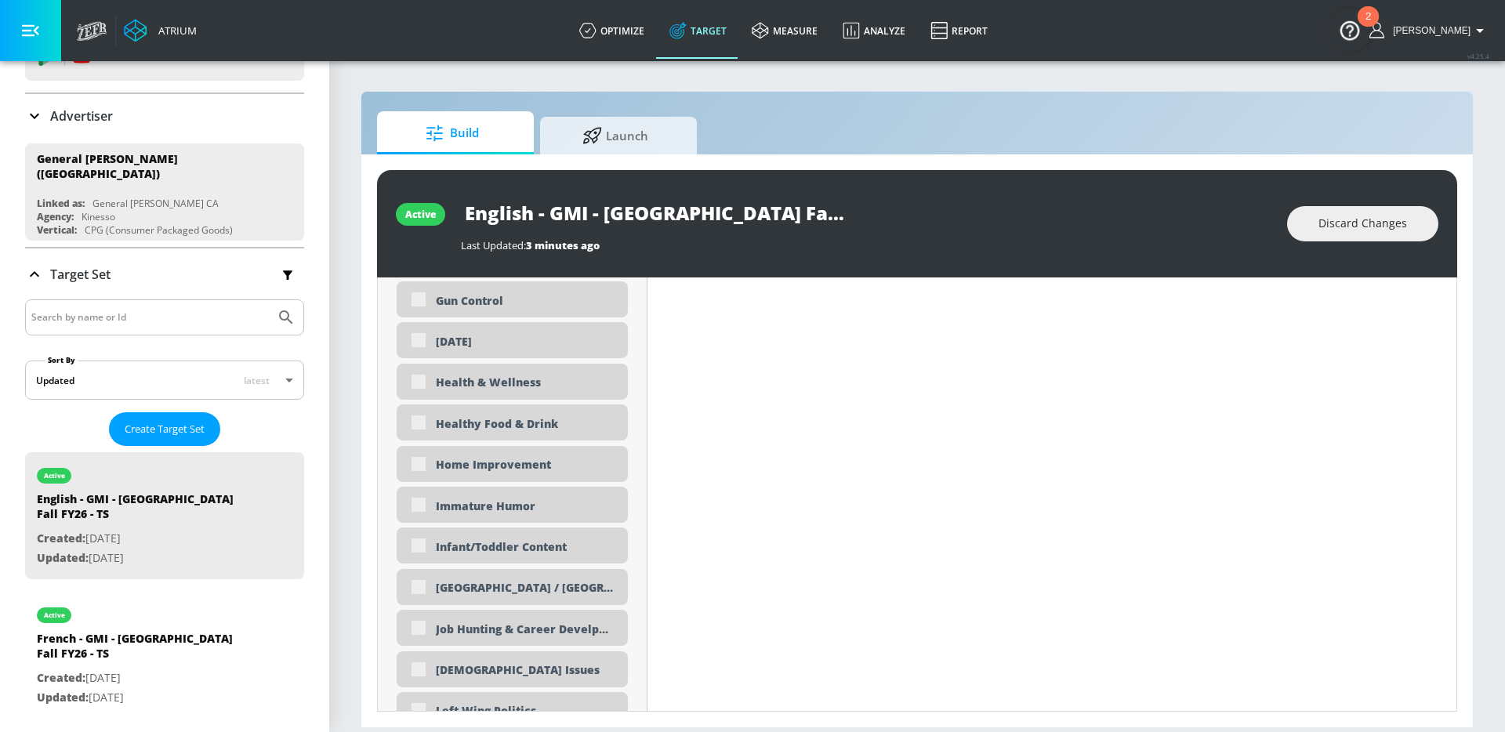
scroll to position [2698, 0]
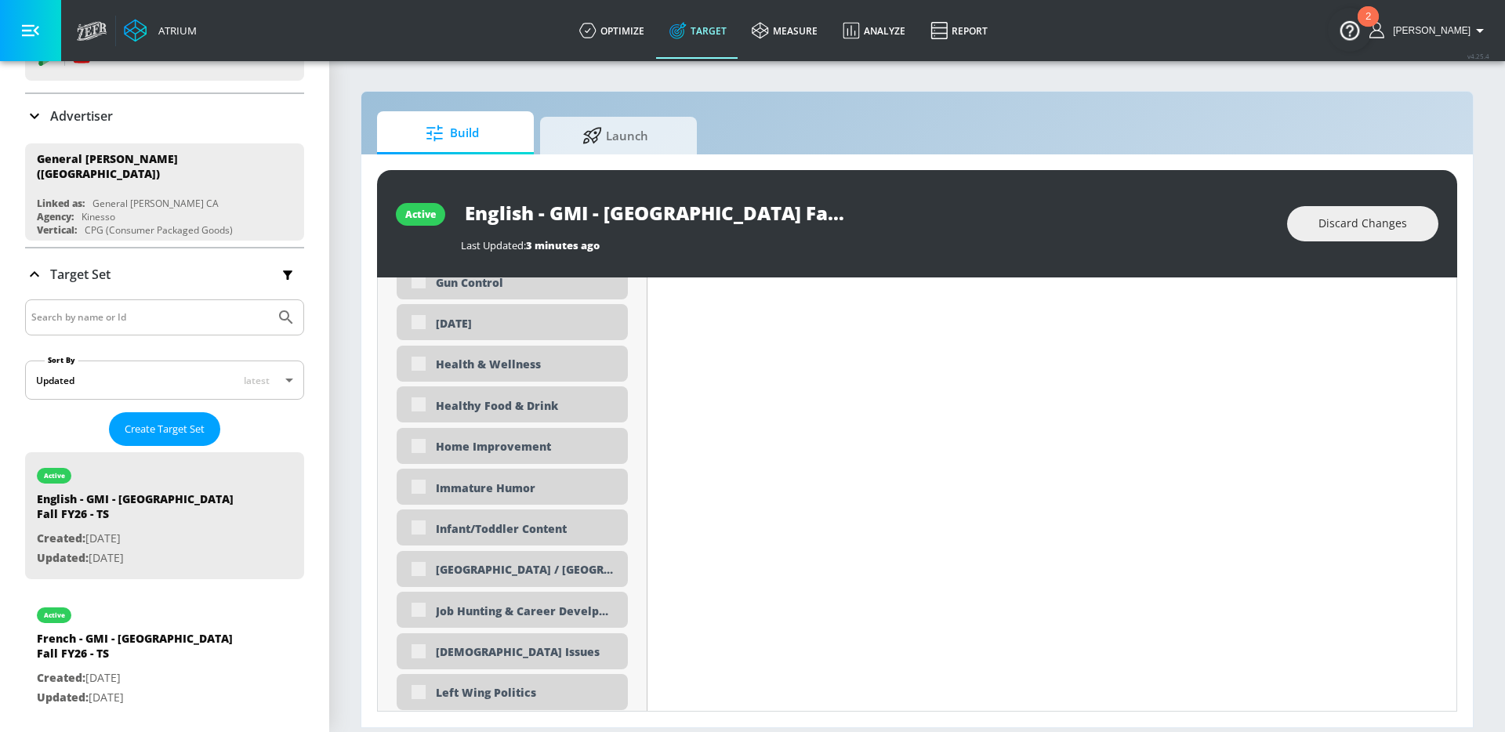
type input "0.25"
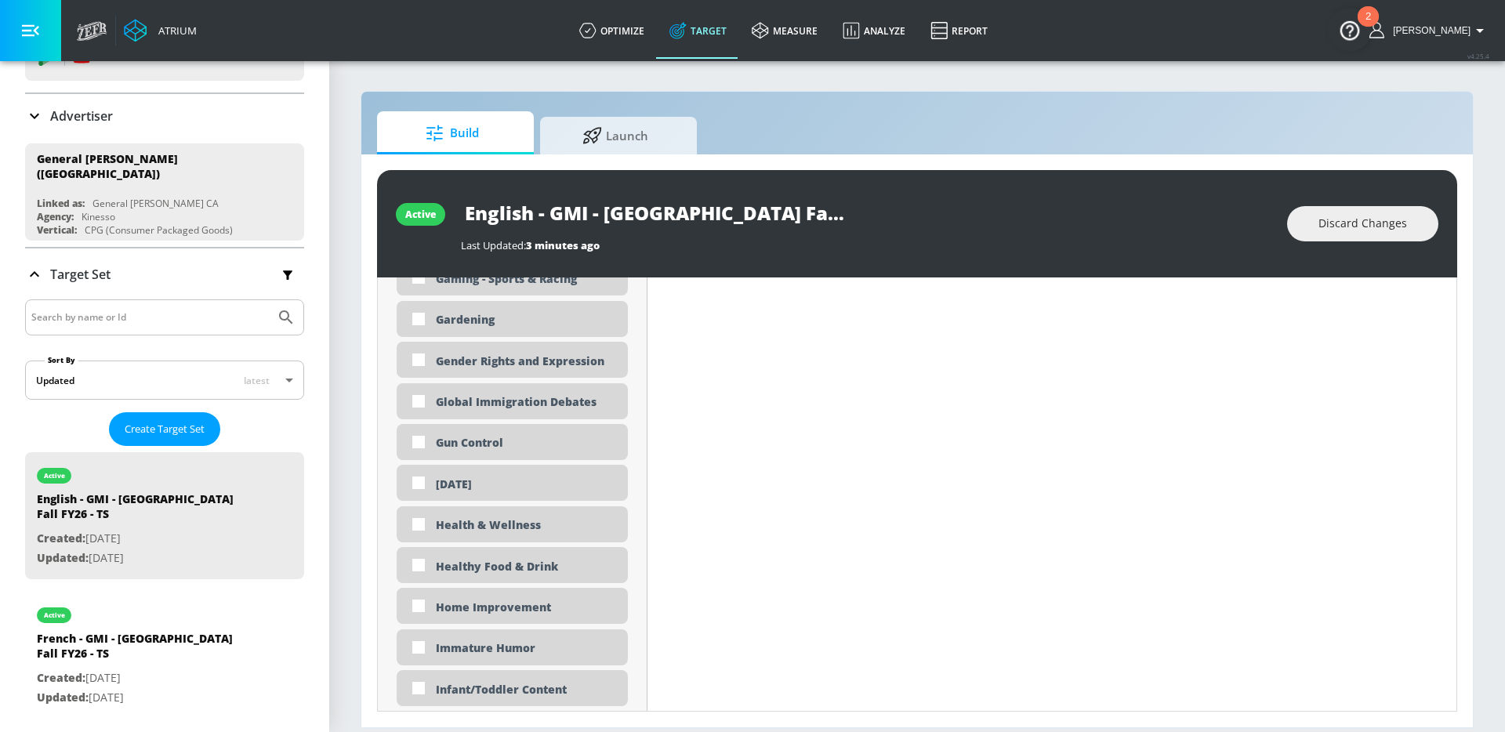
scroll to position [2858, 0]
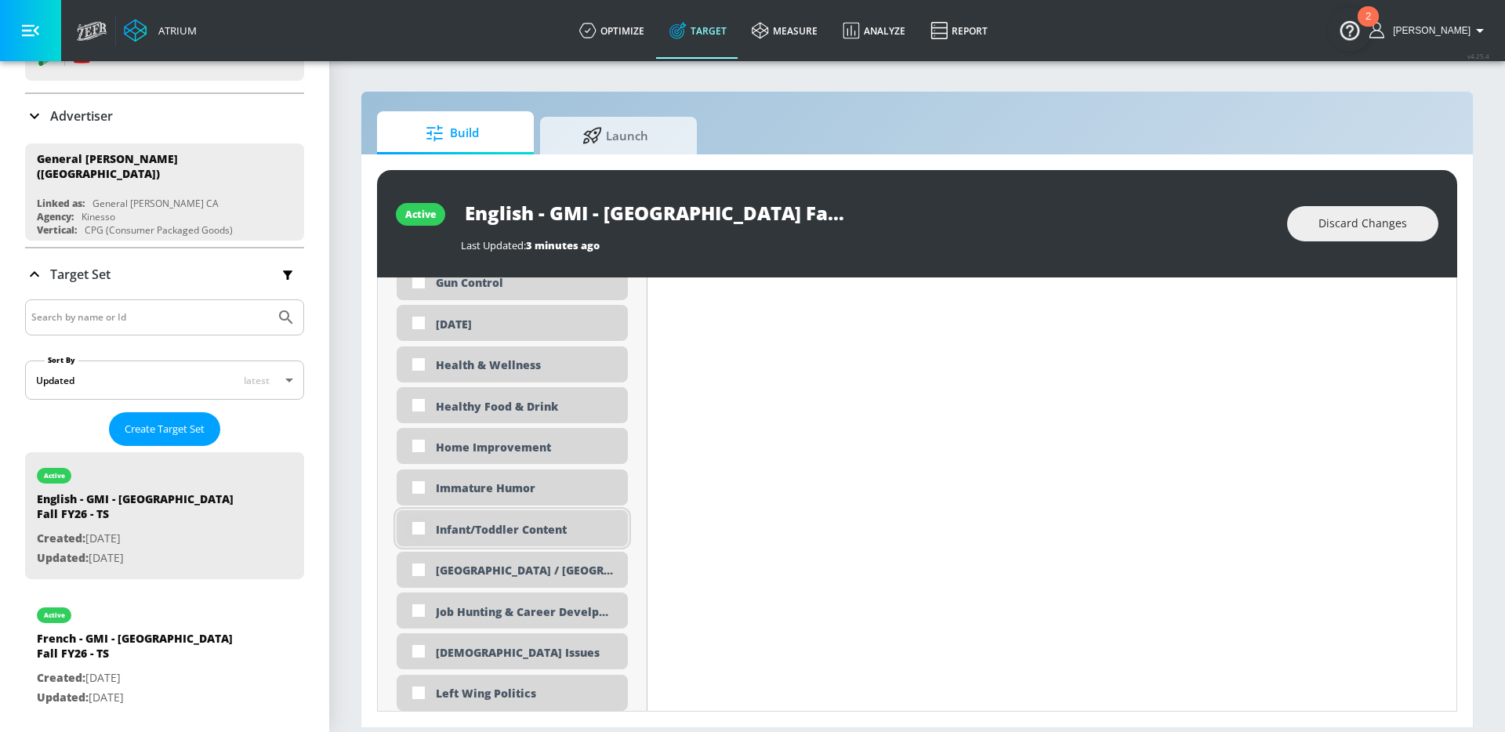
click at [429, 530] on input "checkbox" at bounding box center [419, 528] width 28 height 28
checkbox input "true"
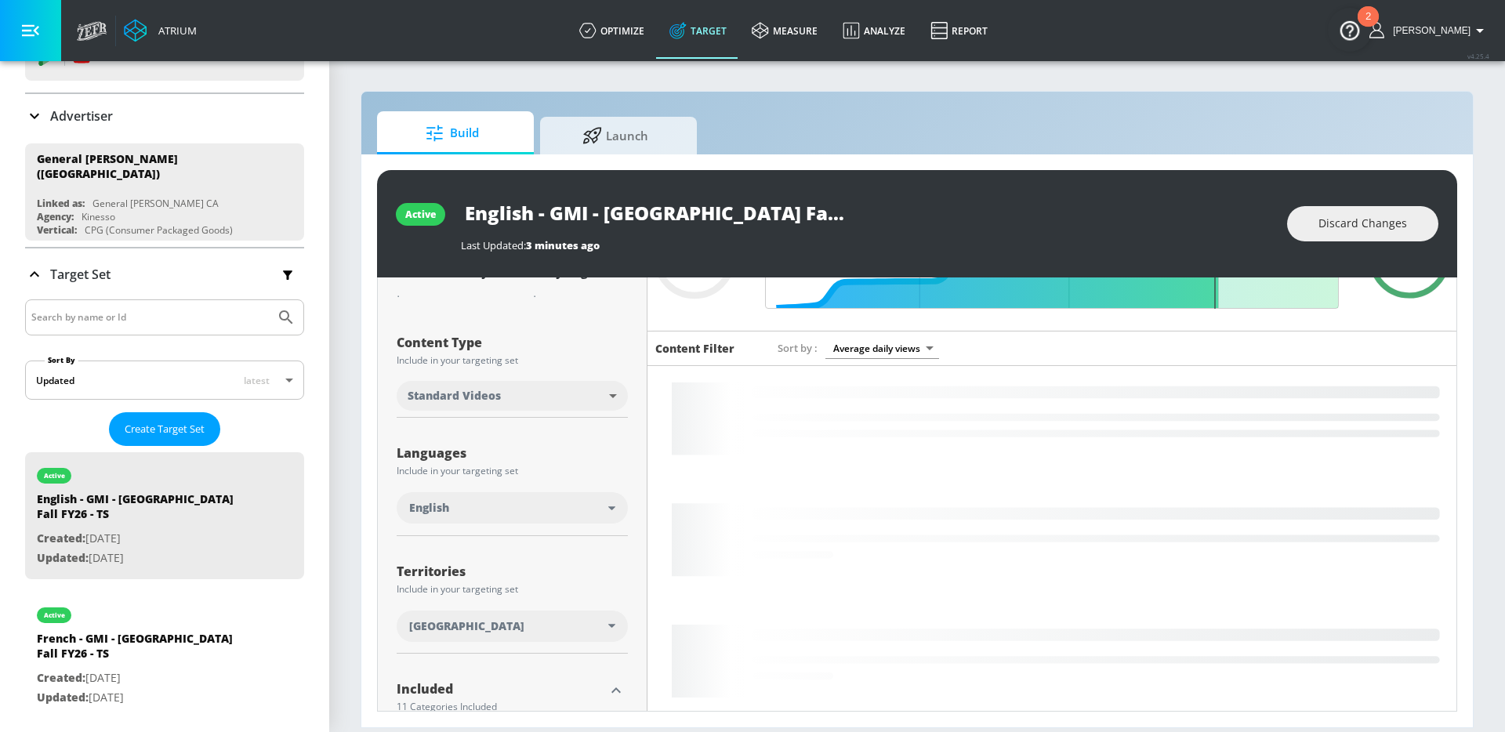
scroll to position [0, 0]
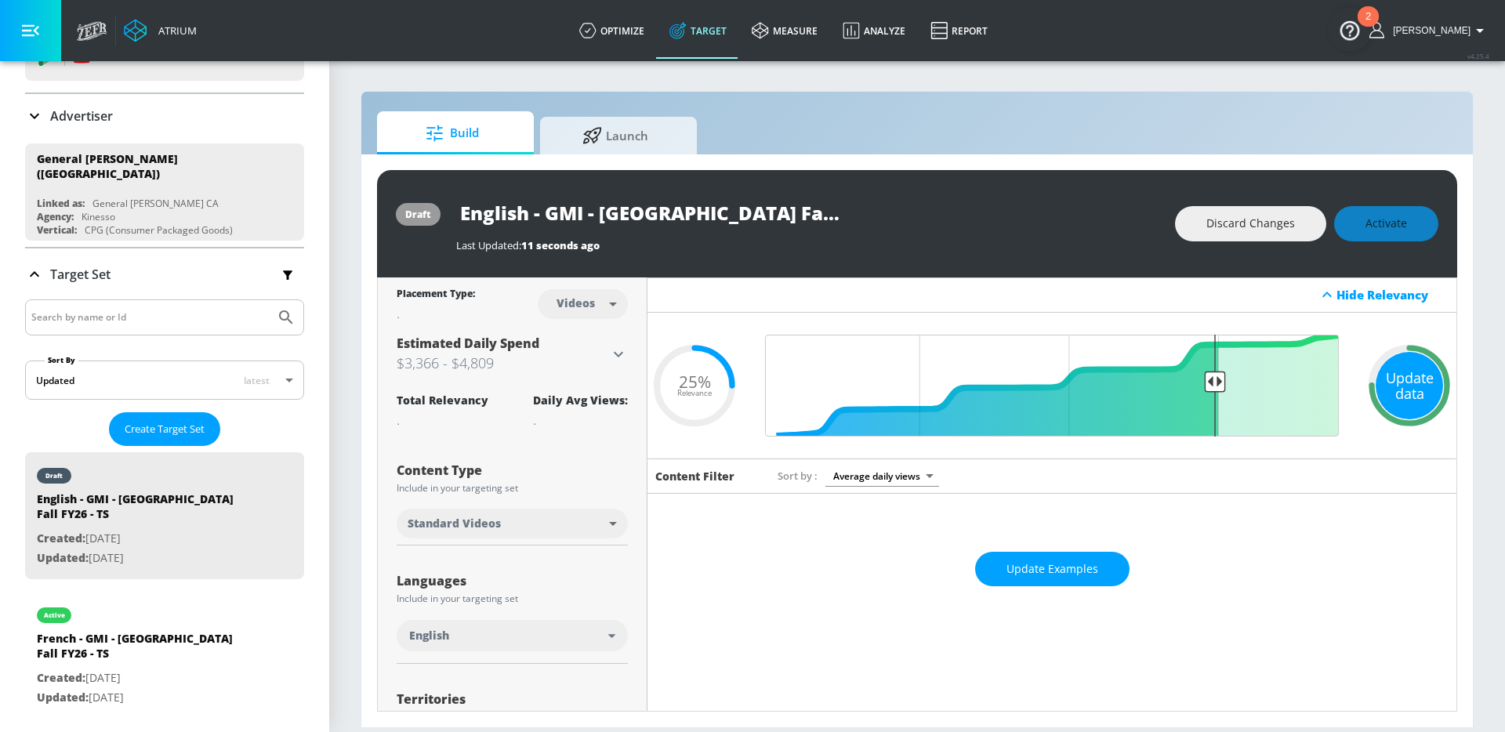
click at [1397, 368] on div "Update data" at bounding box center [1409, 385] width 67 height 67
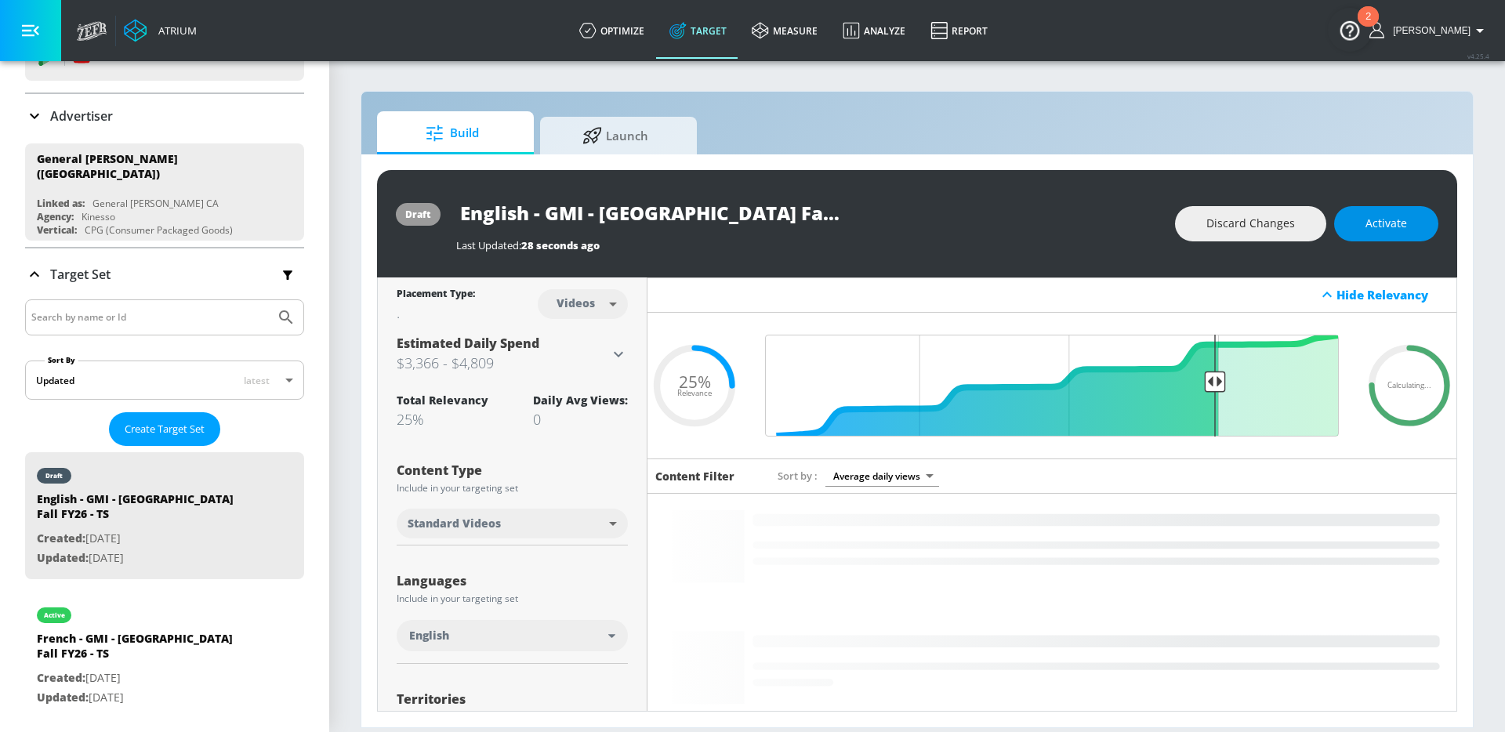
click at [1391, 226] on span "Activate" at bounding box center [1387, 224] width 42 height 20
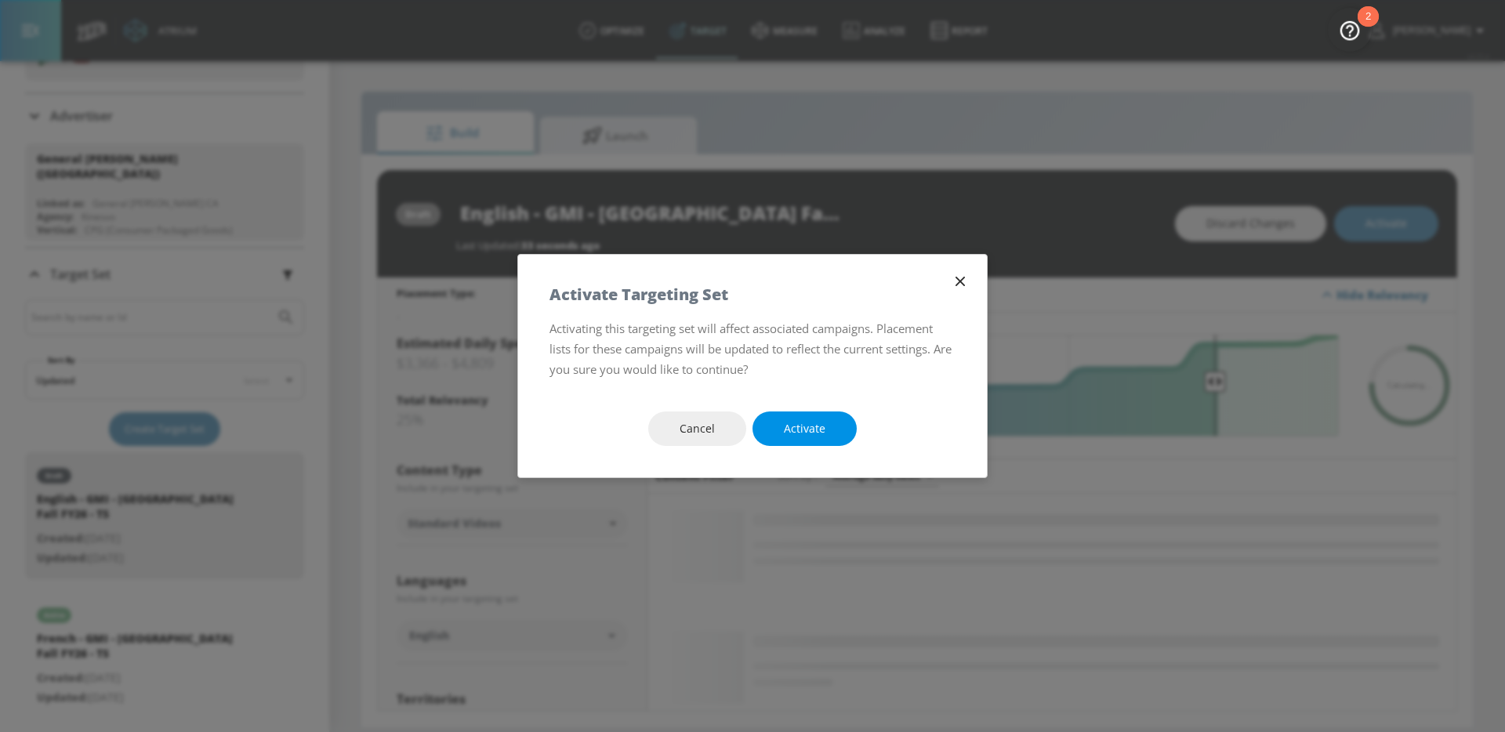
click at [753, 430] on button "Activate" at bounding box center [805, 429] width 104 height 35
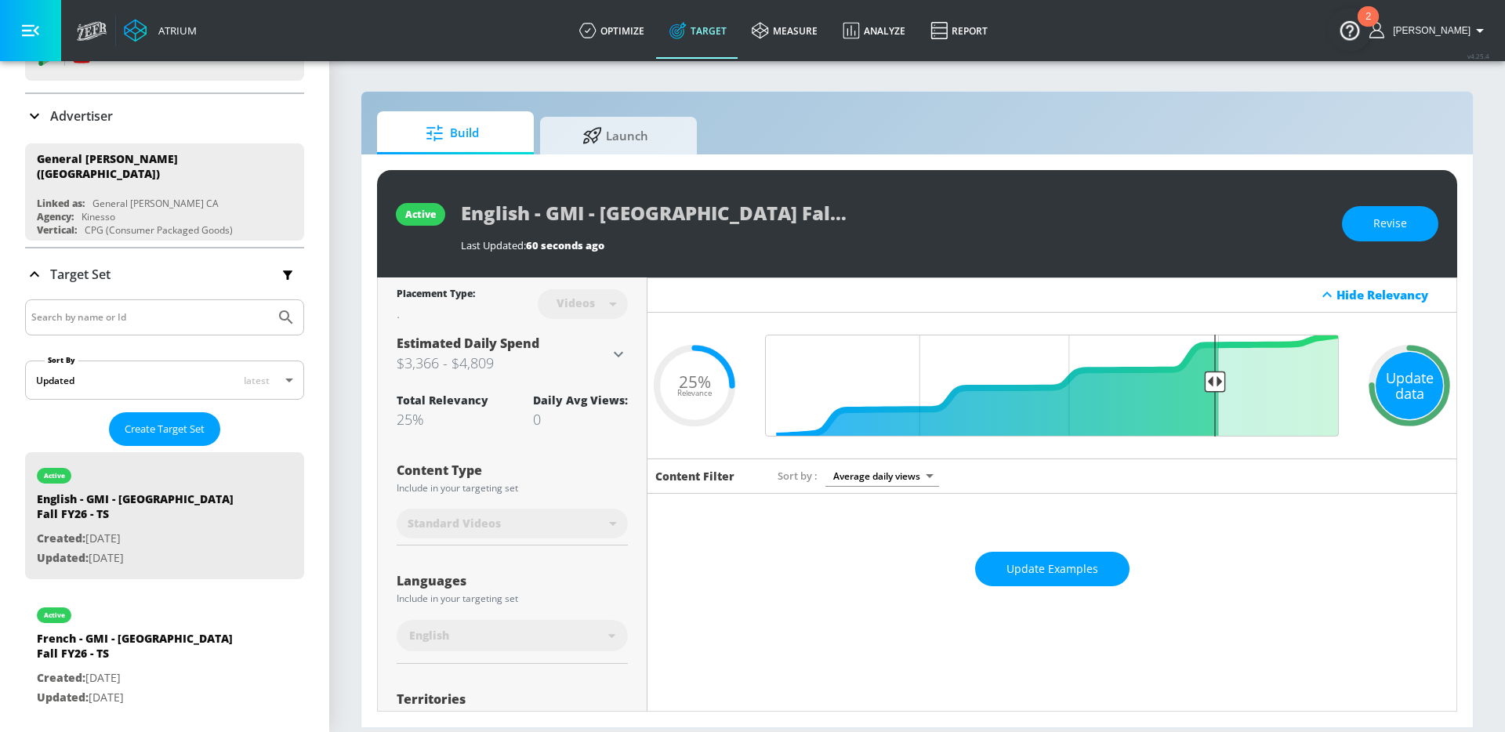
click at [1399, 385] on div "Update data" at bounding box center [1409, 385] width 67 height 67
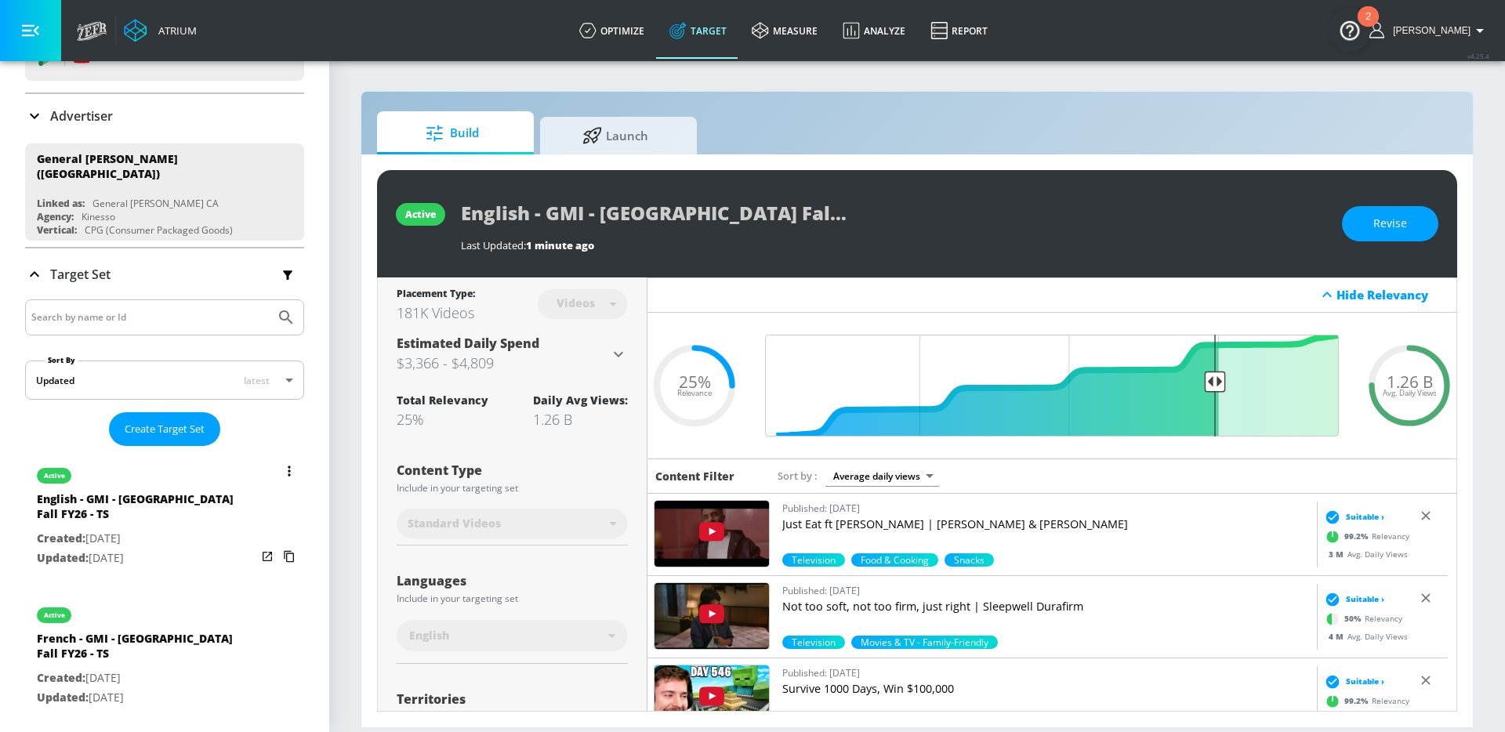
click at [240, 520] on div "English - GMI - [GEOGRAPHIC_DATA] Fall FY26 - TS" at bounding box center [147, 511] width 220 height 38
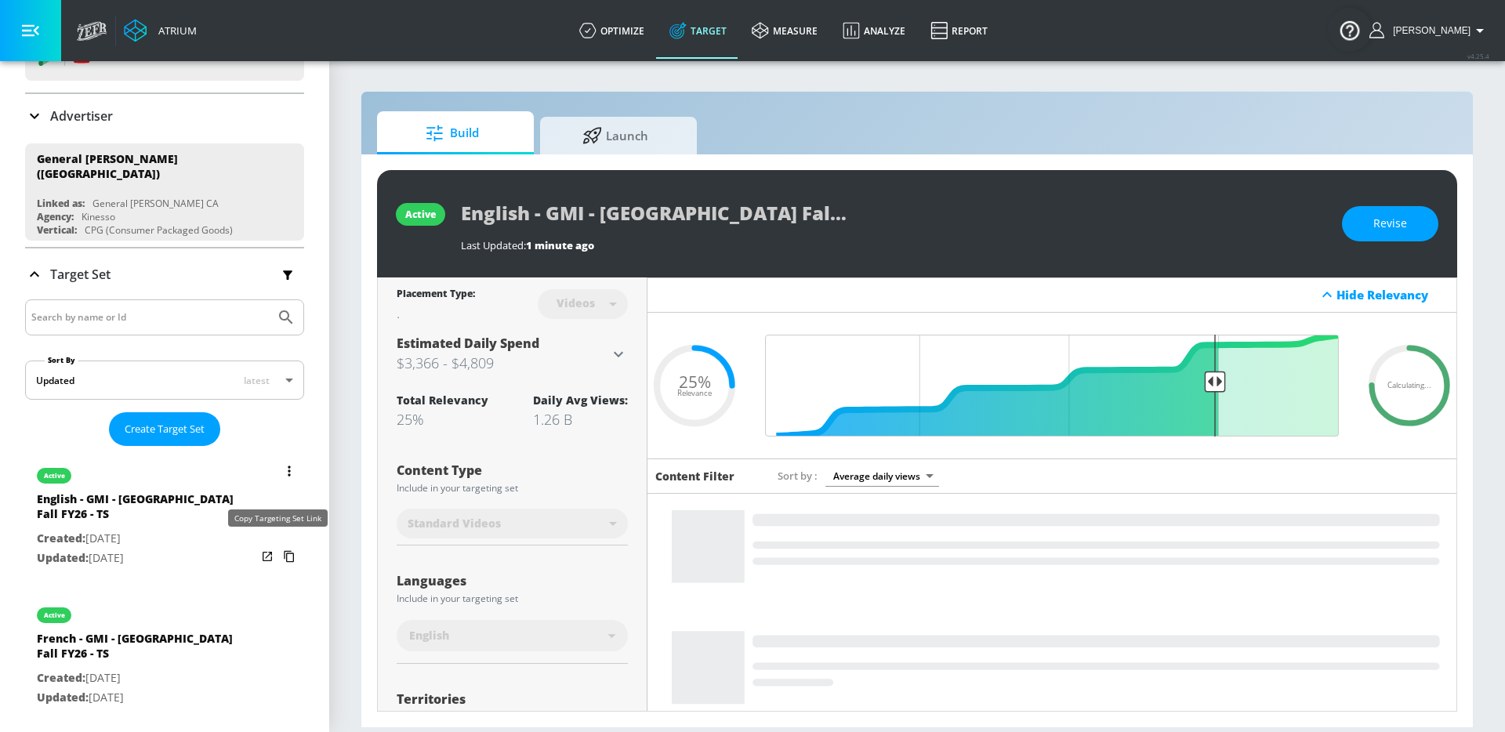
click at [278, 549] on icon "list of Target Set" at bounding box center [289, 556] width 25 height 25
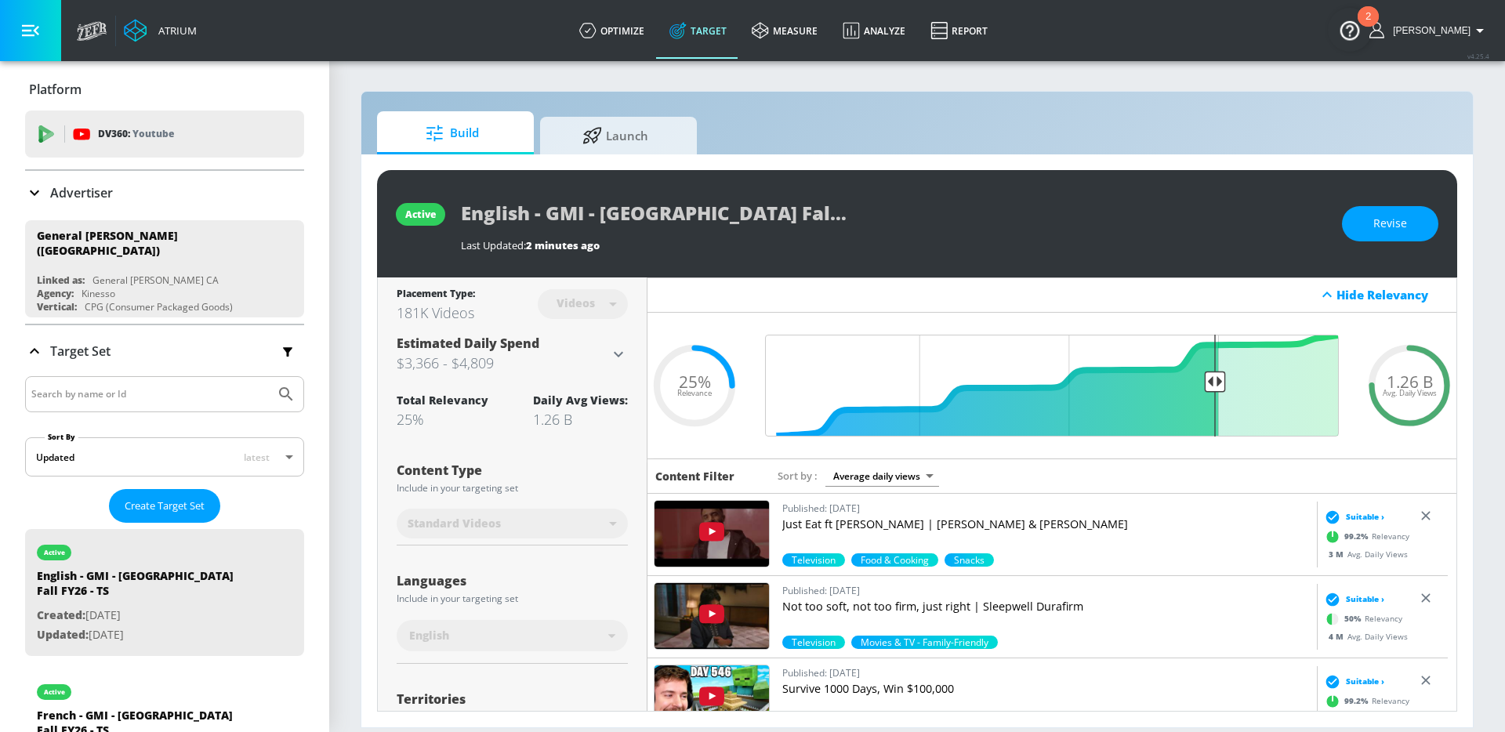
scroll to position [77, 0]
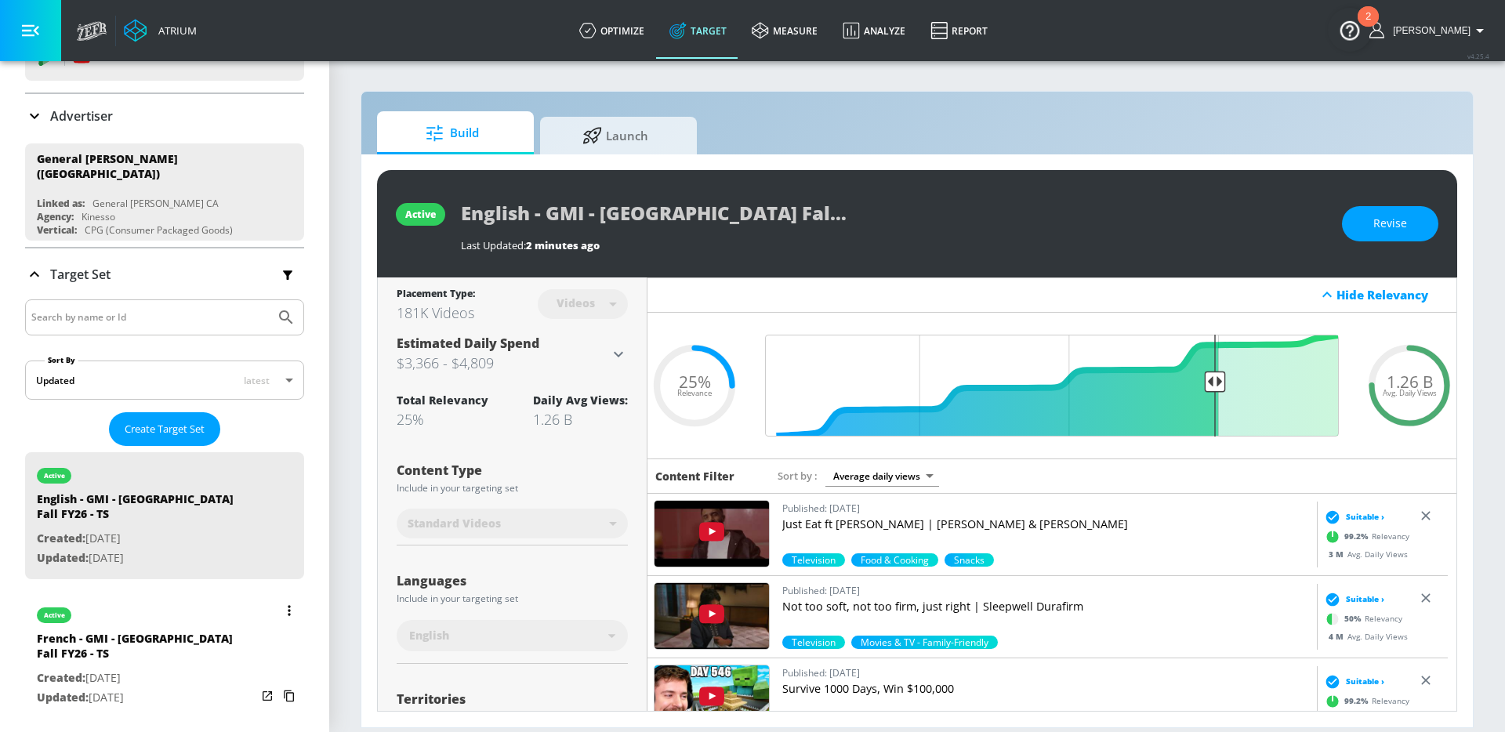
click at [191, 669] on p "Created: [DATE]" at bounding box center [147, 679] width 220 height 20
type input "French - GMI - [GEOGRAPHIC_DATA] Fall FY26 - TS"
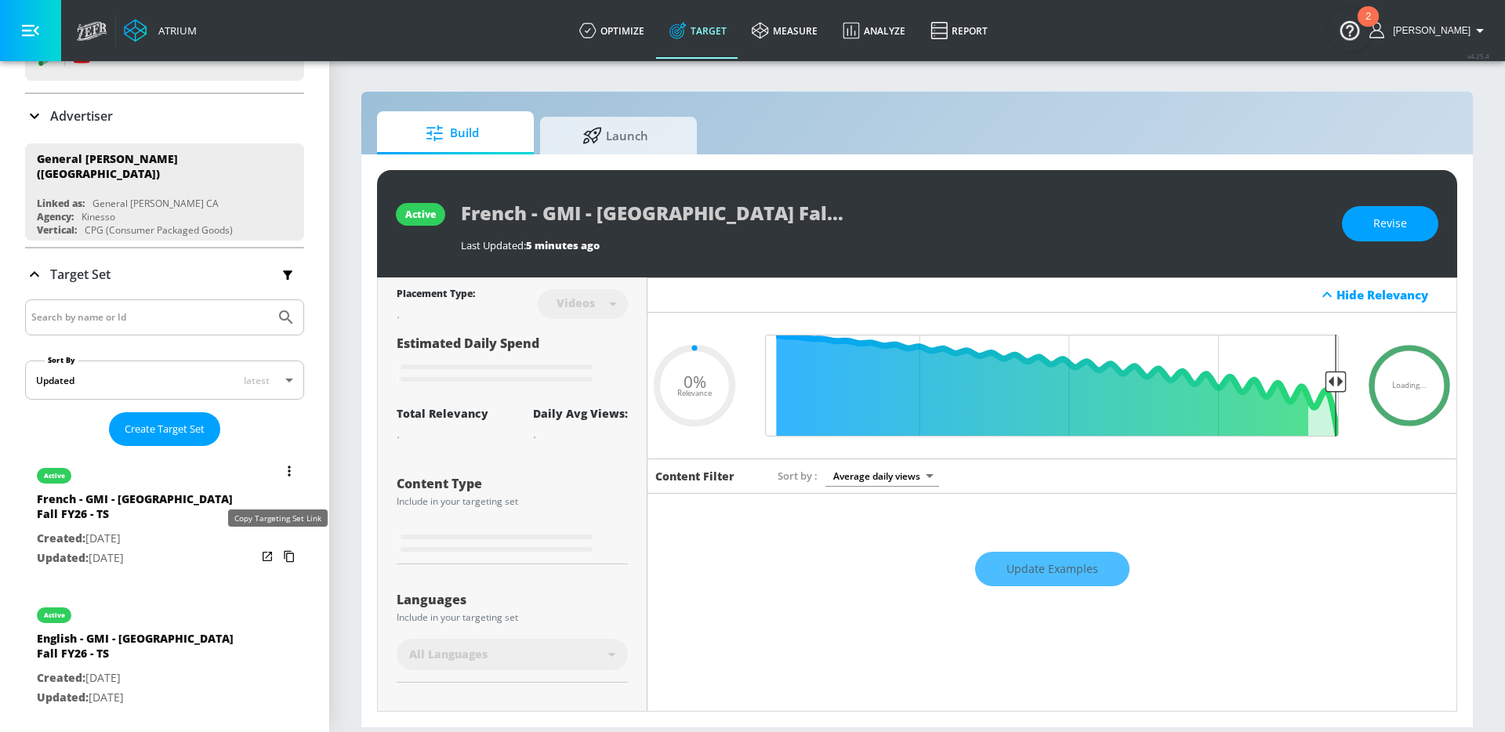
click at [278, 551] on icon "list of Target Set" at bounding box center [289, 556] width 25 height 25
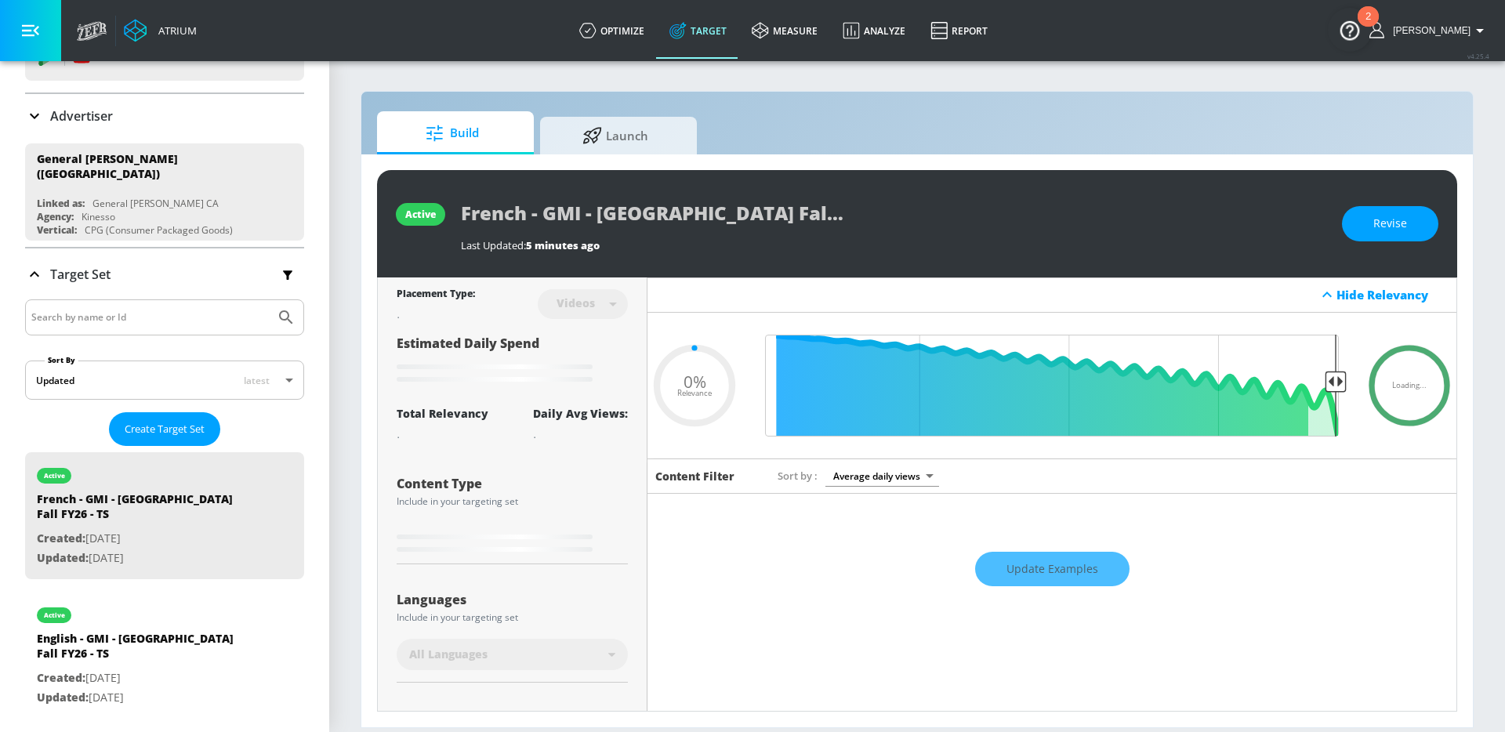
type input "0.25"
